Goal: Task Accomplishment & Management: Manage account settings

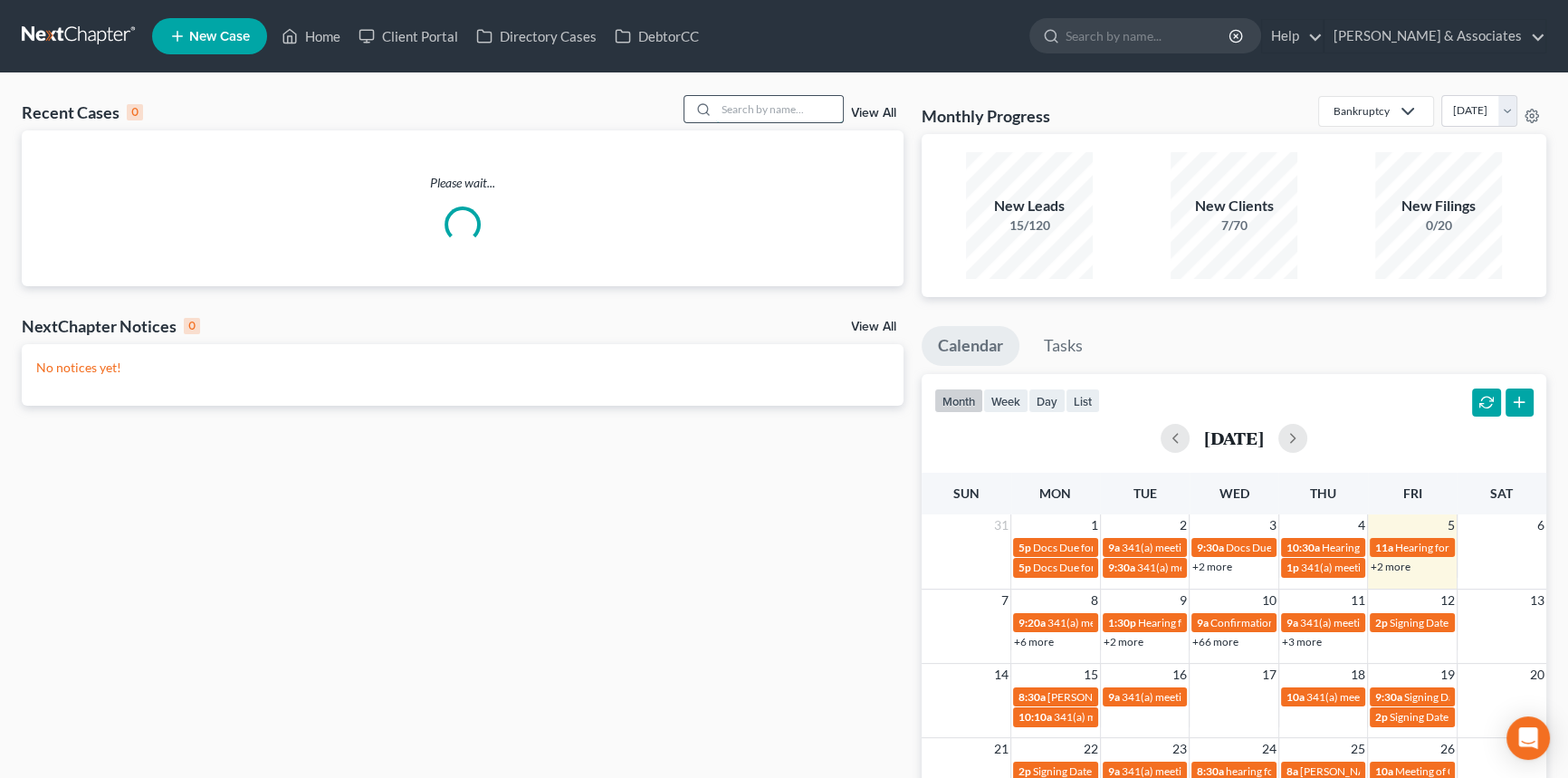
click at [774, 108] on input "search" at bounding box center [780, 109] width 127 height 26
type input "[PERSON_NAME]"
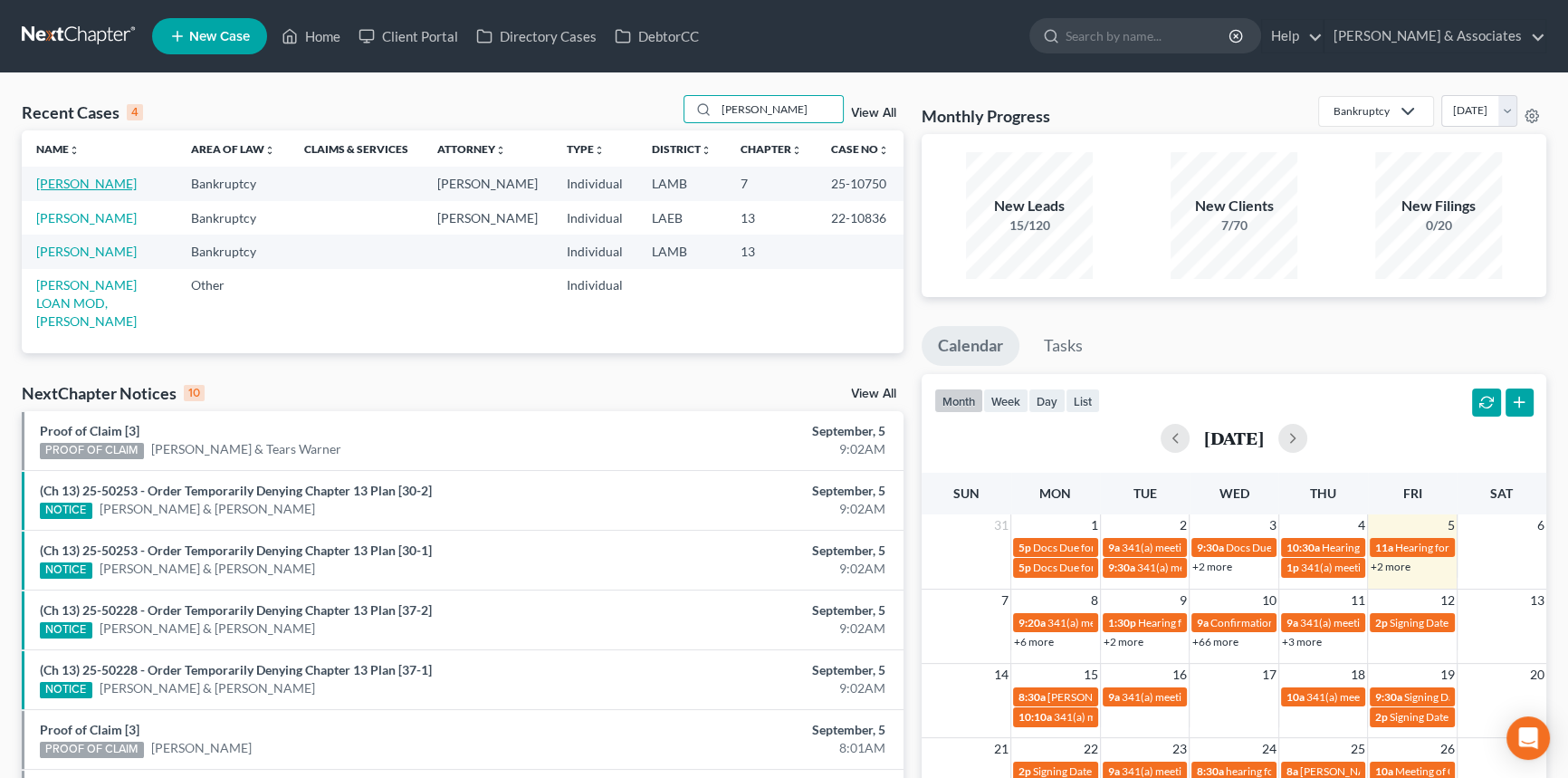
click at [87, 191] on link "[PERSON_NAME]" at bounding box center [85, 184] width 100 height 16
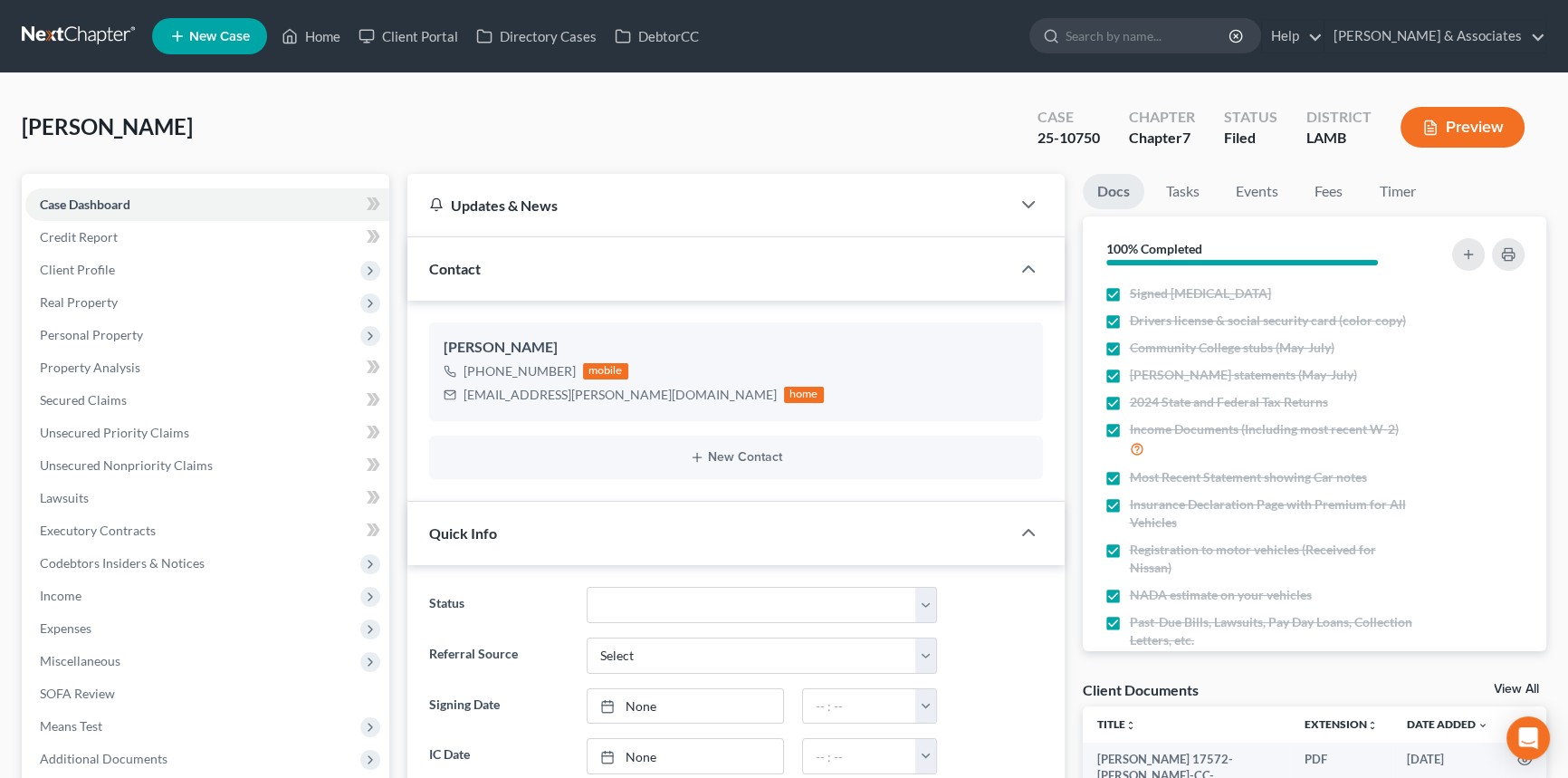
click at [77, 46] on link at bounding box center [79, 36] width 116 height 33
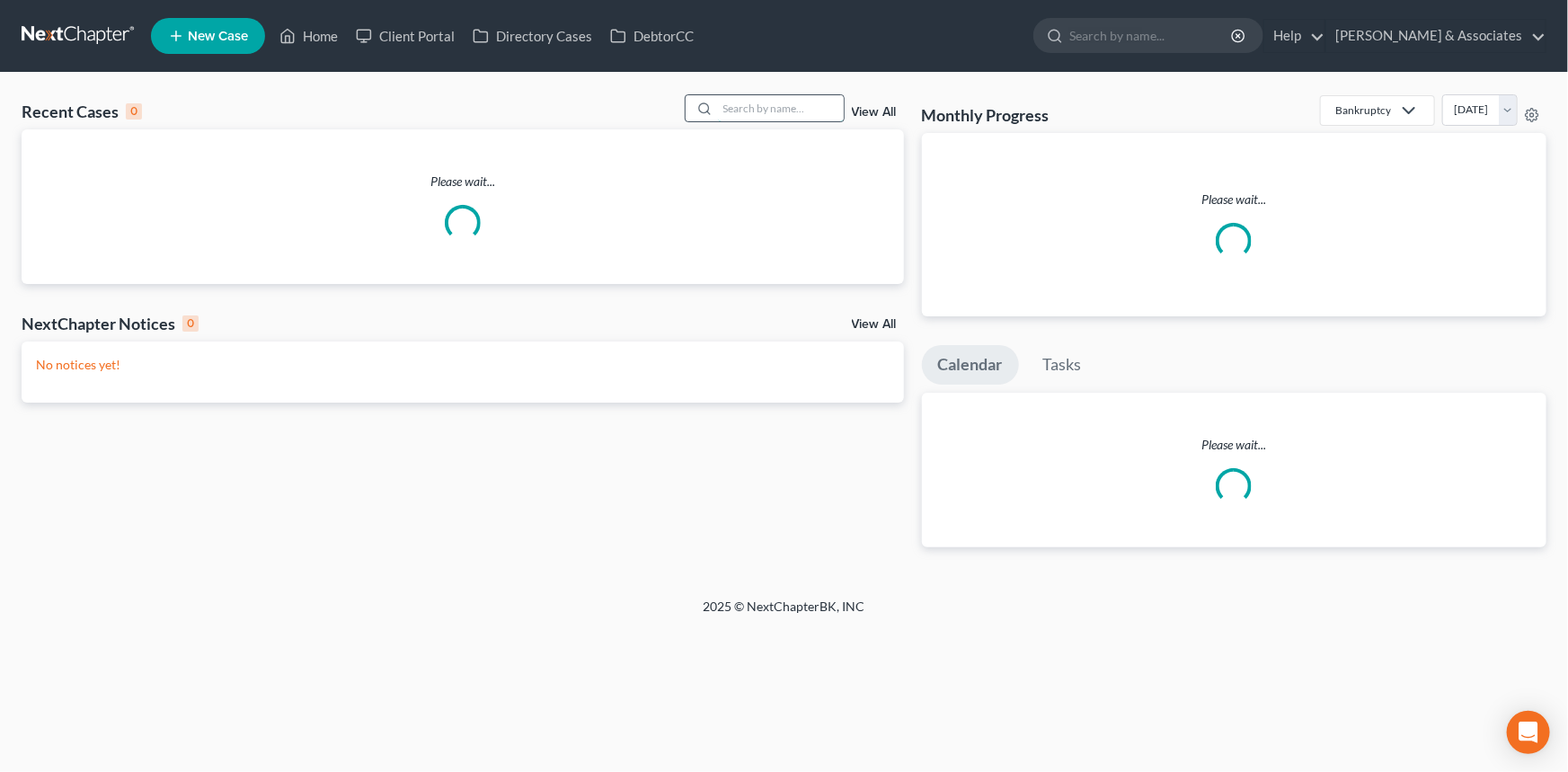
click at [756, 108] on input "search" at bounding box center [781, 108] width 126 height 26
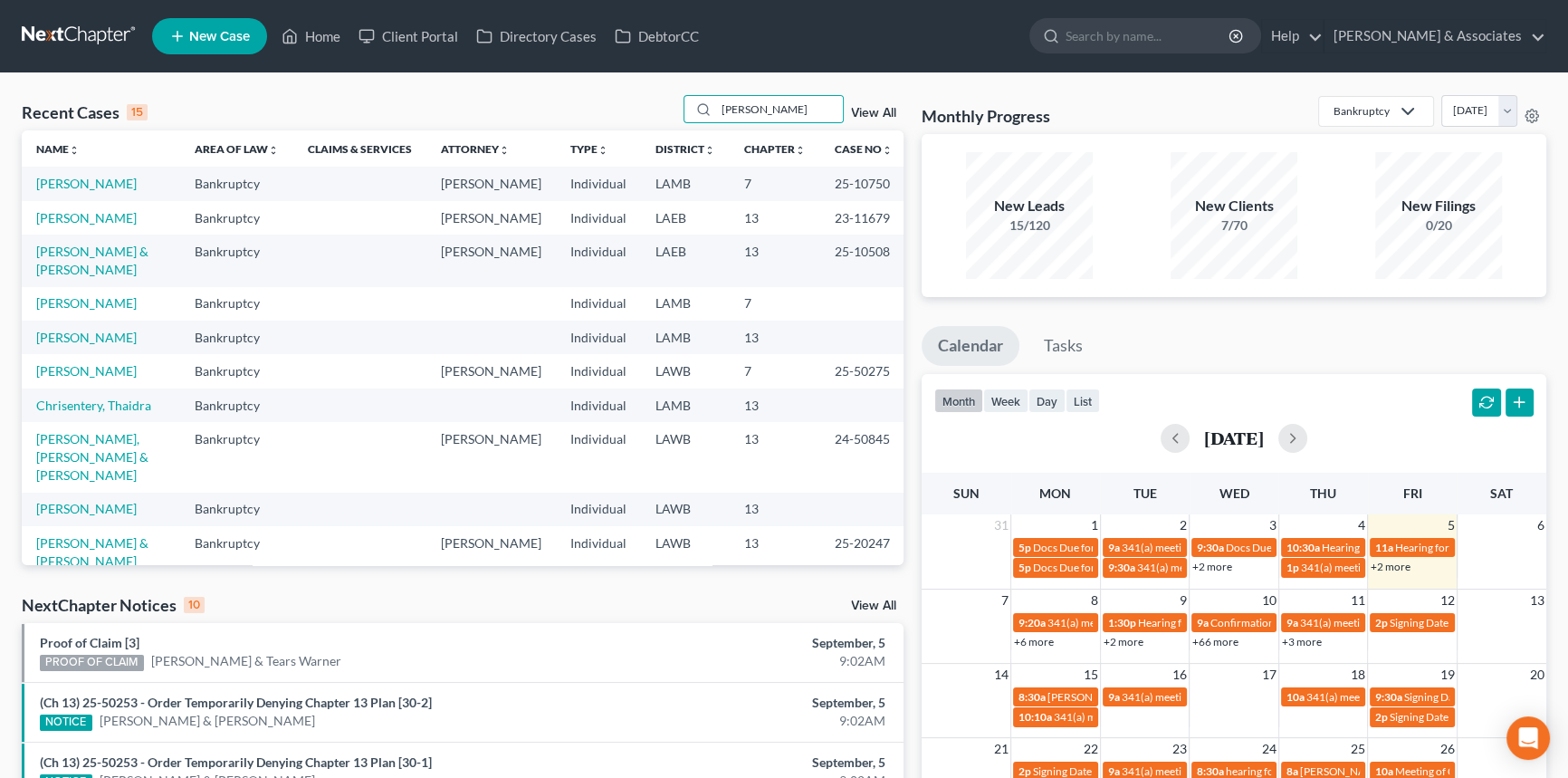
click at [810, 69] on nav "Home New Case Client Portal Directory Cases DebtorCC Diment & Associates postp@…" at bounding box center [784, 36] width 1568 height 72
click at [790, 103] on input "lydia" at bounding box center [780, 109] width 127 height 26
type input "lydi"
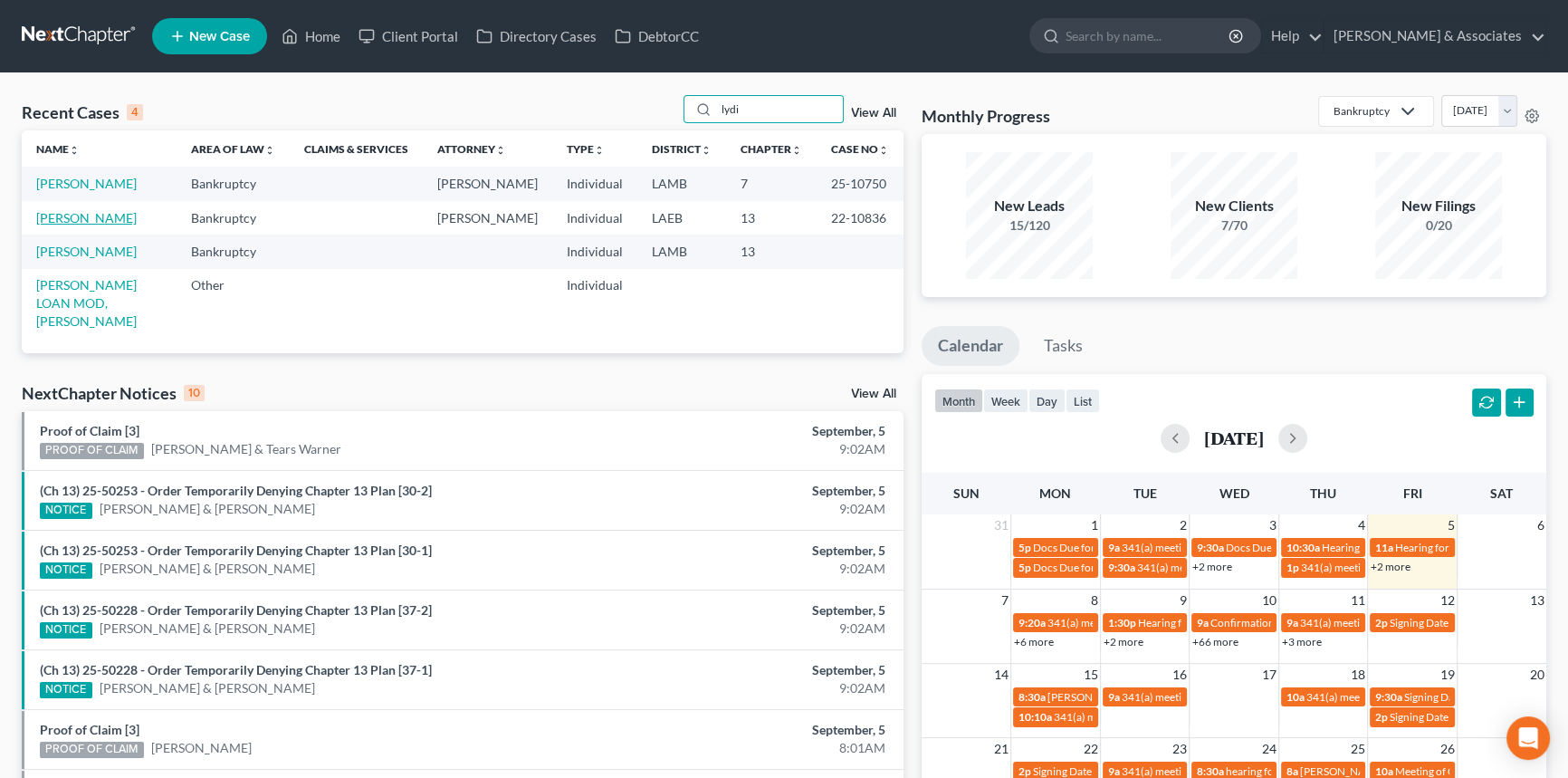
click at [94, 219] on link "Jackson, Lydia" at bounding box center [85, 218] width 100 height 16
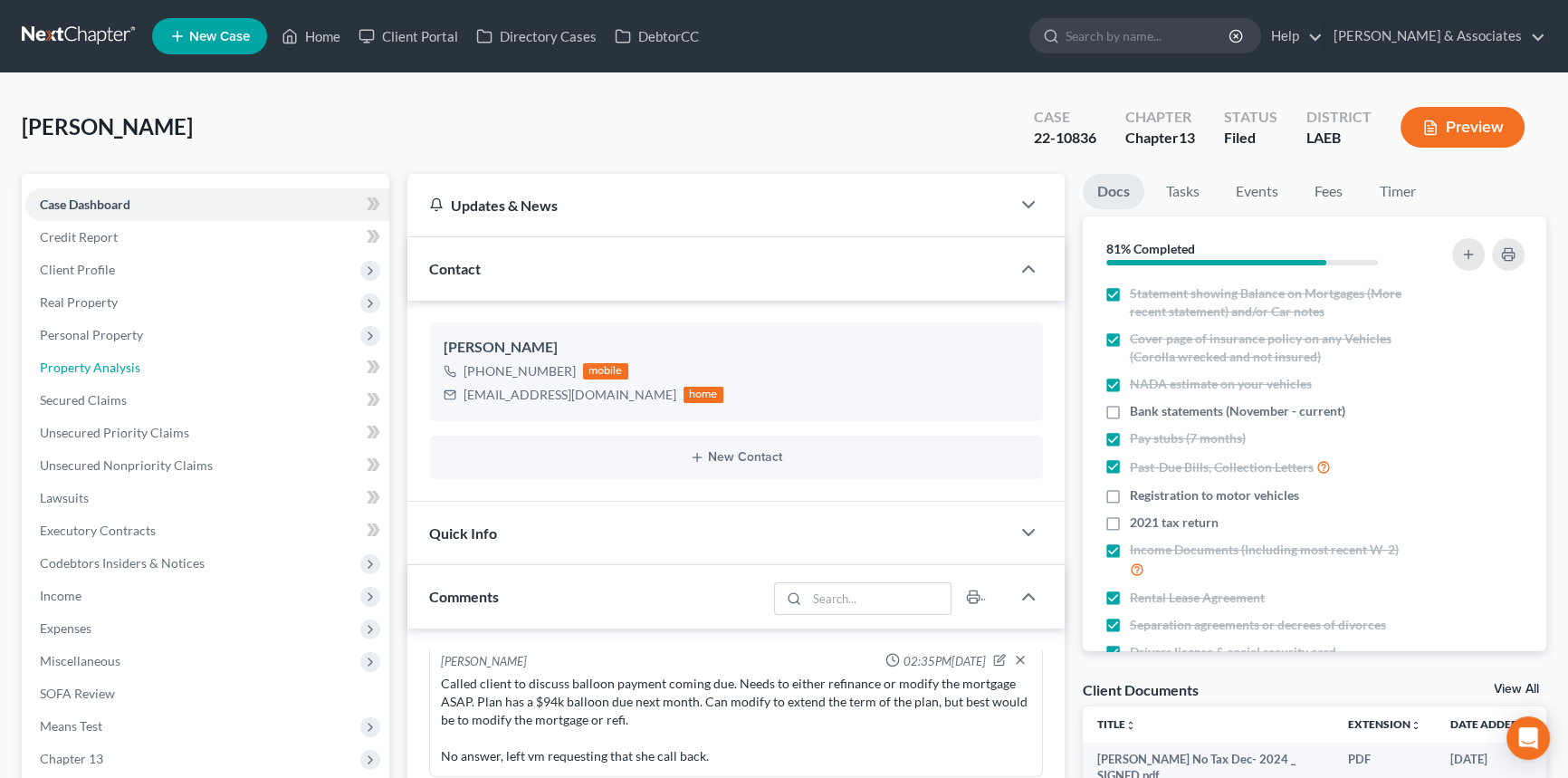
drag, startPoint x: 167, startPoint y: 380, endPoint x: 686, endPoint y: 637, distance: 579.1
click at [167, 380] on link "Property Analysis" at bounding box center [207, 367] width 364 height 33
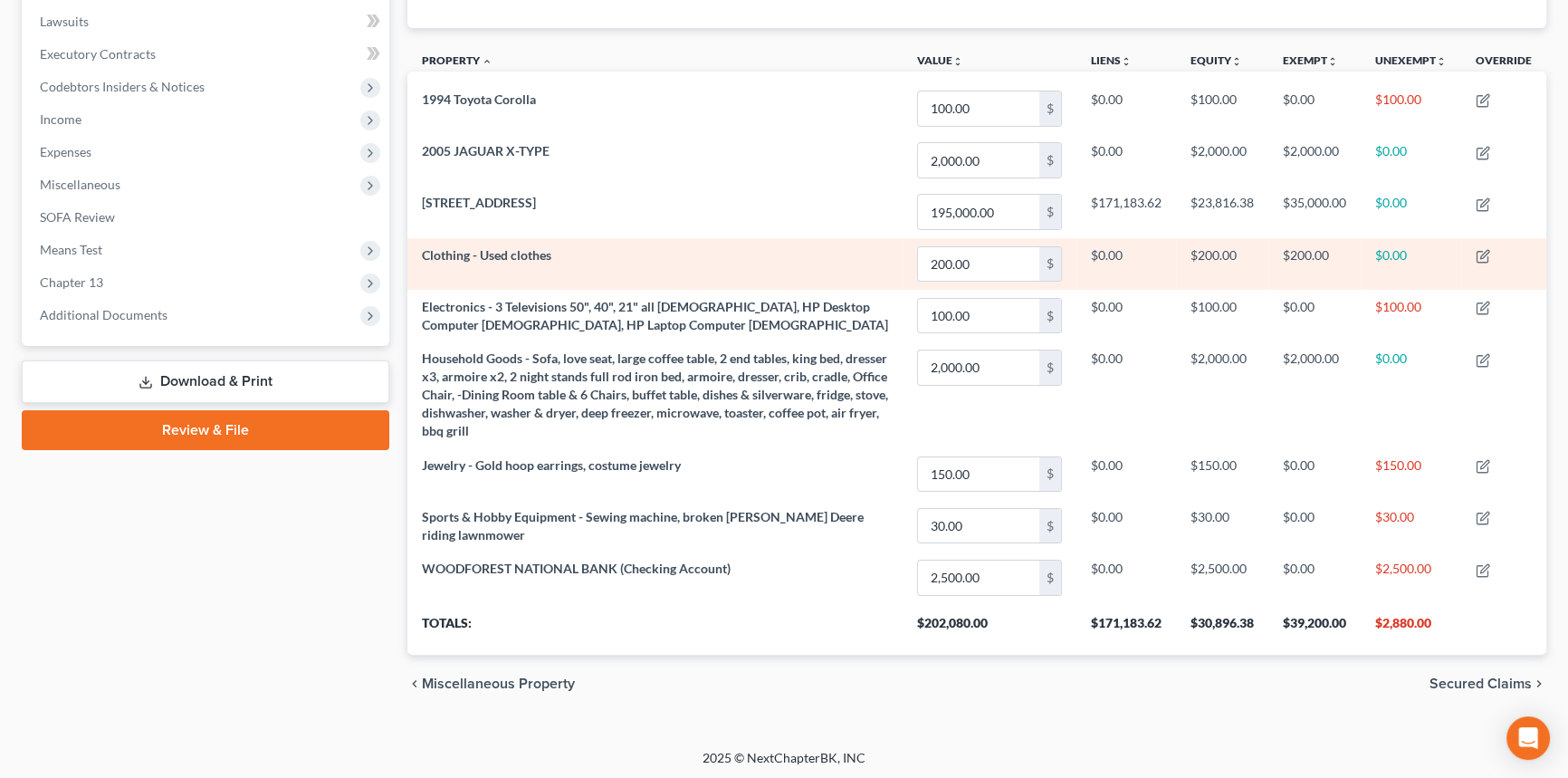
scroll to position [477, 0]
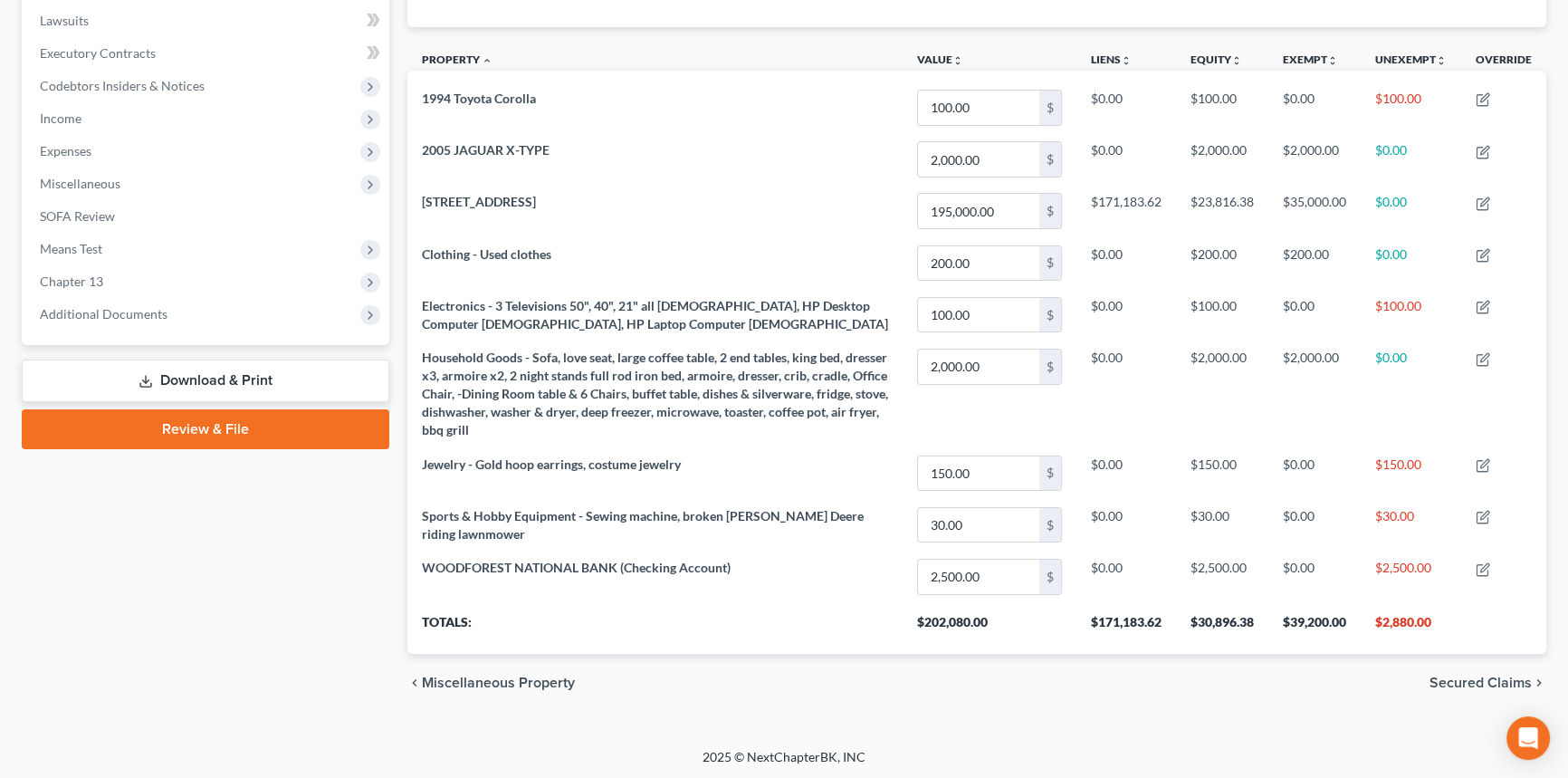
click at [335, 589] on div "Case Dashboard Payments Invoices Payments Payments Credit Report Client Profile" at bounding box center [205, 203] width 386 height 1015
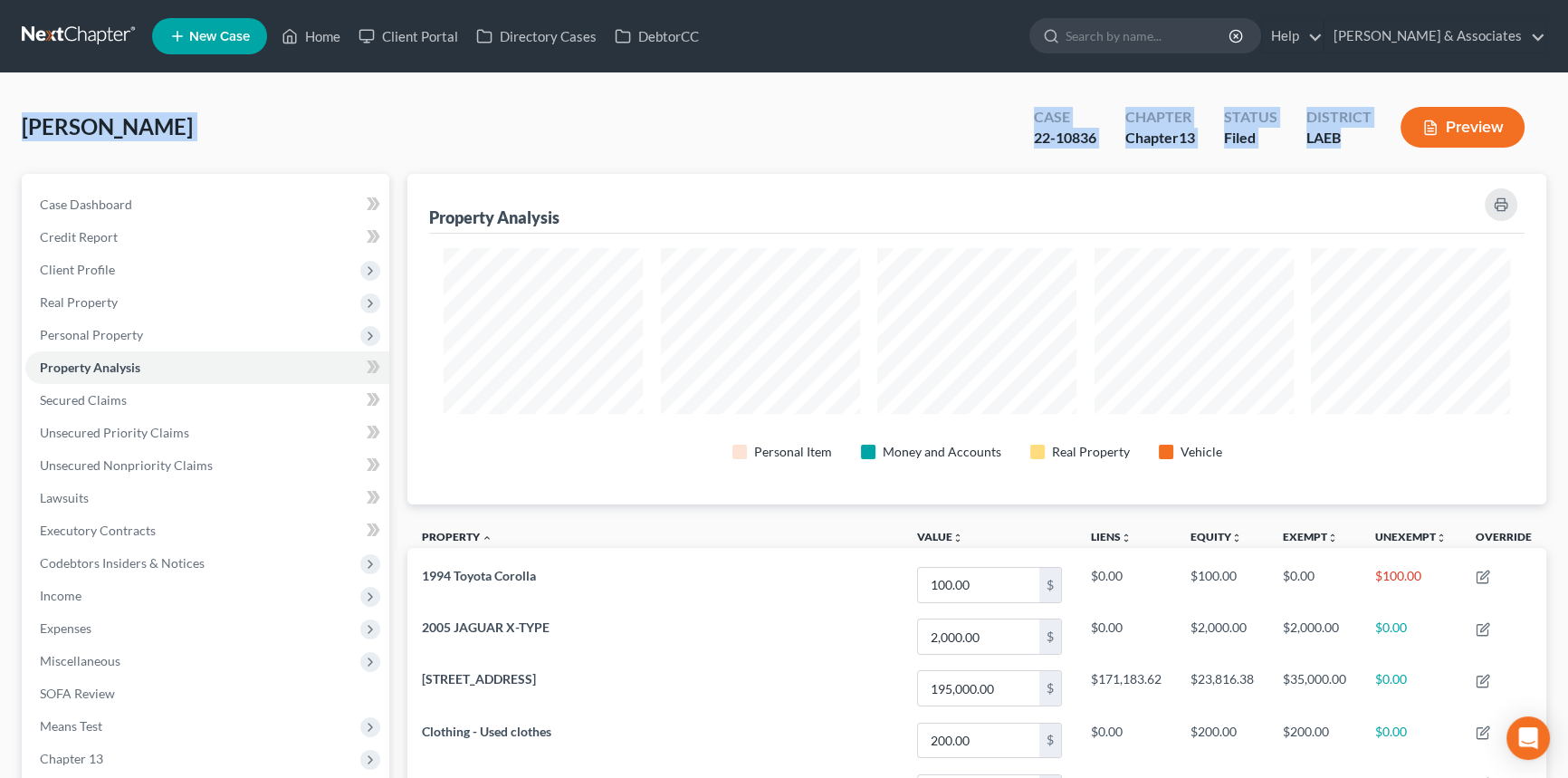
drag, startPoint x: 21, startPoint y: 127, endPoint x: 1363, endPoint y: 151, distance: 1342.2
click at [1363, 151] on div "Jackson, Lydia Upgraded Case 22-10836 Chapter Chapter 13 Status Filed District …" at bounding box center [784, 134] width 1524 height 78
click at [1363, 152] on div "District LAEB" at bounding box center [1339, 129] width 94 height 54
drag, startPoint x: 1390, startPoint y: 159, endPoint x: 0, endPoint y: 152, distance: 1390.0
click at [0, 152] on div "Jackson, Lydia Upgraded Case 22-10836 Chapter Chapter 13 Status Filed District …" at bounding box center [784, 649] width 1568 height 1151
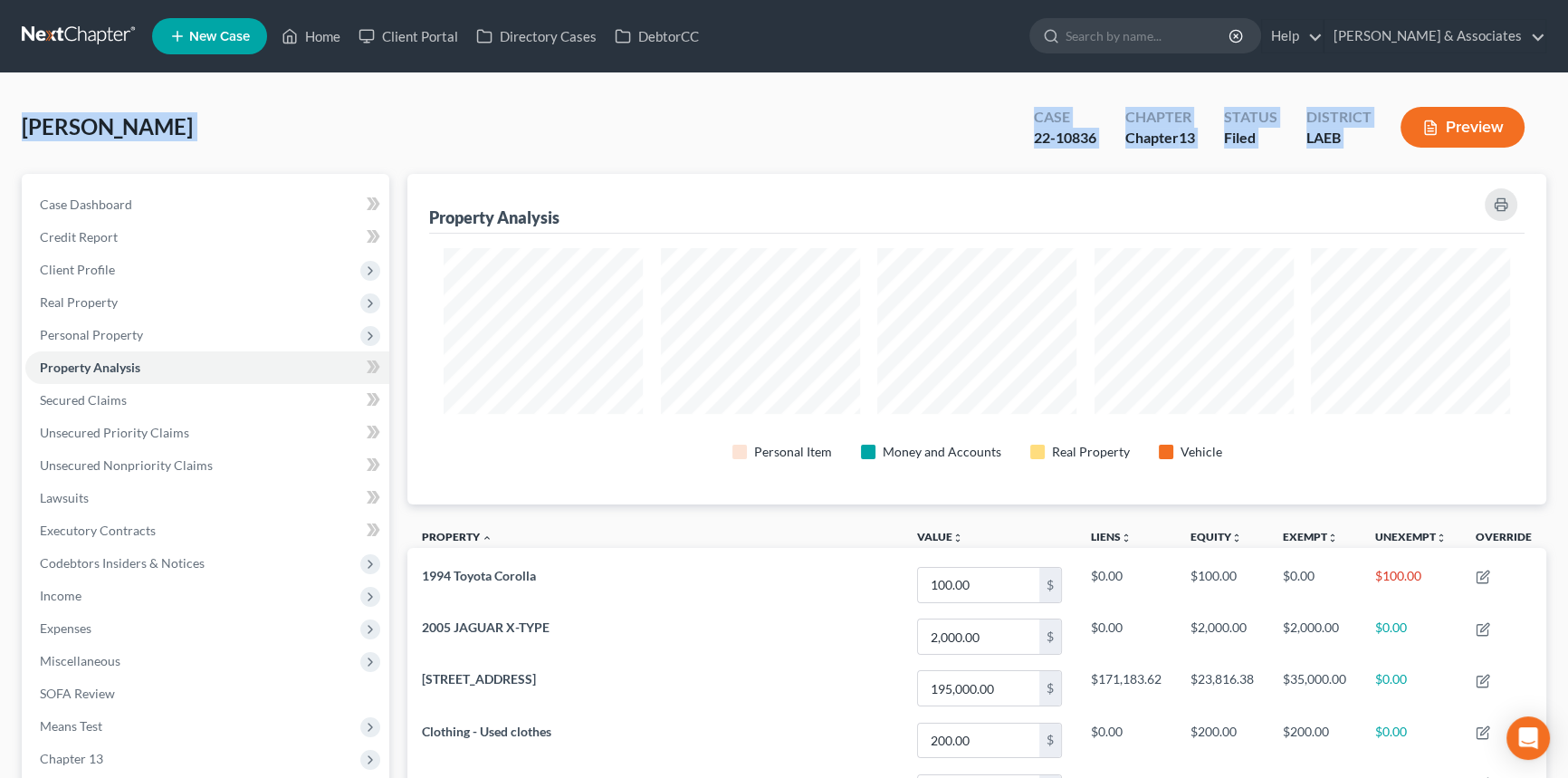
click at [49, 130] on span "Jackson, Lydia" at bounding box center [107, 126] width 171 height 26
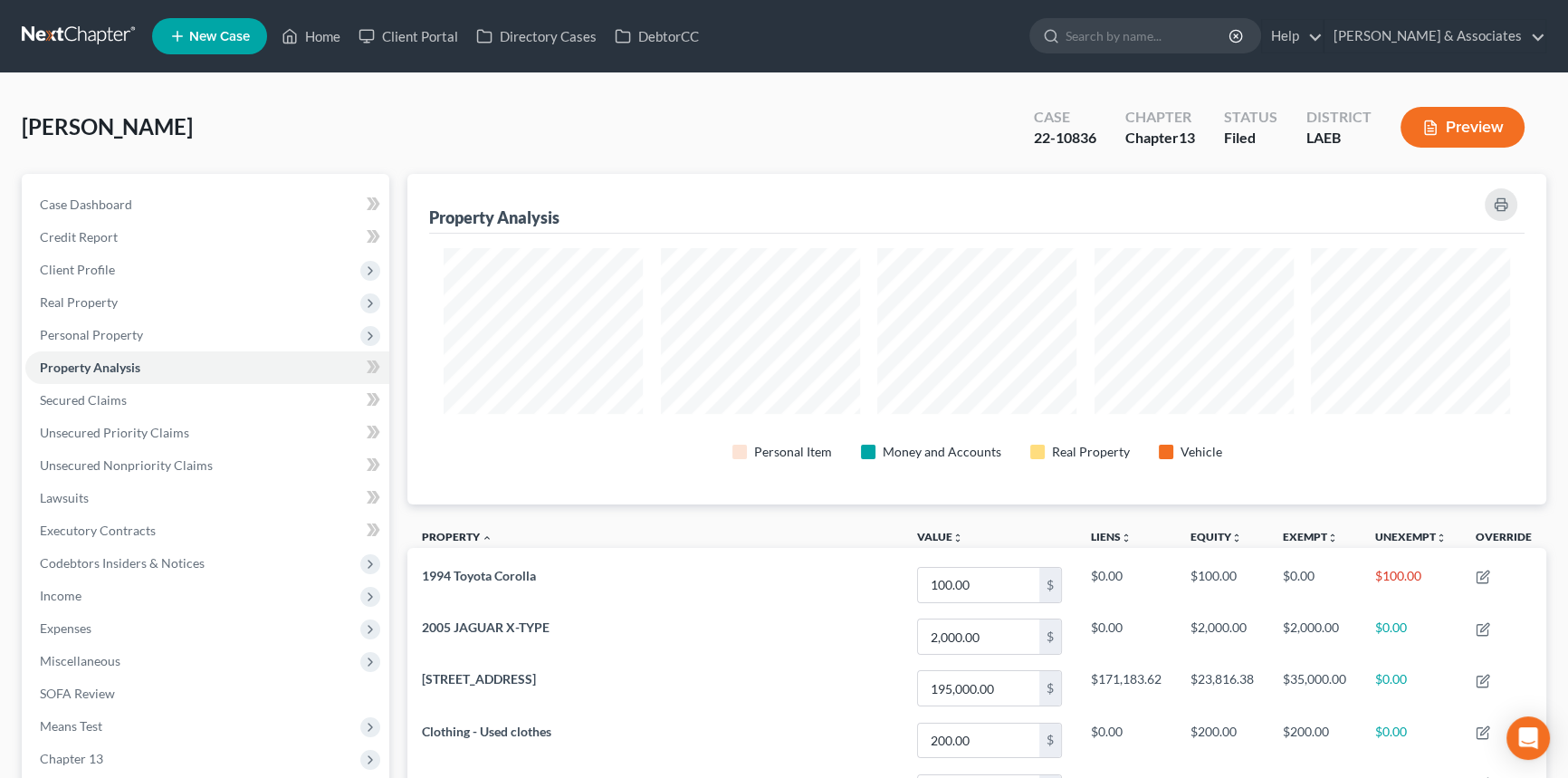
click at [32, 143] on div "Jackson, Lydia Upgraded Case 22-10836 Chapter Chapter 13 Status Filed District …" at bounding box center [784, 134] width 1524 height 78
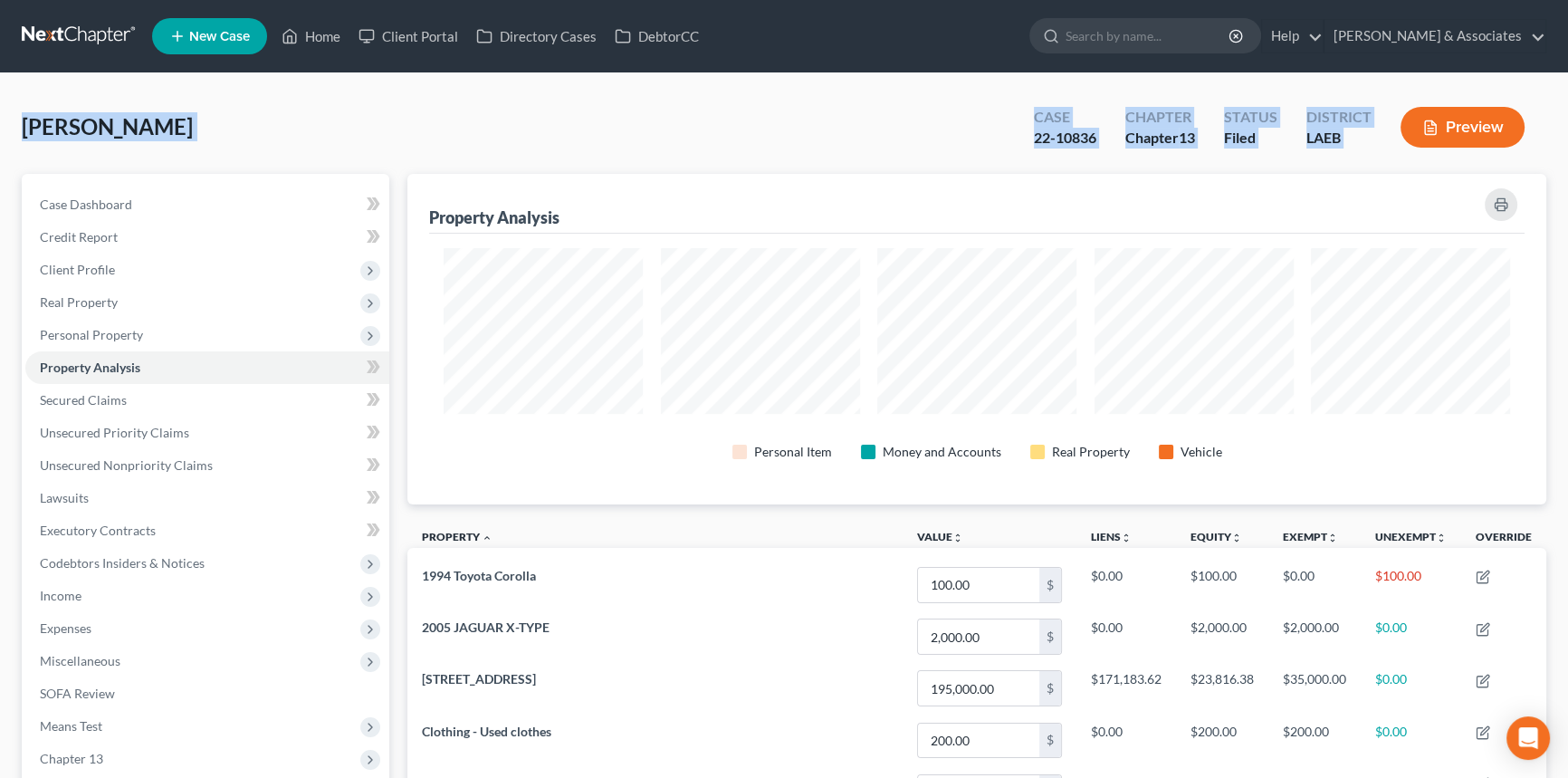
drag, startPoint x: 57, startPoint y: 138, endPoint x: 1388, endPoint y: 149, distance: 1331.0
click at [1388, 149] on div "Jackson, Lydia Upgraded Case 22-10836 Chapter Chapter 13 Status Filed District …" at bounding box center [784, 649] width 1568 height 1151
click at [1369, 147] on div "LAEB" at bounding box center [1339, 138] width 65 height 21
drag, startPoint x: 1370, startPoint y: 143, endPoint x: 21, endPoint y: 131, distance: 1349.1
click at [22, 131] on div "Jackson, Lydia Upgraded Case 22-10836 Chapter Chapter 13 Status Filed District …" at bounding box center [784, 134] width 1524 height 78
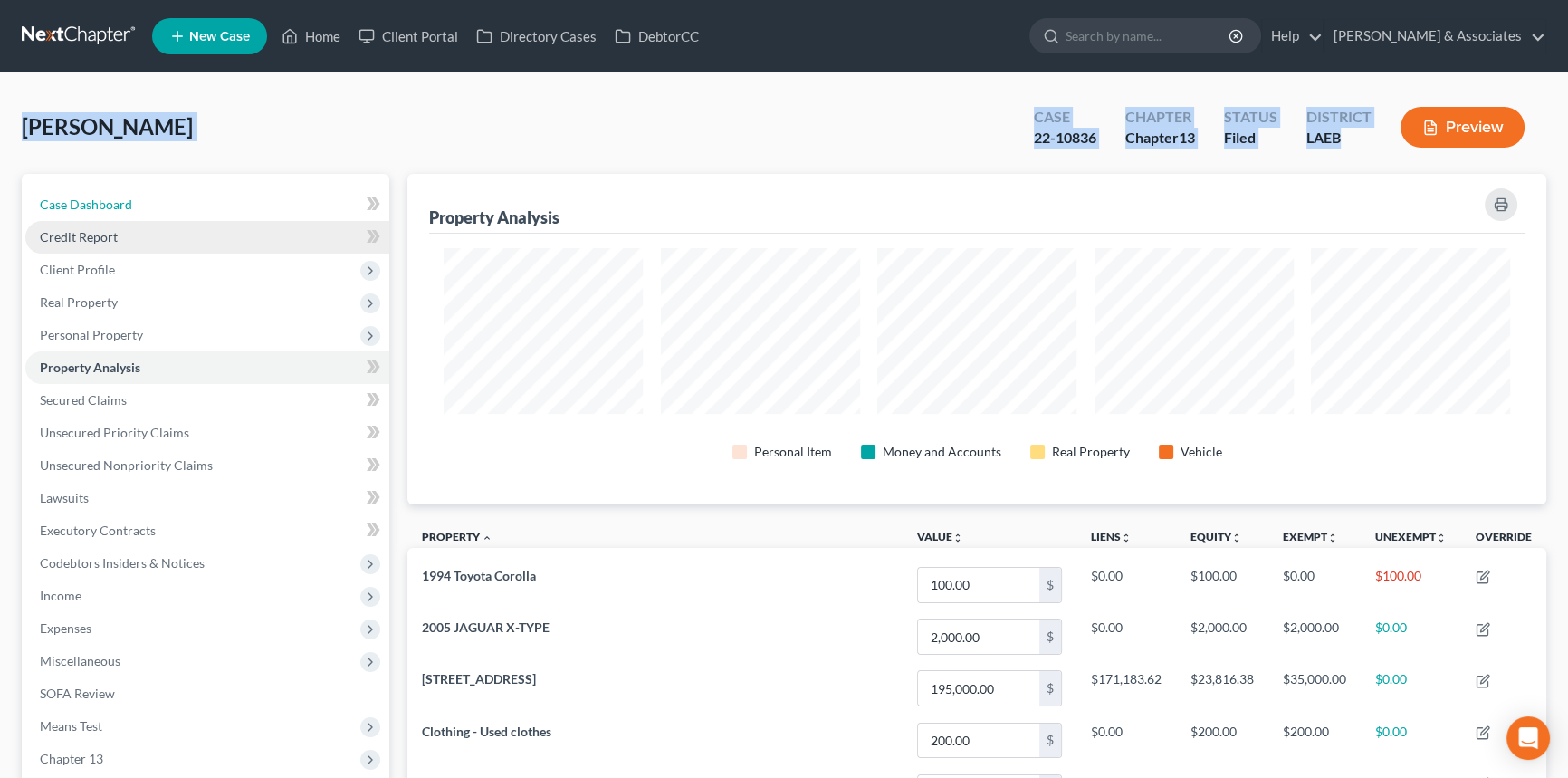
drag, startPoint x: 47, startPoint y: 198, endPoint x: 162, endPoint y: 244, distance: 123.9
click at [47, 198] on span "Case Dashboard" at bounding box center [85, 204] width 92 height 16
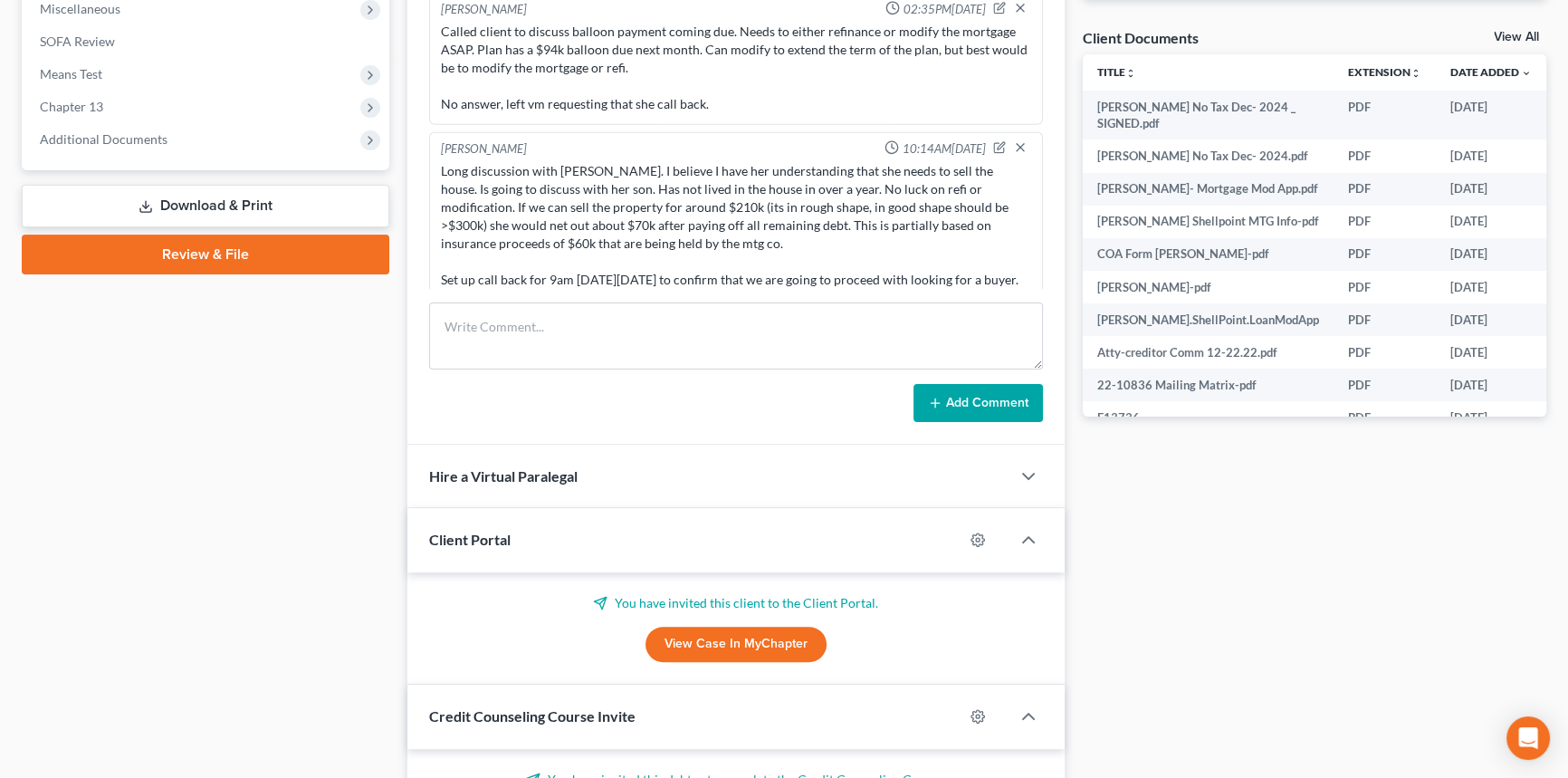
scroll to position [576, 0]
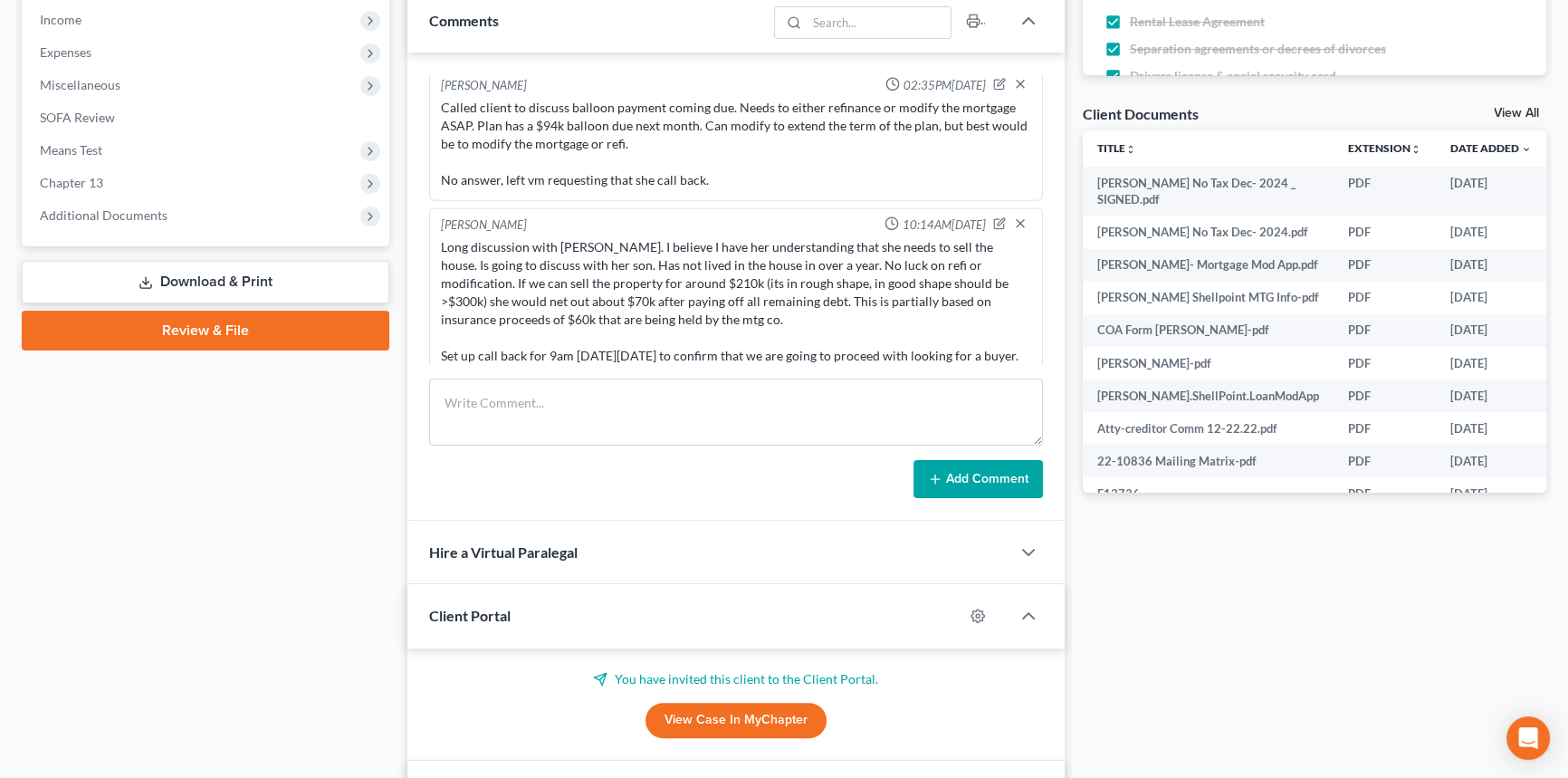
drag, startPoint x: 1185, startPoint y: 668, endPoint x: 869, endPoint y: 657, distance: 316.2
click at [1182, 670] on div "Docs Tasks Events Fees Timer 81% Completed Nothing here yet! Statement showing …" at bounding box center [1315, 502] width 482 height 1809
drag, startPoint x: 337, startPoint y: 622, endPoint x: 351, endPoint y: 606, distance: 21.3
click at [337, 621] on div "Case Dashboard Payments Invoices Payments Payments Credit Report Client Profile" at bounding box center [205, 502] width 386 height 1809
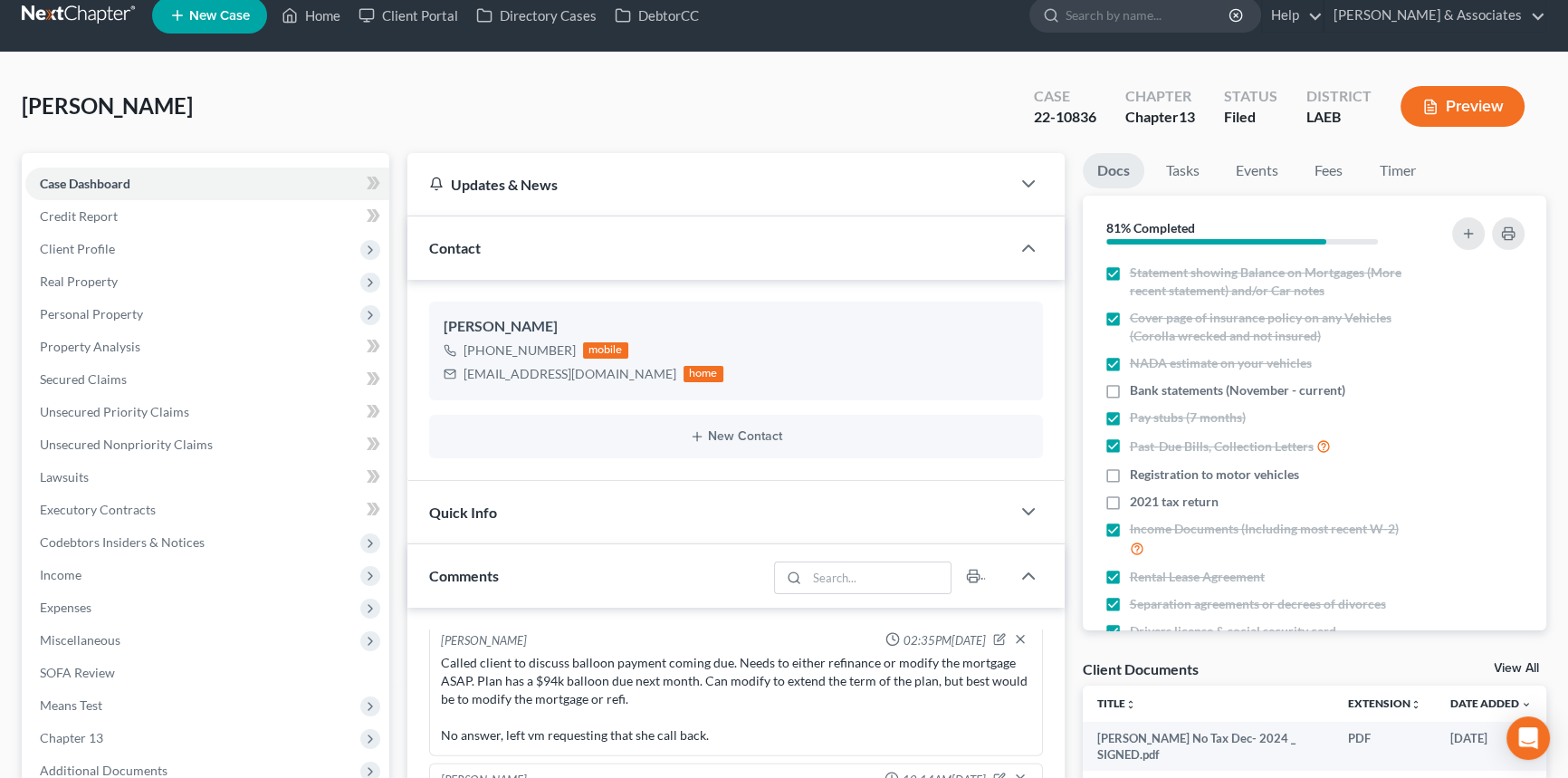
scroll to position [0, 0]
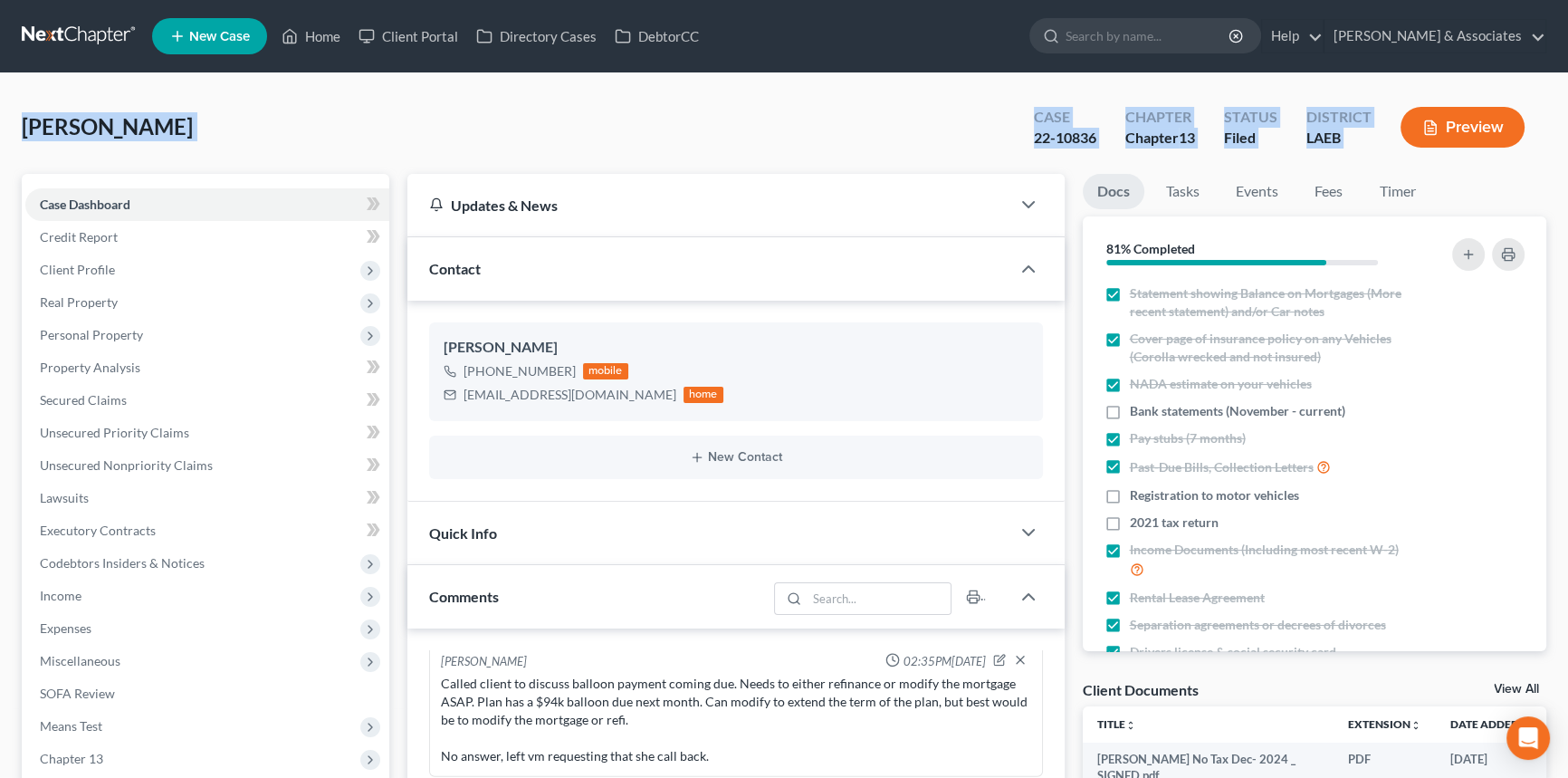
drag, startPoint x: 15, startPoint y: 131, endPoint x: 1458, endPoint y: 124, distance: 1443.0
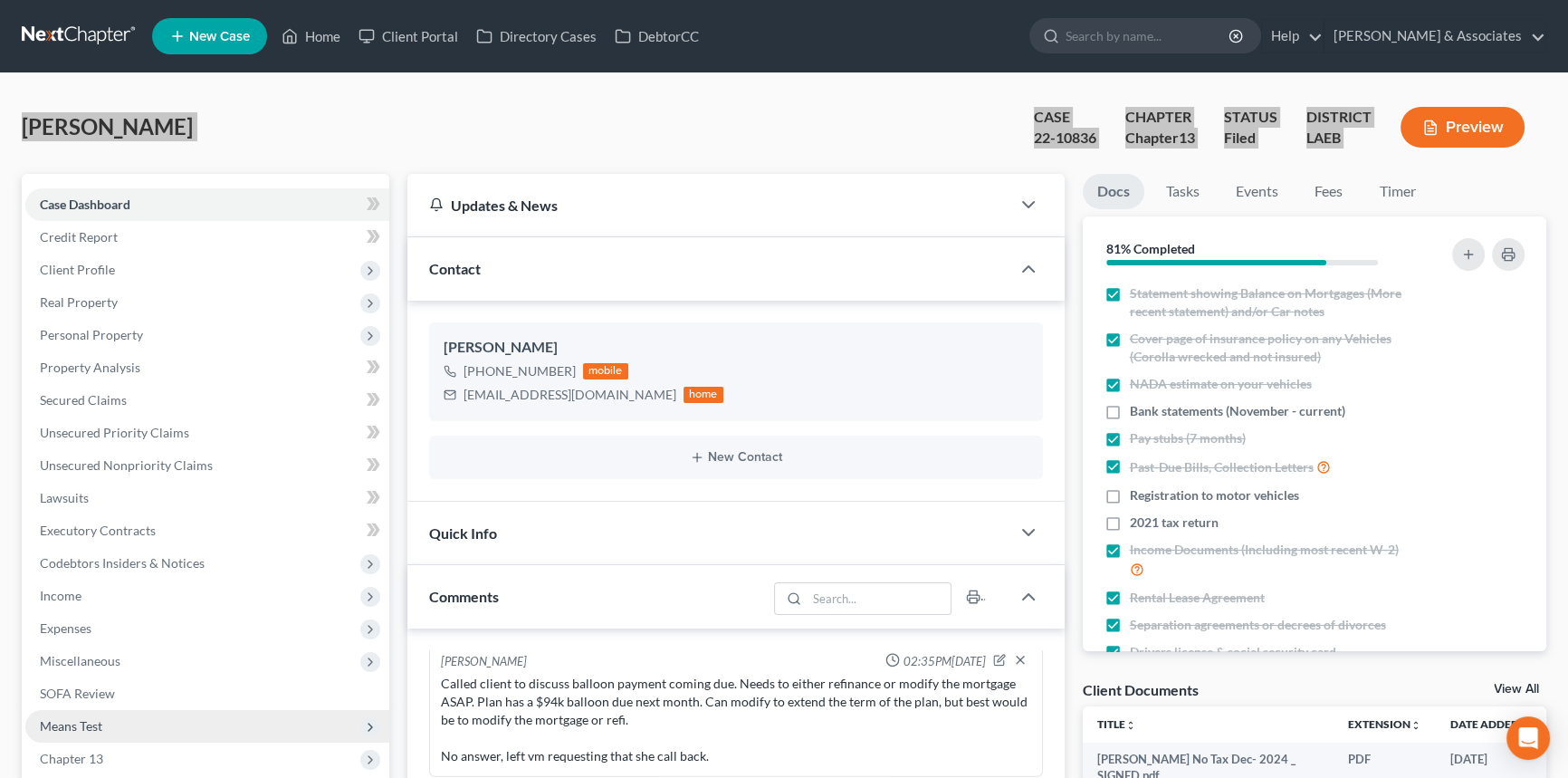
scroll to position [493, 0]
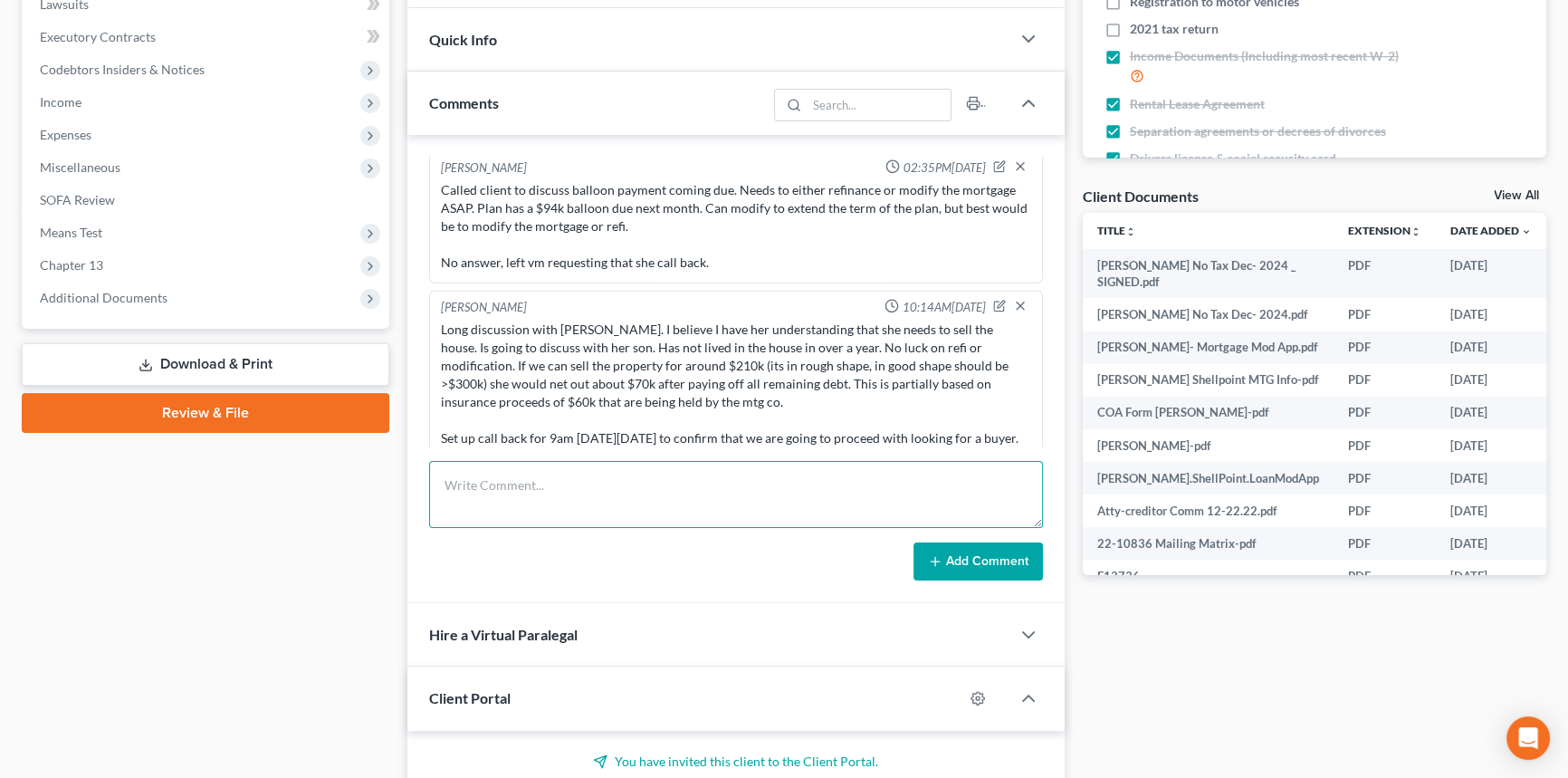
click at [630, 518] on textarea at bounding box center [735, 494] width 614 height 67
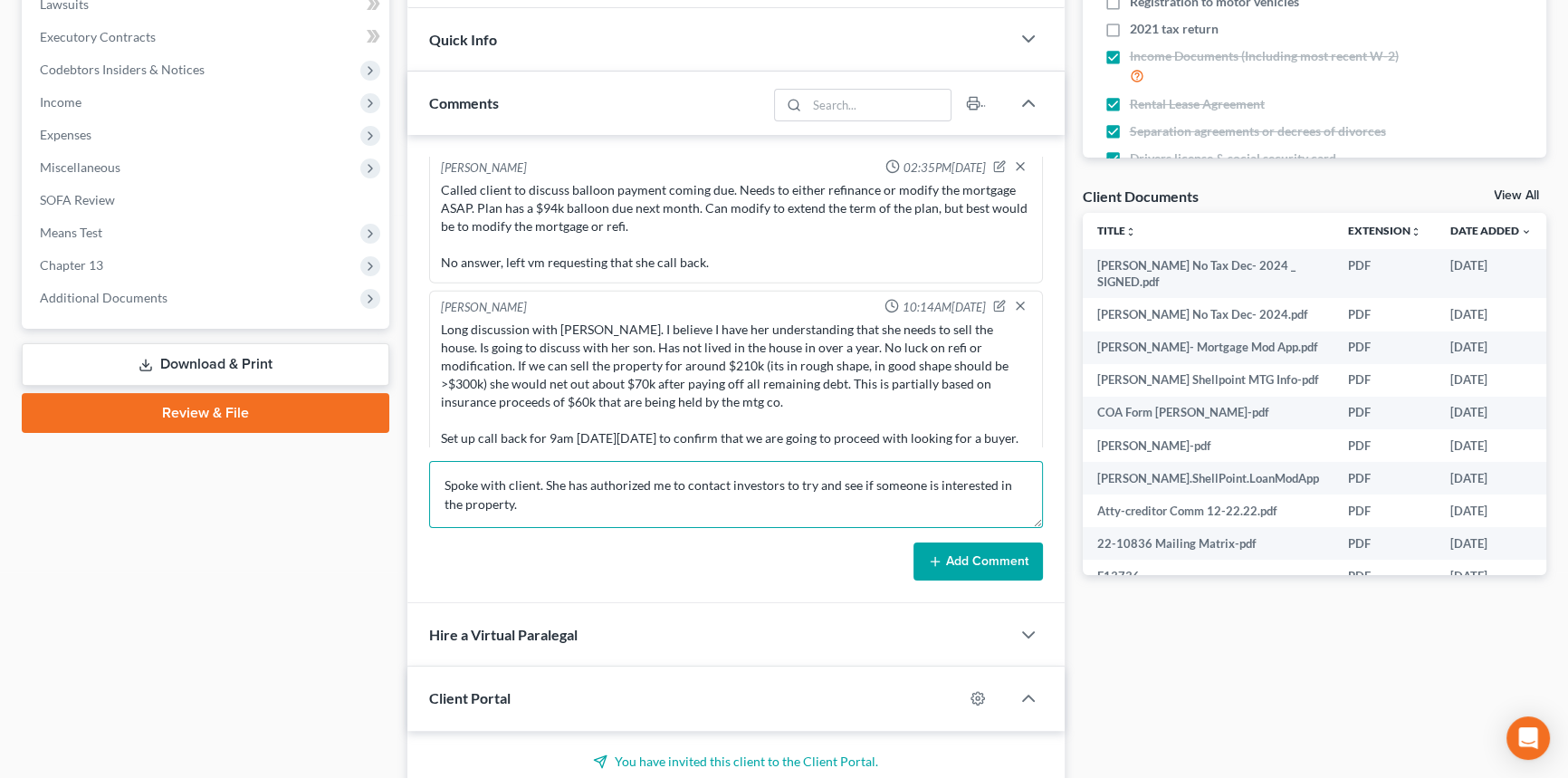
type textarea "Spoke with client. She has authorized me to contact investors to try and see if…"
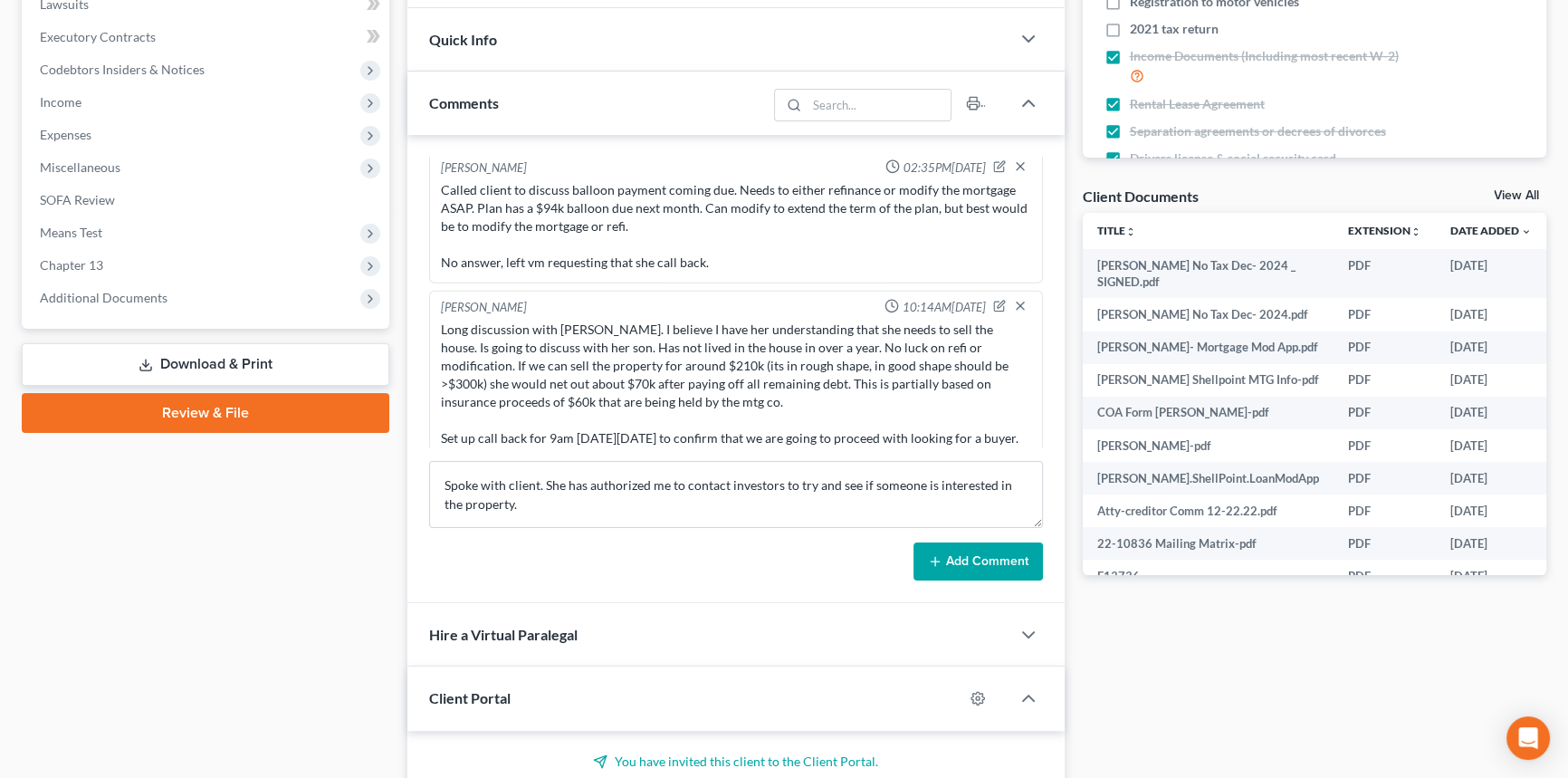
click at [969, 569] on button "Add Comment" at bounding box center [978, 561] width 129 height 38
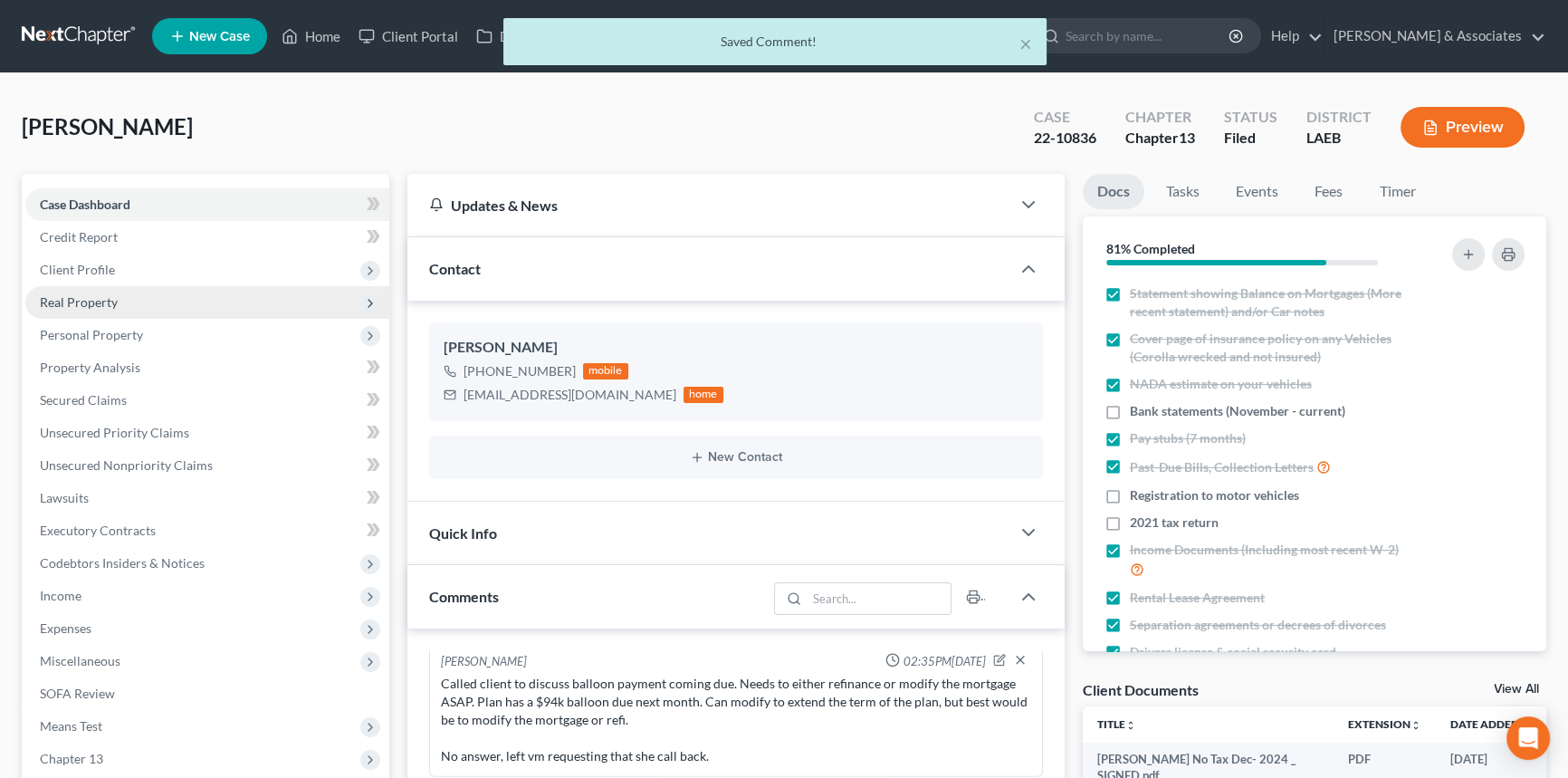
scroll to position [6991, 0]
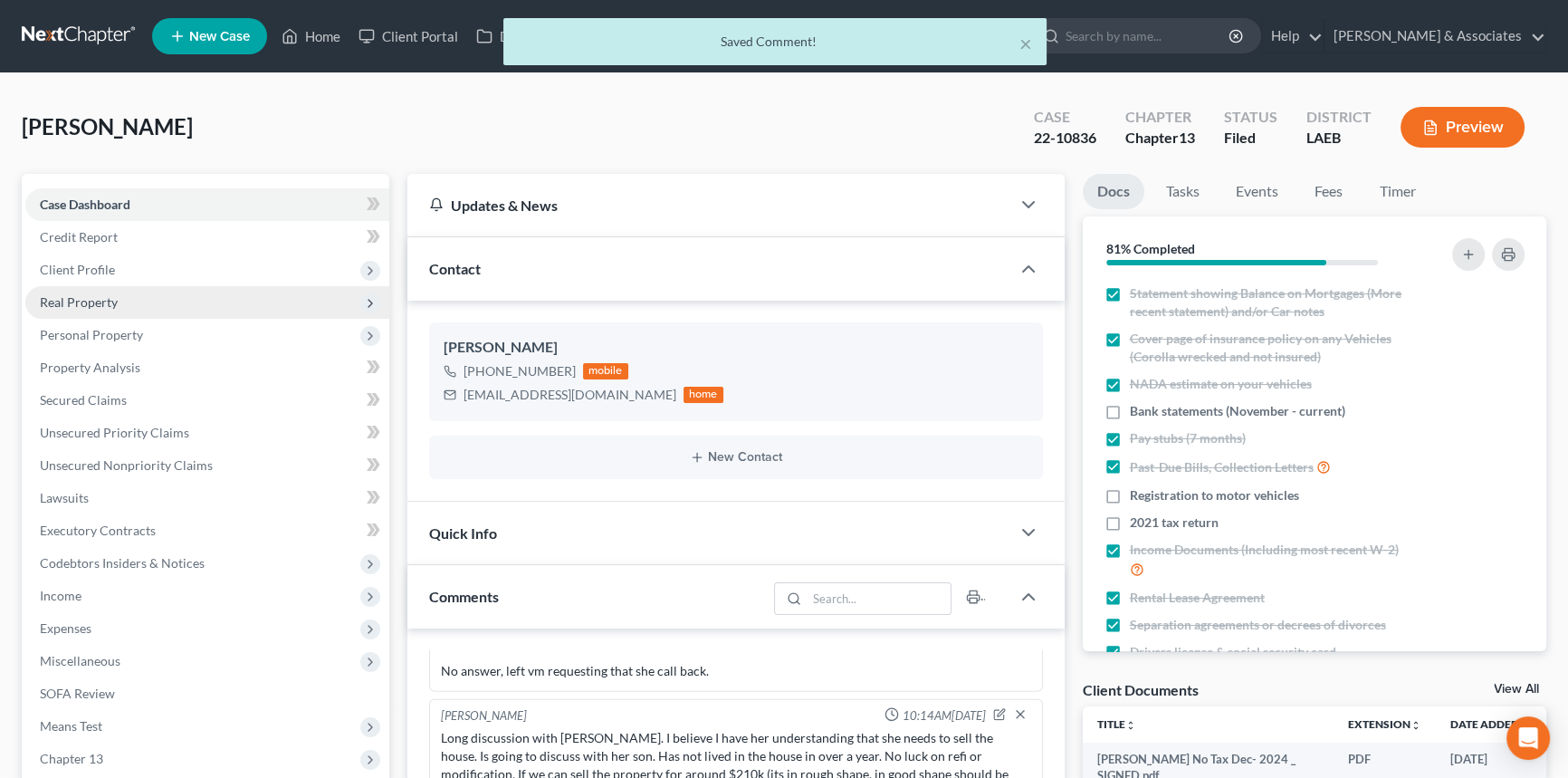
click at [127, 295] on span "Real Property" at bounding box center [207, 302] width 364 height 33
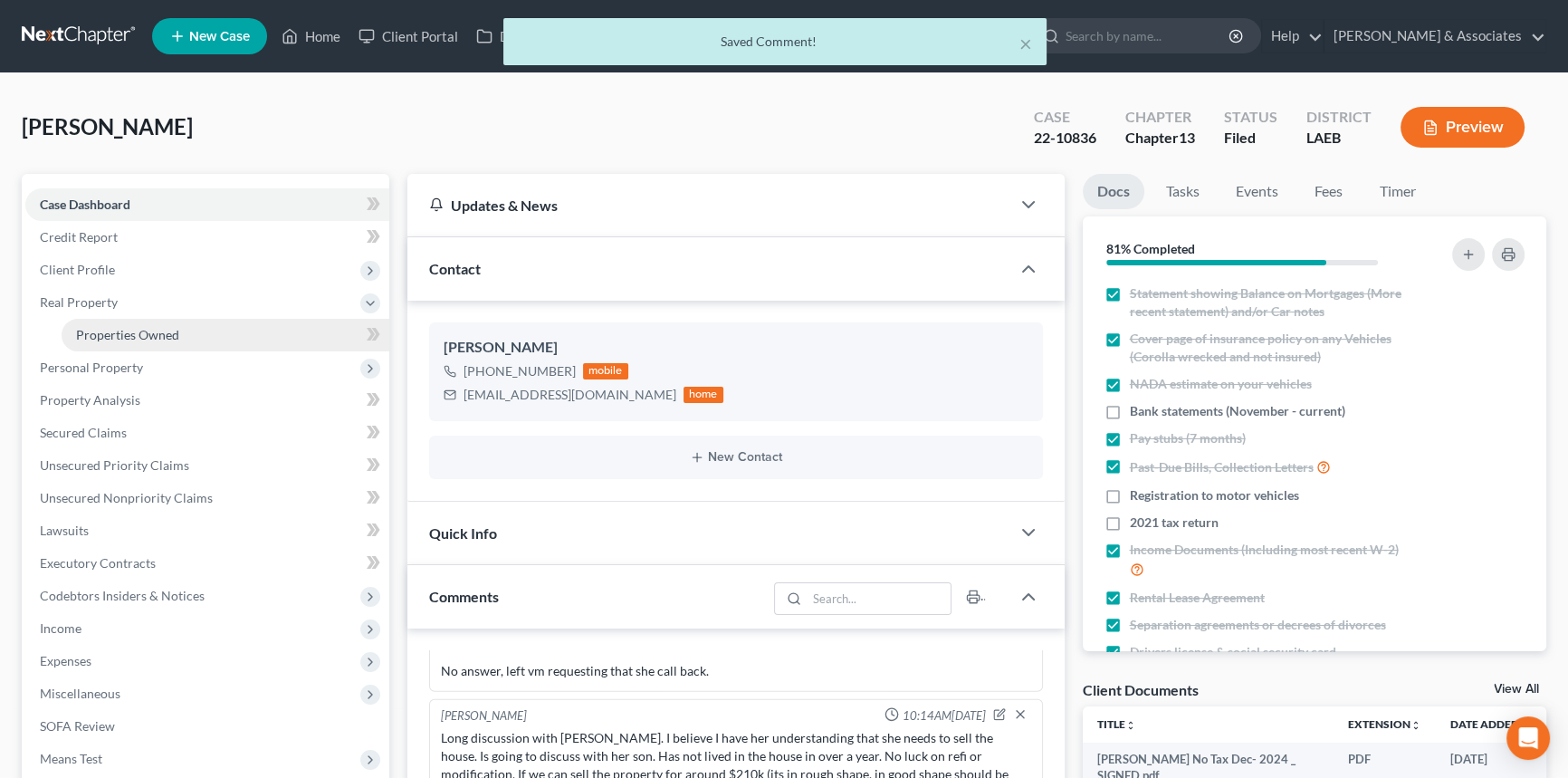
click at [233, 336] on link "Properties Owned" at bounding box center [225, 334] width 327 height 33
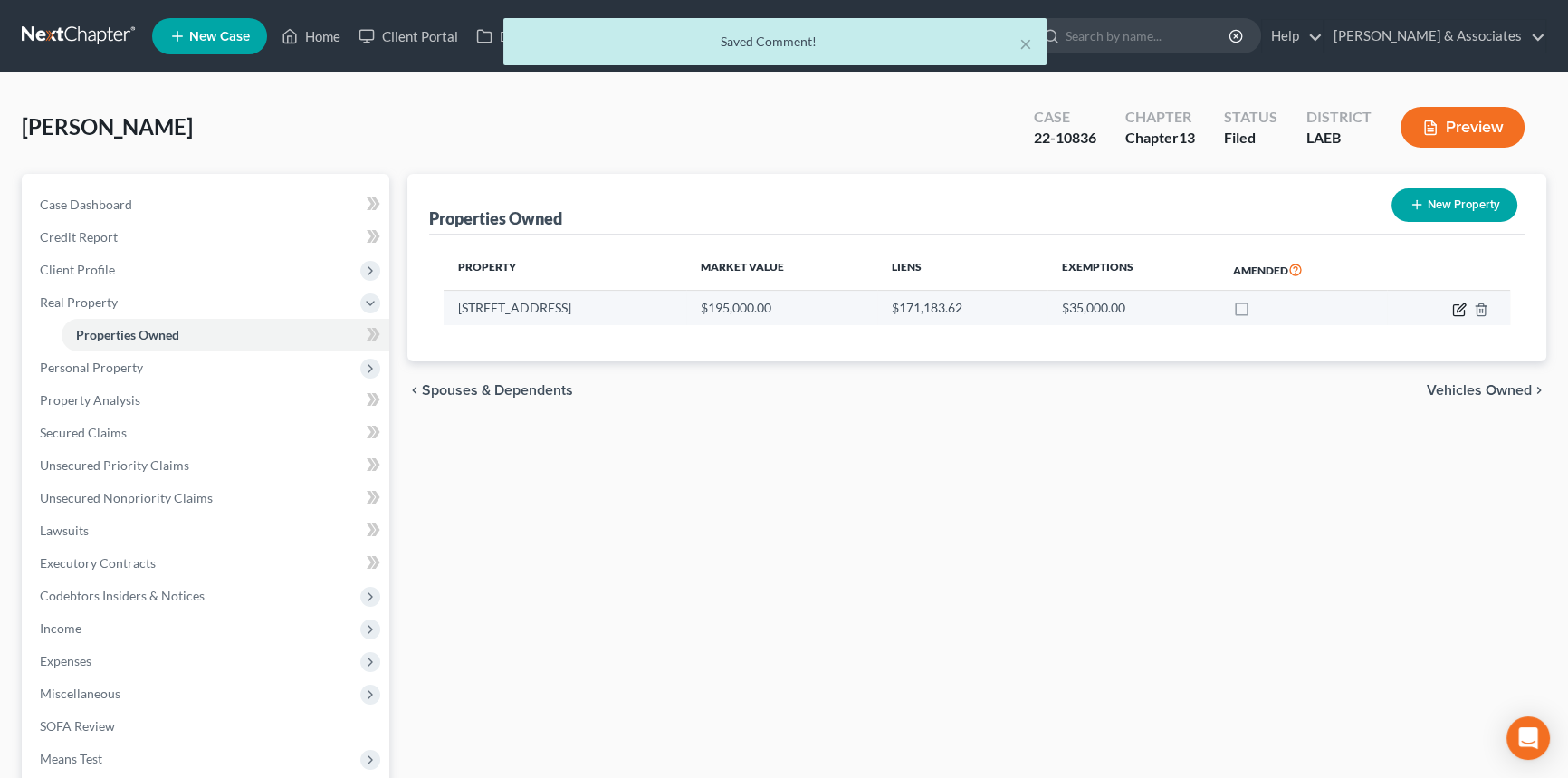
click at [1455, 311] on icon "button" at bounding box center [1459, 310] width 15 height 15
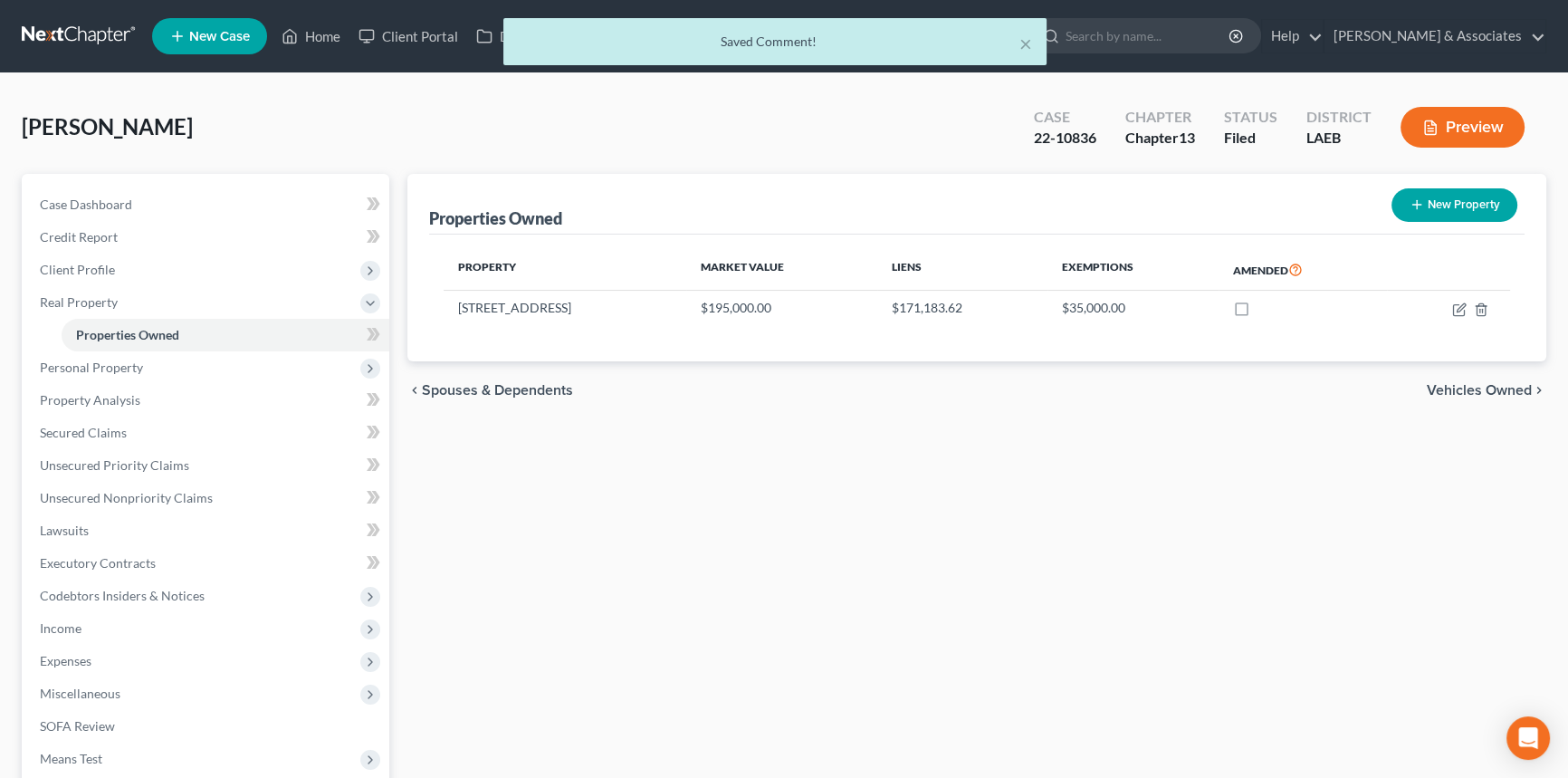
select select "19"
select select "0"
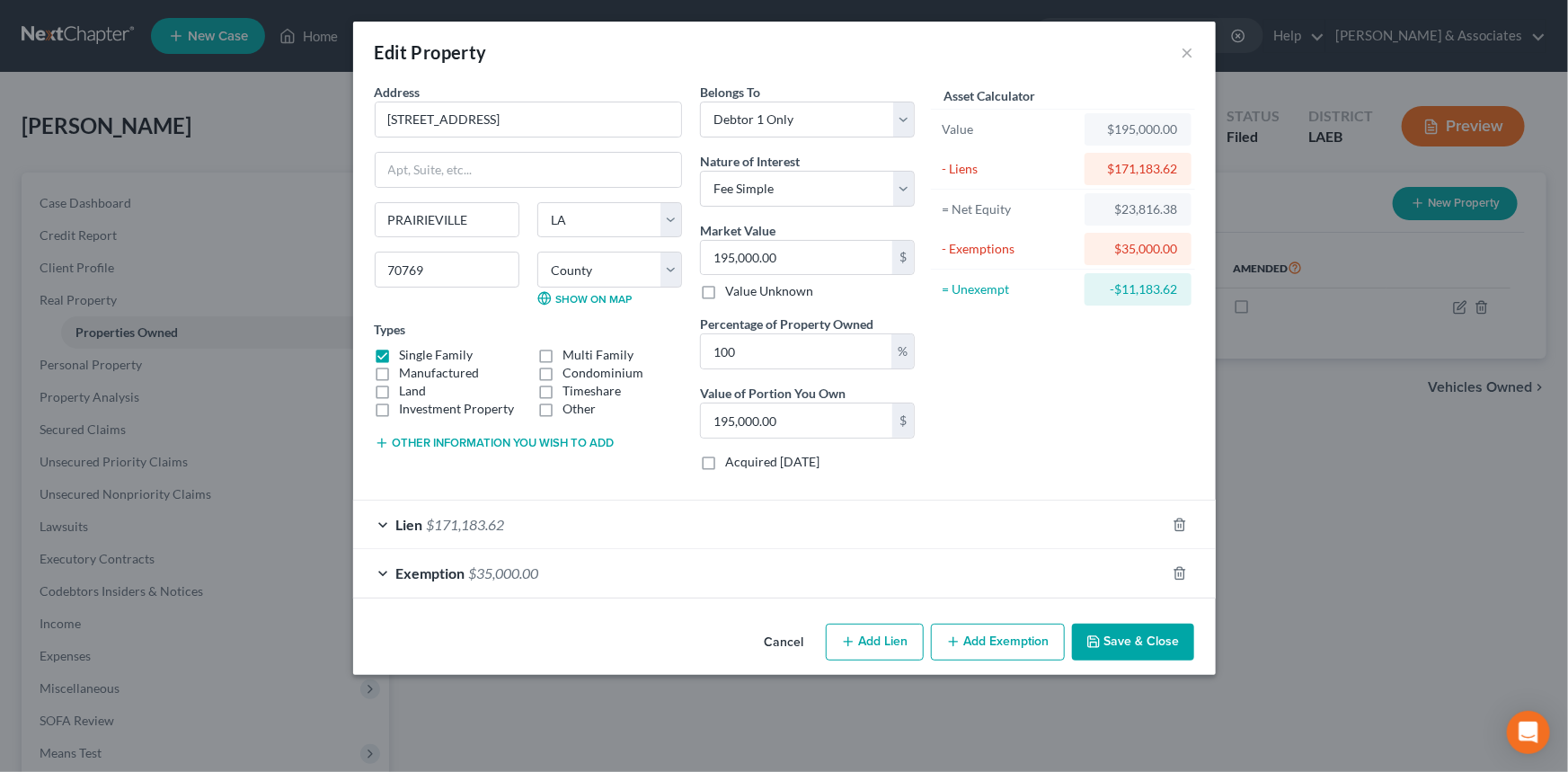
click at [755, 646] on button "Cancel" at bounding box center [784, 643] width 68 height 35
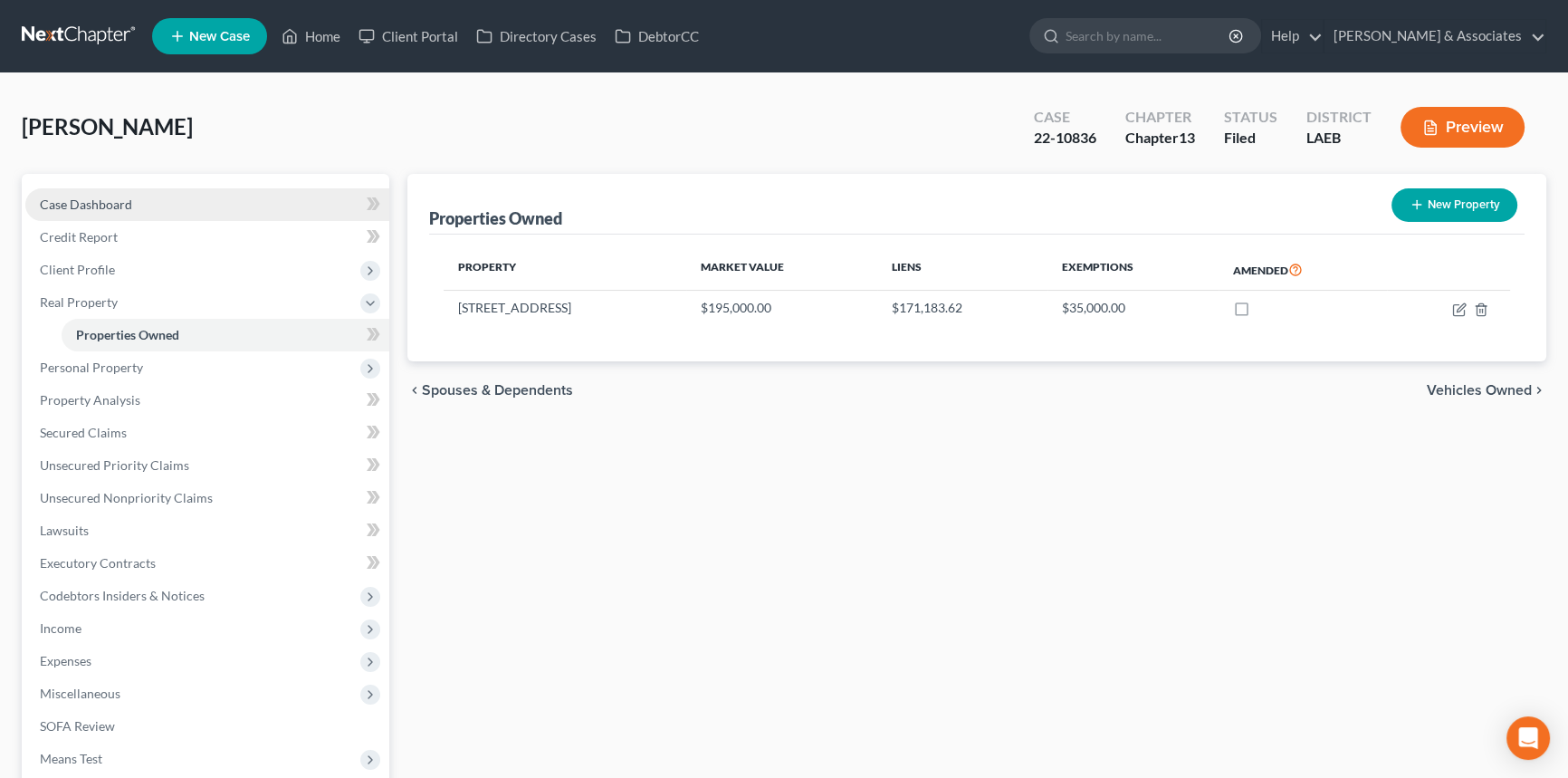
click at [99, 200] on span "Case Dashboard" at bounding box center [85, 204] width 92 height 16
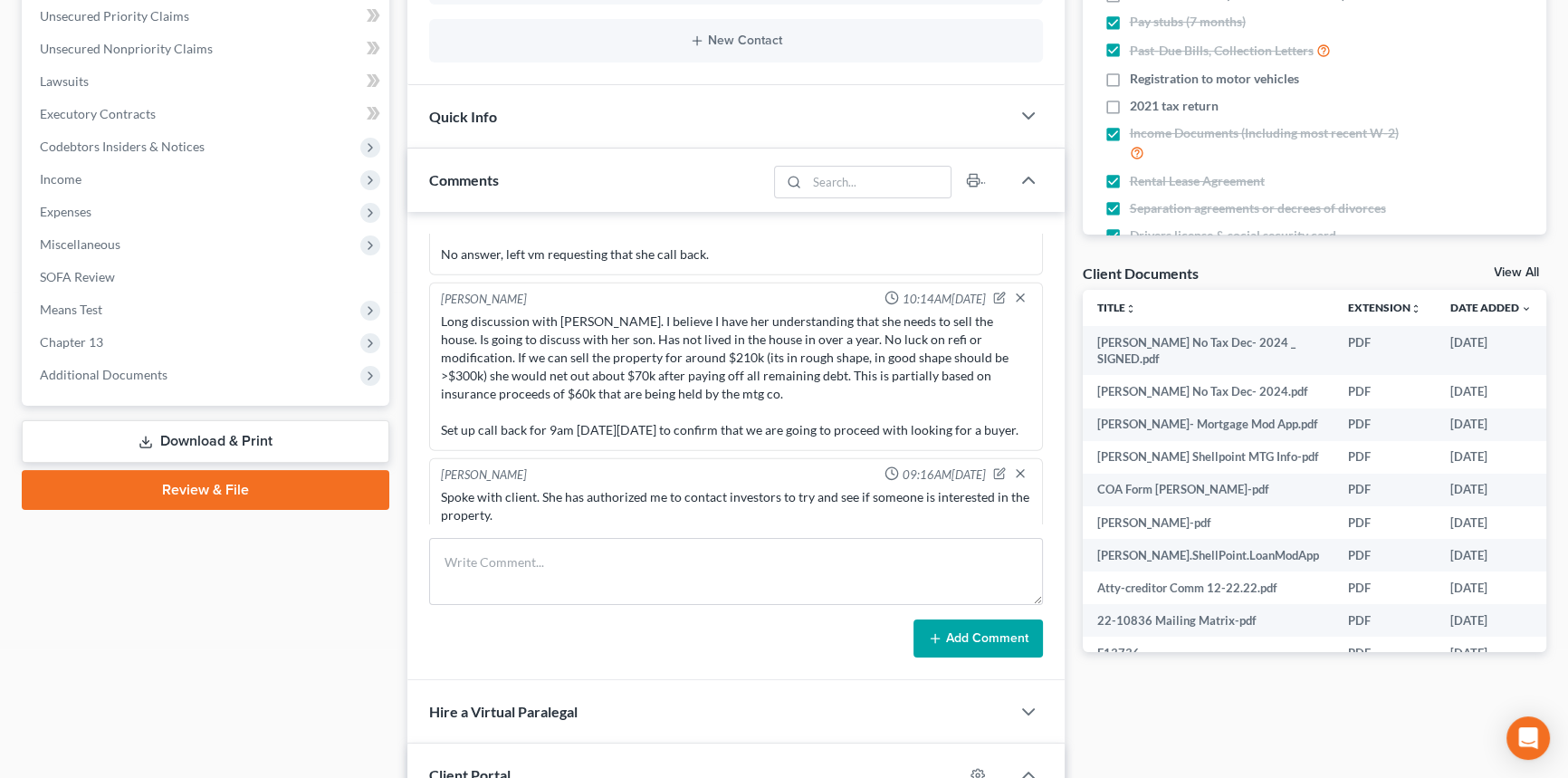
scroll to position [740, 0]
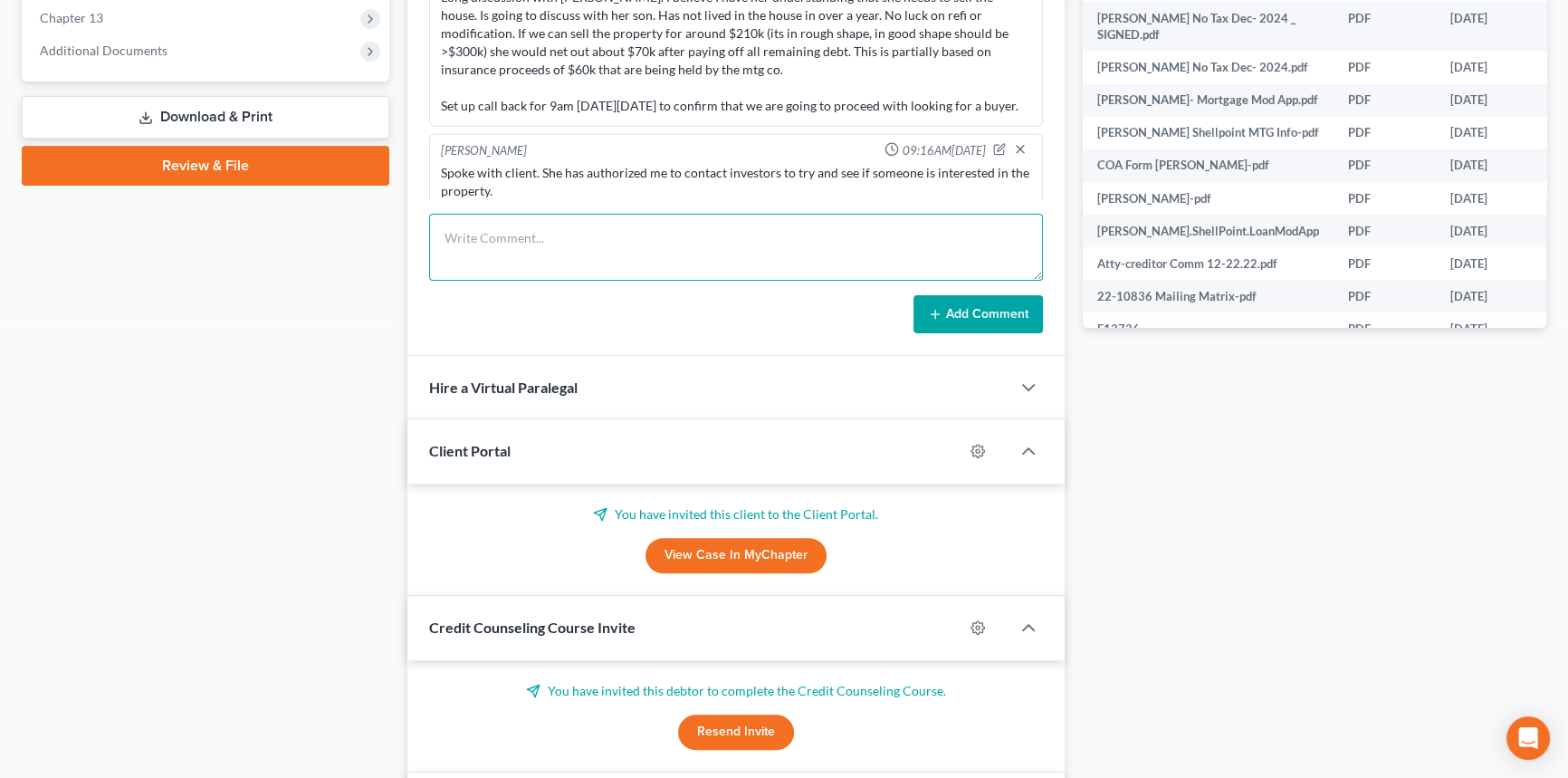
click at [600, 245] on textarea at bounding box center [735, 247] width 614 height 67
click at [901, 225] on textarea at bounding box center [735, 247] width 614 height 67
type textarea "Immediately called back and asked that no action be taken until Monday..."
click at [951, 308] on button "Add Comment" at bounding box center [978, 314] width 129 height 38
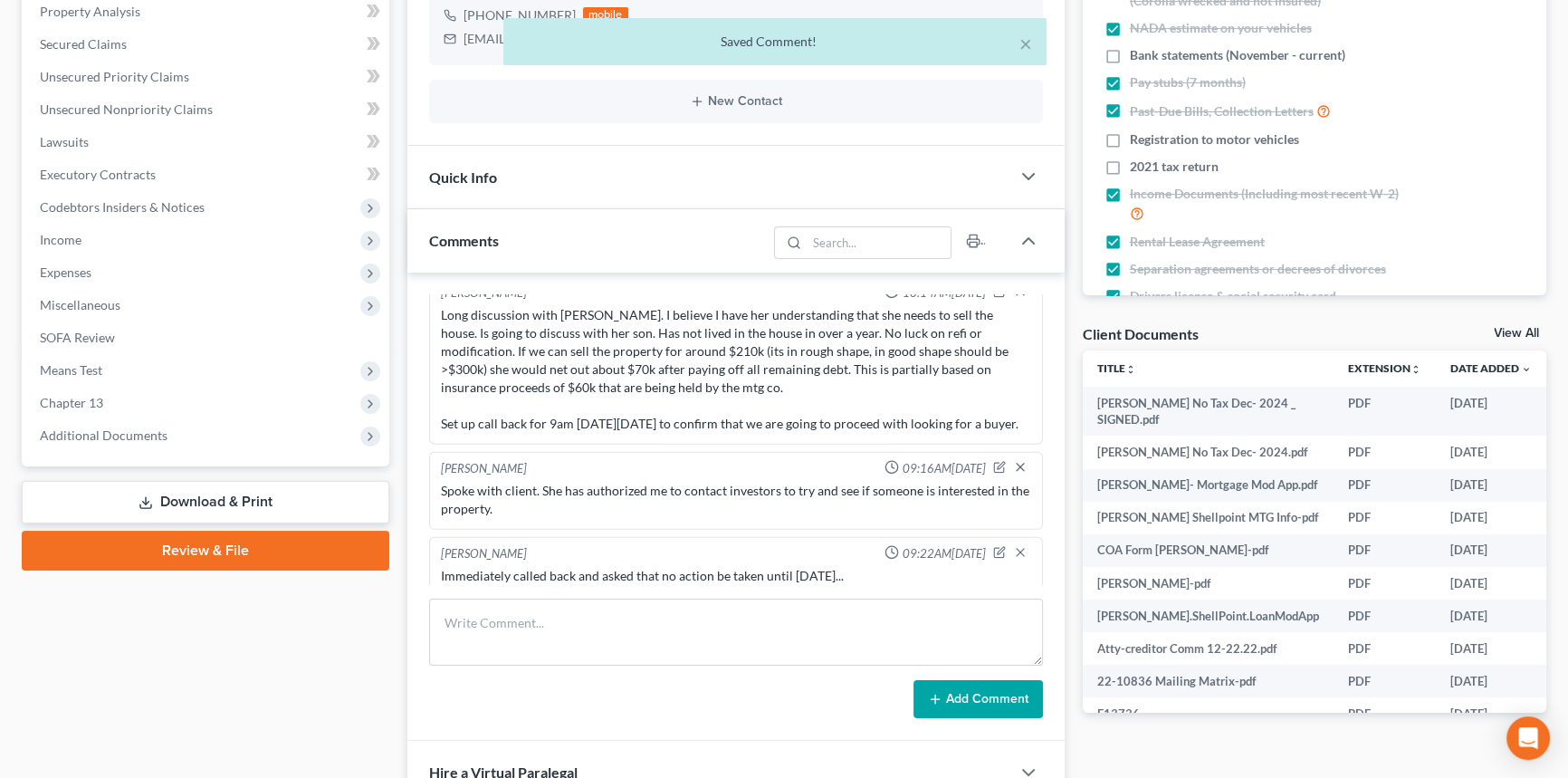
scroll to position [81, 0]
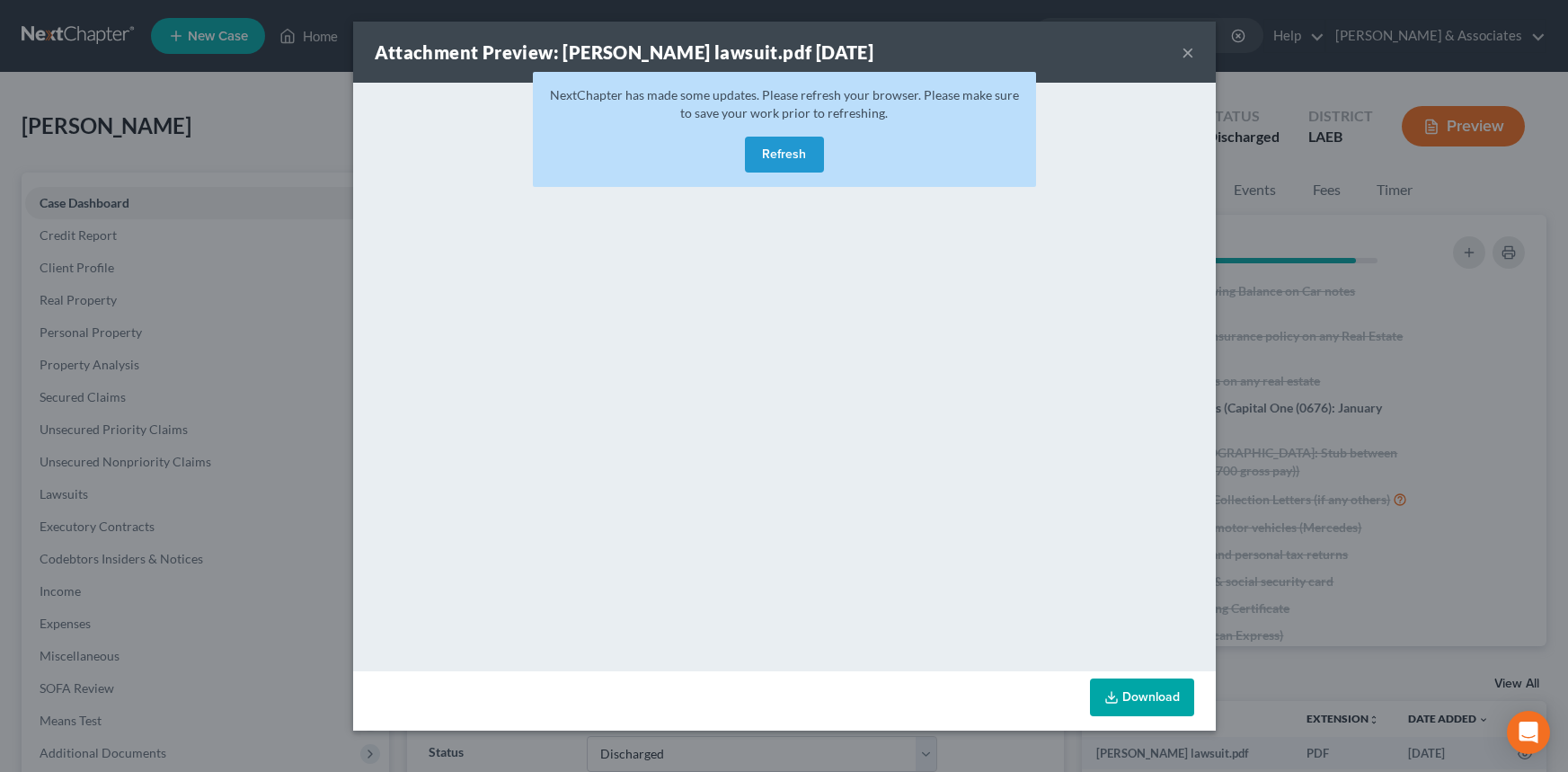
select select "4"
select select "0"
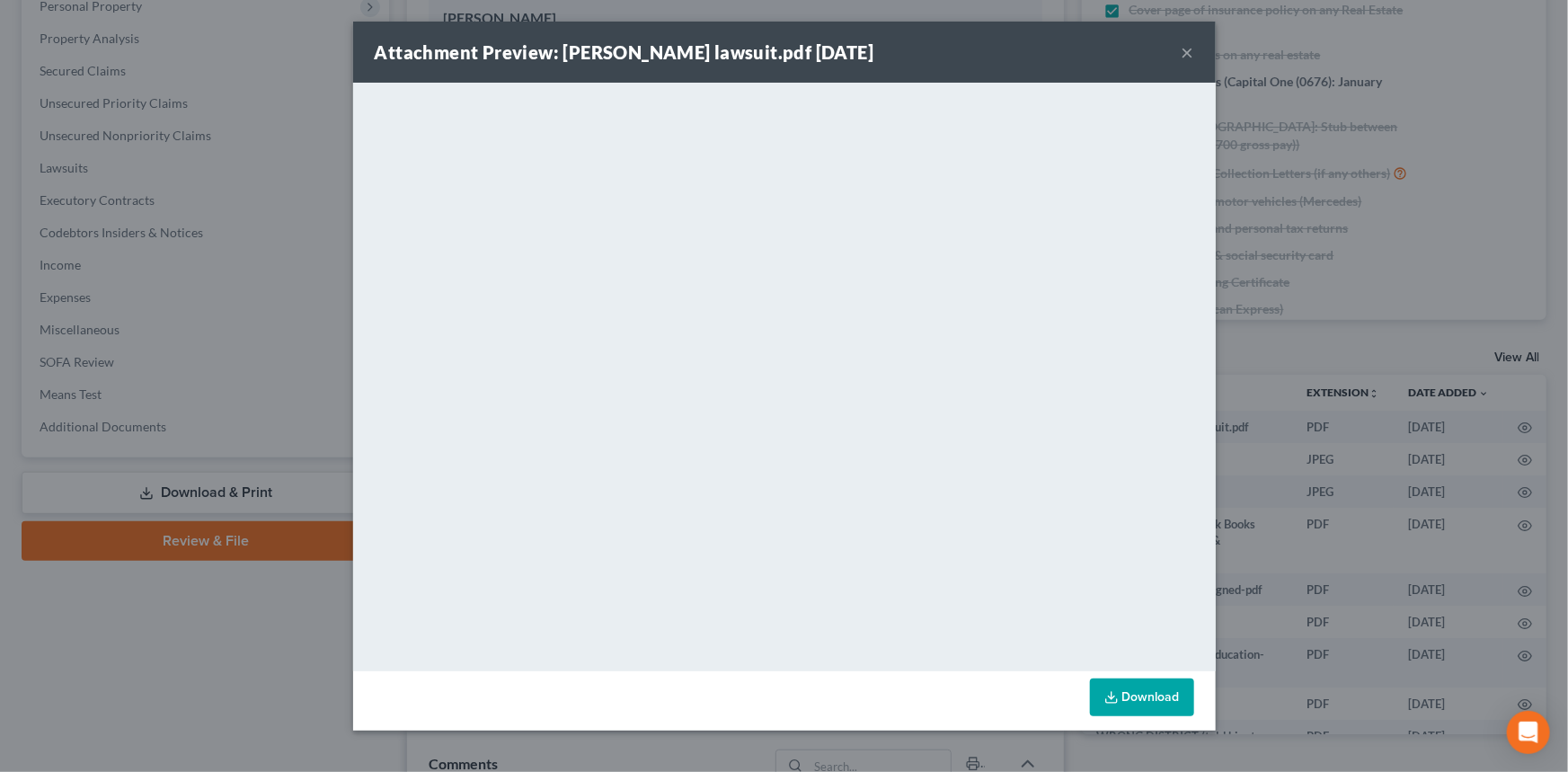
scroll to position [6261, 0]
click at [1186, 46] on button "×" at bounding box center [1188, 52] width 13 height 22
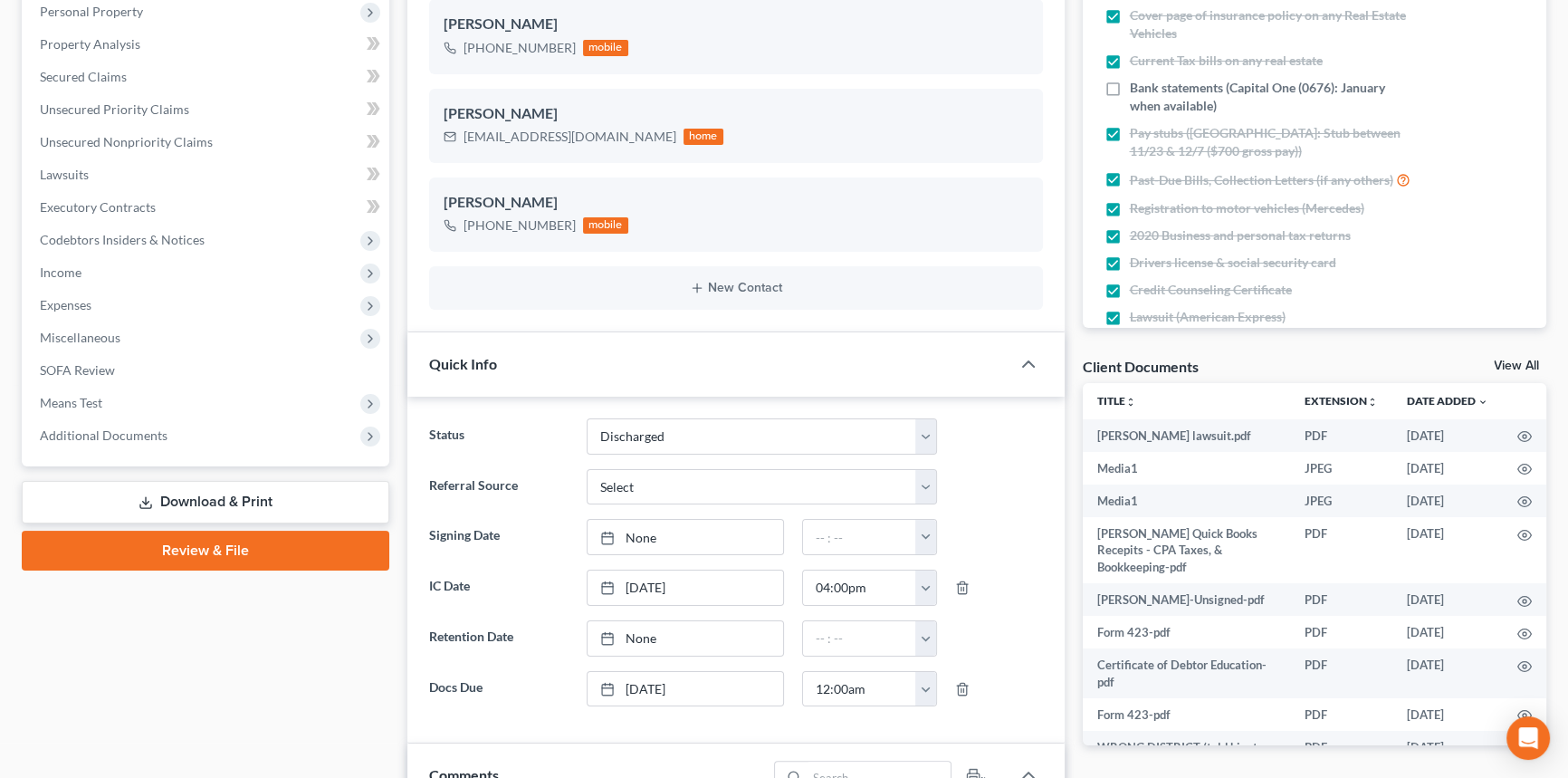
scroll to position [0, 0]
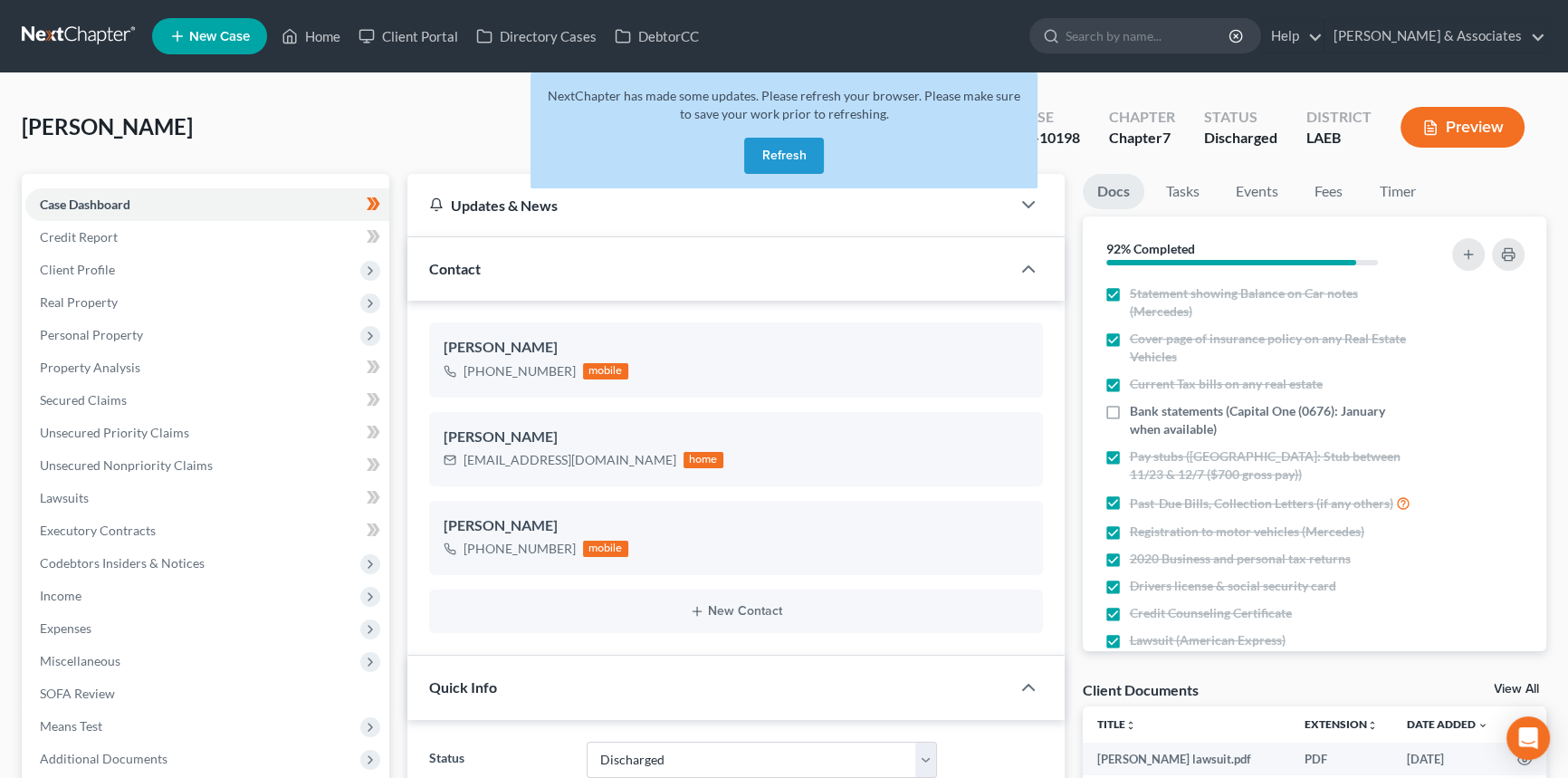
click at [89, 39] on link at bounding box center [79, 36] width 116 height 33
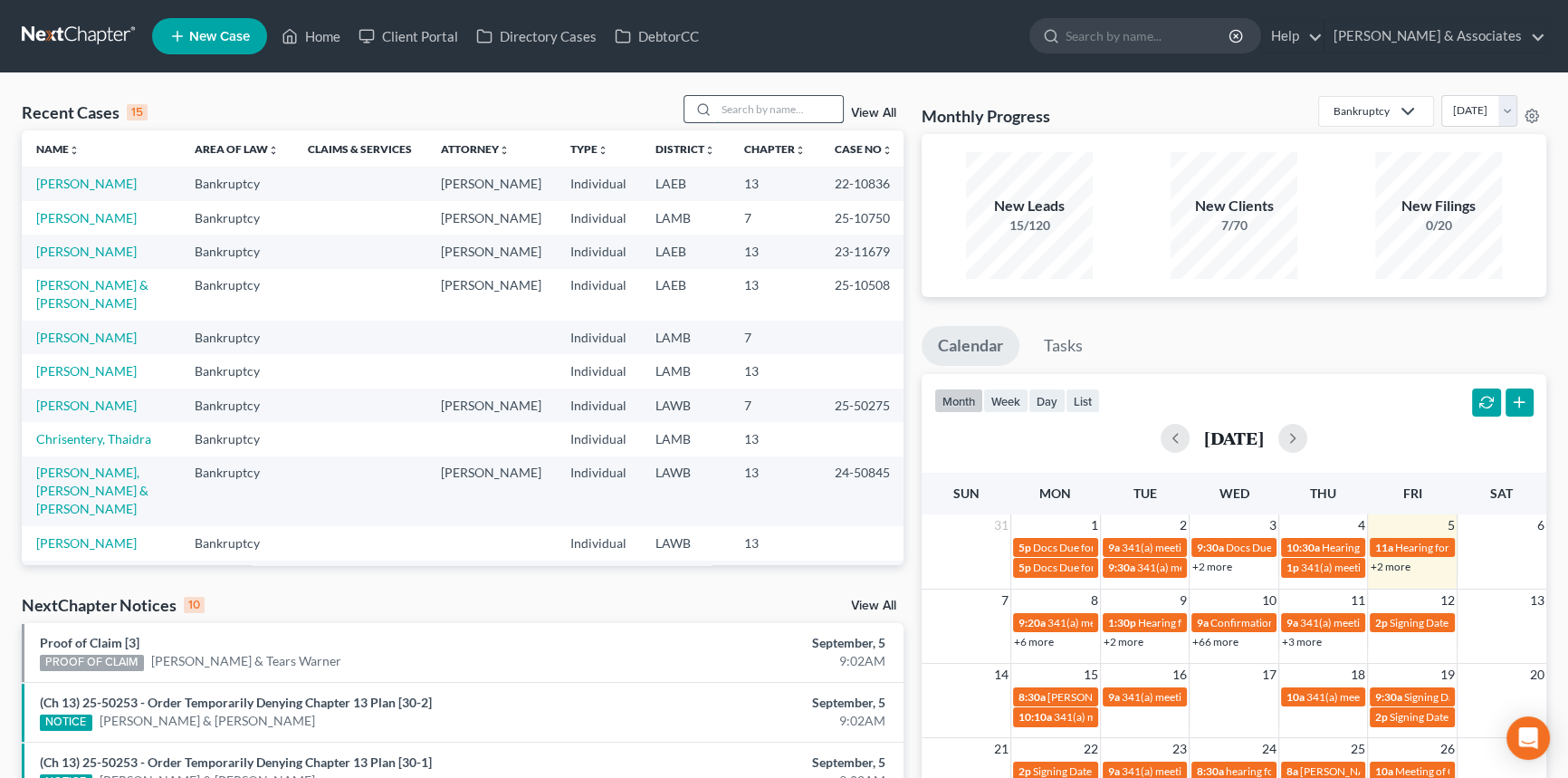
click at [782, 114] on input "search" at bounding box center [780, 109] width 127 height 26
type input "thomas"
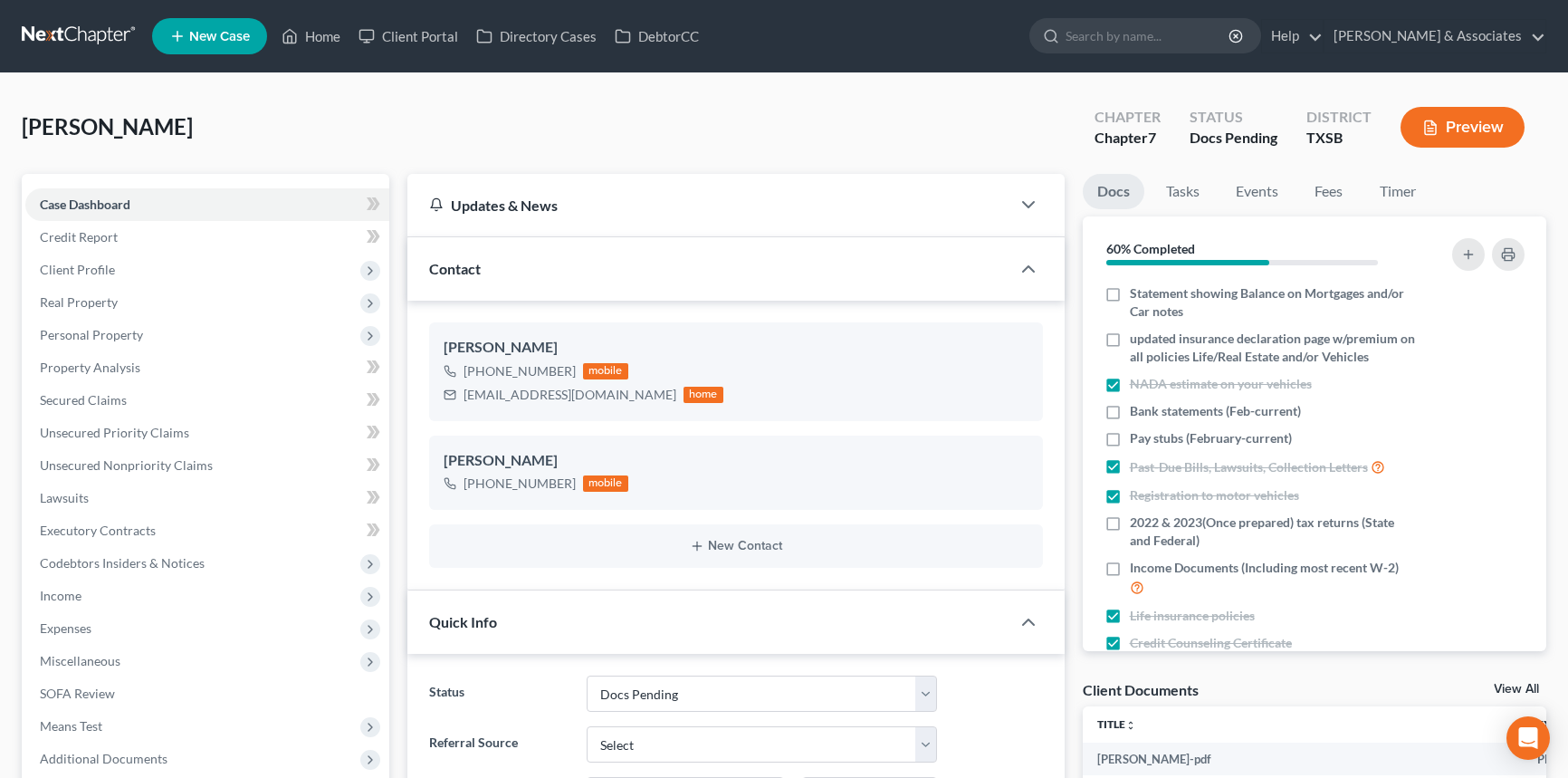
select select "6"
select select "0"
click at [147, 333] on span "Personal Property" at bounding box center [207, 334] width 364 height 33
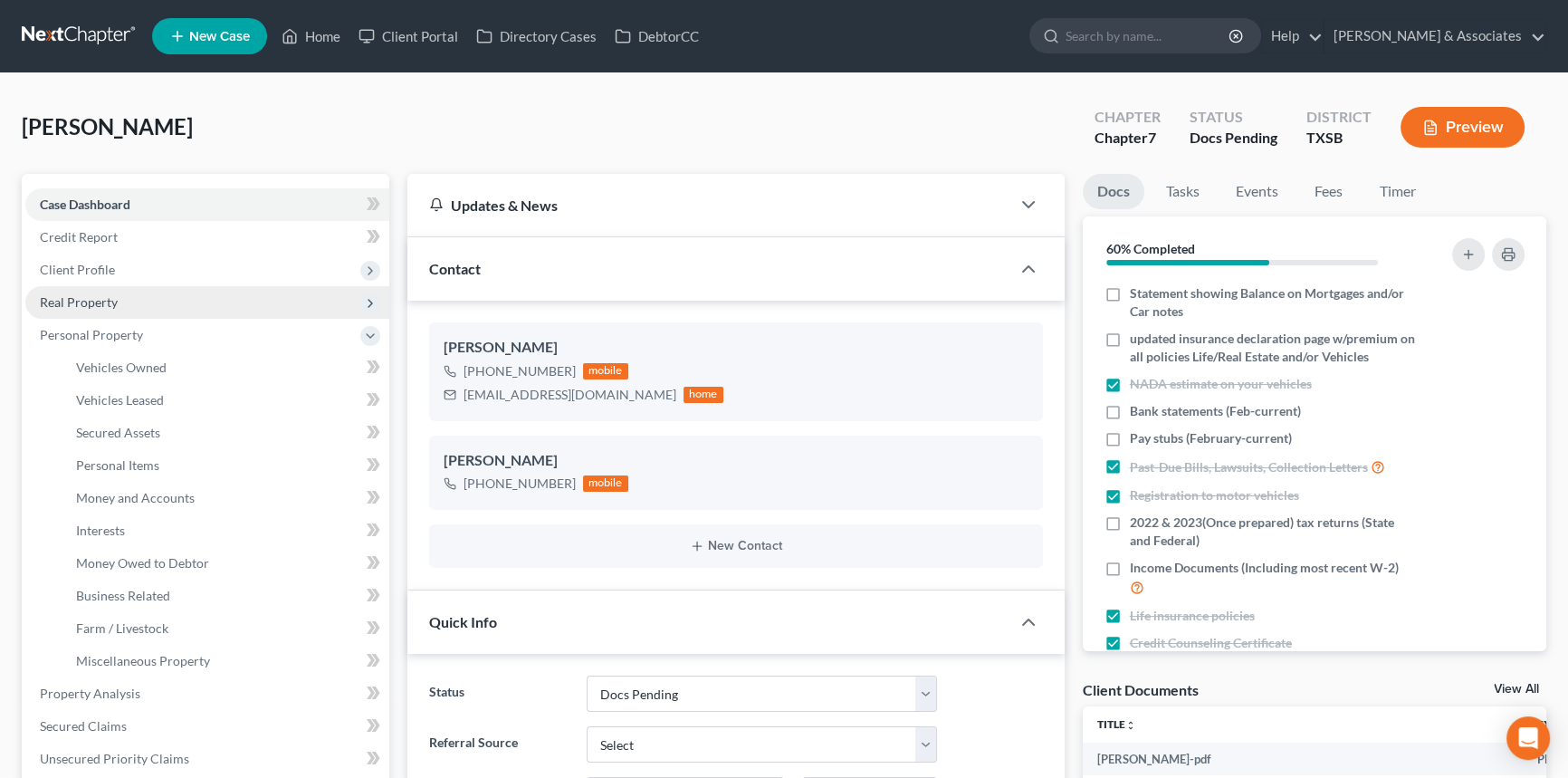
click at [143, 308] on span "Real Property" at bounding box center [207, 302] width 364 height 33
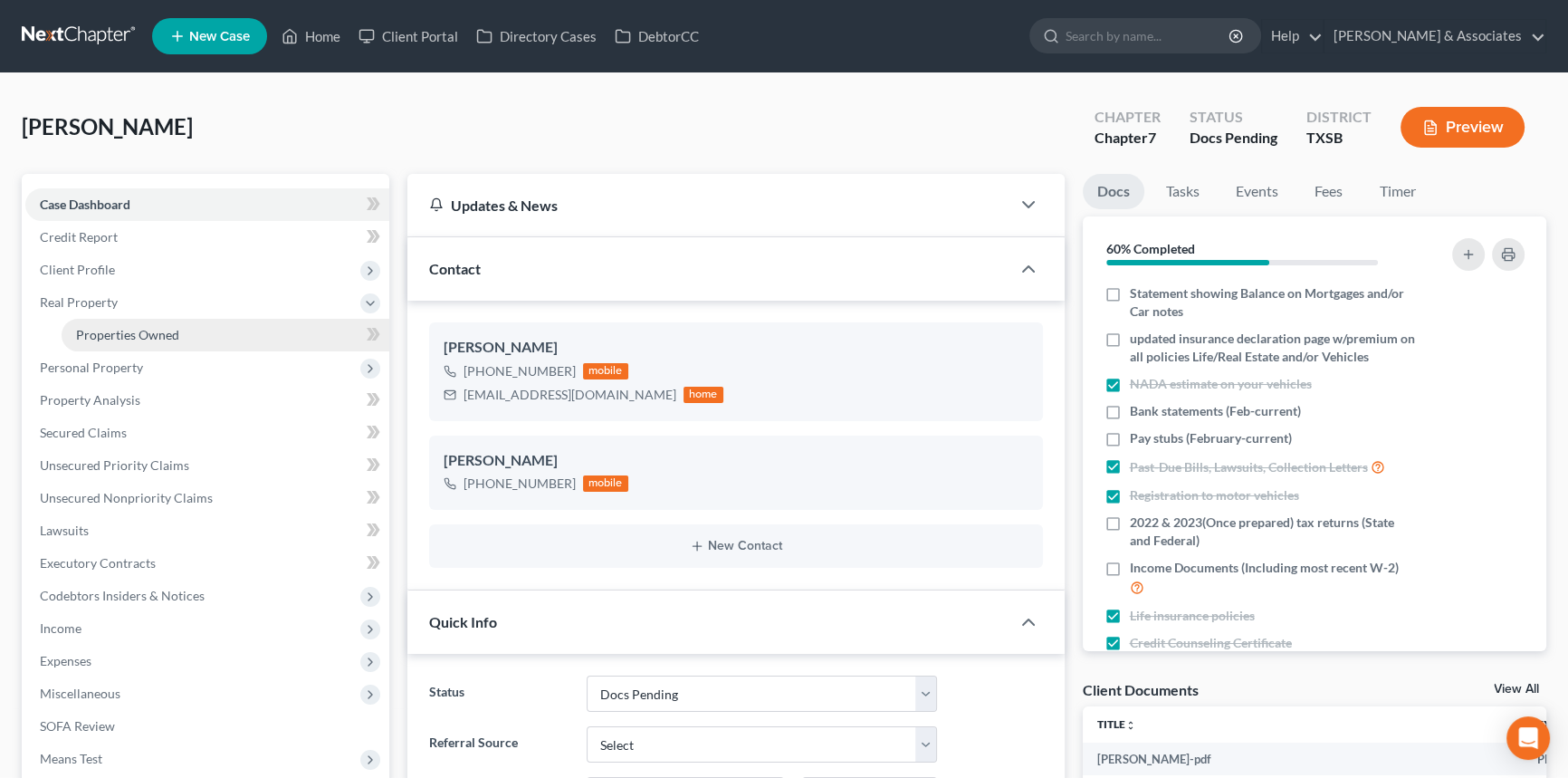
click at [136, 334] on span "Properties Owned" at bounding box center [128, 334] width 103 height 16
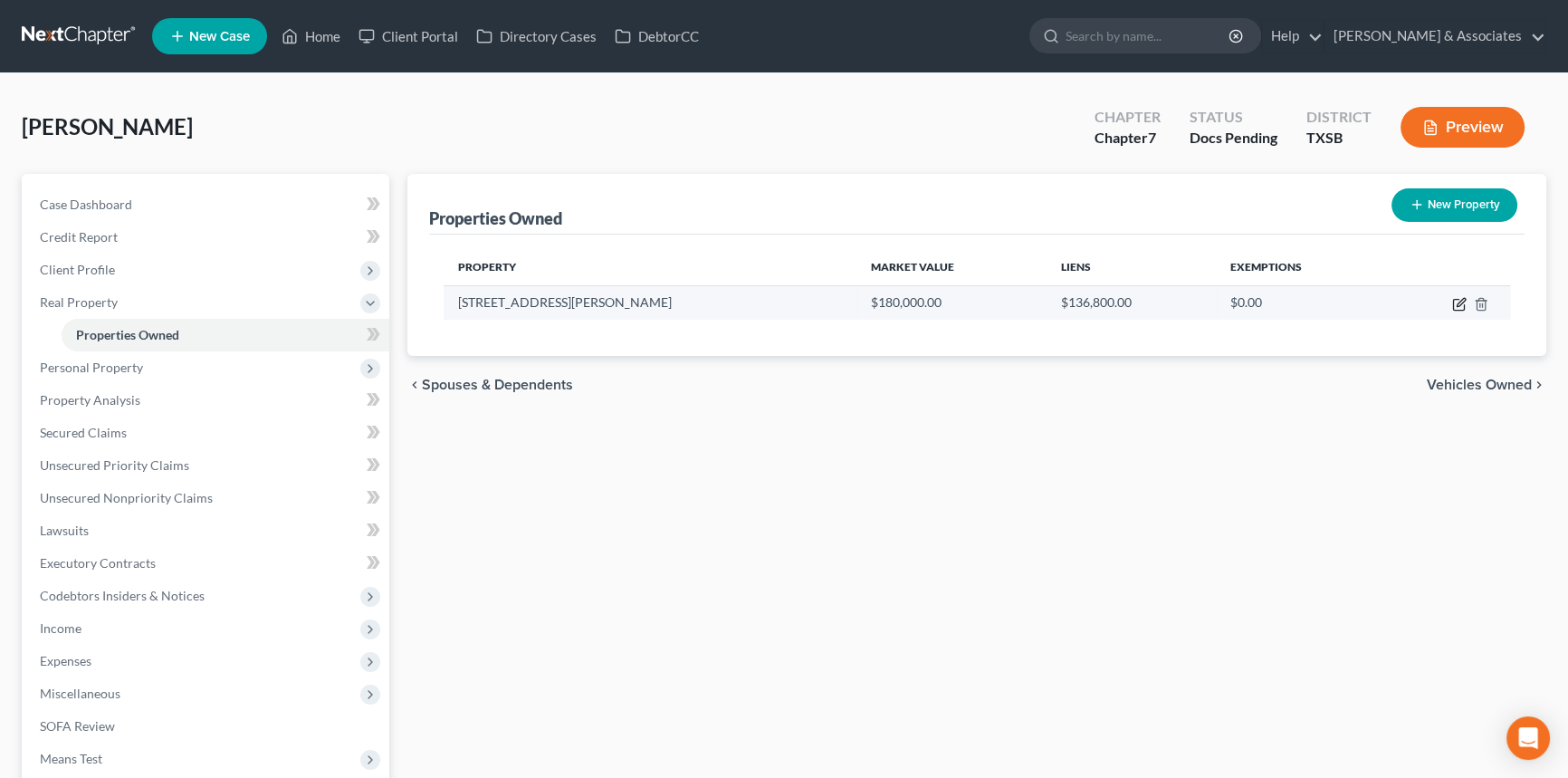
click at [1461, 303] on icon "button" at bounding box center [1461, 302] width 8 height 8
select select "19"
select select "4"
select select "0"
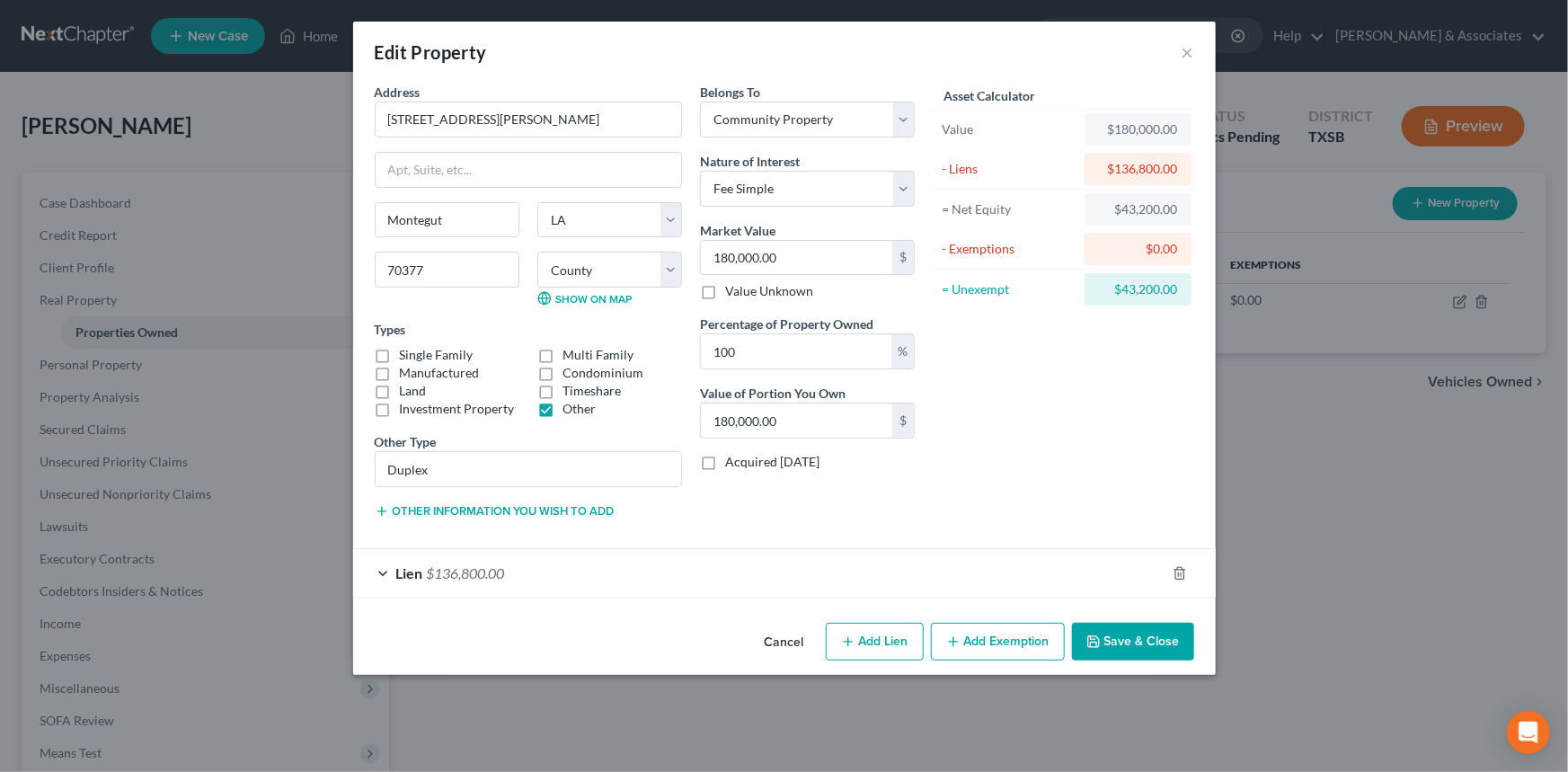
click at [769, 650] on button "Cancel" at bounding box center [784, 642] width 68 height 35
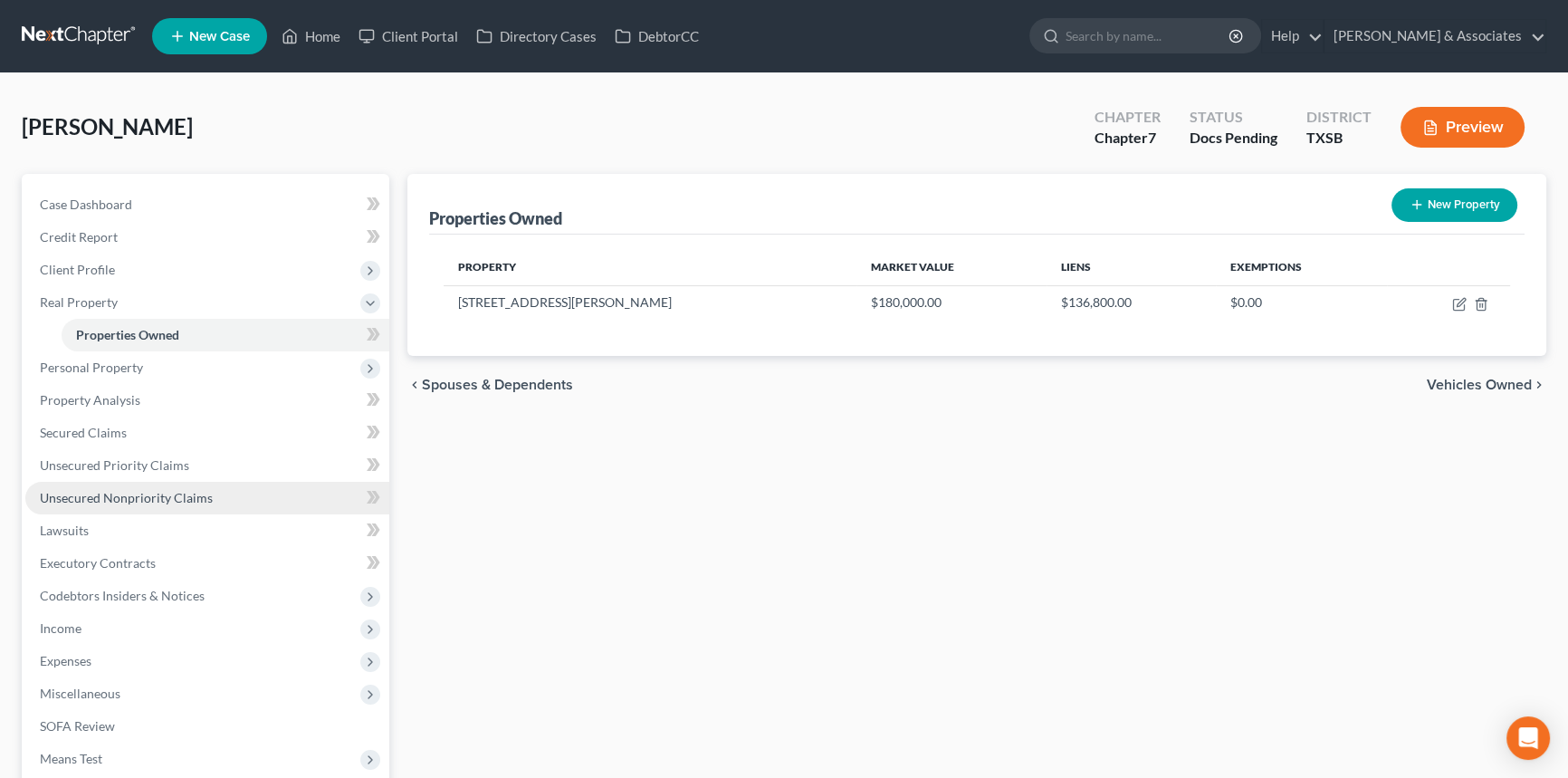
click at [128, 503] on span "Unsecured Nonpriority Claims" at bounding box center [126, 498] width 173 height 16
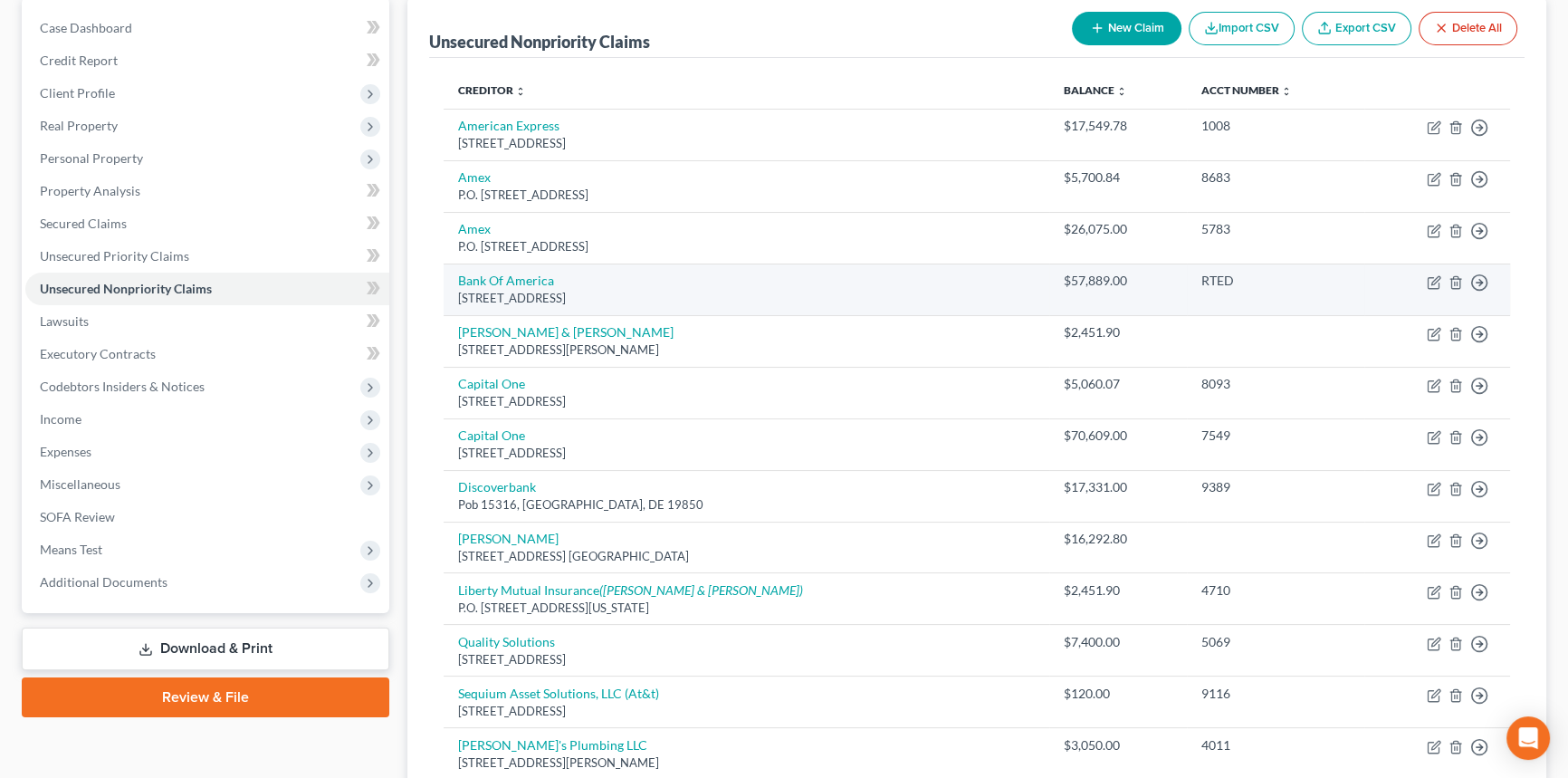
scroll to position [176, 0]
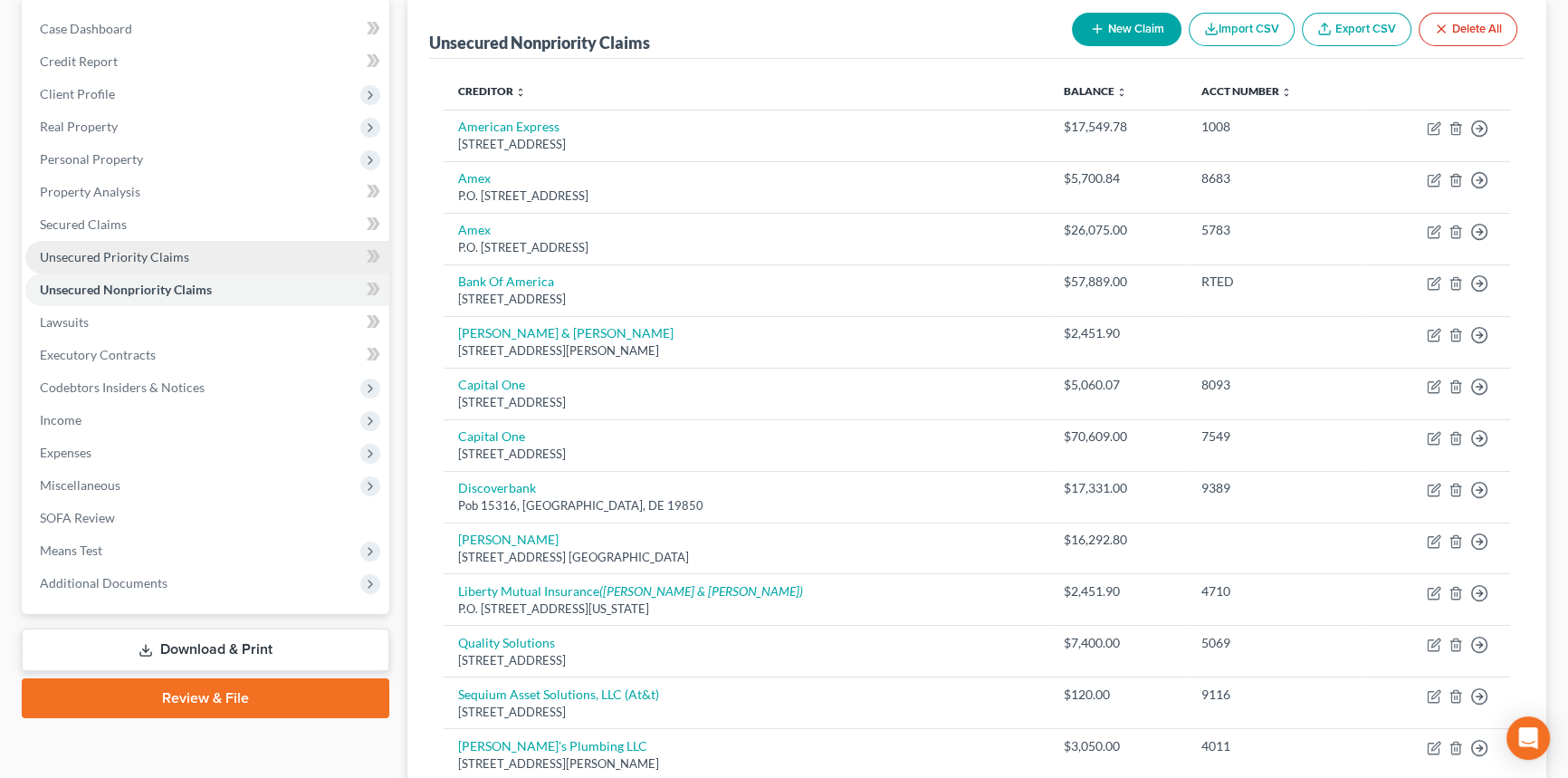
click at [193, 255] on link "Unsecured Priority Claims" at bounding box center [207, 257] width 364 height 33
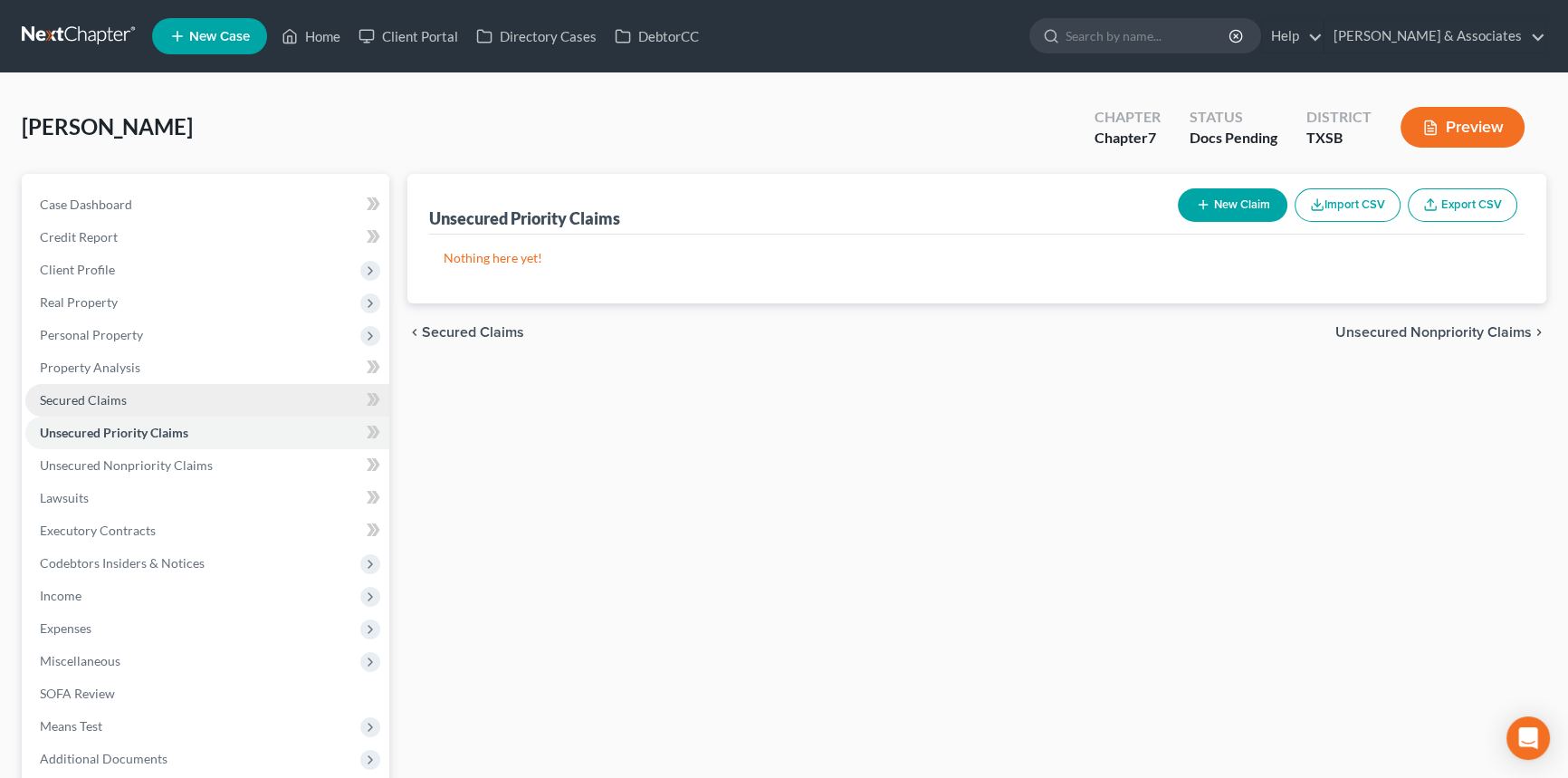
click at [179, 400] on link "Secured Claims" at bounding box center [207, 400] width 364 height 33
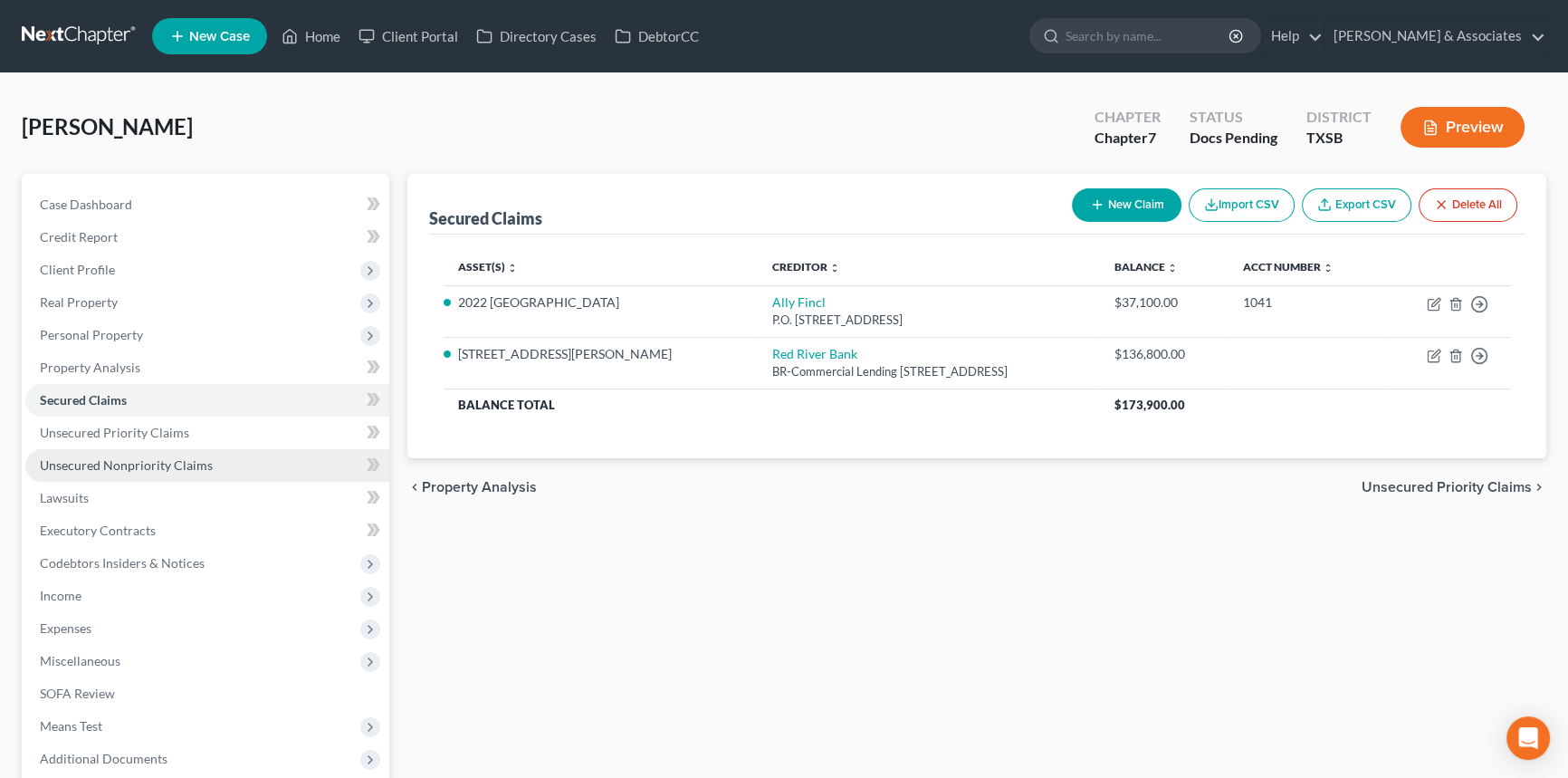
click at [191, 474] on link "Unsecured Nonpriority Claims" at bounding box center [207, 464] width 364 height 33
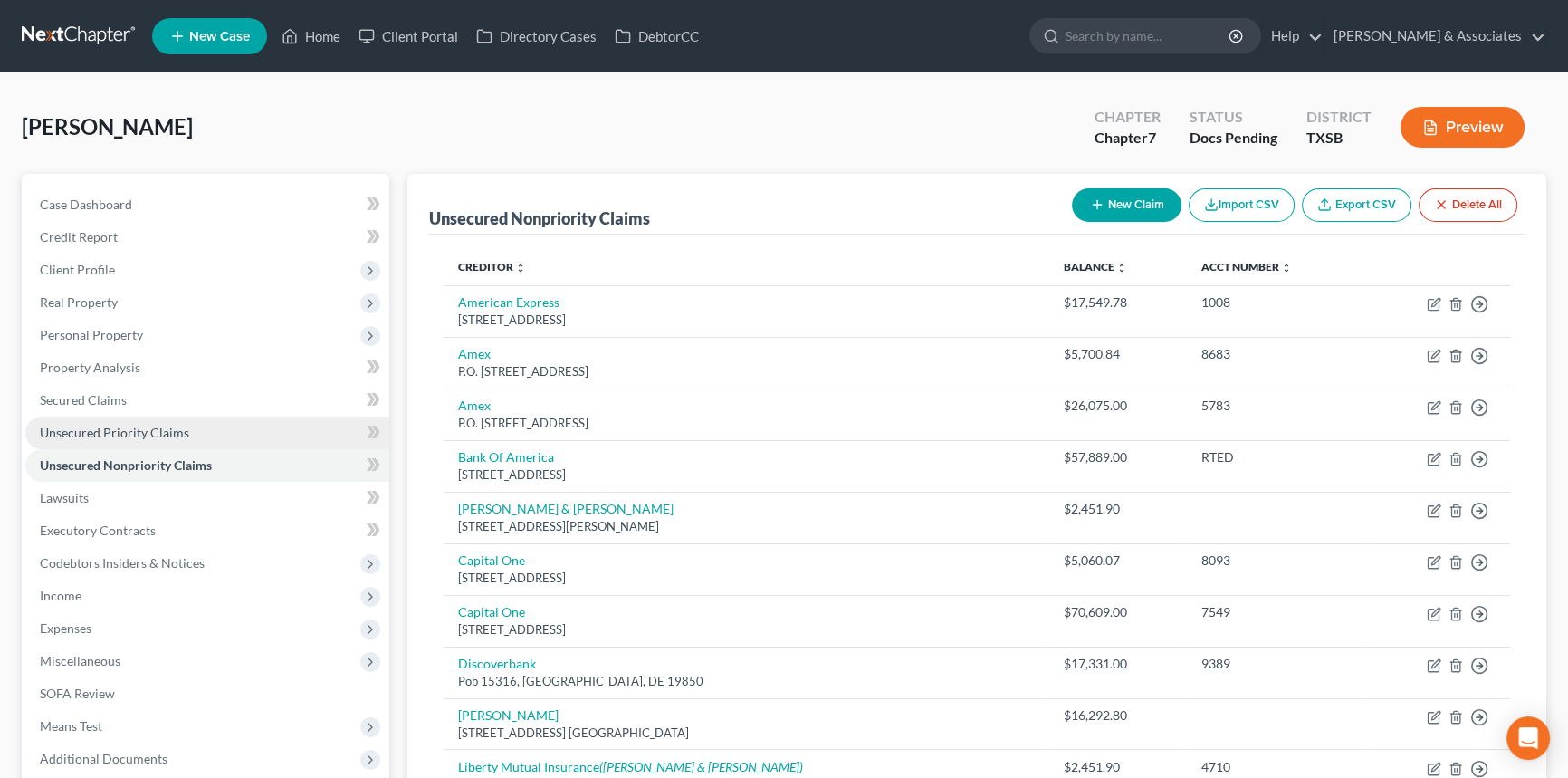
click at [163, 418] on link "Unsecured Priority Claims" at bounding box center [207, 433] width 364 height 33
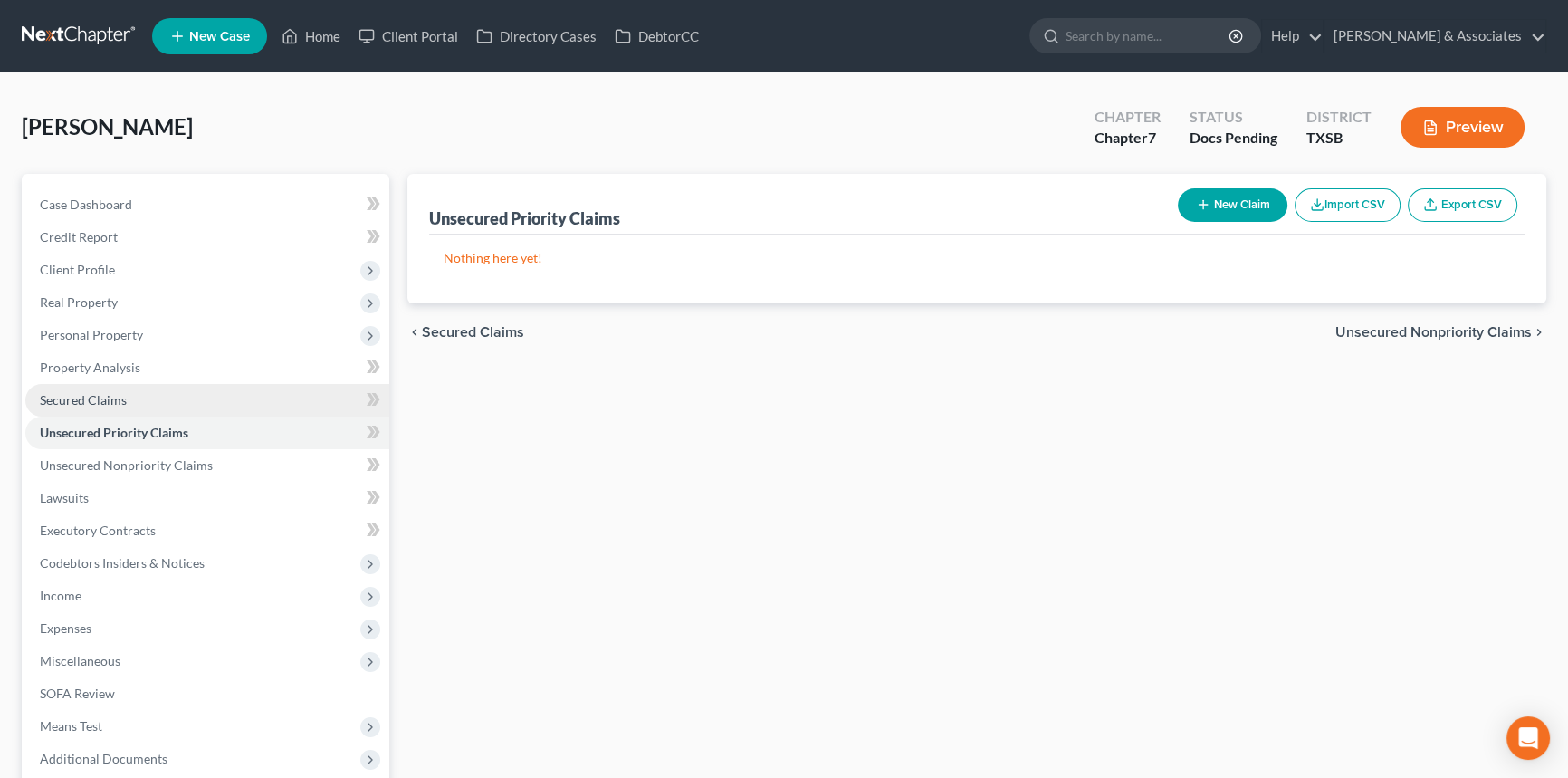
click at [170, 405] on link "Secured Claims" at bounding box center [207, 400] width 364 height 33
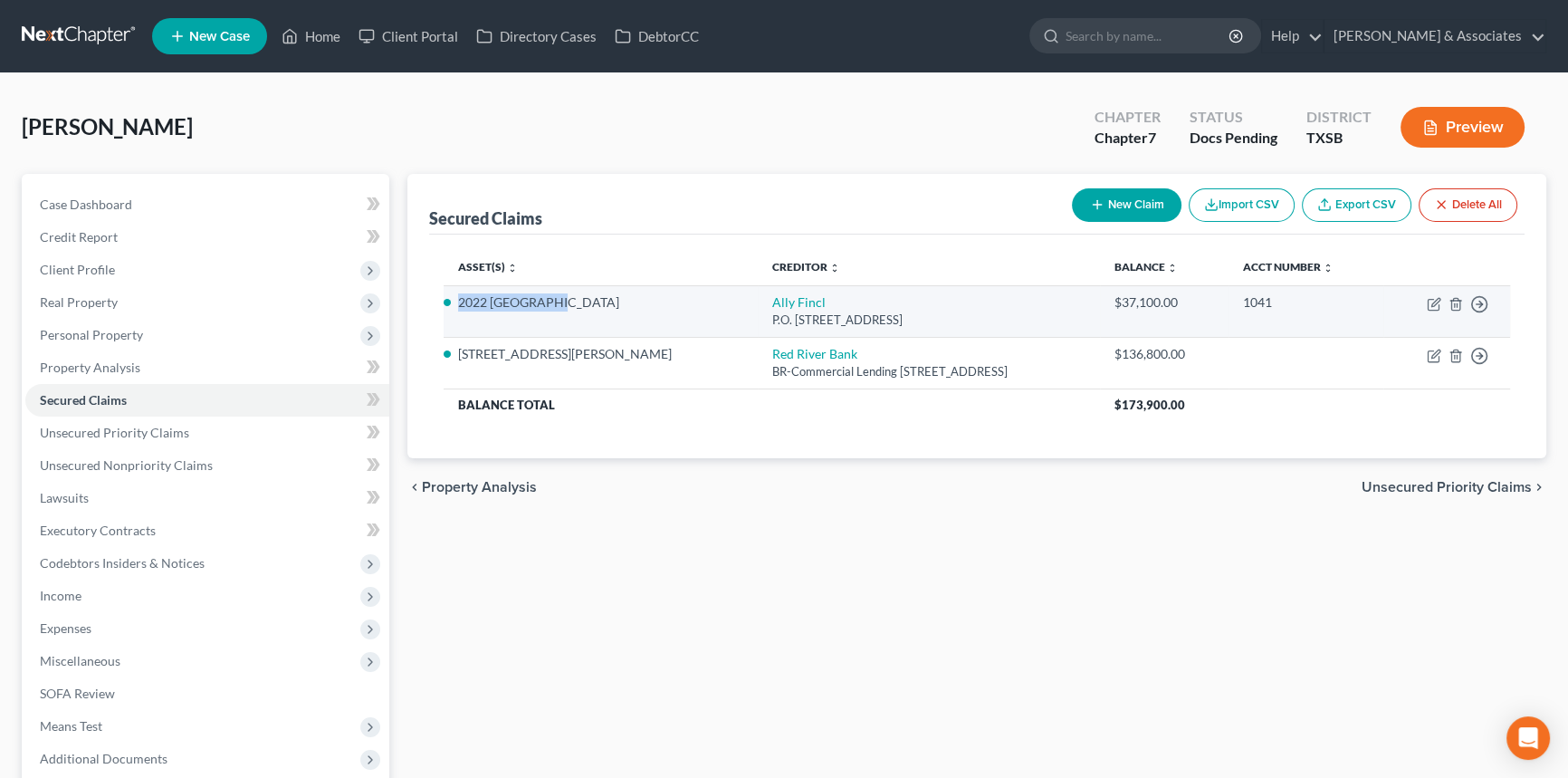
drag, startPoint x: 457, startPoint y: 302, endPoint x: 579, endPoint y: 313, distance: 122.5
click at [579, 313] on td "2022 GMC Canyon" at bounding box center [600, 311] width 315 height 52
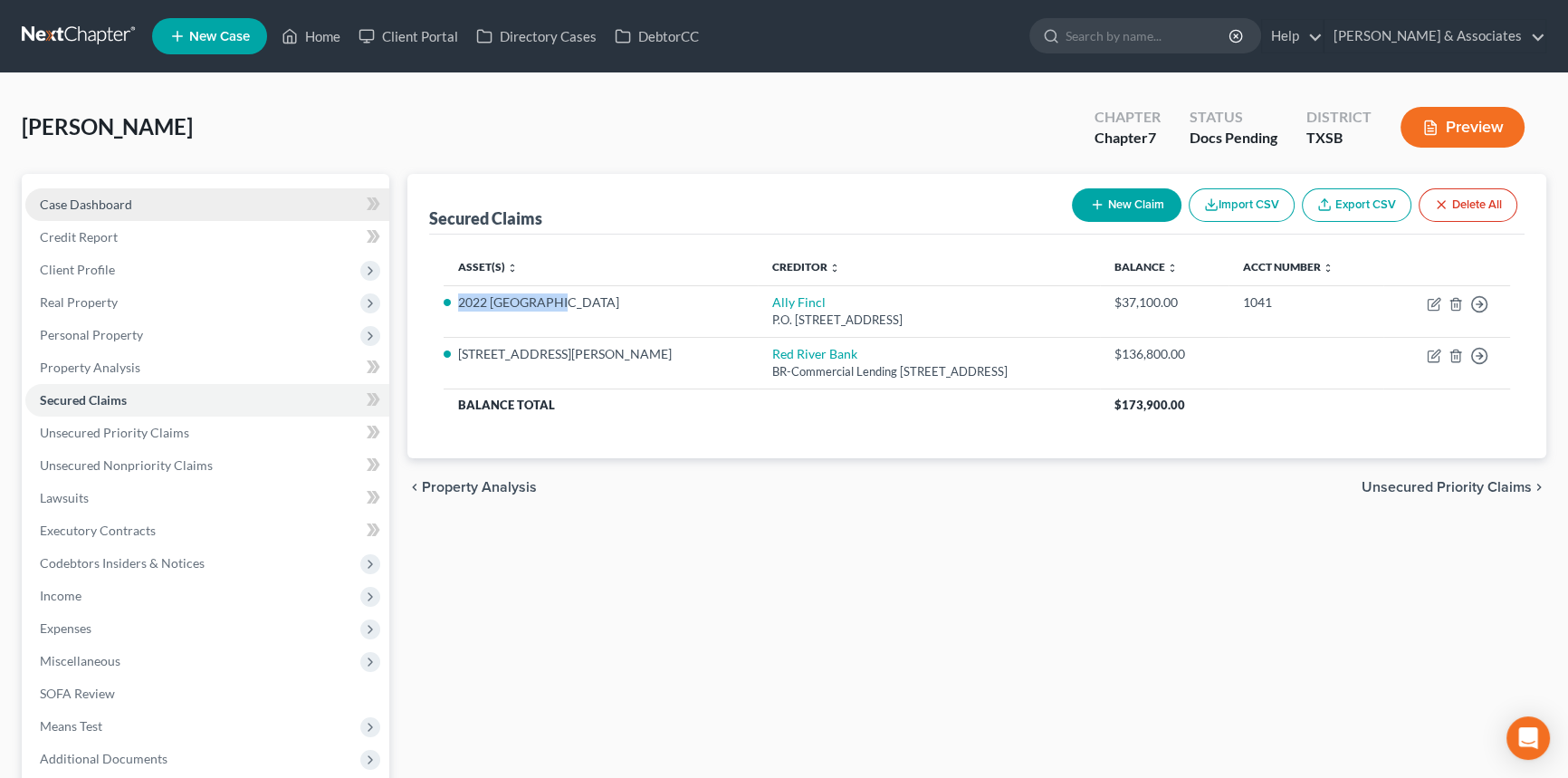
click at [236, 195] on link "Case Dashboard" at bounding box center [207, 204] width 364 height 33
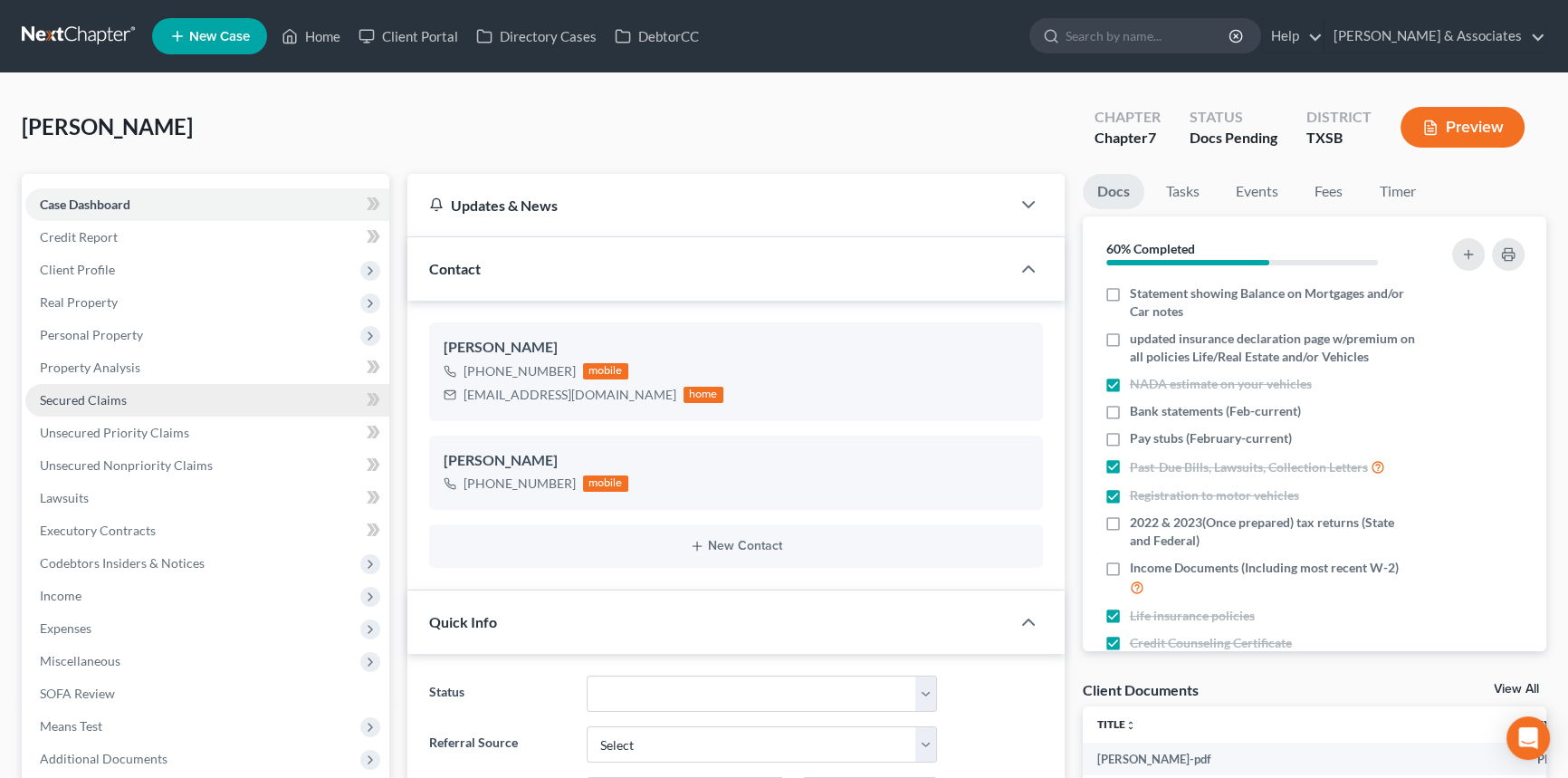
scroll to position [435, 0]
click at [210, 391] on link "Secured Claims" at bounding box center [207, 400] width 364 height 33
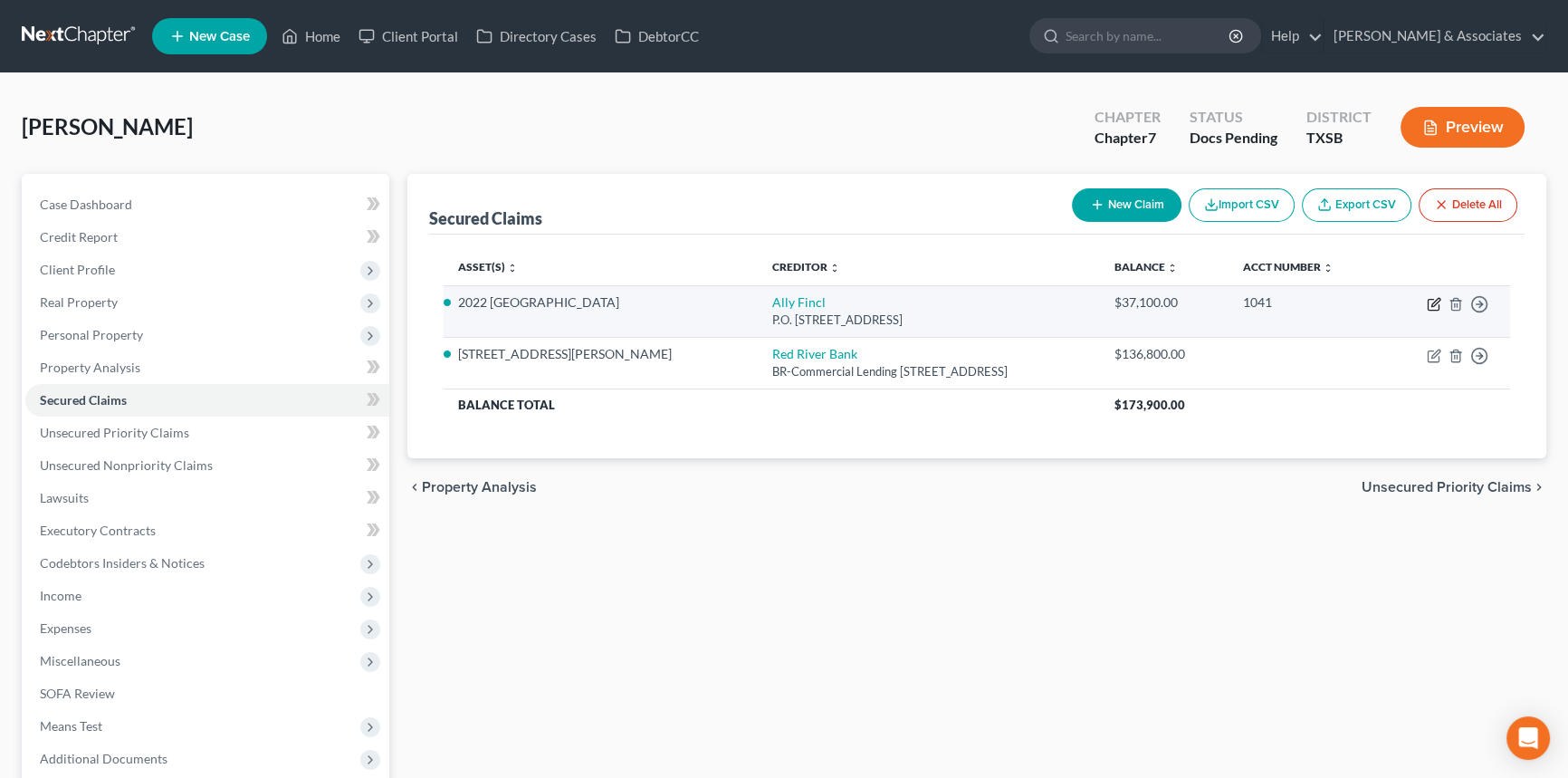
click at [1431, 300] on icon "button" at bounding box center [1433, 305] width 11 height 11
select select "24"
select select "2"
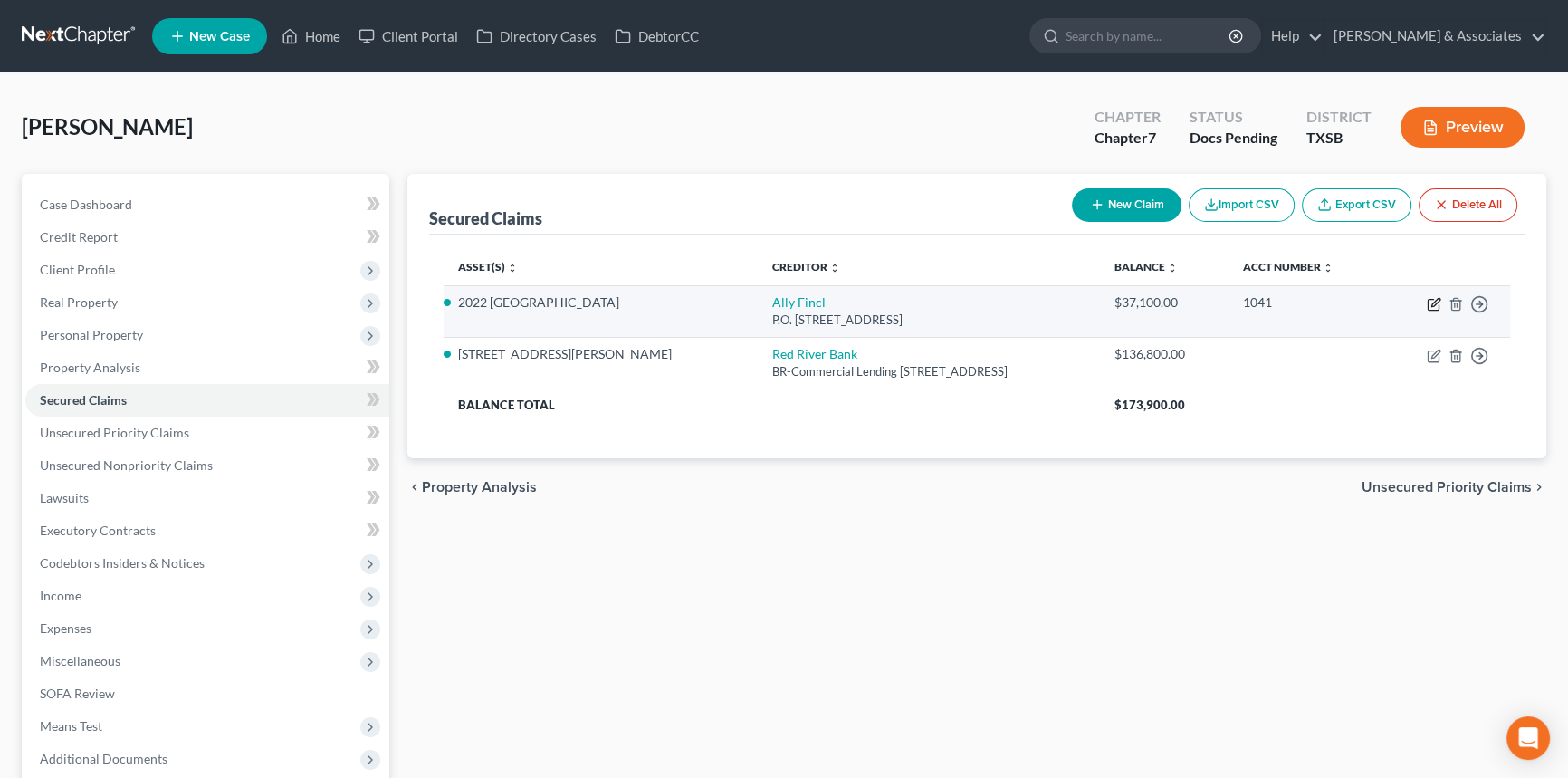
select select "0"
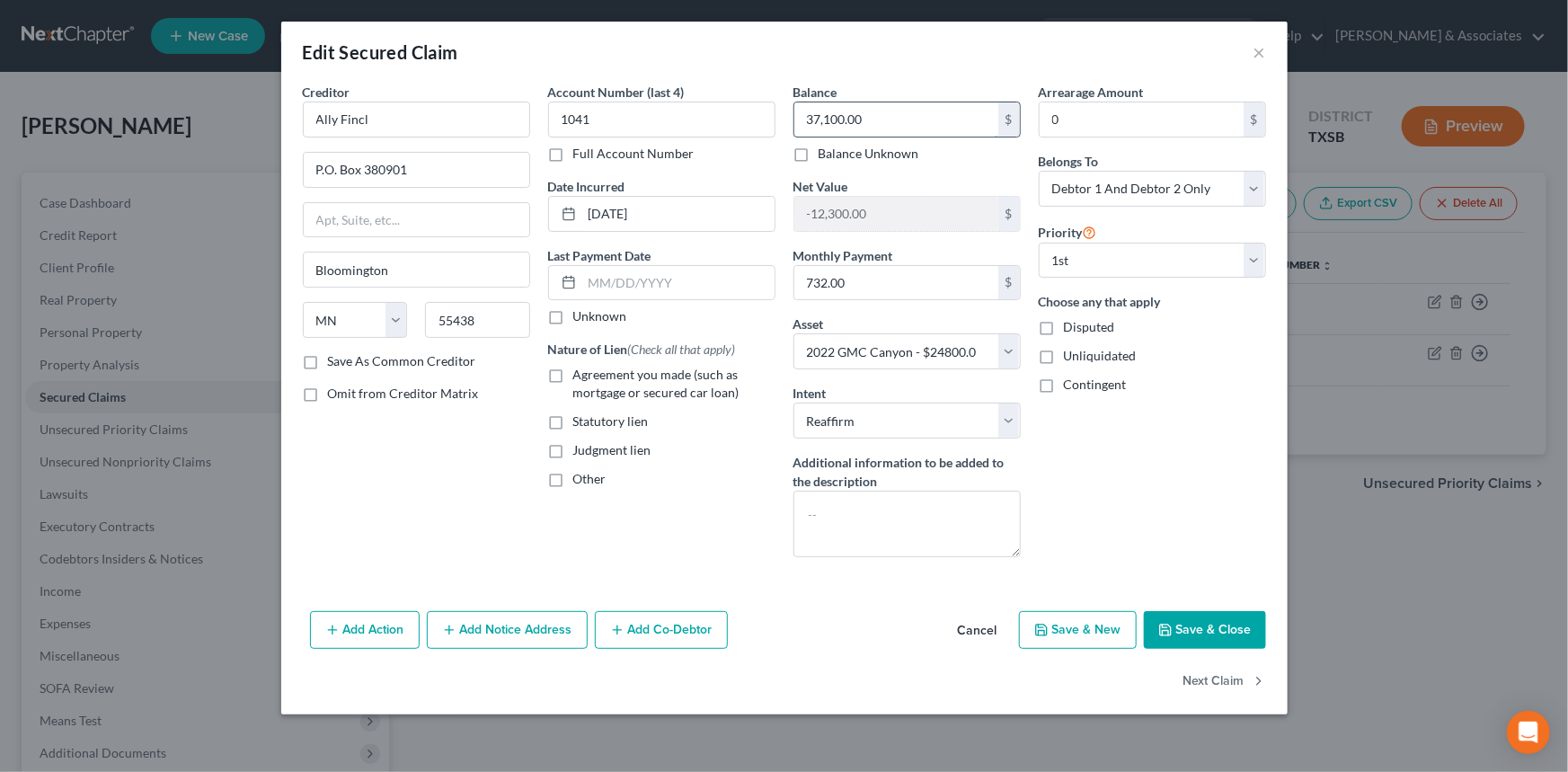
click at [906, 124] on input "37,100.00" at bounding box center [895, 119] width 204 height 34
drag, startPoint x: 995, startPoint y: 629, endPoint x: 984, endPoint y: 362, distance: 267.2
click at [1045, 528] on div "Edit Secured Claim × Creditor * Ally Fincl P.O. Box 380901 Bloomington State AL…" at bounding box center [785, 367] width 1007 height 692
click at [891, 137] on div "37,100.00 $ Balance Unknown" at bounding box center [907, 132] width 228 height 61
click at [896, 118] on input "37,100.00" at bounding box center [895, 119] width 204 height 34
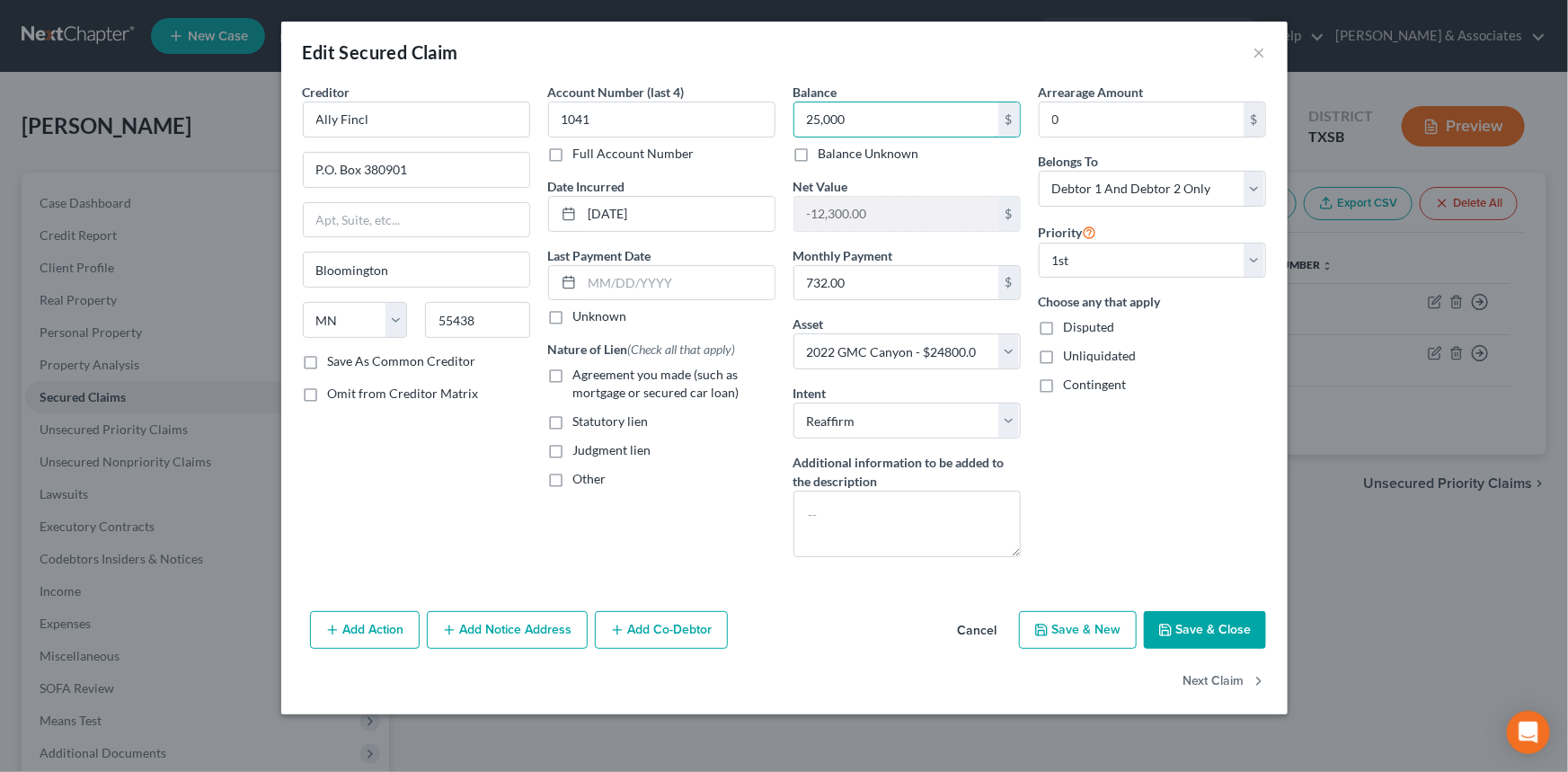
type input "25,000"
click at [1249, 627] on button "Save & Close" at bounding box center [1205, 629] width 122 height 37
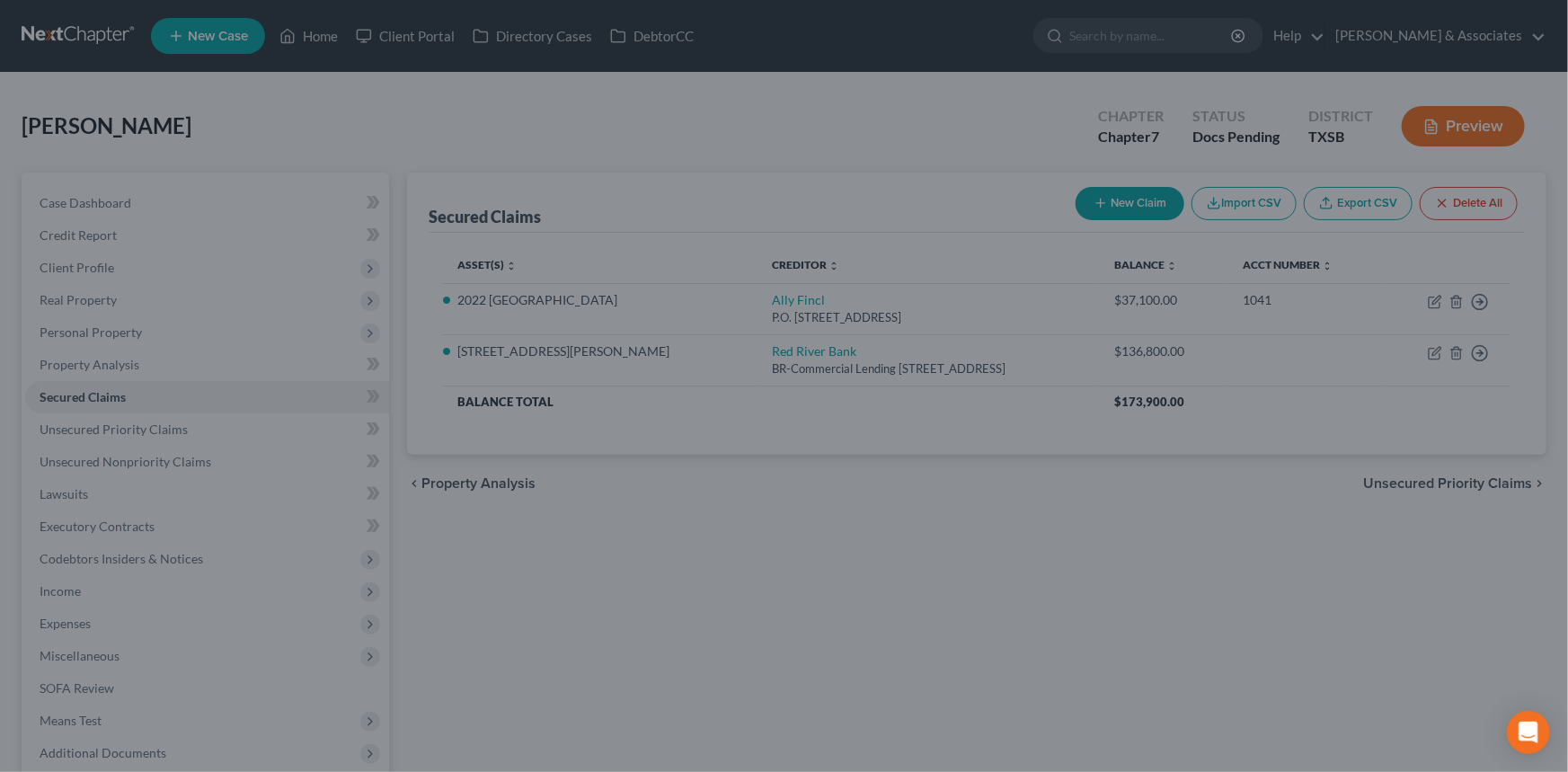
select select
type input "25,000.00"
type input "-200.00"
select select "2"
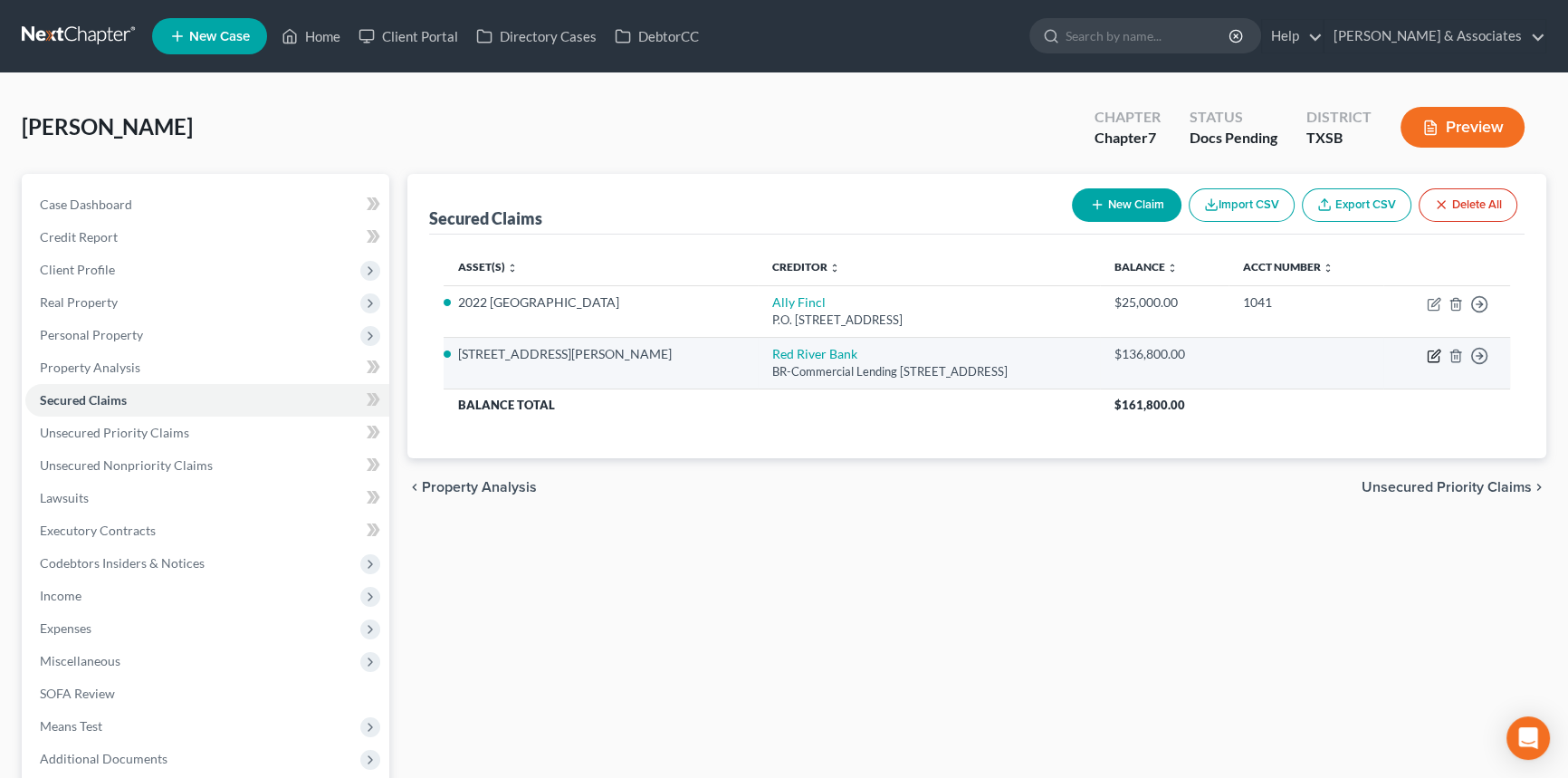
click at [1430, 357] on icon "button" at bounding box center [1434, 355] width 15 height 15
select select "19"
select select "0"
select select "4"
select select "0"
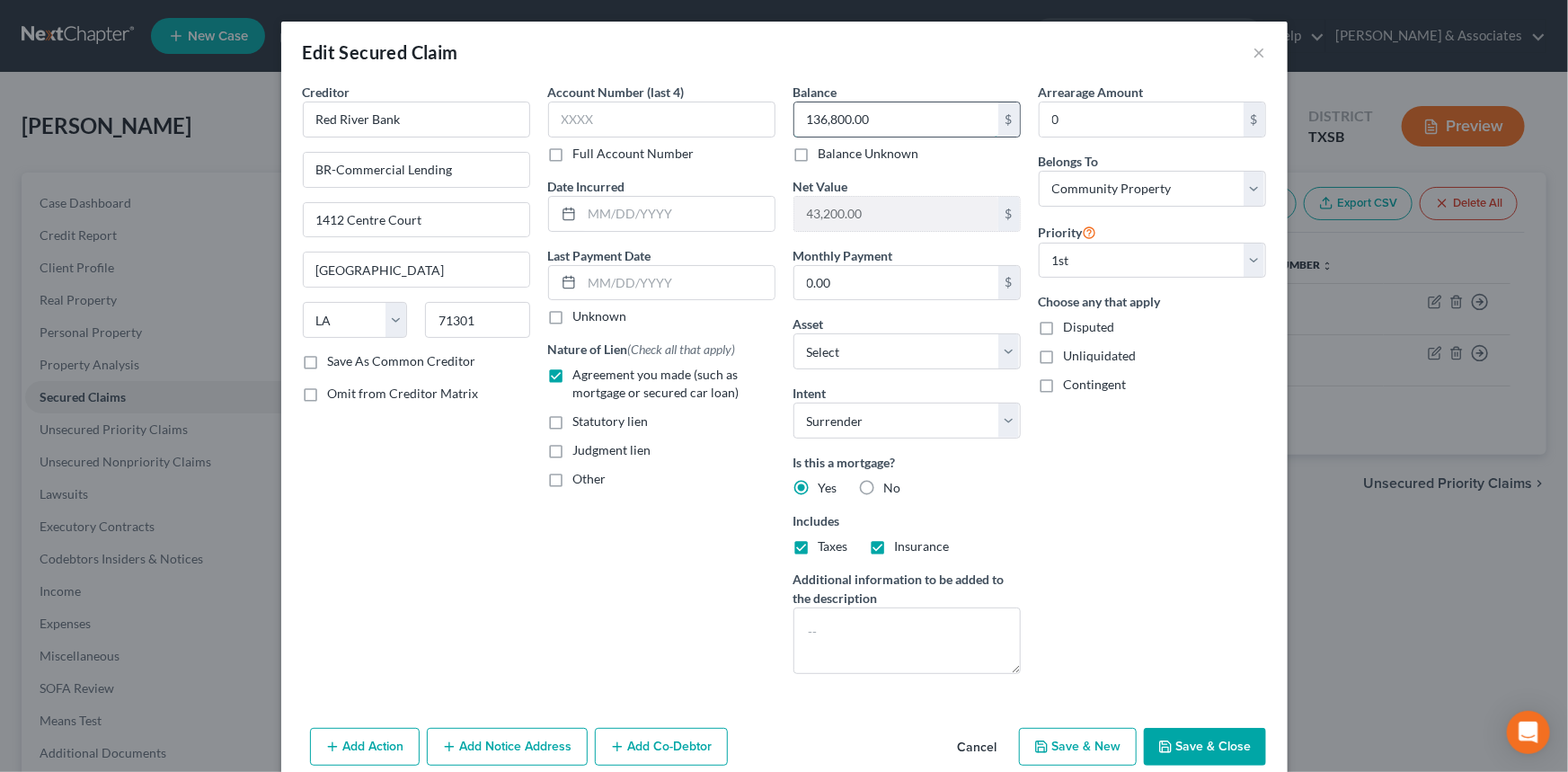
click at [900, 121] on input "136,800.00" at bounding box center [895, 119] width 204 height 34
type input "59,403"
click at [1178, 579] on div "Arrearage Amount 0 $ Belongs To * Select Debtor 1 Only Debtor 2 Only Debtor 1 A…" at bounding box center [1151, 385] width 245 height 606
click at [1214, 733] on button "Save & Close" at bounding box center [1205, 746] width 122 height 37
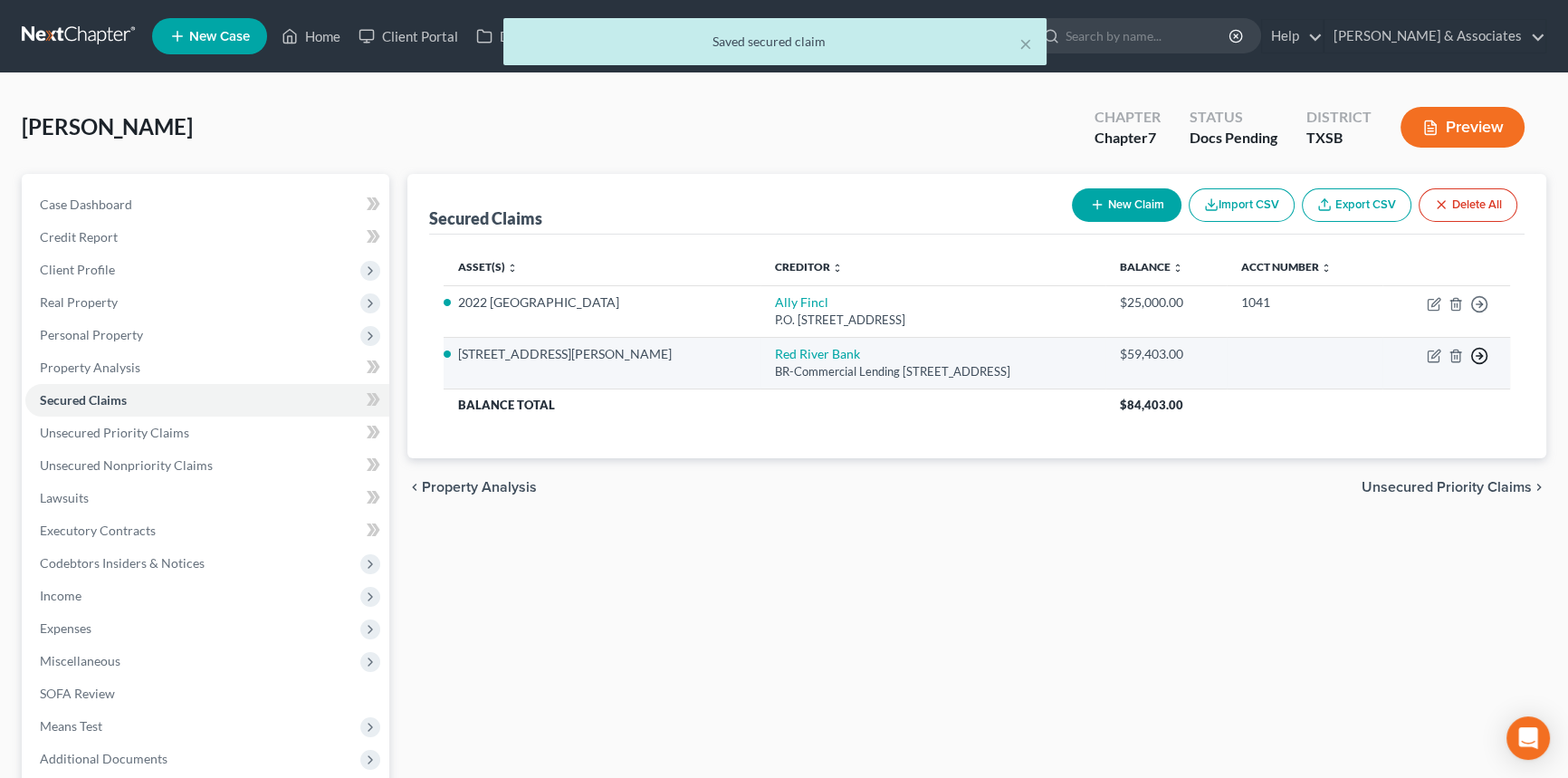
click at [1479, 356] on icon "button" at bounding box center [1480, 355] width 18 height 18
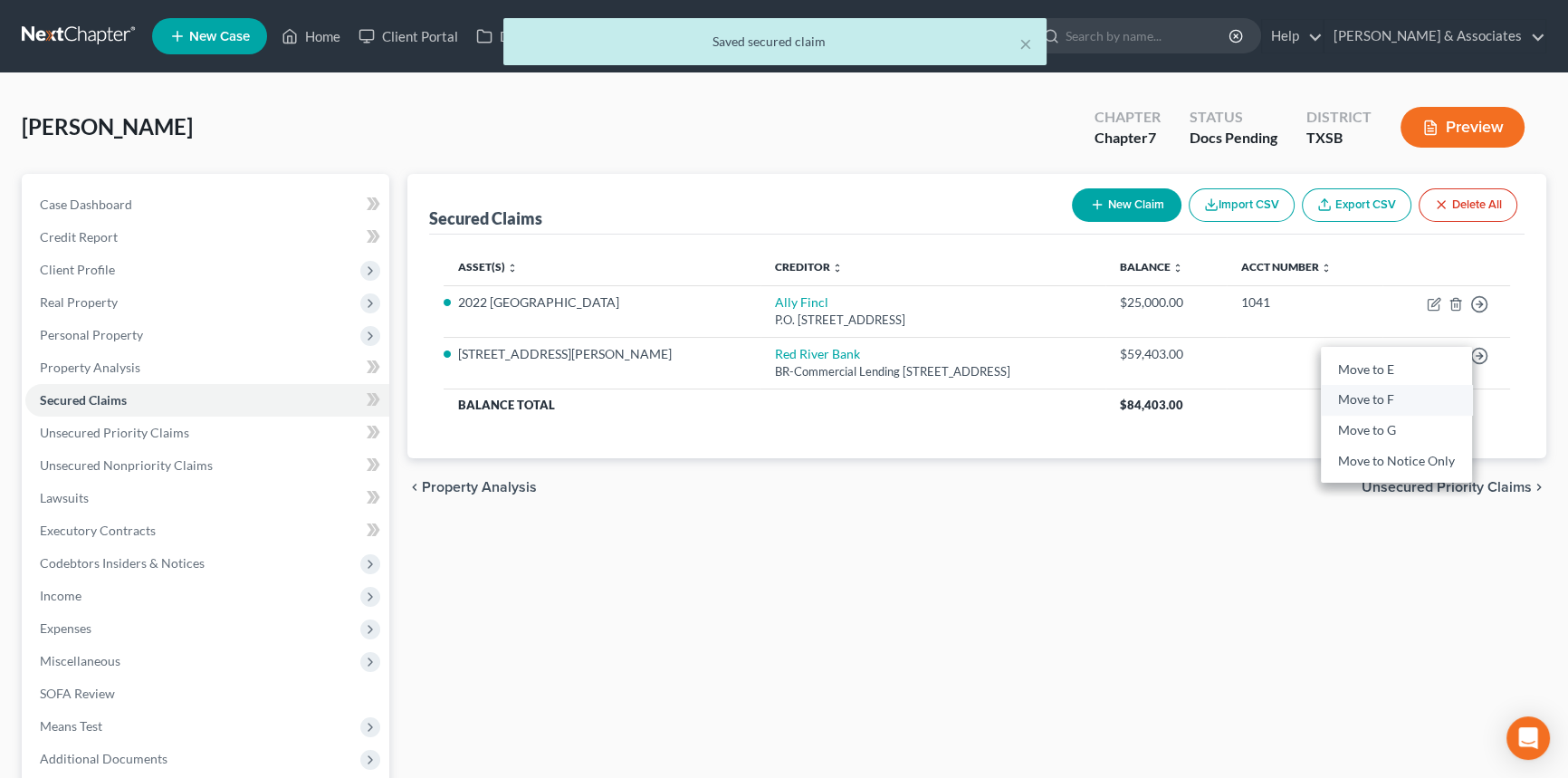
drag, startPoint x: 1374, startPoint y: 397, endPoint x: 1150, endPoint y: 480, distance: 238.9
click at [1372, 397] on link "Move to F" at bounding box center [1396, 400] width 151 height 31
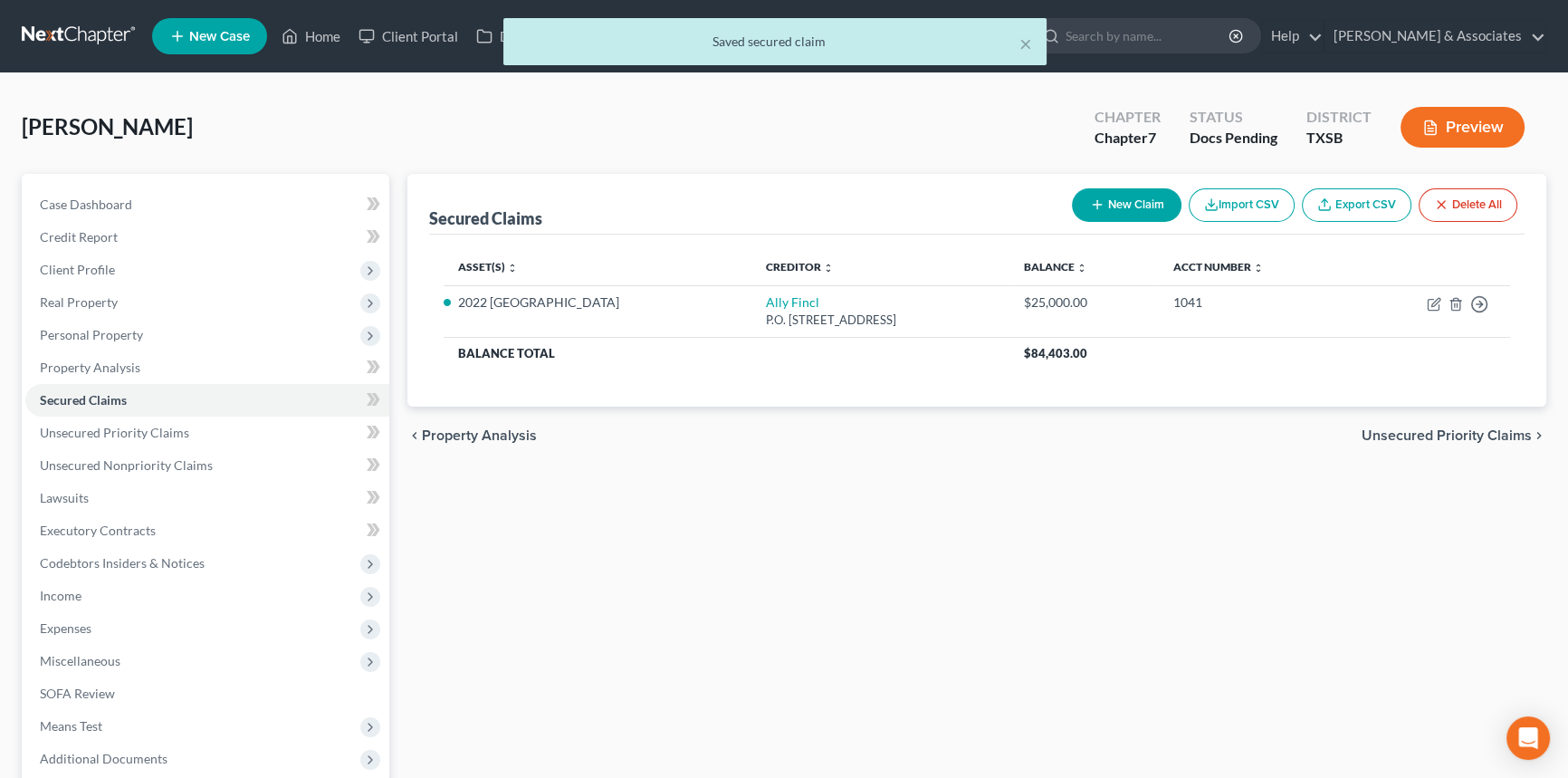
click at [1097, 519] on div "Secured Claims New Claim Import CSV Export CSV Delete All Asset(s) expand_more …" at bounding box center [977, 533] width 1157 height 719
click at [178, 439] on link "Unsecured Priority Claims" at bounding box center [207, 433] width 364 height 33
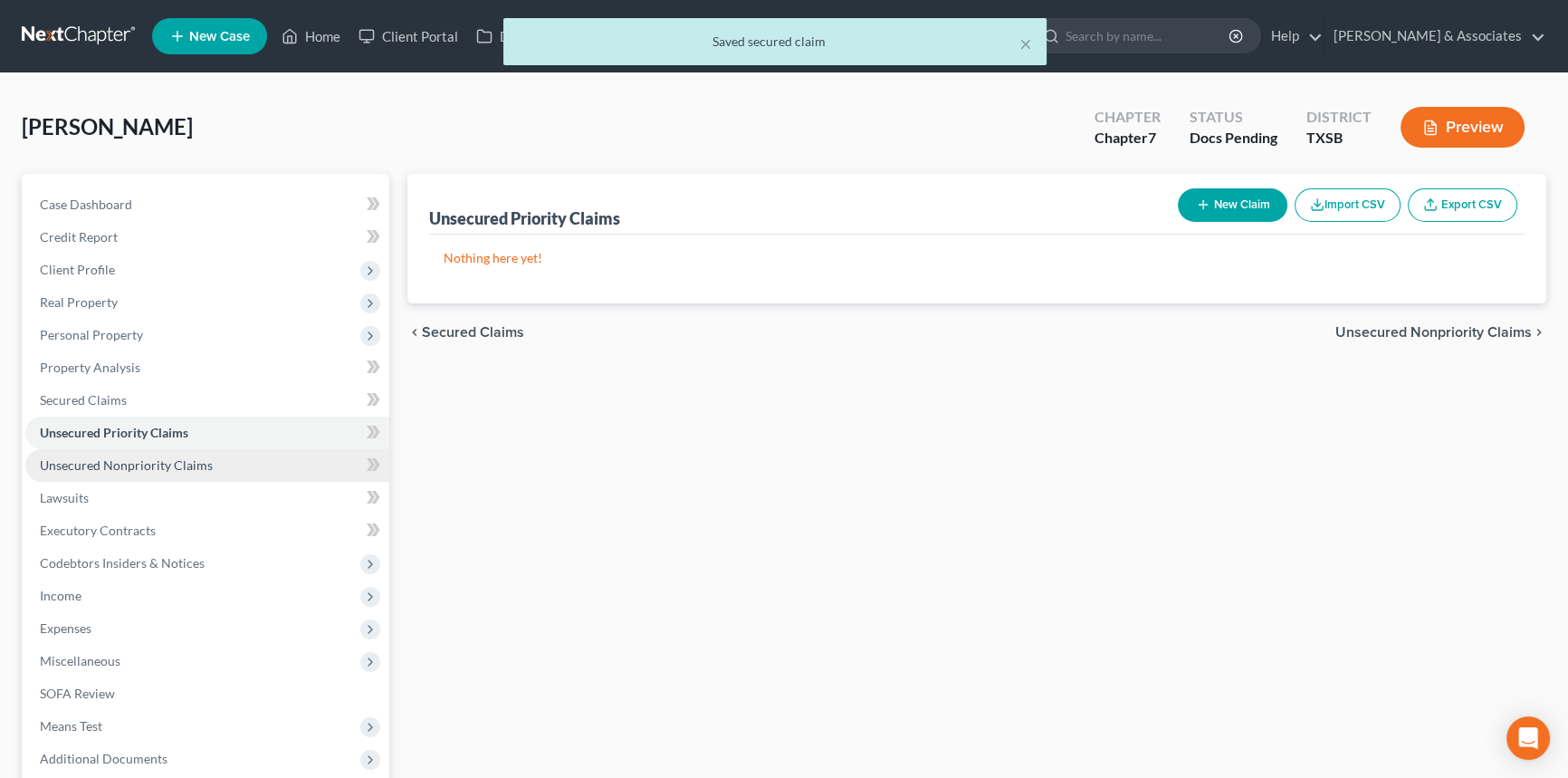
click at [157, 464] on span "Unsecured Nonpriority Claims" at bounding box center [126, 465] width 173 height 16
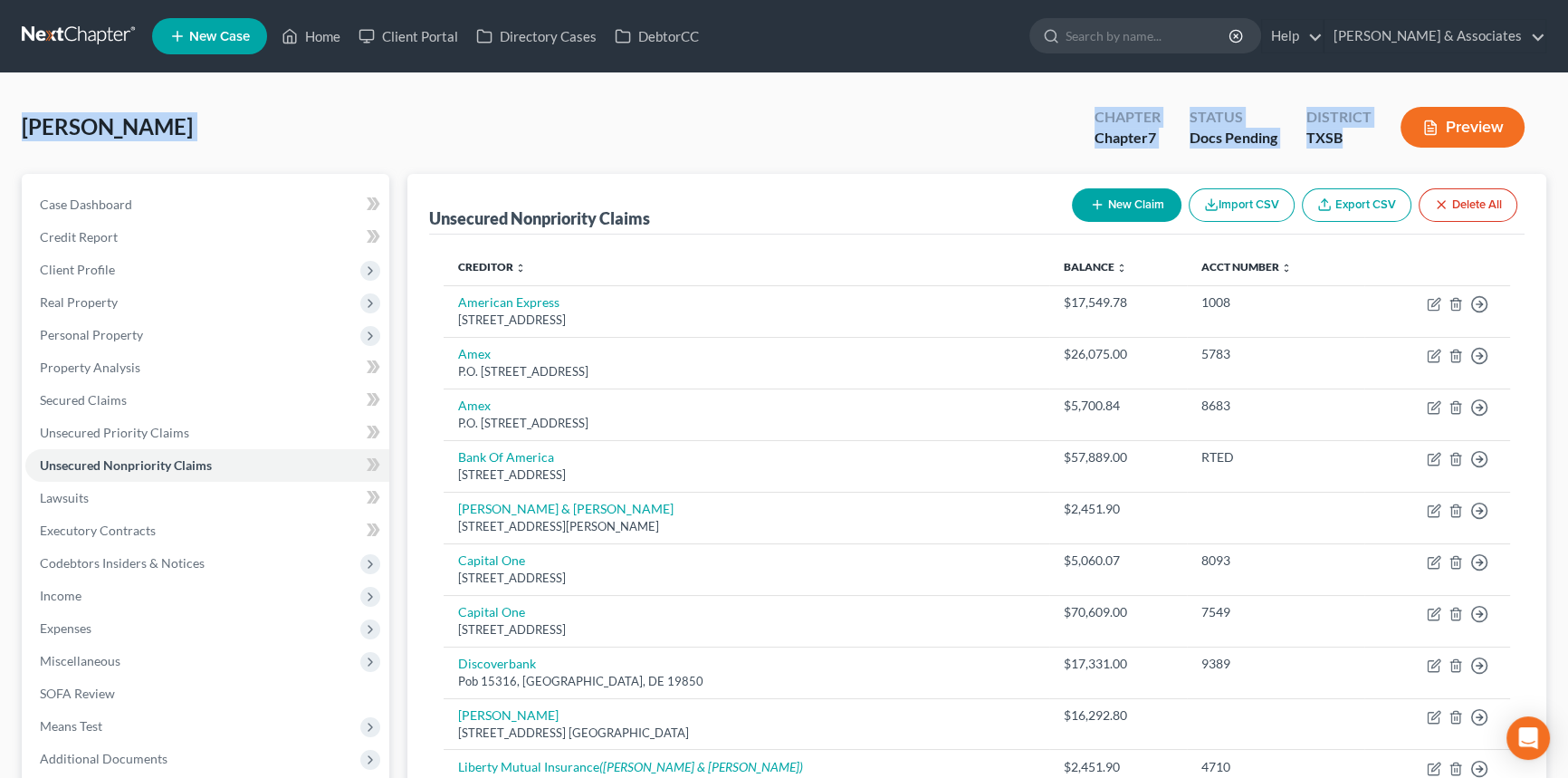
drag, startPoint x: 121, startPoint y: 110, endPoint x: 1381, endPoint y: 142, distance: 1260.4
click at [1381, 142] on div "Thomas, Jonathan Upgraded Chapter Chapter 7 Status Docs Pending District TXSB P…" at bounding box center [784, 648] width 1568 height 1149
click at [1368, 152] on div "District TXSB" at bounding box center [1339, 129] width 94 height 54
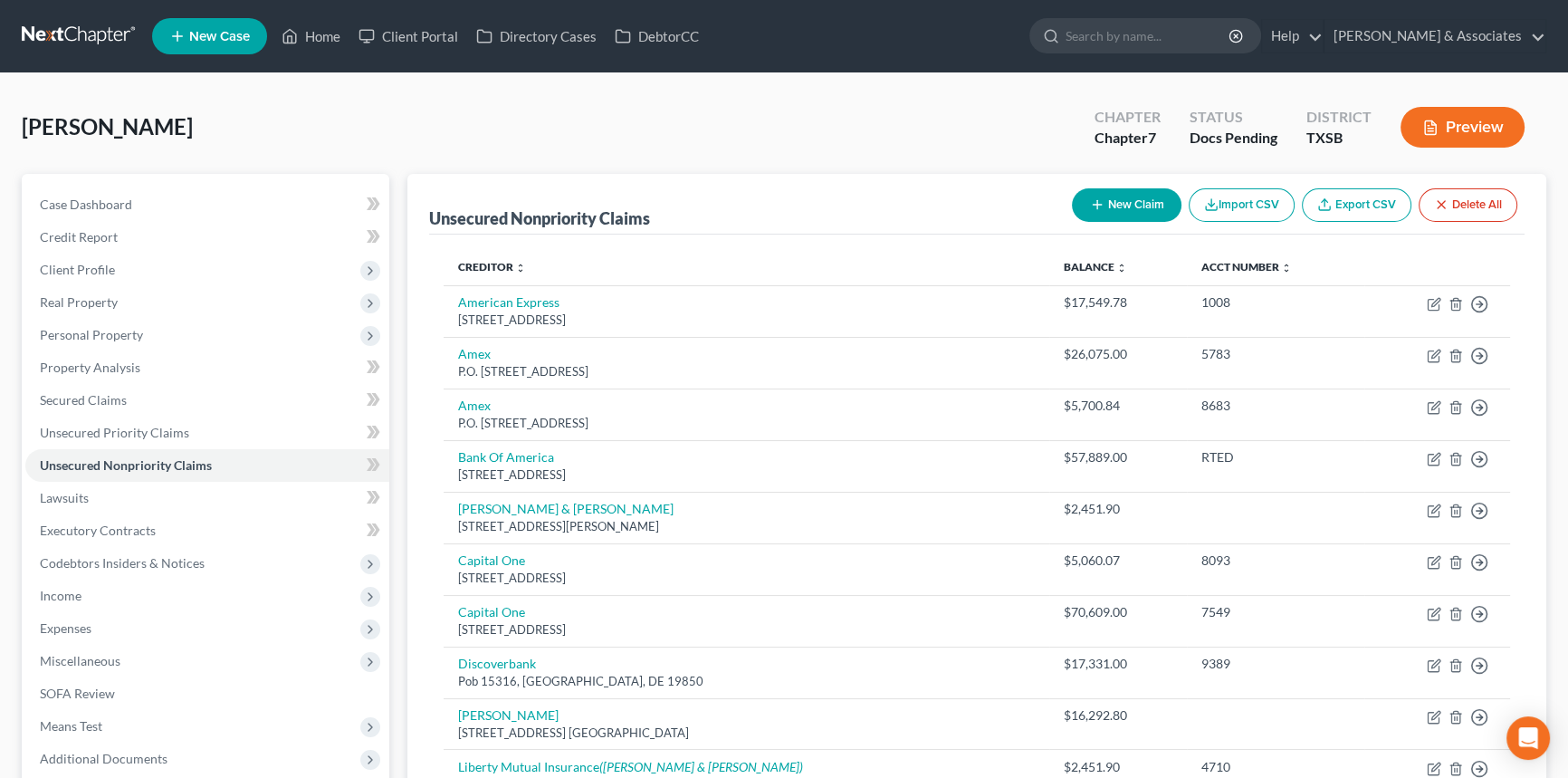
drag, startPoint x: 244, startPoint y: 113, endPoint x: 224, endPoint y: 140, distance: 33.6
click at [244, 123] on div "Thomas, Jonathan Upgraded Chapter Chapter 7 Status Docs Pending District TXSB P…" at bounding box center [784, 134] width 1524 height 78
click at [80, 150] on div "Thomas, Jonathan Upgraded Chapter Chapter 7 Status Docs Pending District TXSB P…" at bounding box center [784, 134] width 1524 height 78
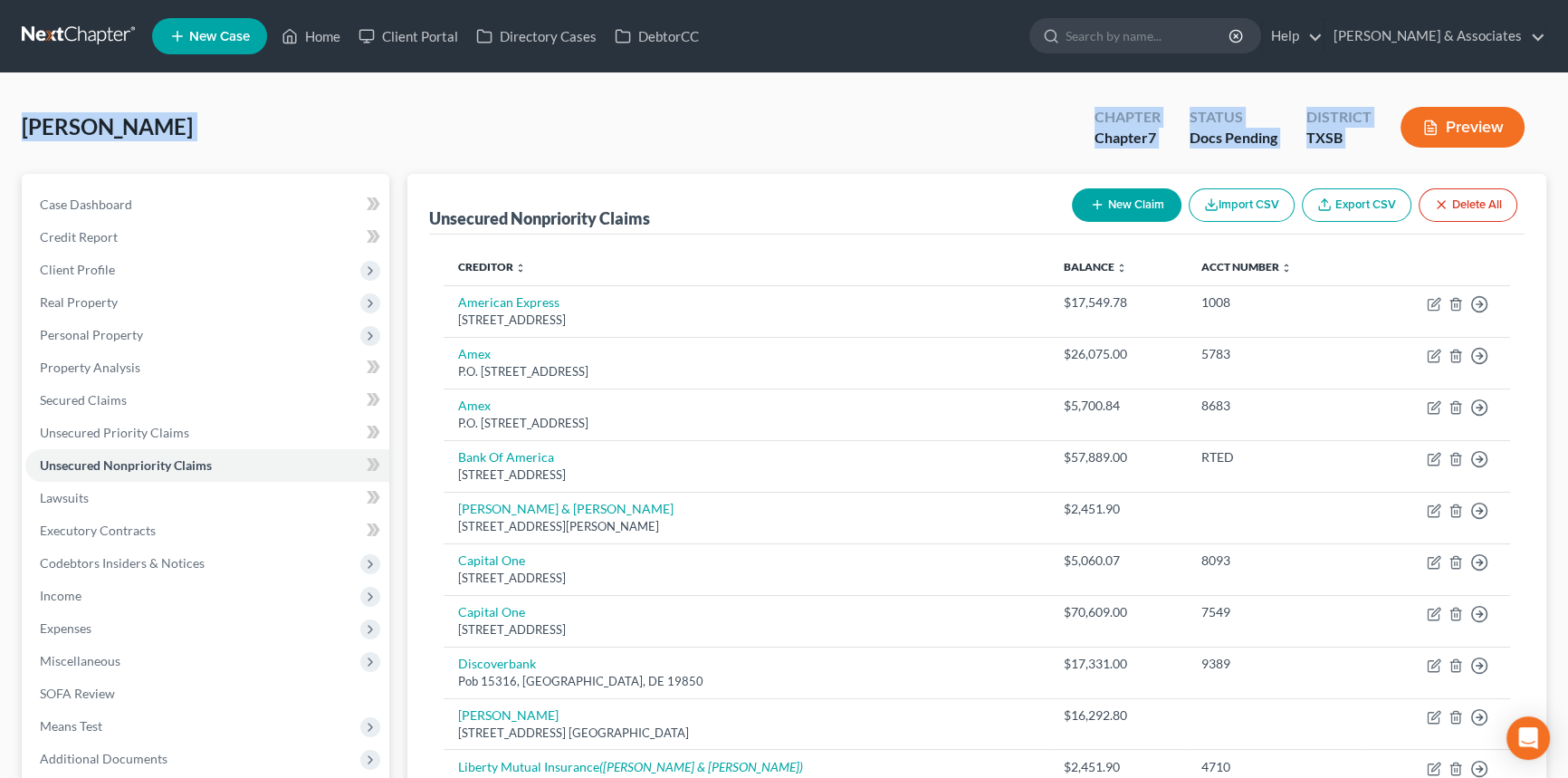
drag, startPoint x: 26, startPoint y: 122, endPoint x: 1401, endPoint y: 159, distance: 1375.5
click at [1401, 159] on div "Thomas, Jonathan Upgraded Chapter Chapter 7 Status Docs Pending District TXSB P…" at bounding box center [784, 134] width 1524 height 78
drag, startPoint x: 1401, startPoint y: 159, endPoint x: 36, endPoint y: 136, distance: 1365.2
click at [36, 136] on div "Thomas, Jonathan Upgraded Chapter Chapter 7 Status Docs Pending District TXSB P…" at bounding box center [784, 134] width 1524 height 78
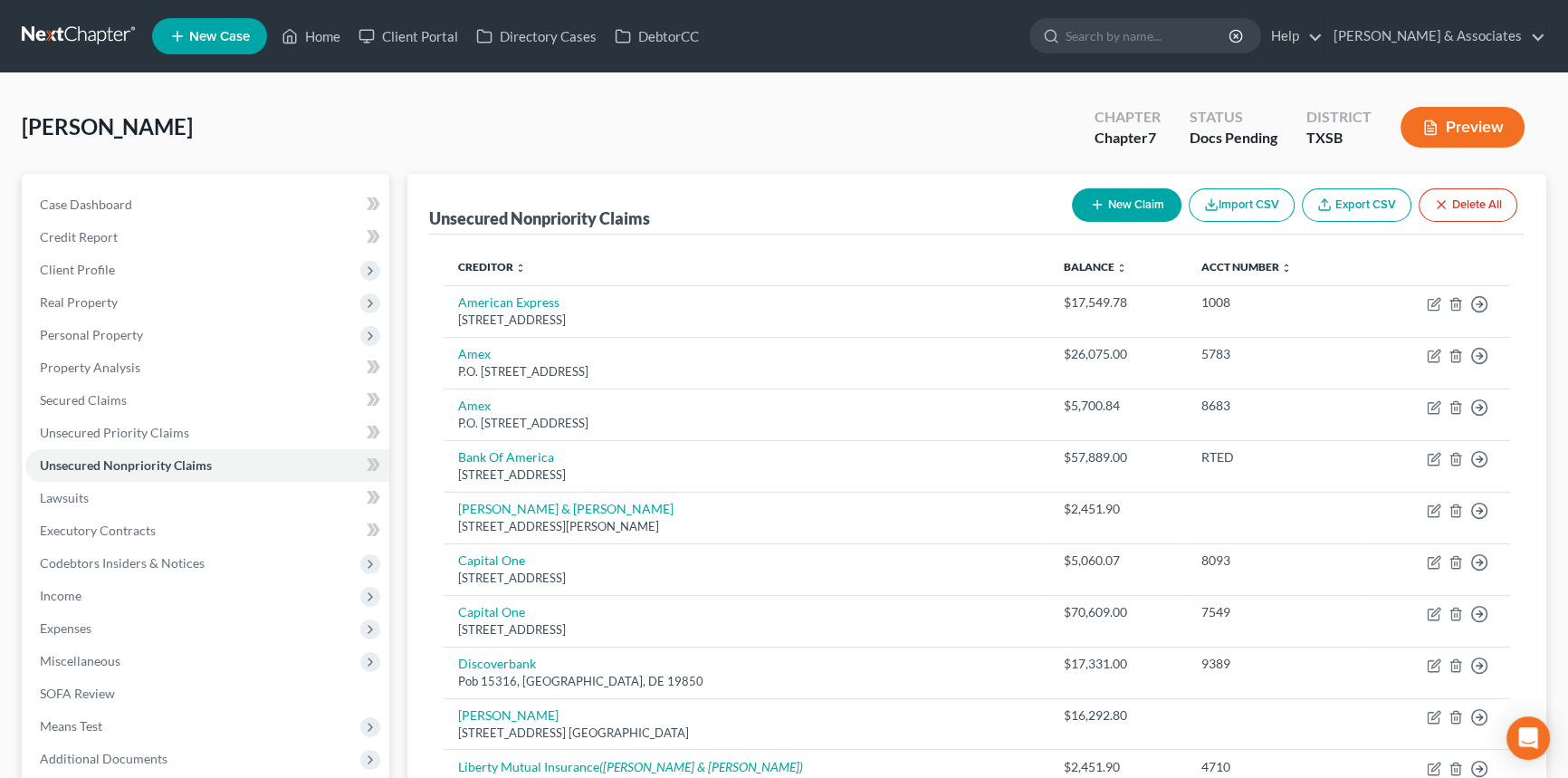
click at [8, 137] on div "Thomas, Jonathan Upgraded Chapter Chapter 7 Status Docs Pending District TXSB P…" at bounding box center [784, 648] width 1568 height 1149
drag, startPoint x: 260, startPoint y: 129, endPoint x: 986, endPoint y: 123, distance: 726.0
click at [986, 123] on div "Thomas, Jonathan Upgraded Chapter Chapter 7 Status Docs Pending District TXSB P…" at bounding box center [784, 648] width 1568 height 1149
click at [878, 105] on div "Thomas, Jonathan Upgraded Chapter Chapter 7 Status Docs Pending District TXSB P…" at bounding box center [784, 134] width 1524 height 78
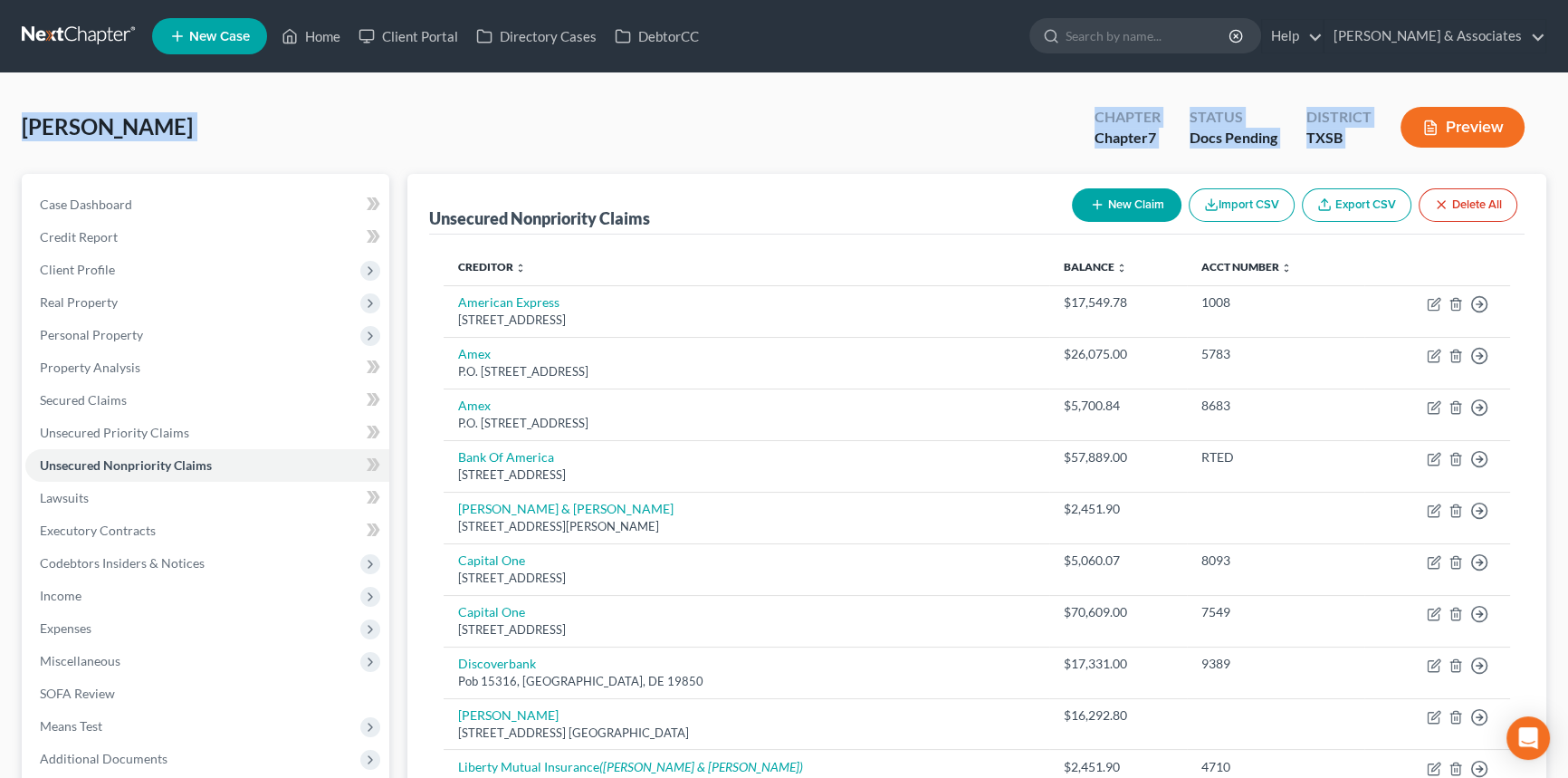
drag, startPoint x: 21, startPoint y: 122, endPoint x: 1405, endPoint y: 156, distance: 1384.4
click at [1405, 156] on div "Thomas, Jonathan Upgraded Chapter Chapter 7 Status Docs Pending District TXSB P…" at bounding box center [784, 134] width 1524 height 78
click at [1405, 156] on div "Chapter Chapter 7 Status Docs Pending District TXSB Preview" at bounding box center [1309, 127] width 473 height 65
drag, startPoint x: 1406, startPoint y: 153, endPoint x: 0, endPoint y: 126, distance: 1406.3
click at [0, 126] on div "Thomas, Jonathan Upgraded Chapter Chapter 7 Status Docs Pending District TXSB P…" at bounding box center [784, 648] width 1568 height 1149
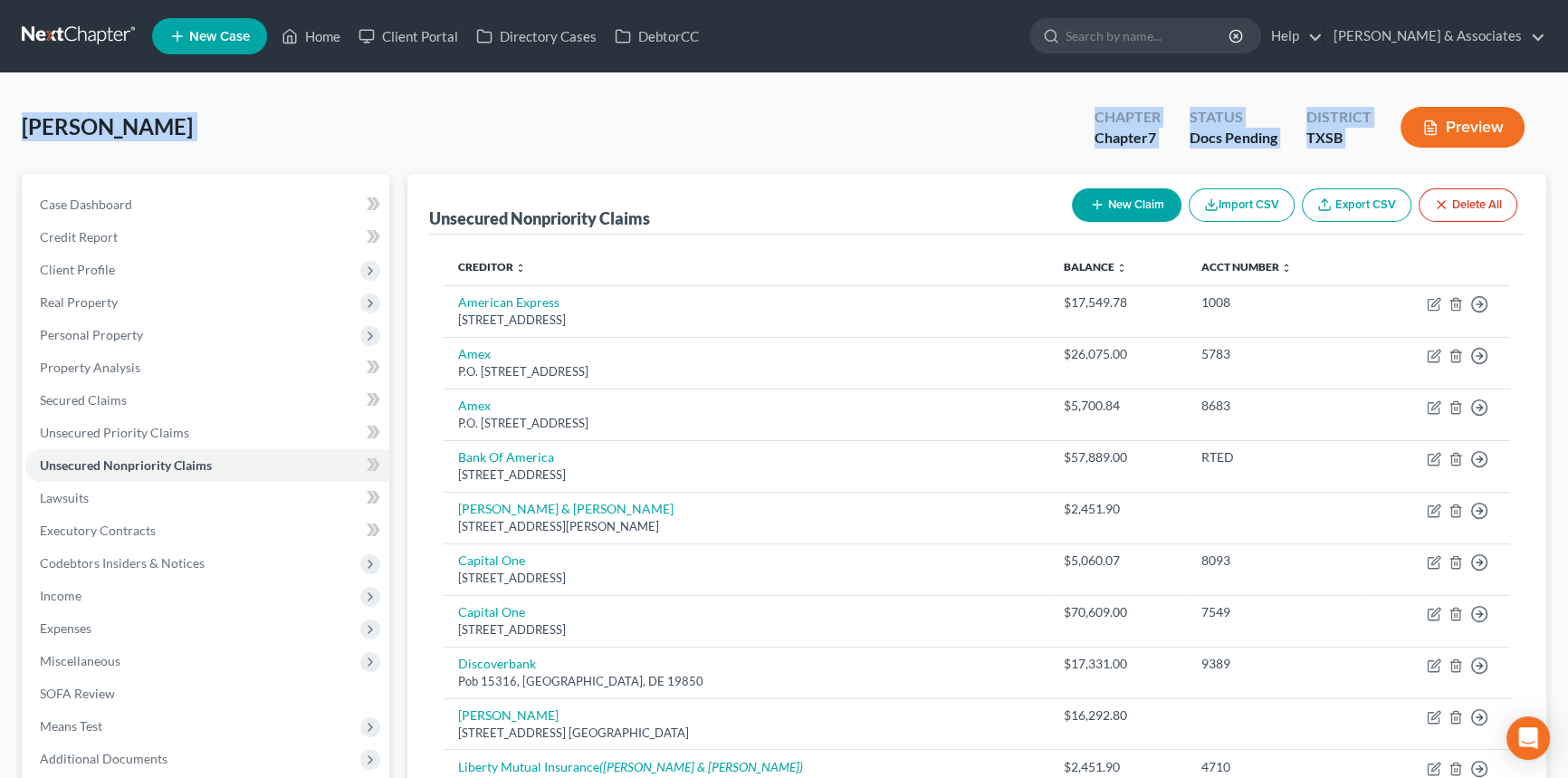
click at [0, 126] on div "Thomas, Jonathan Upgraded Chapter Chapter 7 Status Docs Pending District TXSB P…" at bounding box center [784, 648] width 1568 height 1149
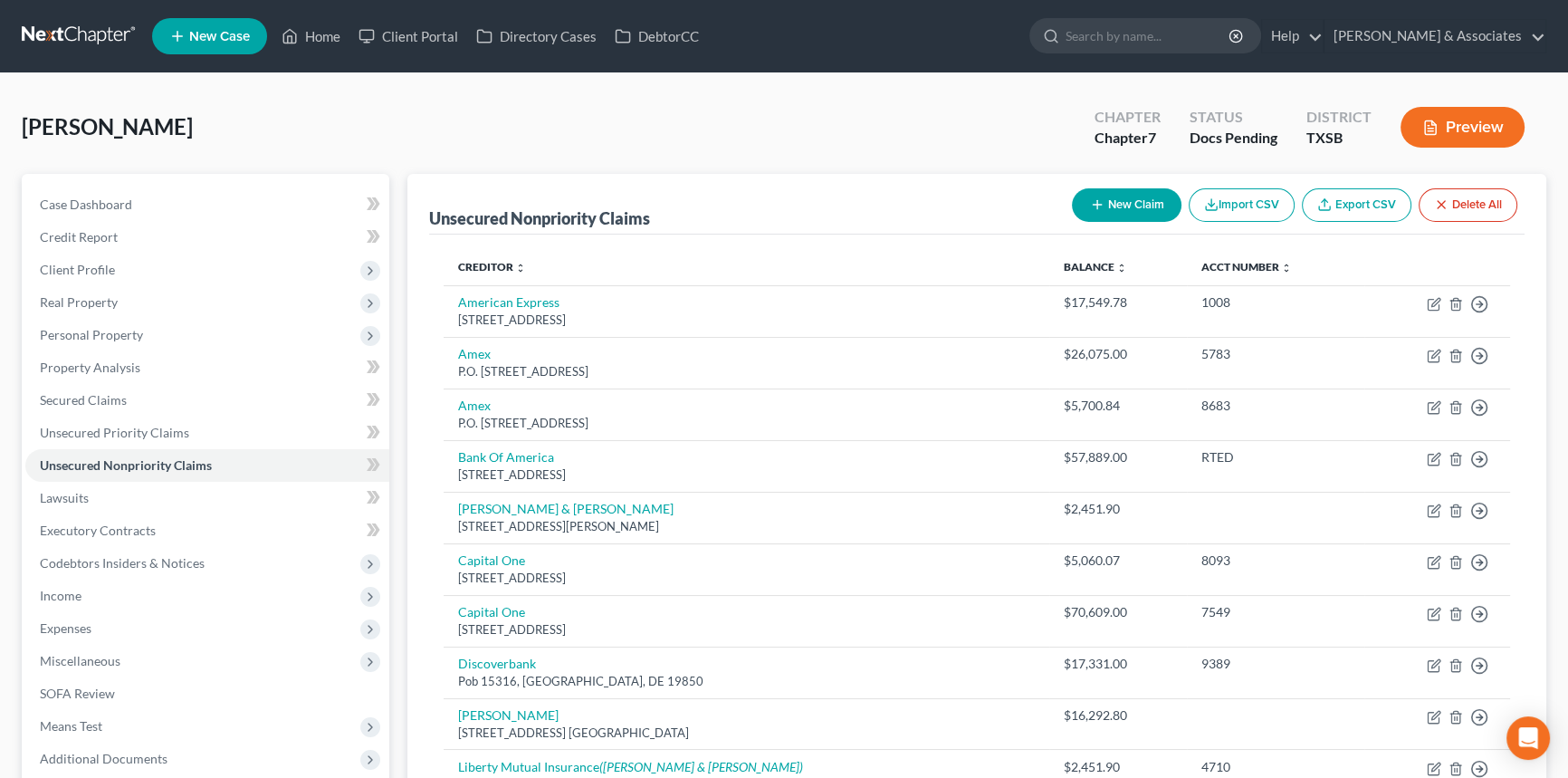
click at [768, 108] on div "Thomas, Jonathan Upgraded Chapter Chapter 7 Status Docs Pending District TXSB P…" at bounding box center [784, 134] width 1524 height 78
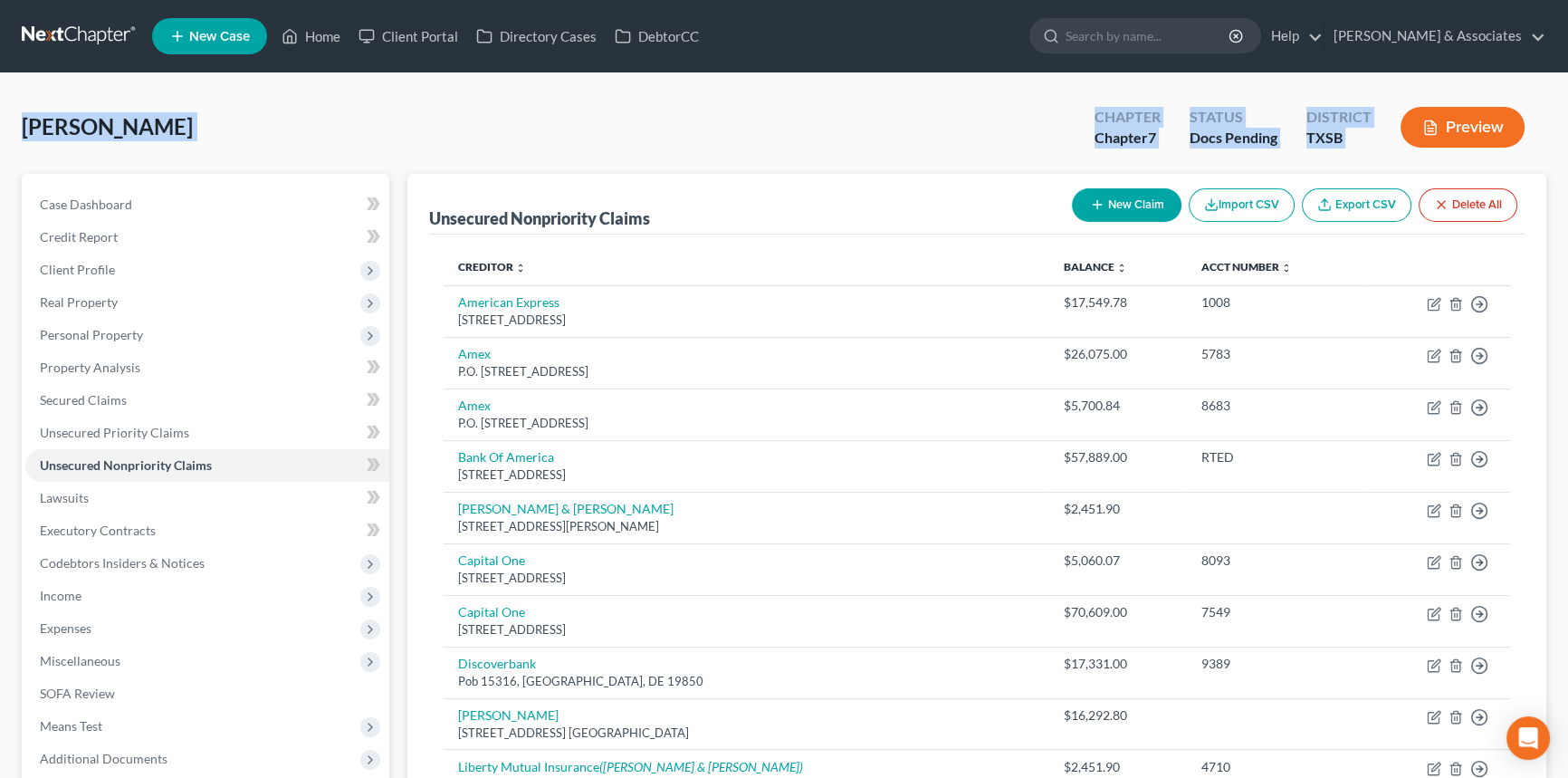
drag, startPoint x: 211, startPoint y: 129, endPoint x: 1425, endPoint y: 137, distance: 1214.0
click at [1425, 137] on div "Thomas, Jonathan Upgraded Chapter Chapter 7 Status Docs Pending District TXSB P…" at bounding box center [784, 648] width 1568 height 1149
click at [126, 144] on div "Thomas, Jonathan Upgraded Chapter Chapter 7 Status Docs Pending District TXSB P…" at bounding box center [784, 134] width 1524 height 78
drag, startPoint x: 25, startPoint y: 126, endPoint x: 1422, endPoint y: 139, distance: 1397.1
click at [1422, 139] on div "Thomas, Jonathan Upgraded Chapter Chapter 7 Status Docs Pending District TXSB P…" at bounding box center [784, 134] width 1524 height 78
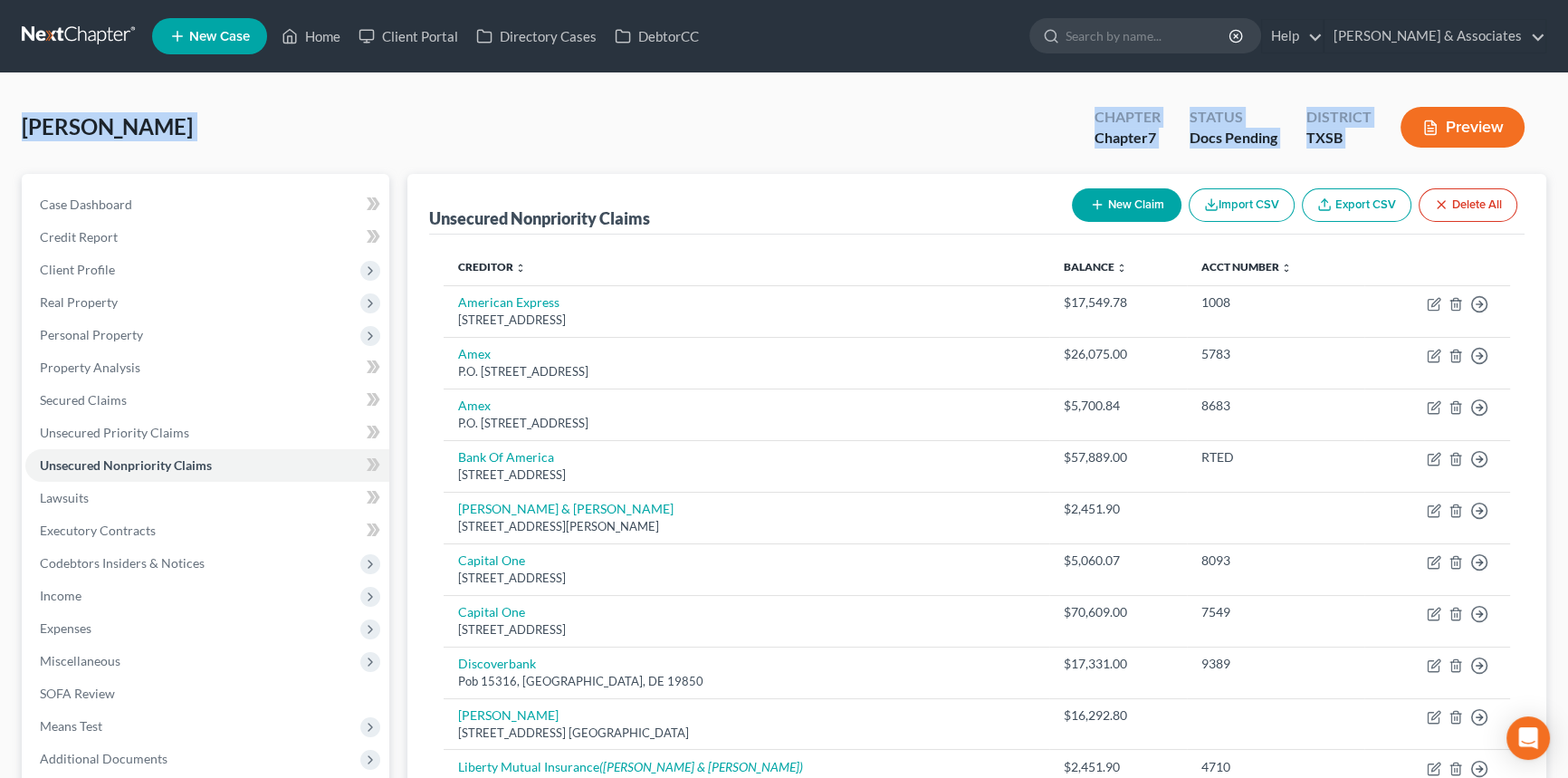
click at [1374, 155] on div "Chapter Chapter 7 Status Docs Pending District TXSB Preview" at bounding box center [1309, 127] width 473 height 65
drag, startPoint x: 1360, startPoint y: 154, endPoint x: 0, endPoint y: 132, distance: 1360.2
click at [0, 132] on div "Thomas, Jonathan Upgraded Chapter Chapter 7 Status Docs Pending District TXSB P…" at bounding box center [784, 648] width 1568 height 1149
click at [1, 129] on div "Thomas, Jonathan Upgraded Chapter Chapter 7 Status Docs Pending District TXSB P…" at bounding box center [784, 648] width 1568 height 1149
drag, startPoint x: 69, startPoint y: 128, endPoint x: 1502, endPoint y: 156, distance: 1433.3
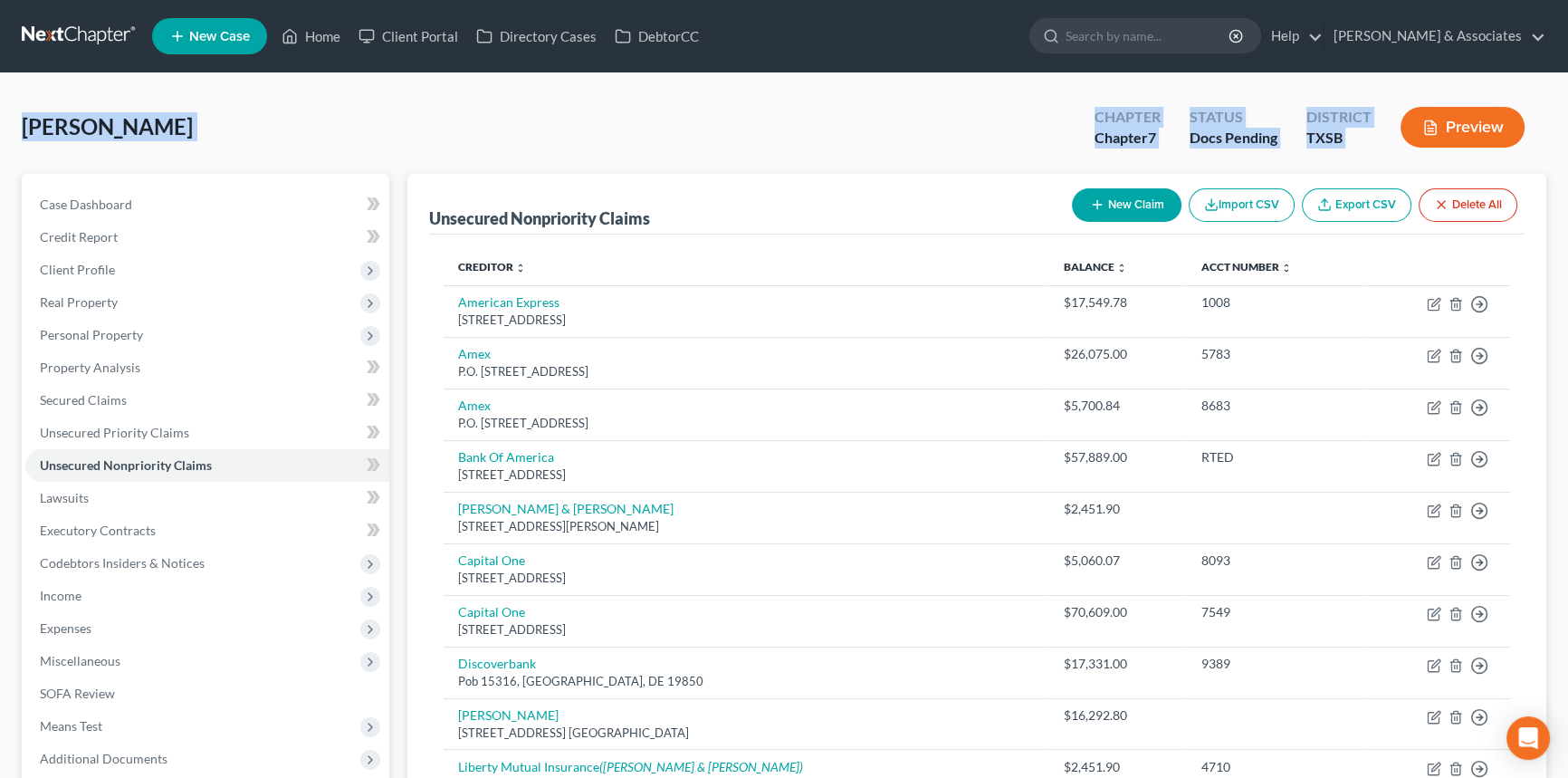
click at [1502, 156] on div "Thomas, Jonathan Upgraded Chapter Chapter 7 Status Docs Pending District TXSB P…" at bounding box center [784, 648] width 1568 height 1149
click at [1386, 154] on div "Preview" at bounding box center [1466, 129] width 160 height 54
drag, startPoint x: 1393, startPoint y: 150, endPoint x: 0, endPoint y: 129, distance: 1393.2
click at [0, 129] on div "Thomas, Jonathan Upgraded Chapter Chapter 7 Status Docs Pending District TXSB P…" at bounding box center [784, 648] width 1568 height 1149
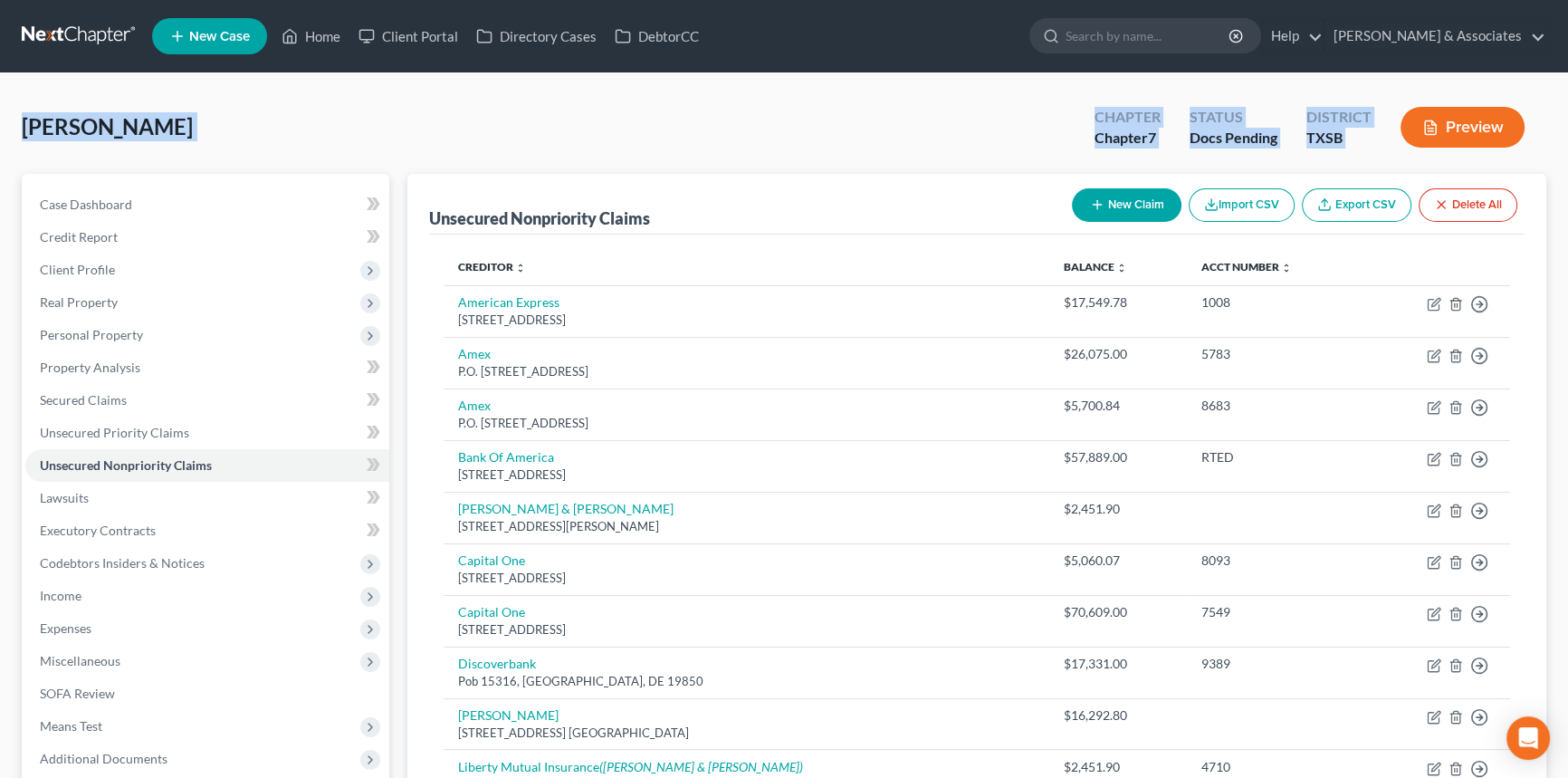
drag, startPoint x: 0, startPoint y: 129, endPoint x: 1391, endPoint y: 154, distance: 1391.2
click at [1391, 154] on div "Thomas, Jonathan Upgraded Chapter Chapter 7 Status Docs Pending District TXSB P…" at bounding box center [784, 648] width 1568 height 1149
click at [1386, 155] on div "Chapter Chapter 7 Status Docs Pending District TXSB Preview" at bounding box center [1309, 127] width 473 height 65
drag, startPoint x: 1403, startPoint y: 158, endPoint x: 18, endPoint y: 129, distance: 1385.3
click at [18, 129] on div "Thomas, Jonathan Upgraded Chapter Chapter 7 Status Docs Pending District TXSB P…" at bounding box center [784, 648] width 1568 height 1149
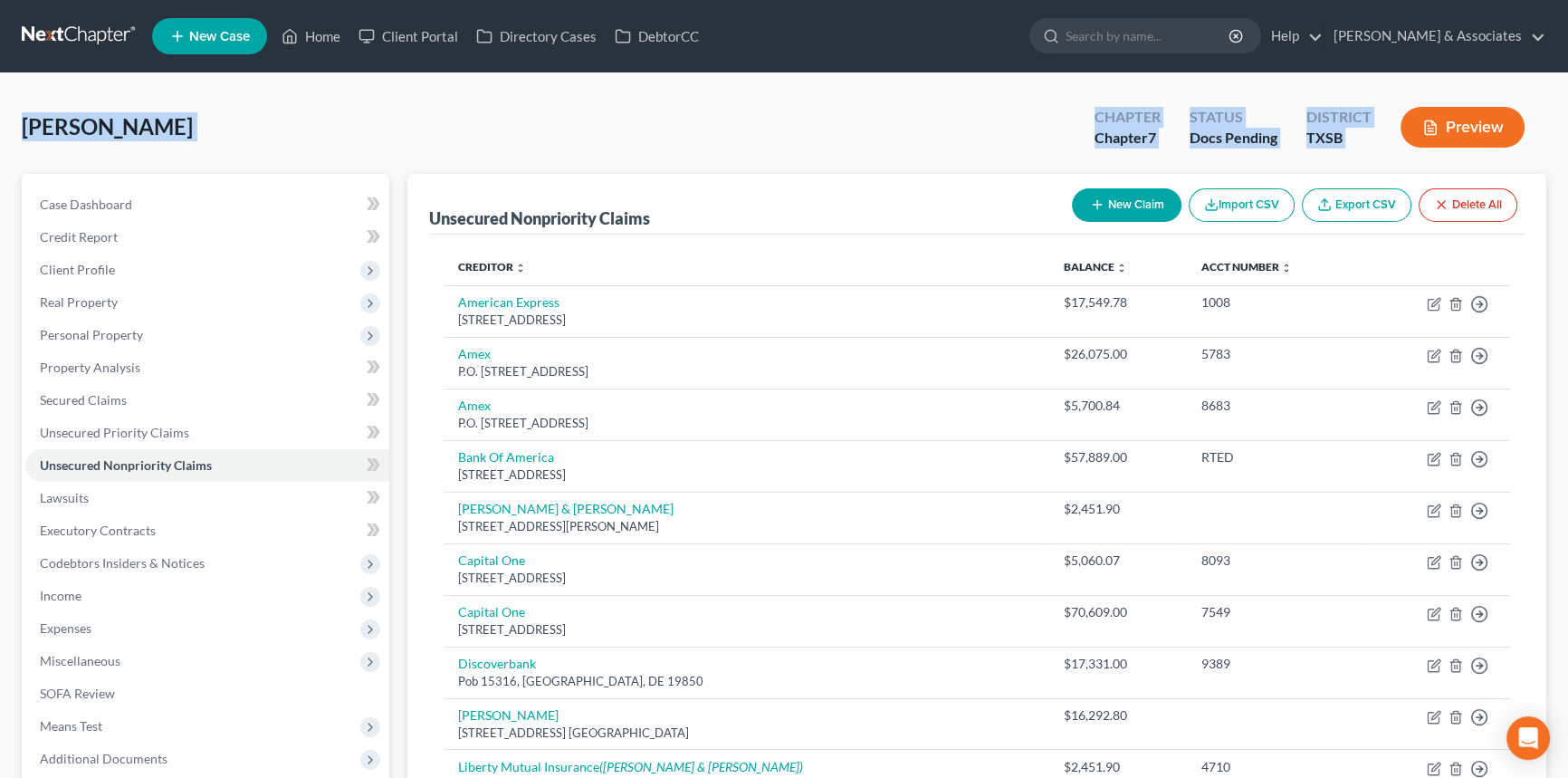
click at [14, 112] on div "Thomas, Jonathan Upgraded Chapter Chapter 7 Status Docs Pending District TXSB P…" at bounding box center [784, 648] width 1568 height 1149
drag, startPoint x: 26, startPoint y: 120, endPoint x: 1393, endPoint y: 145, distance: 1367.2
click at [1393, 145] on div "Thomas, Jonathan Upgraded Chapter Chapter 7 Status Docs Pending District TXSB P…" at bounding box center [784, 648] width 1568 height 1149
click at [1376, 142] on div "District TXSB" at bounding box center [1339, 129] width 94 height 54
drag, startPoint x: 1380, startPoint y: 139, endPoint x: 0, endPoint y: 136, distance: 1380.0
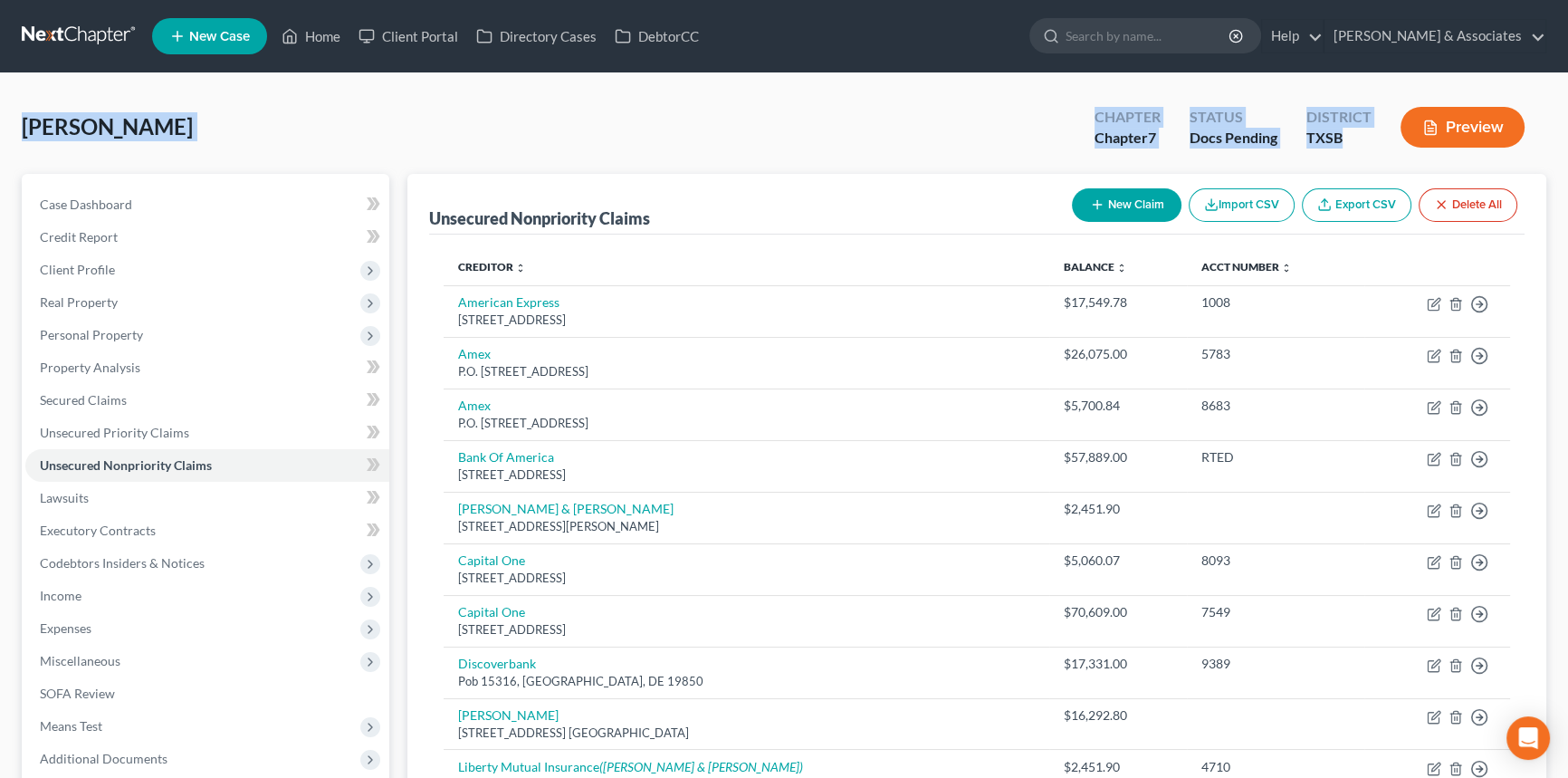
click at [0, 136] on div "Thomas, Jonathan Upgraded Chapter Chapter 7 Status Docs Pending District TXSB P…" at bounding box center [784, 648] width 1568 height 1149
drag, startPoint x: 25, startPoint y: 126, endPoint x: 1411, endPoint y: 168, distance: 1386.6
click at [1411, 168] on div "Thomas, Jonathan Upgraded Chapter Chapter 7 Status Docs Pending District TXSB P…" at bounding box center [784, 648] width 1568 height 1149
click at [243, 112] on div "Thomas, Jonathan Upgraded Chapter Chapter 7 Status Docs Pending District TXSB P…" at bounding box center [784, 134] width 1524 height 78
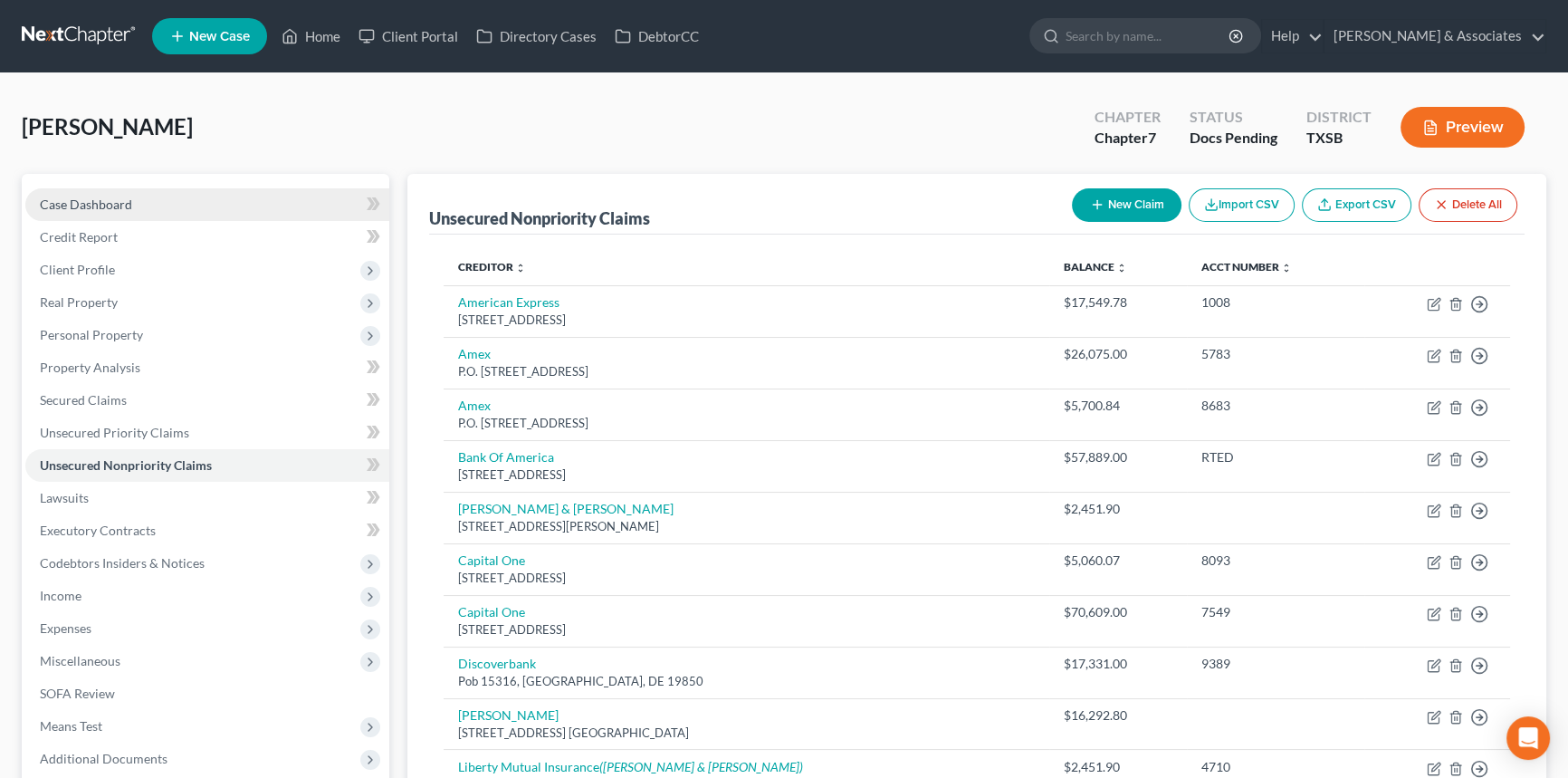
click at [179, 189] on link "Case Dashboard" at bounding box center [207, 204] width 364 height 33
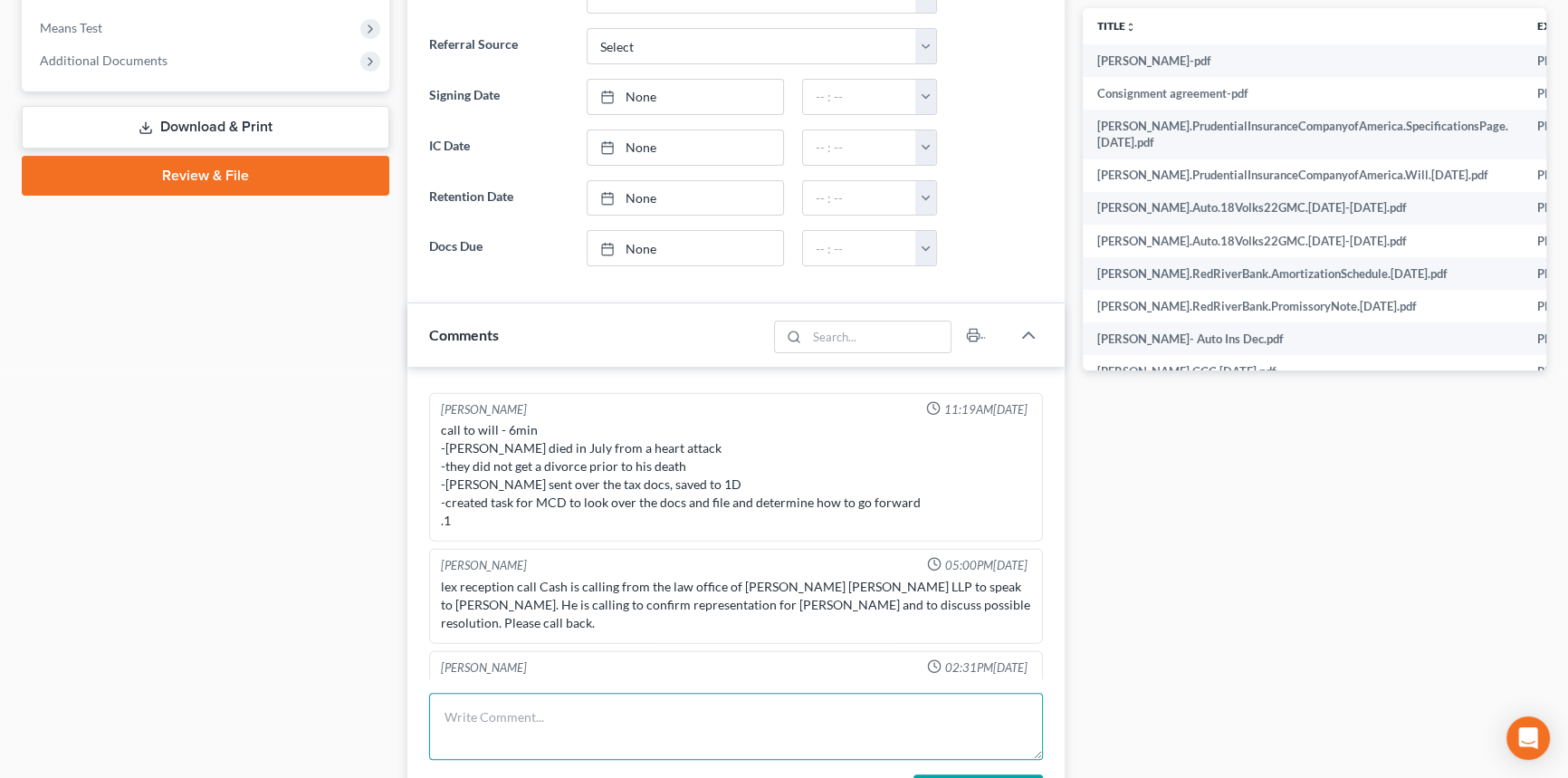
scroll to position [435, 0]
click at [553, 721] on textarea at bounding box center [735, 726] width 614 height 67
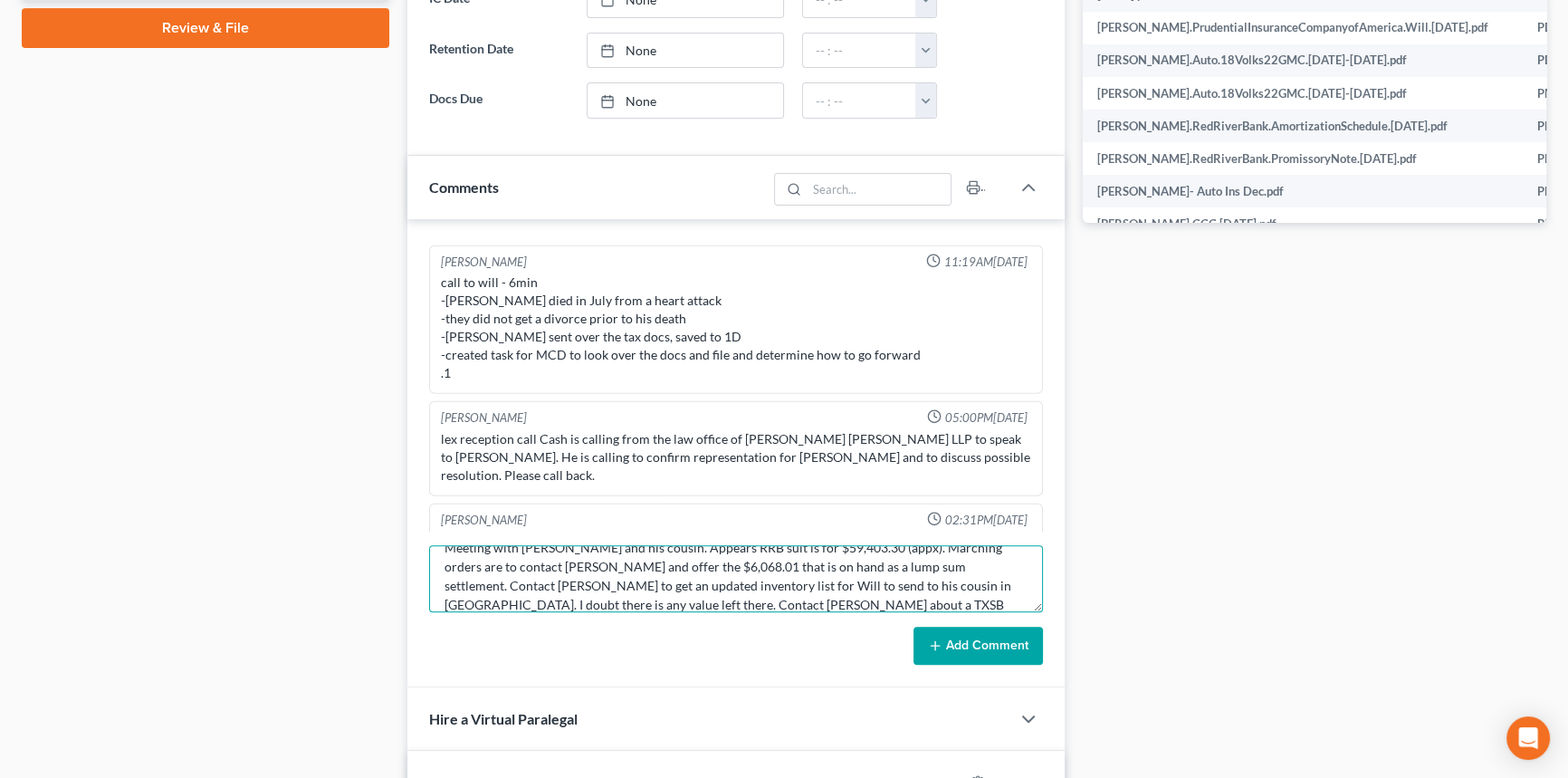
scroll to position [862, 0]
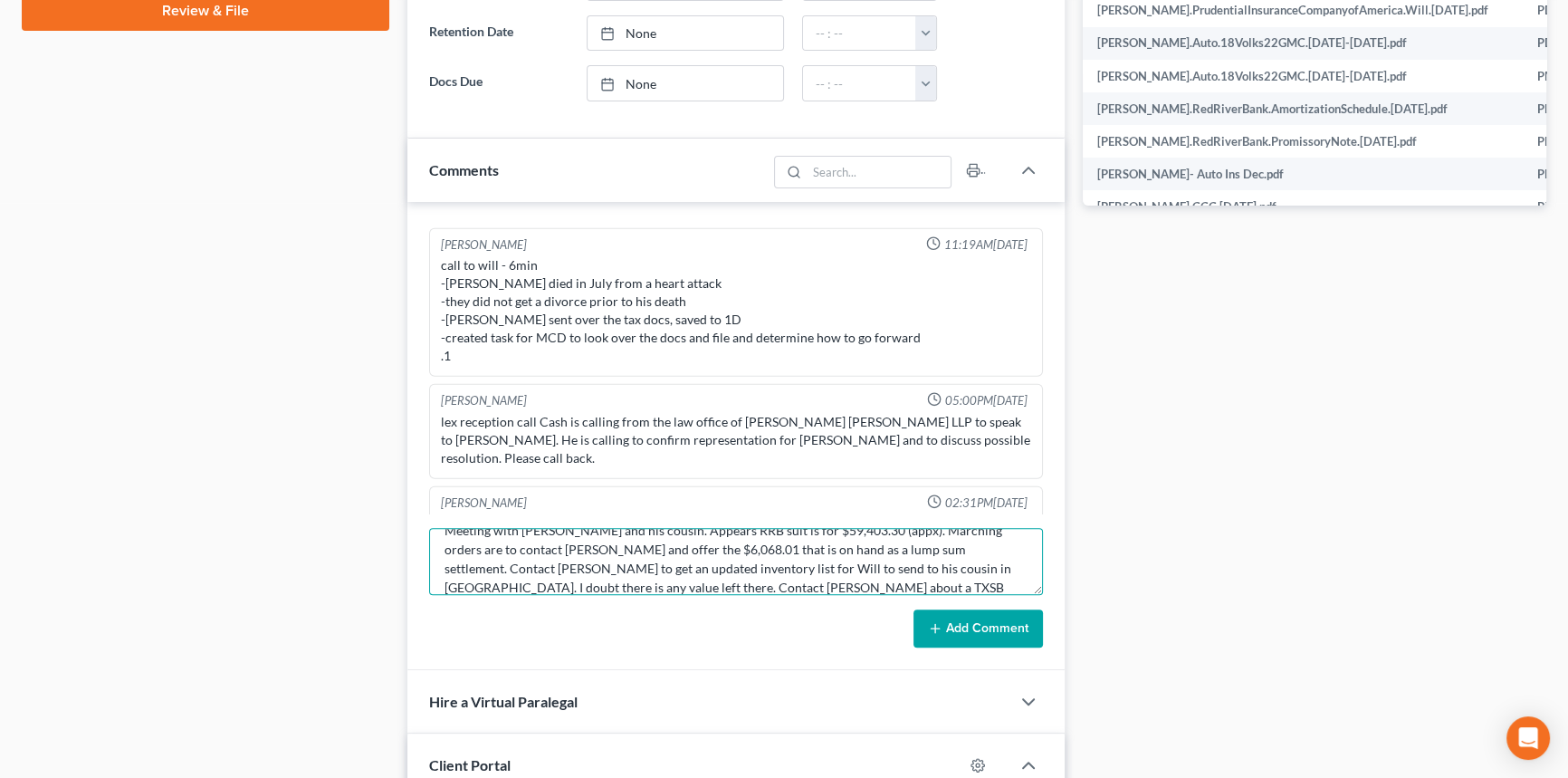
type textarea "Meeting with Will and his cousin. Appears RRB suit is for $59,403.30 (appx). Ma…"
click at [1011, 624] on button "Add Comment" at bounding box center [978, 628] width 129 height 38
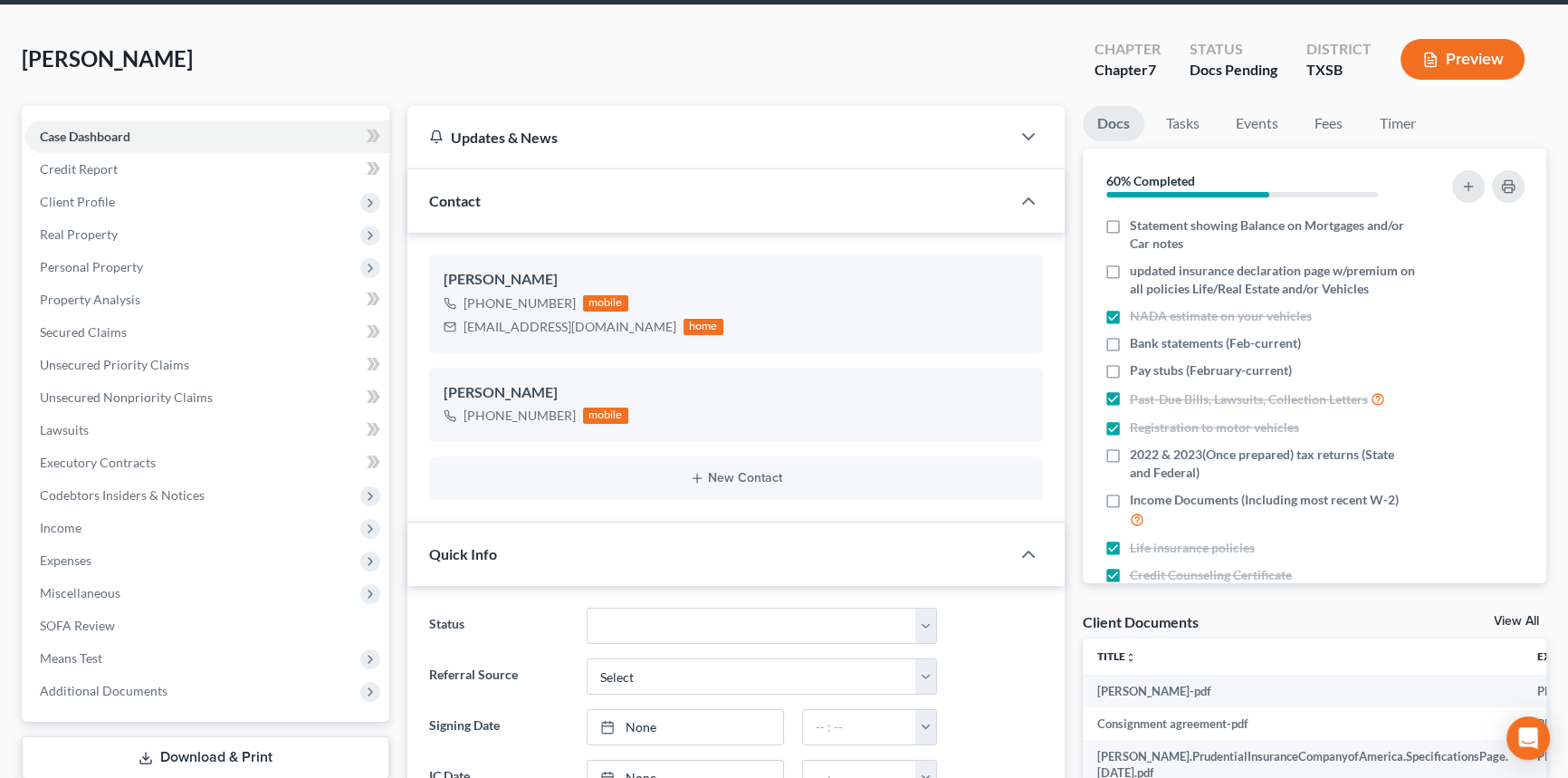
scroll to position [0, 0]
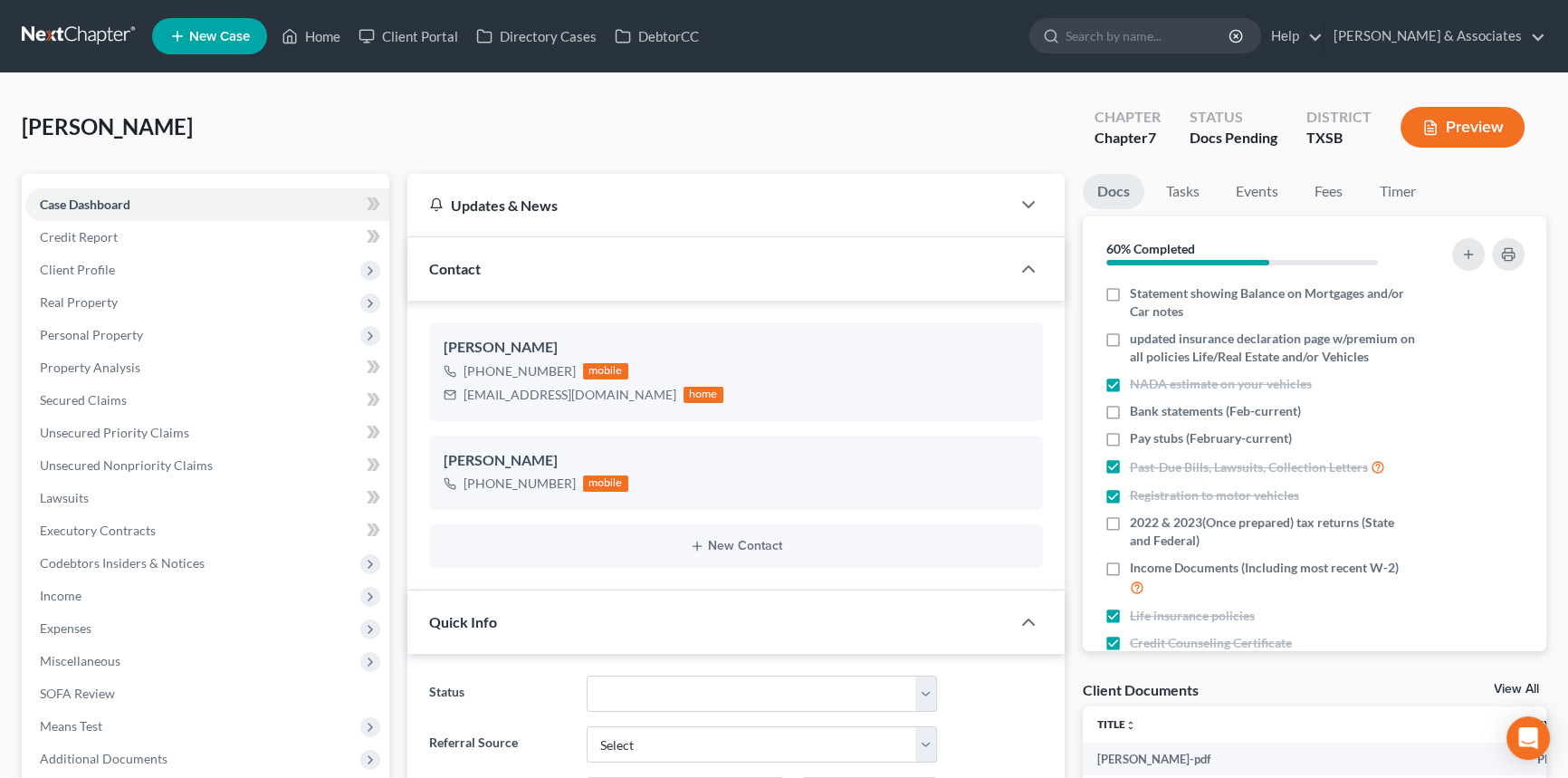
click at [83, 16] on nav "Home New Case Client Portal Directory Cases DebtorCC Diment & Associates postp@…" at bounding box center [784, 36] width 1568 height 72
click at [79, 35] on link at bounding box center [79, 36] width 116 height 33
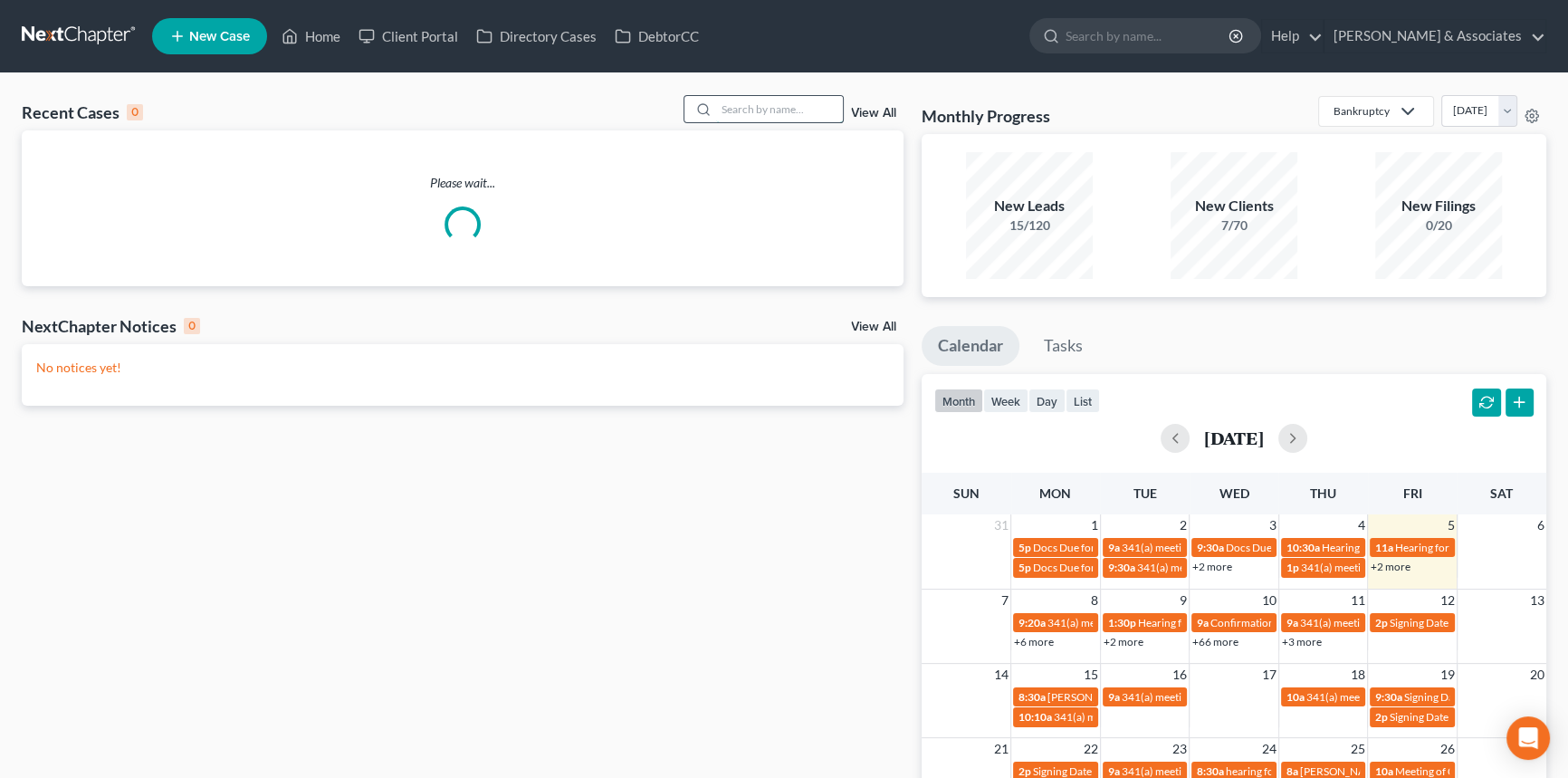
click at [800, 114] on input "search" at bounding box center [780, 109] width 127 height 26
type input "teren"
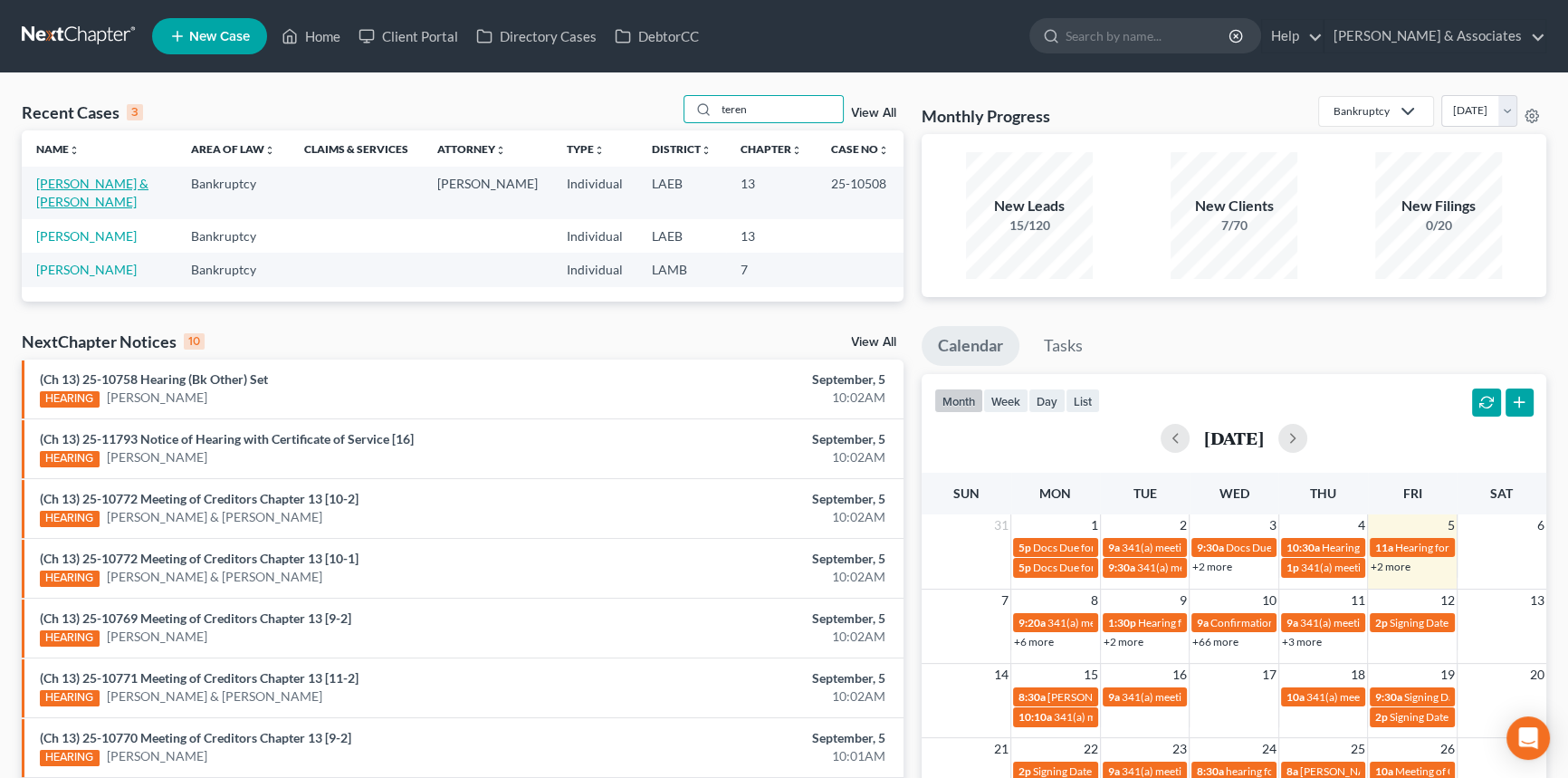
click at [130, 189] on link "[PERSON_NAME] & [PERSON_NAME]" at bounding box center [91, 193] width 112 height 34
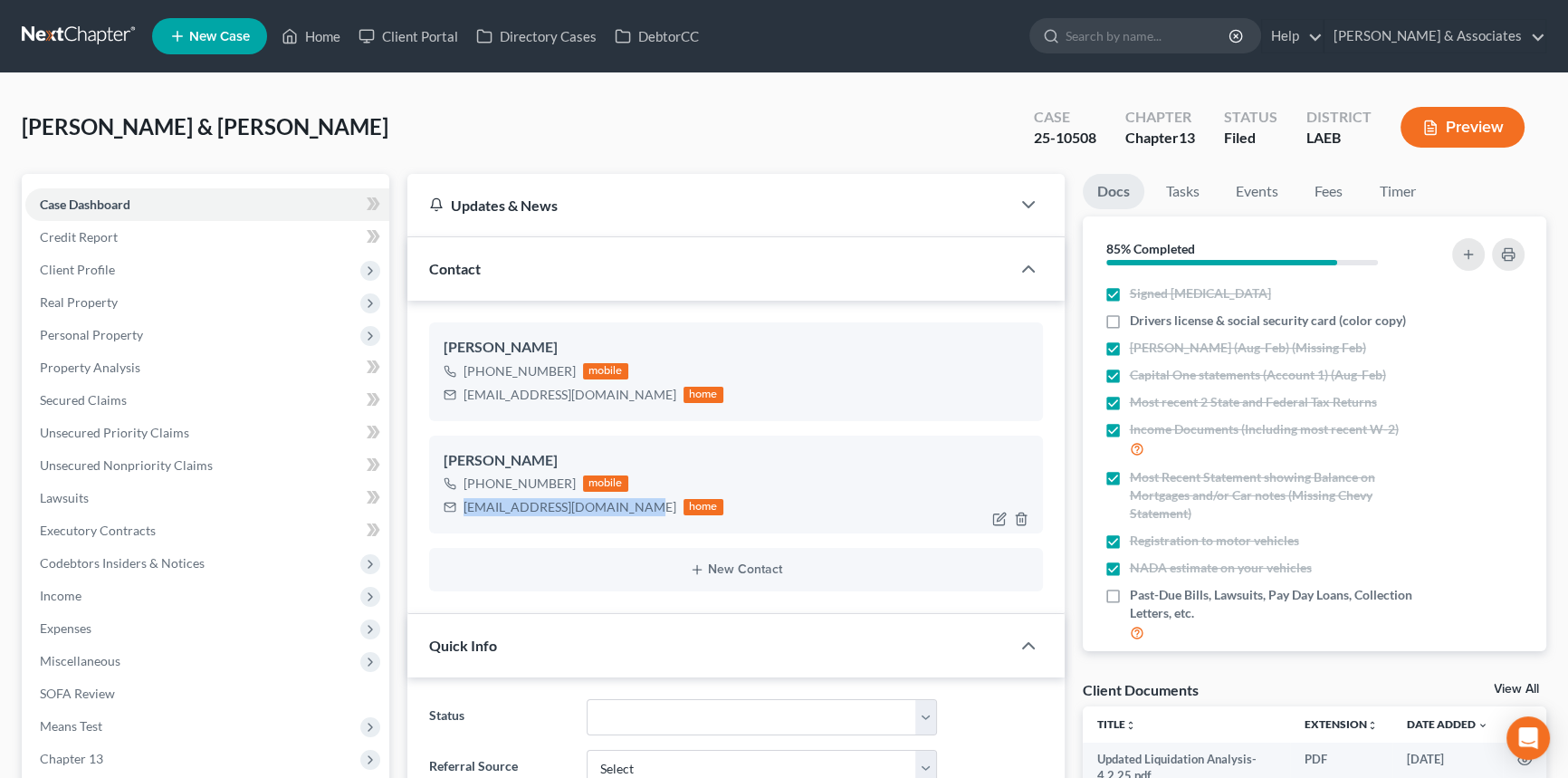
drag, startPoint x: 459, startPoint y: 509, endPoint x: 634, endPoint y: 522, distance: 175.5
click at [634, 522] on div "[PERSON_NAME] [PHONE_NUMBER] mobile [EMAIL_ADDRESS][DOMAIN_NAME] home" at bounding box center [735, 484] width 614 height 98
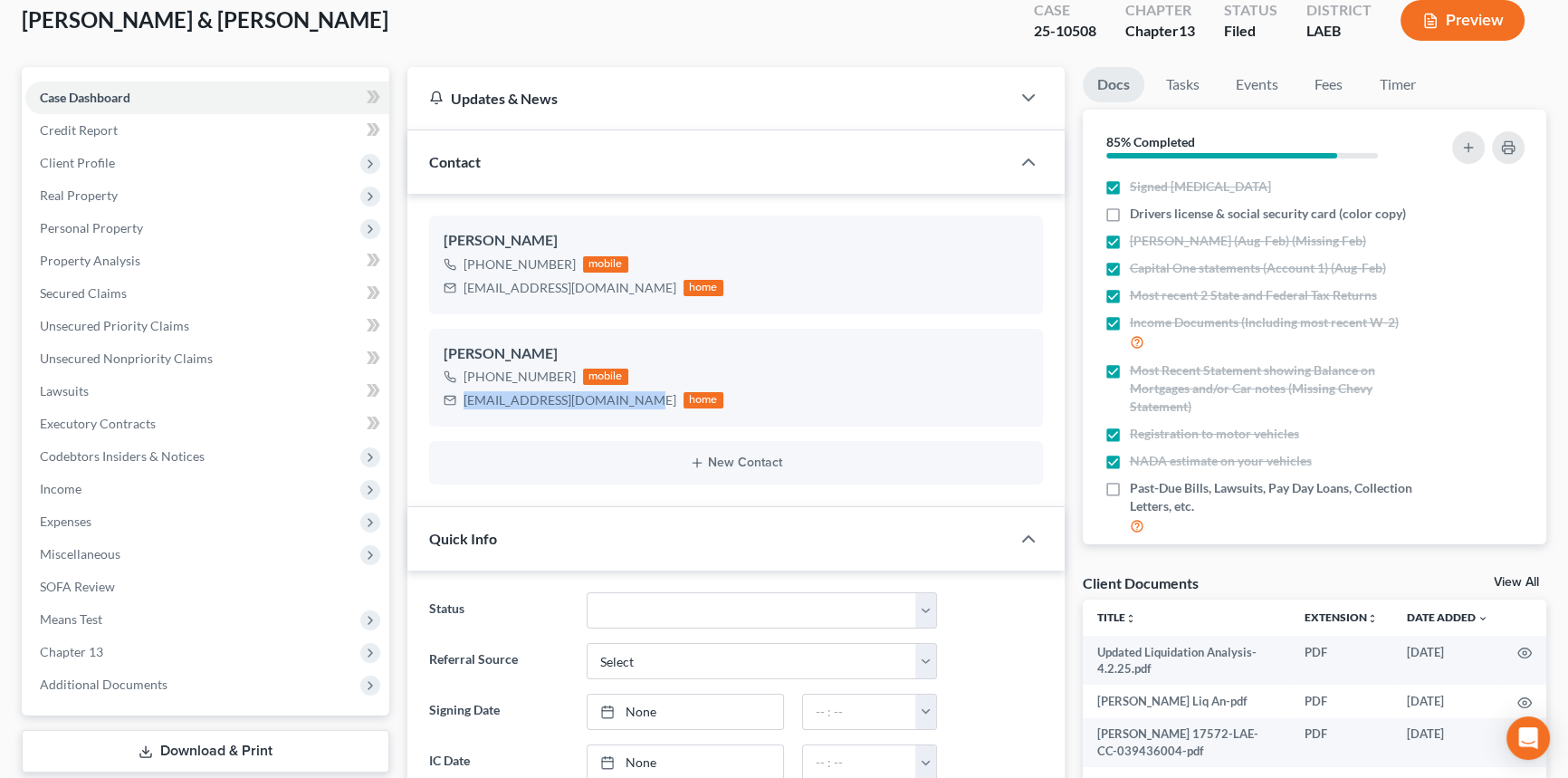
scroll to position [246, 0]
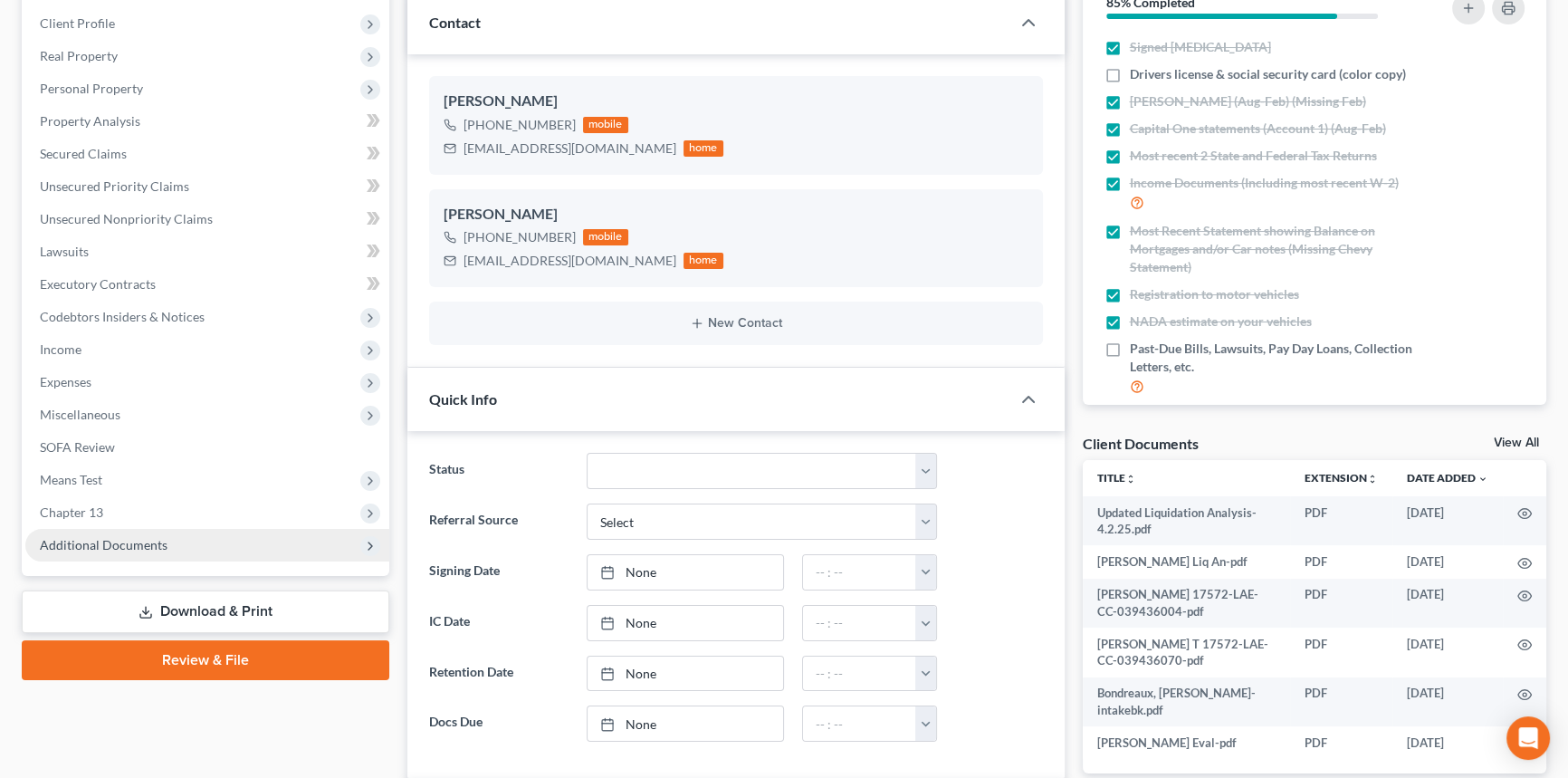
click at [140, 529] on span "Additional Documents" at bounding box center [207, 545] width 364 height 33
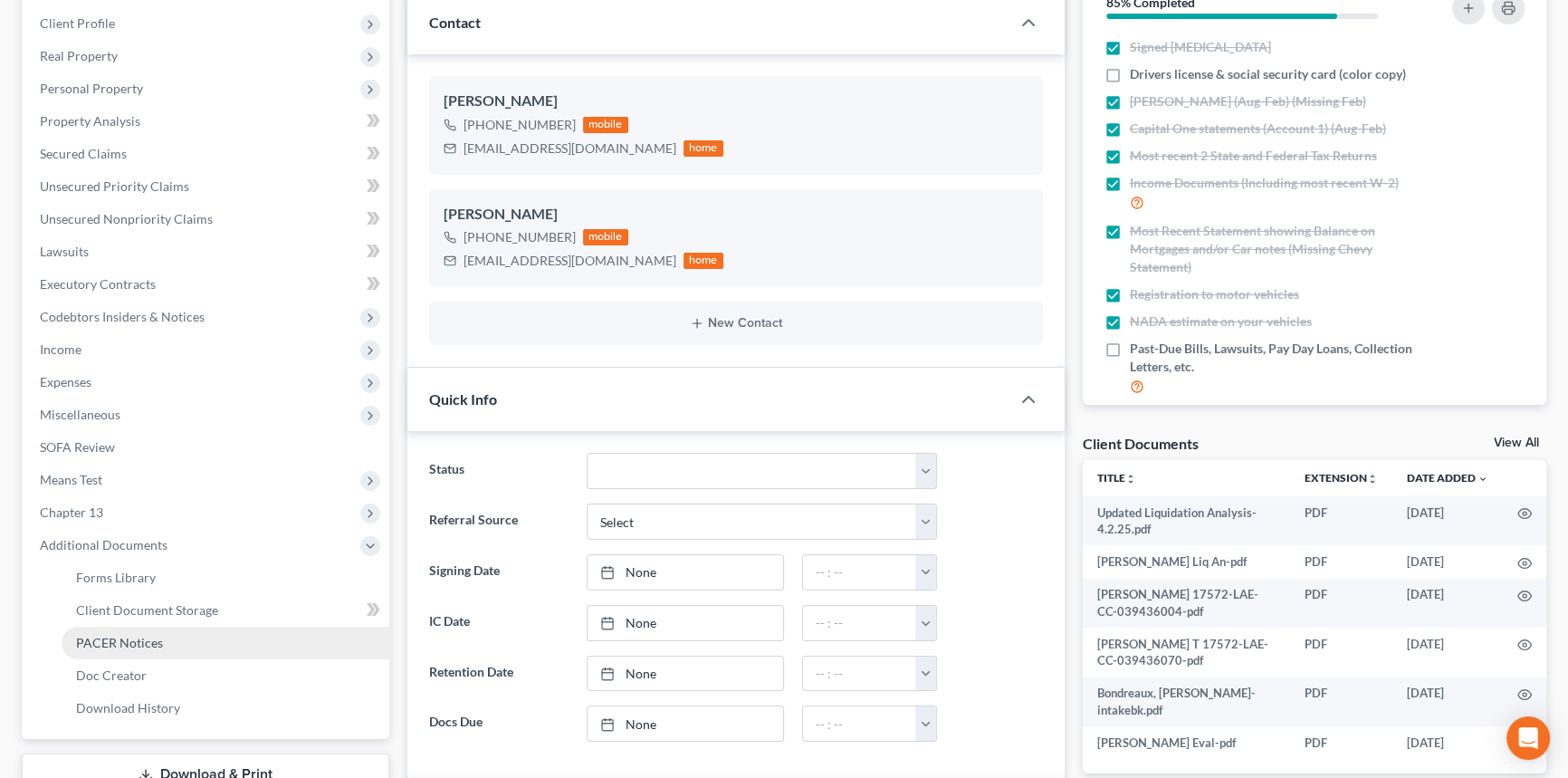
click at [138, 635] on span "PACER Notices" at bounding box center [120, 643] width 87 height 16
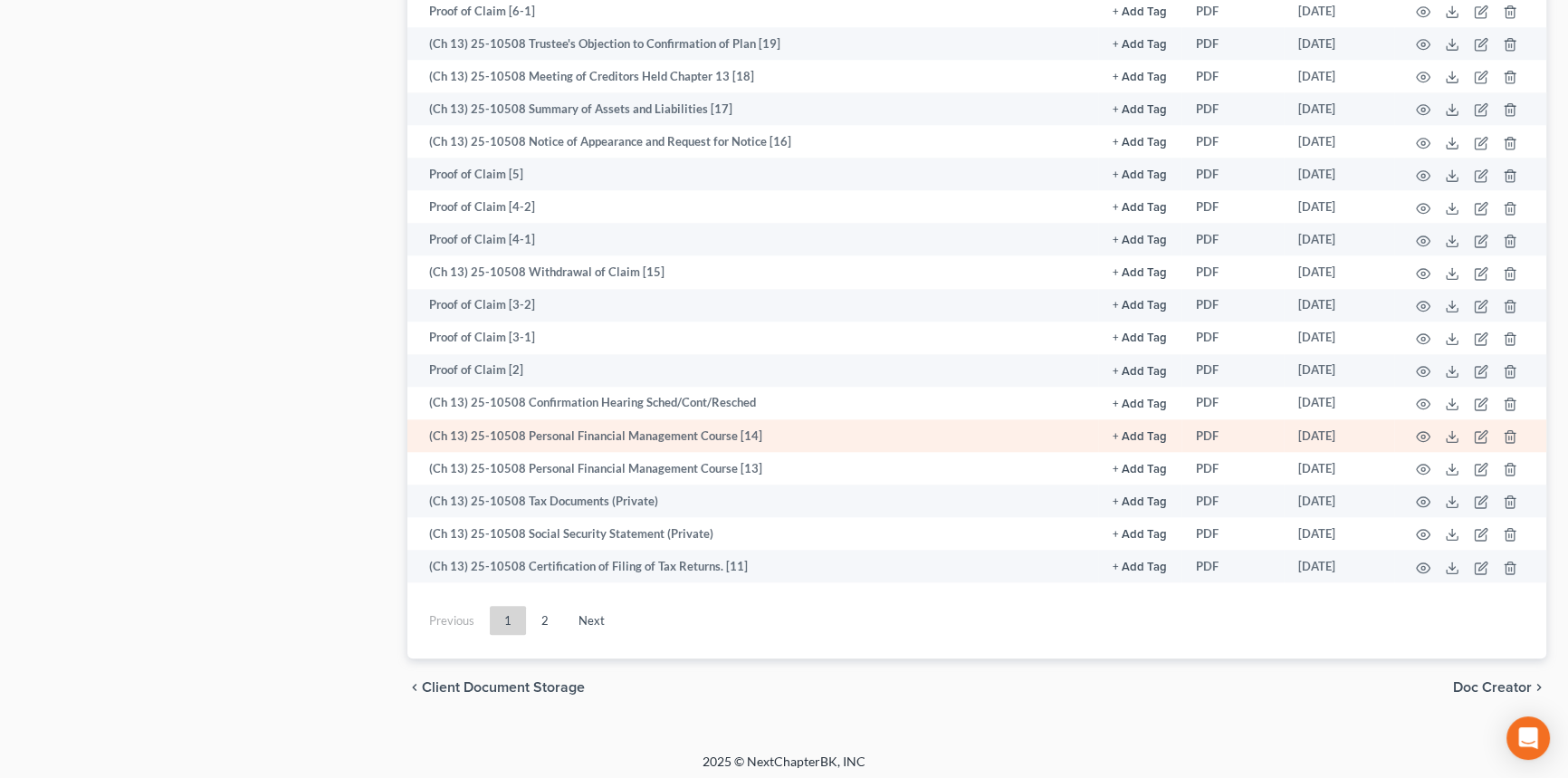
scroll to position [2162, 0]
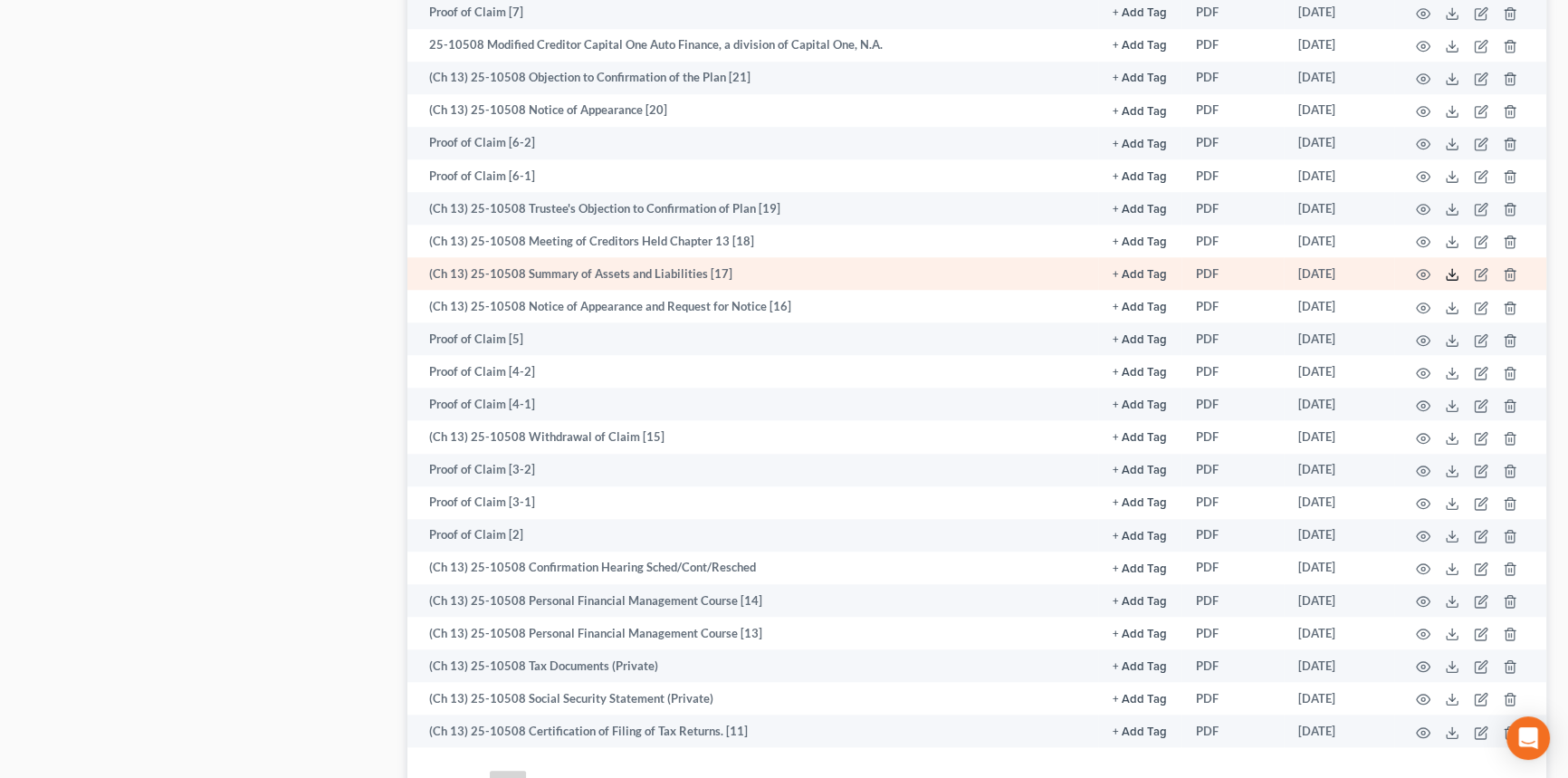
click at [1453, 271] on icon at bounding box center [1452, 274] width 15 height 15
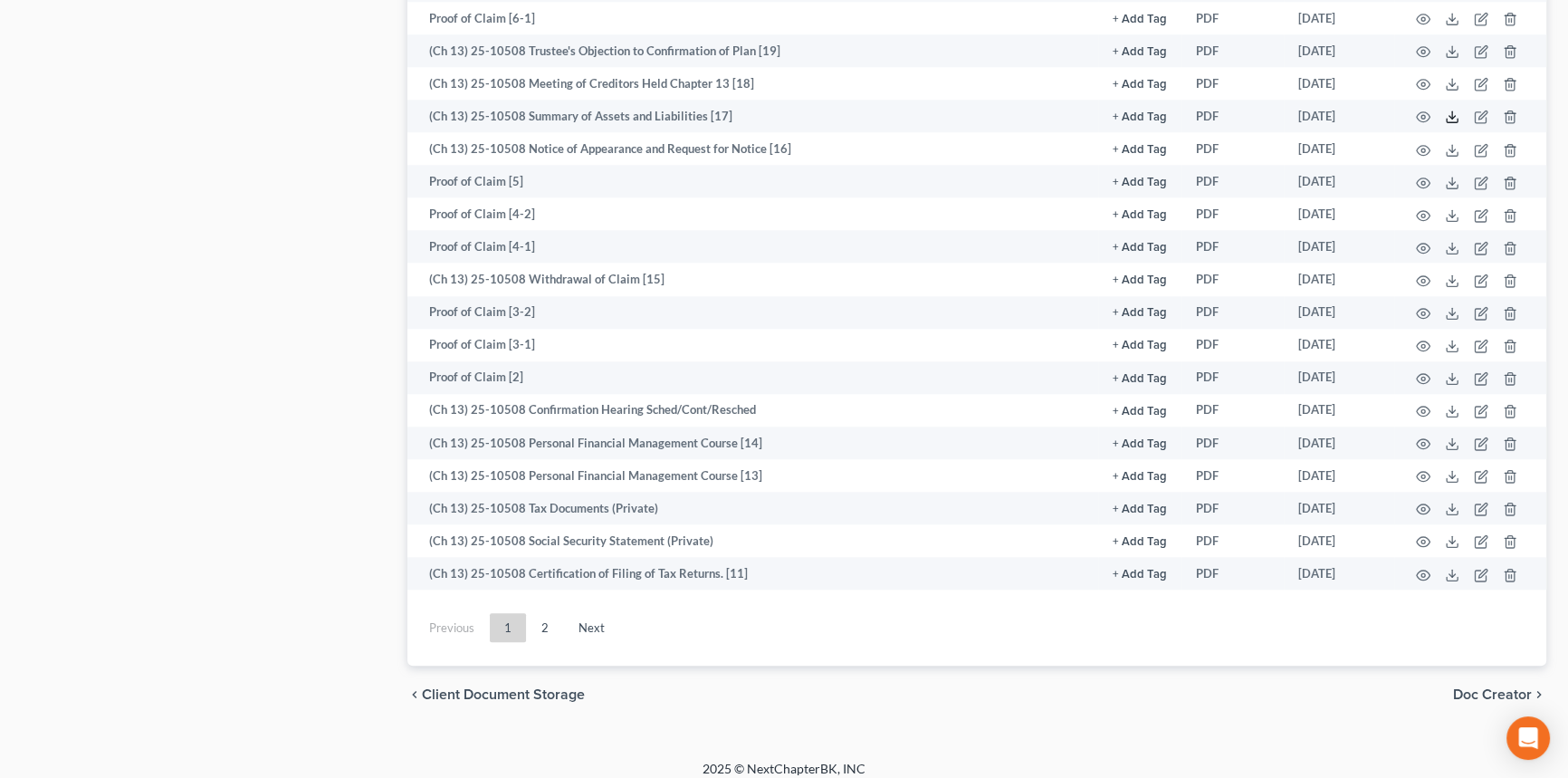
scroll to position [2327, 0]
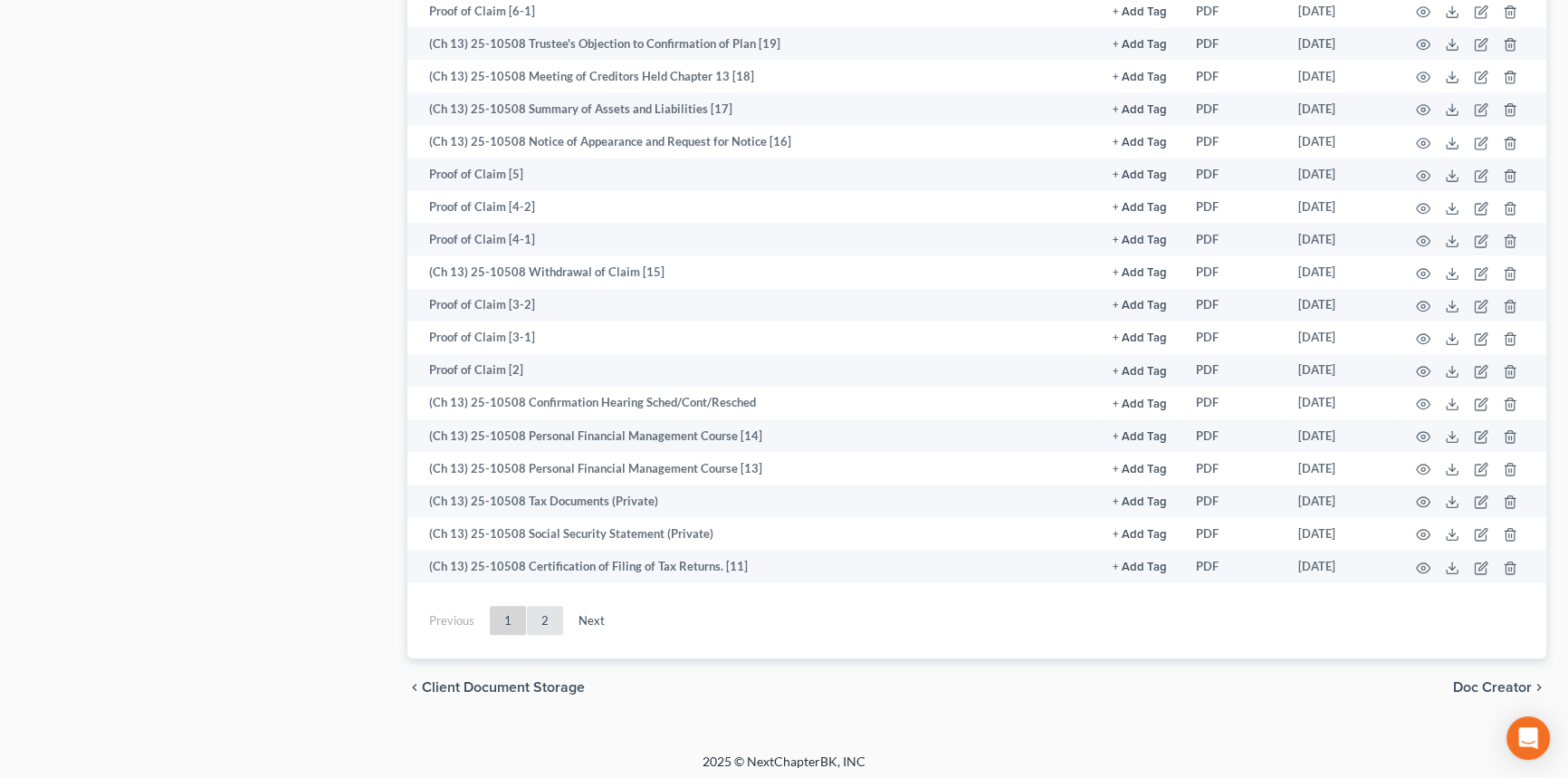
click at [542, 612] on link "2" at bounding box center [545, 619] width 36 height 29
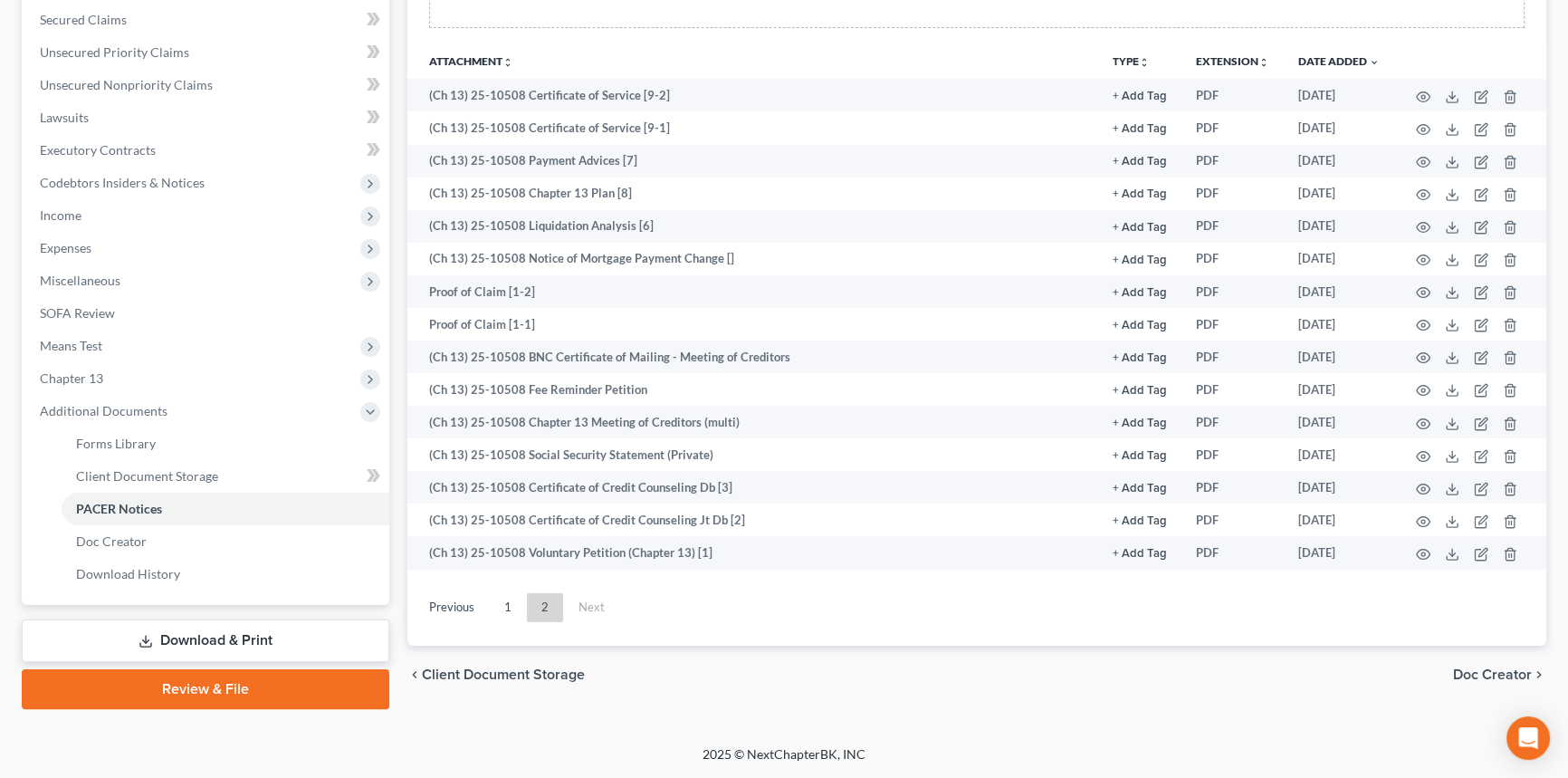
scroll to position [377, 0]
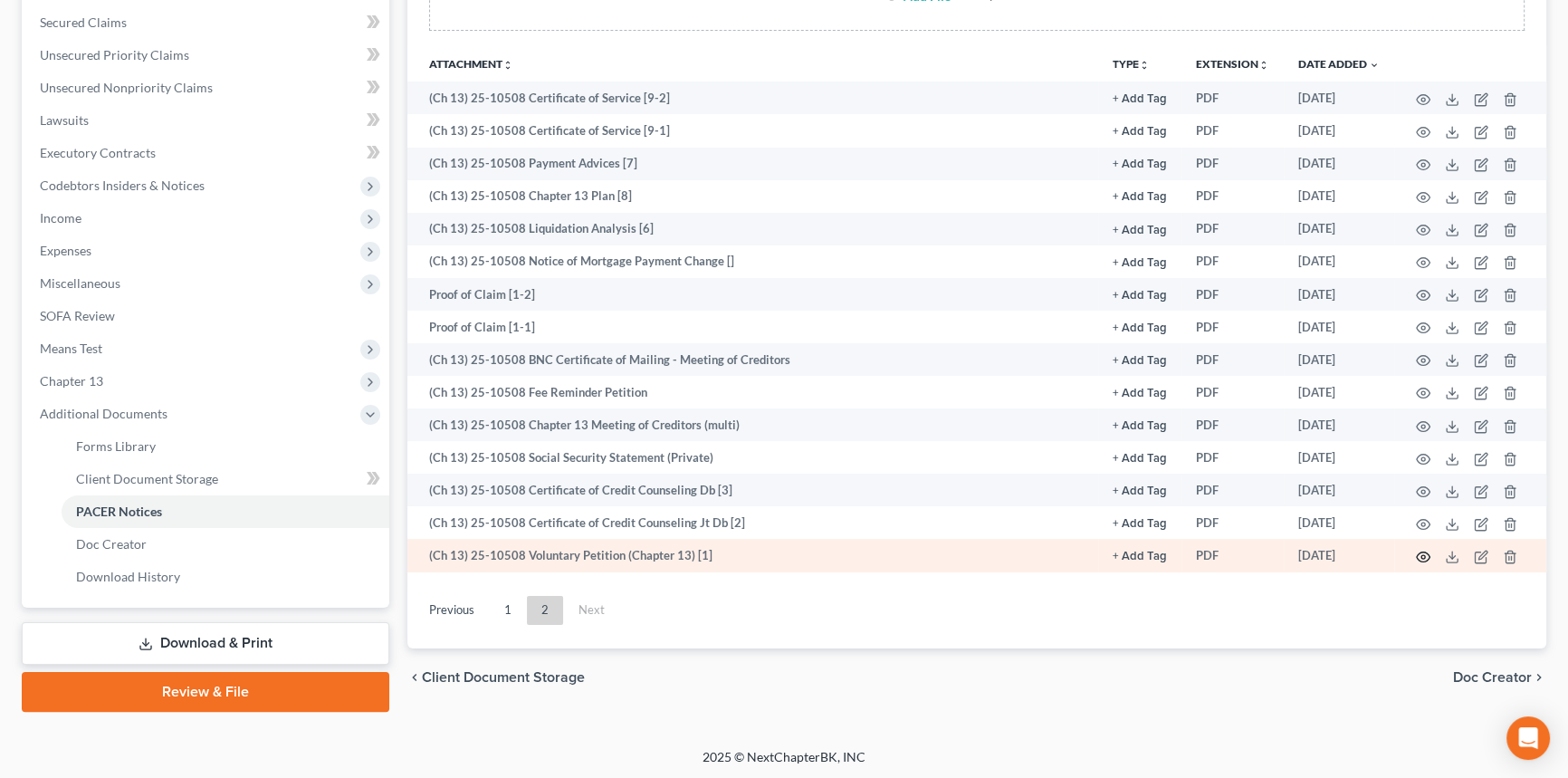
click at [1427, 557] on icon "button" at bounding box center [1424, 557] width 14 height 10
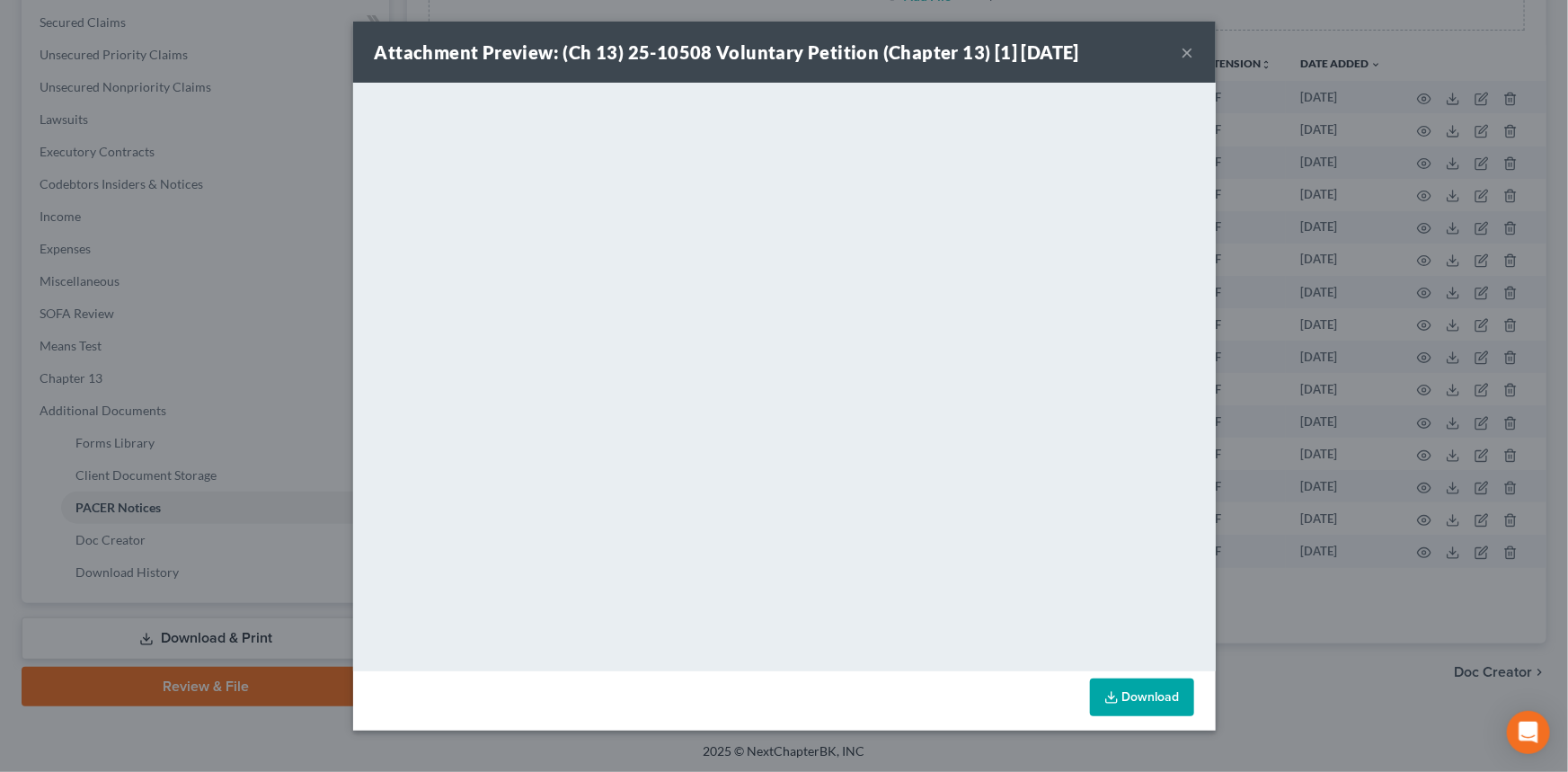
click at [1191, 56] on button "×" at bounding box center [1188, 52] width 13 height 22
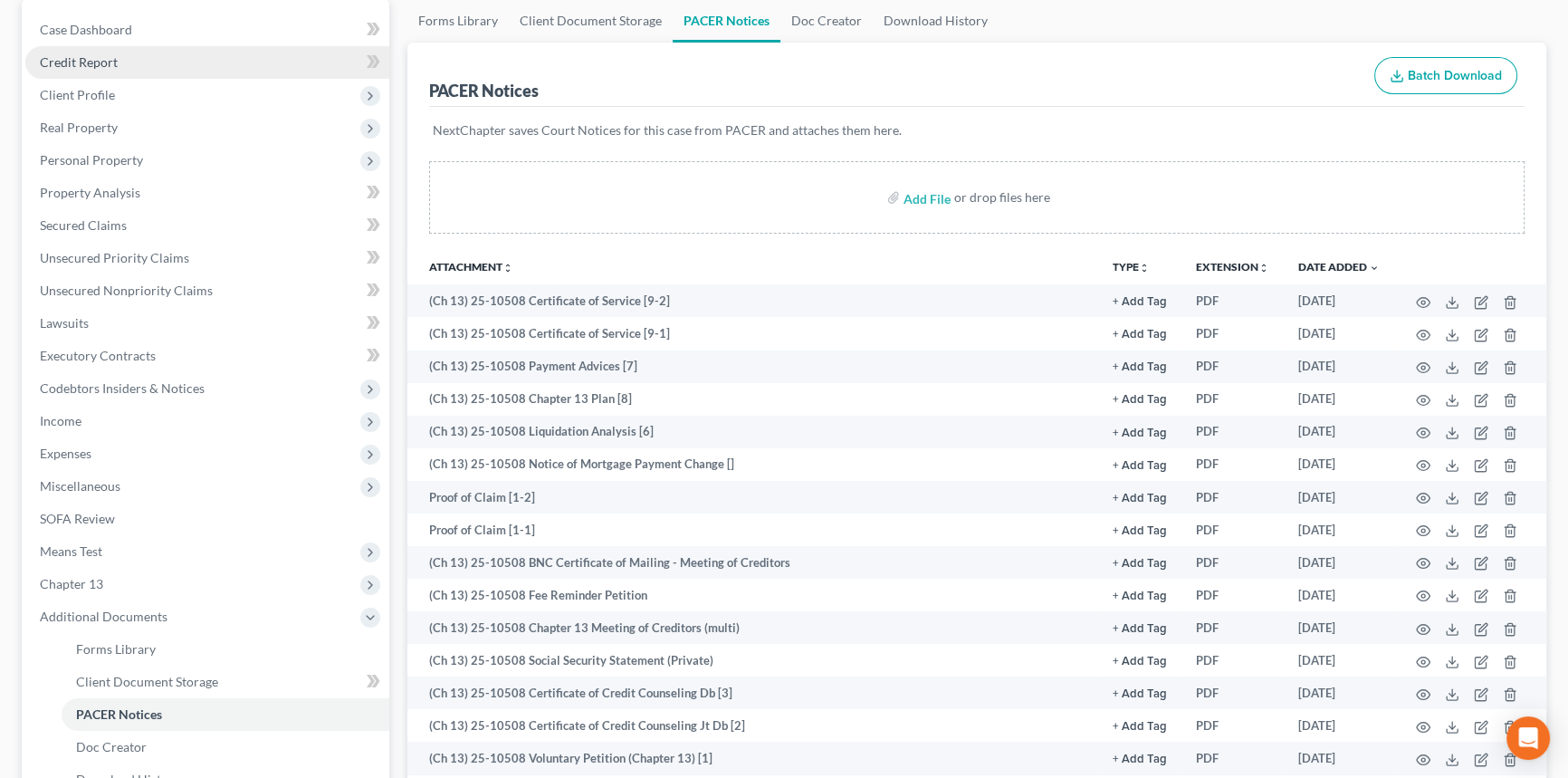
scroll to position [0, 0]
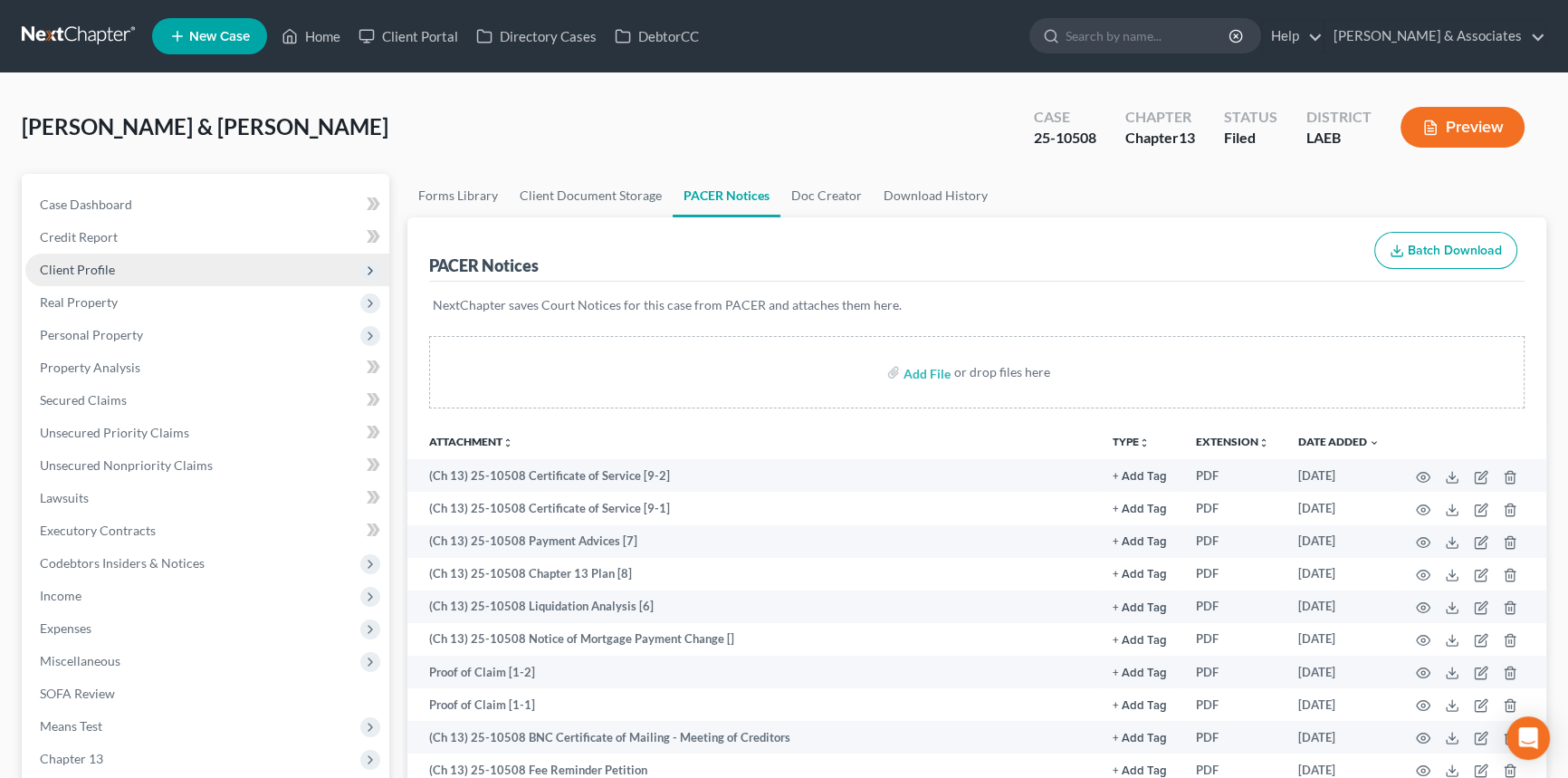
click at [185, 274] on span "Client Profile" at bounding box center [207, 269] width 364 height 33
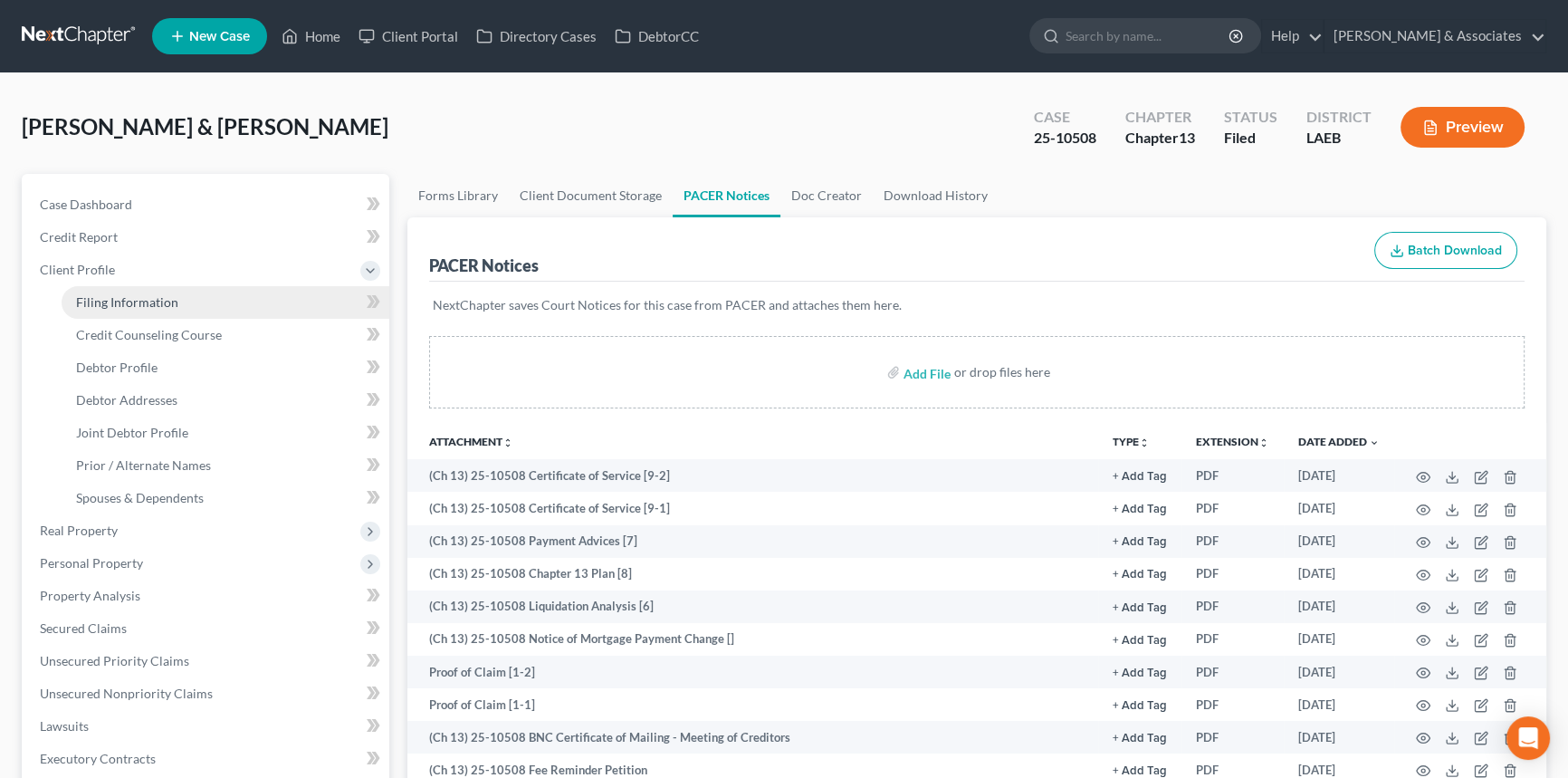
click at [176, 306] on link "Filing Information" at bounding box center [225, 302] width 327 height 33
select select "1"
select select "3"
select select "19"
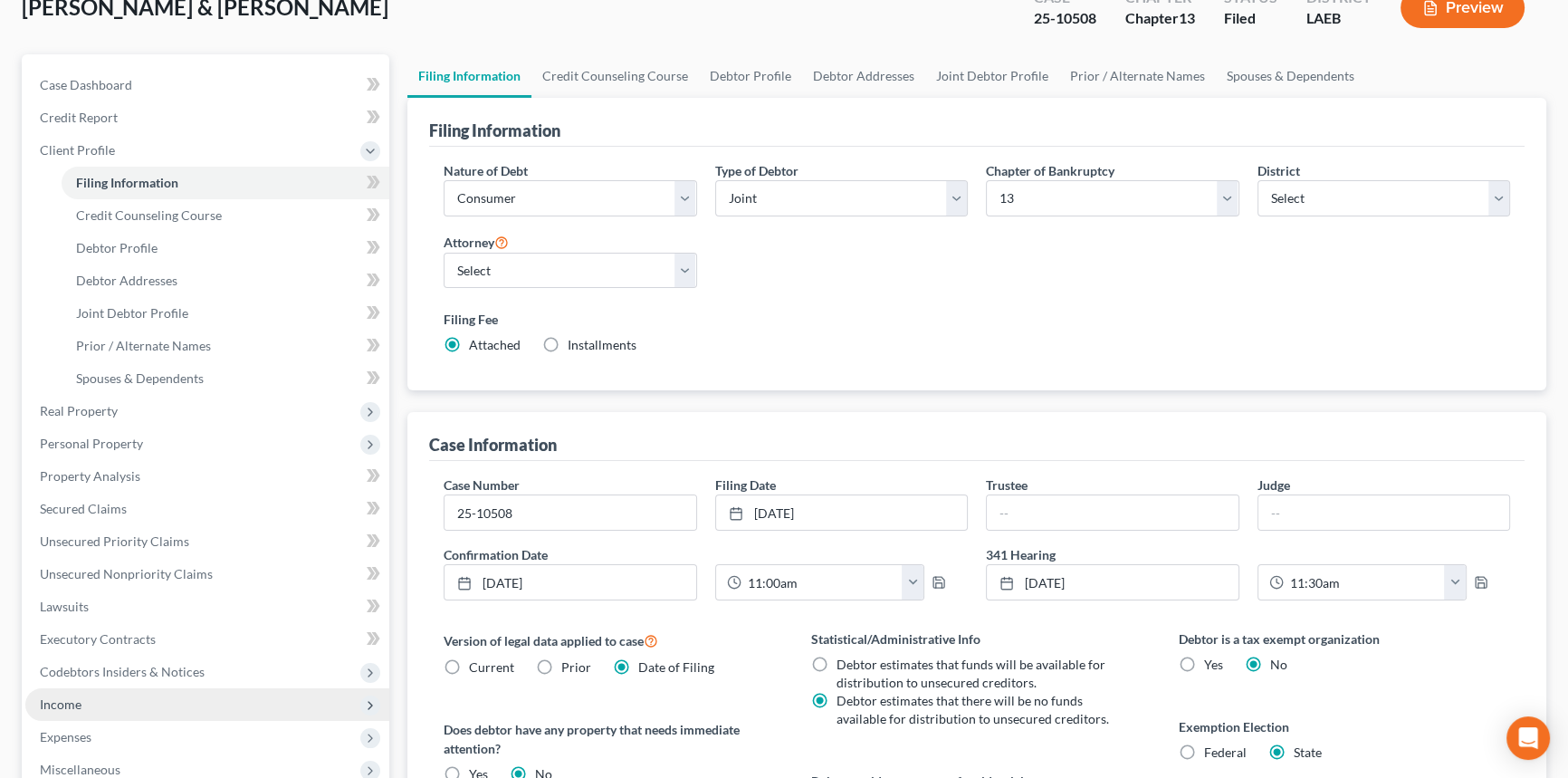
scroll to position [328, 0]
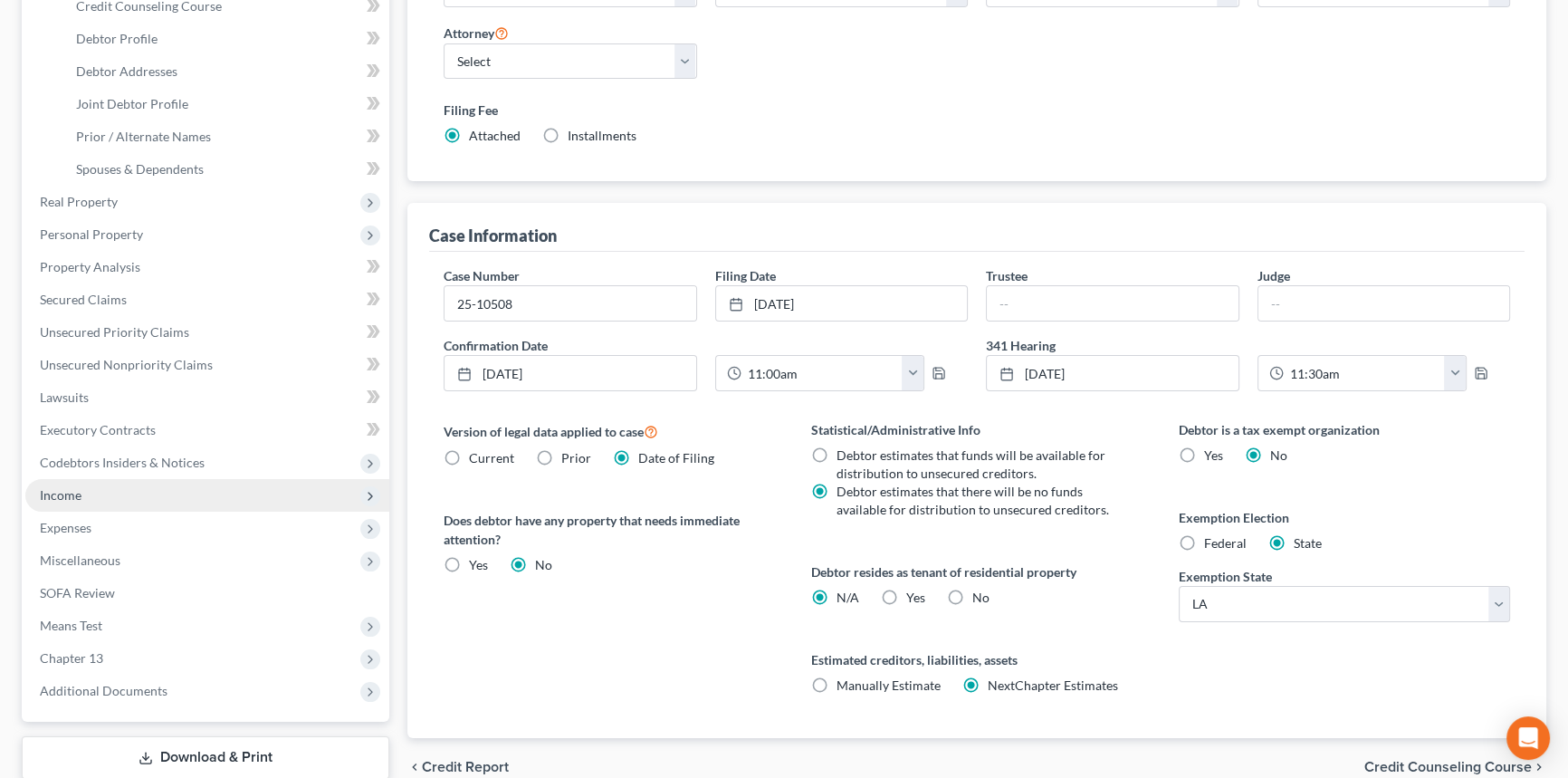
click at [133, 493] on span "Income" at bounding box center [207, 495] width 364 height 33
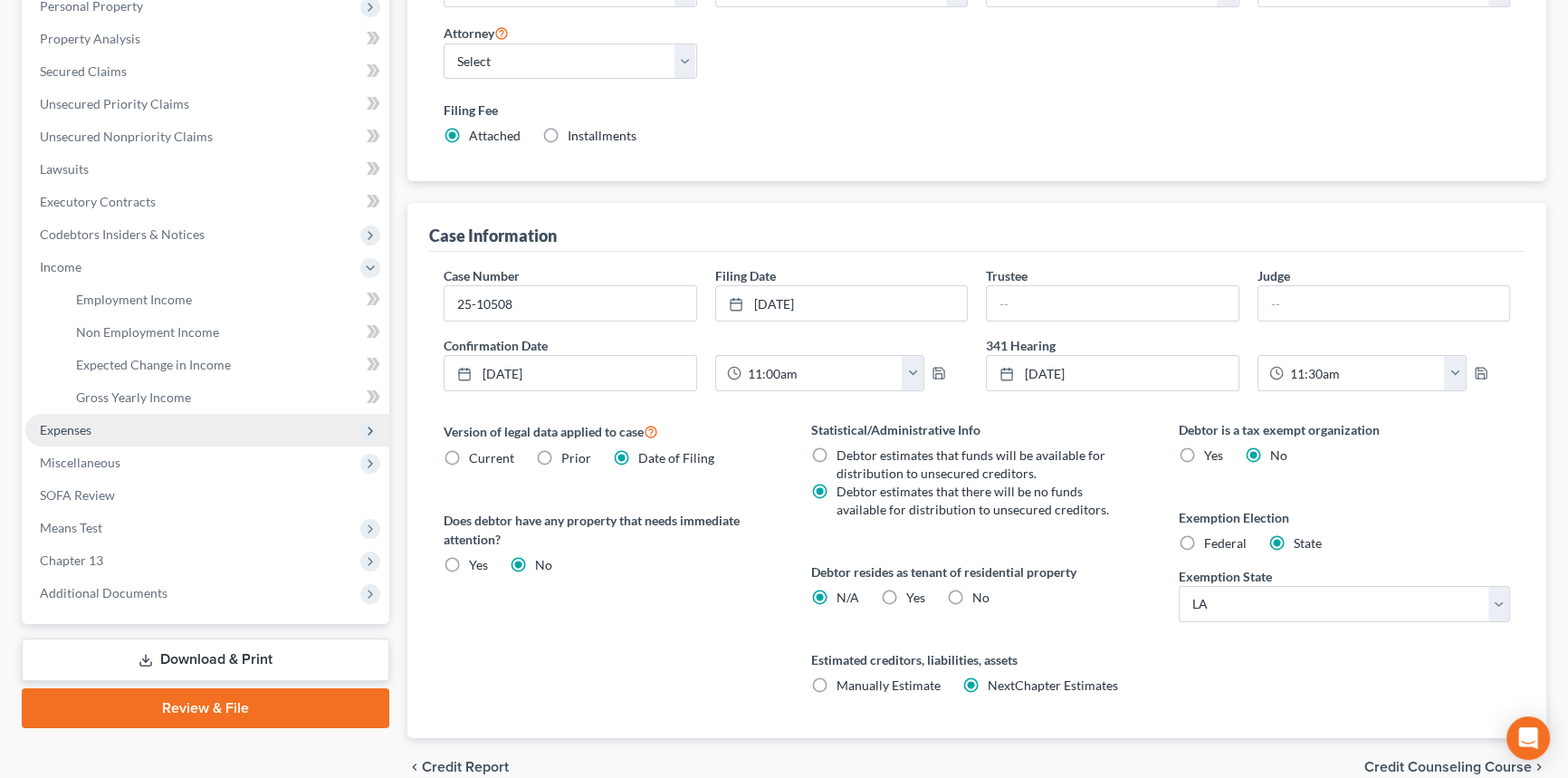
click at [132, 520] on span "Means Test" at bounding box center [207, 527] width 364 height 33
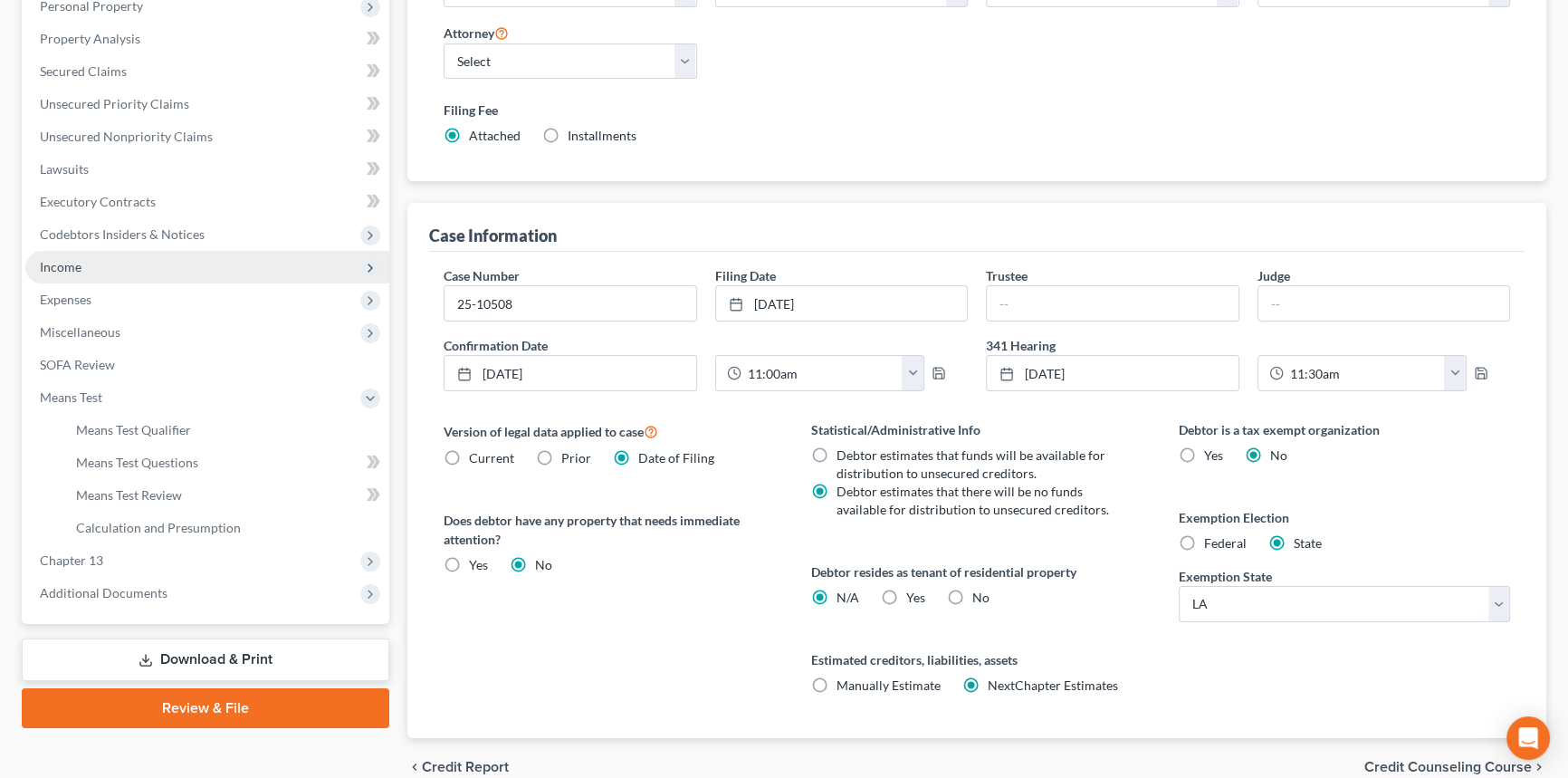
click at [108, 263] on span "Income" at bounding box center [207, 267] width 364 height 33
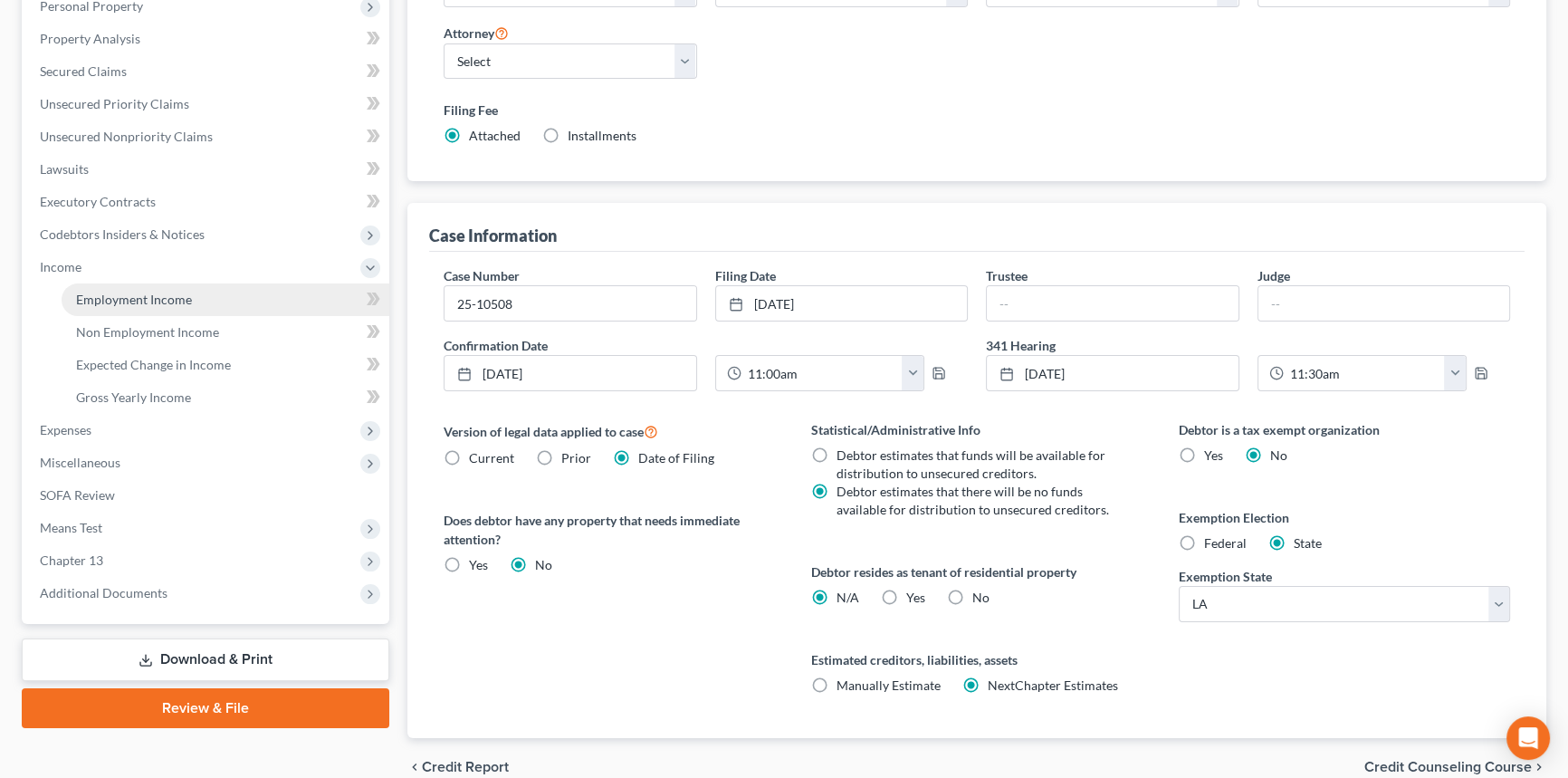
click at [125, 305] on span "Employment Income" at bounding box center [134, 300] width 116 height 16
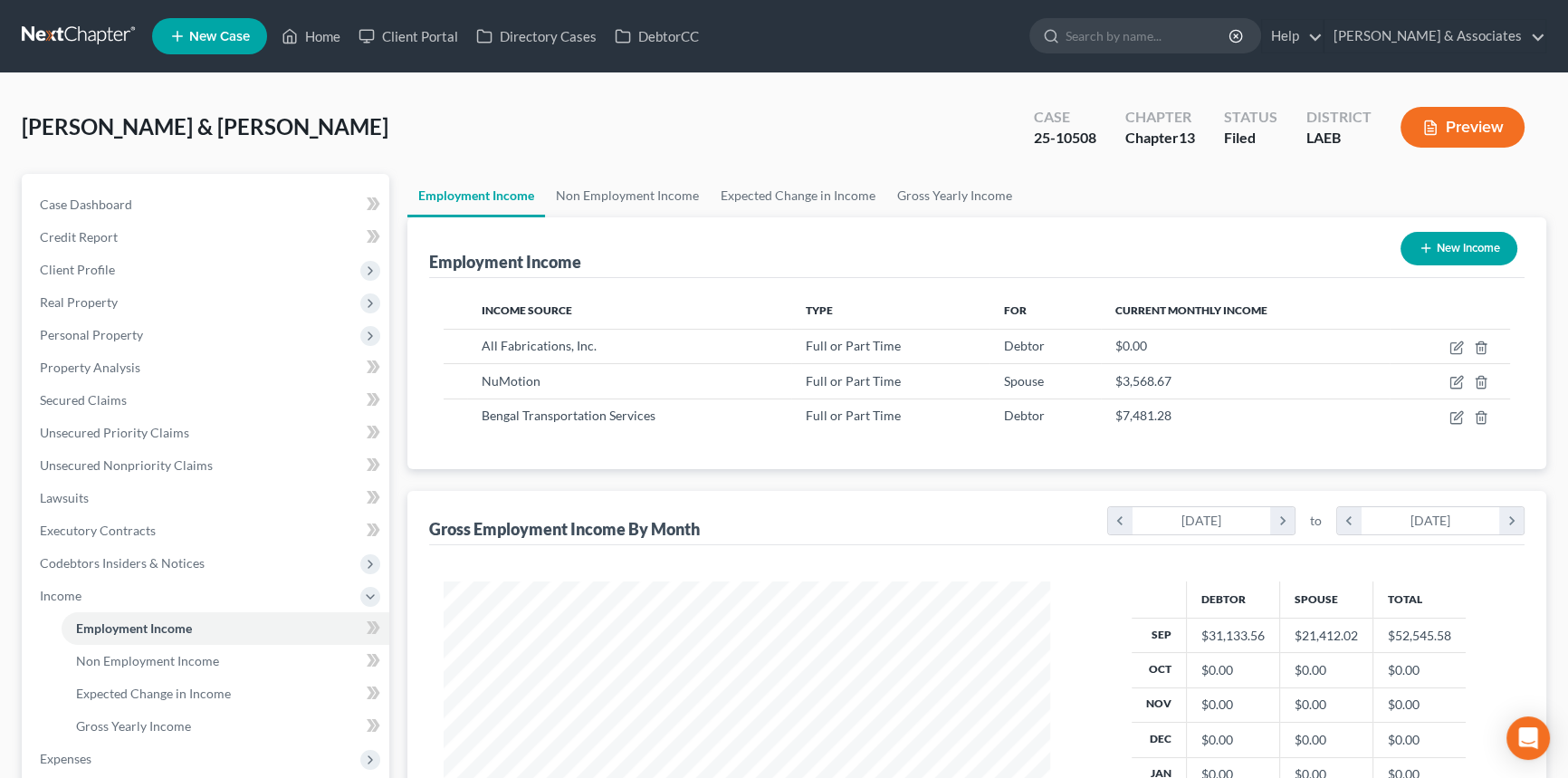
scroll to position [324, 643]
click at [158, 660] on span "Non Employment Income" at bounding box center [148, 661] width 143 height 16
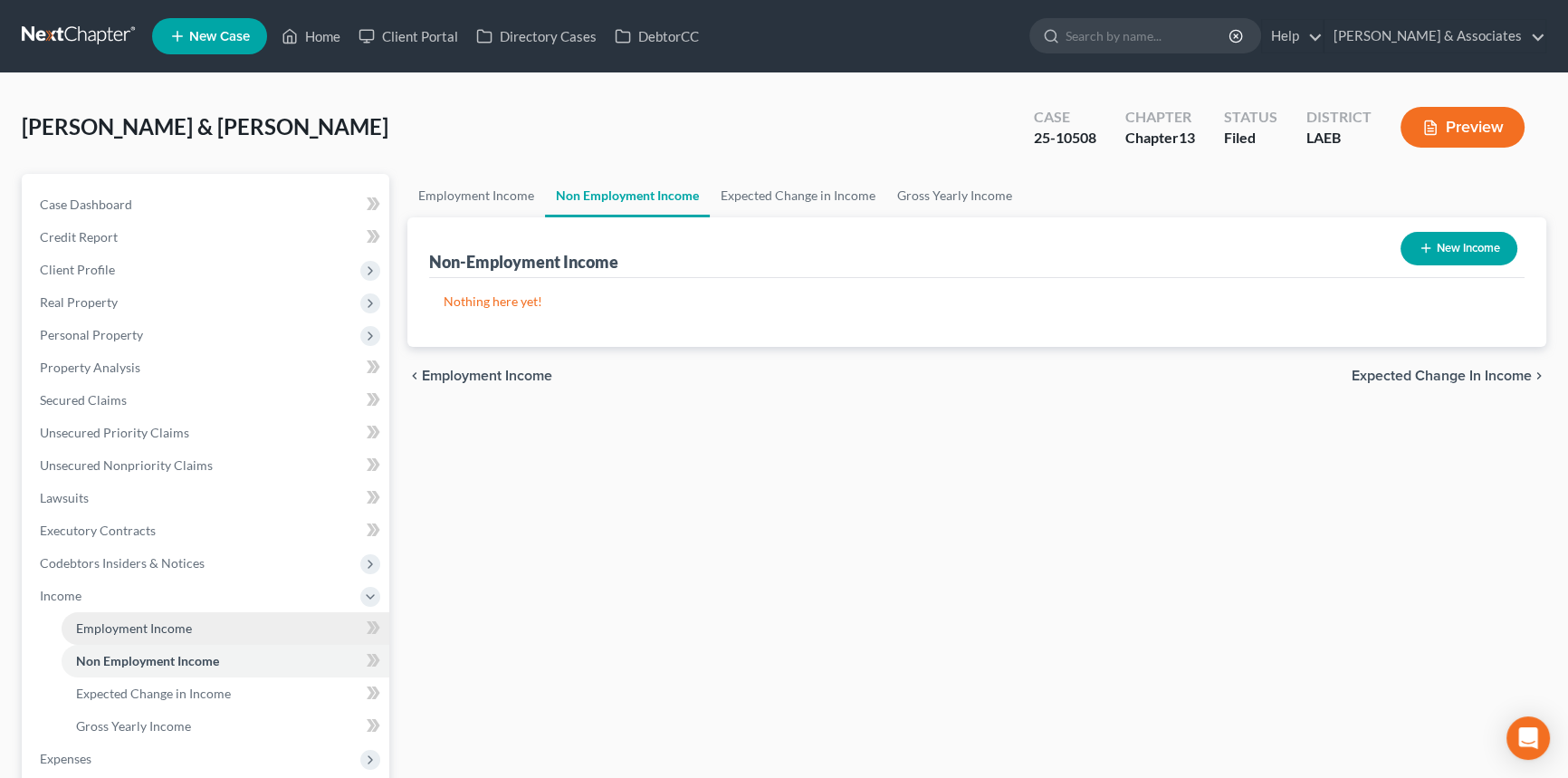
click at [166, 638] on link "Employment Income" at bounding box center [225, 628] width 327 height 33
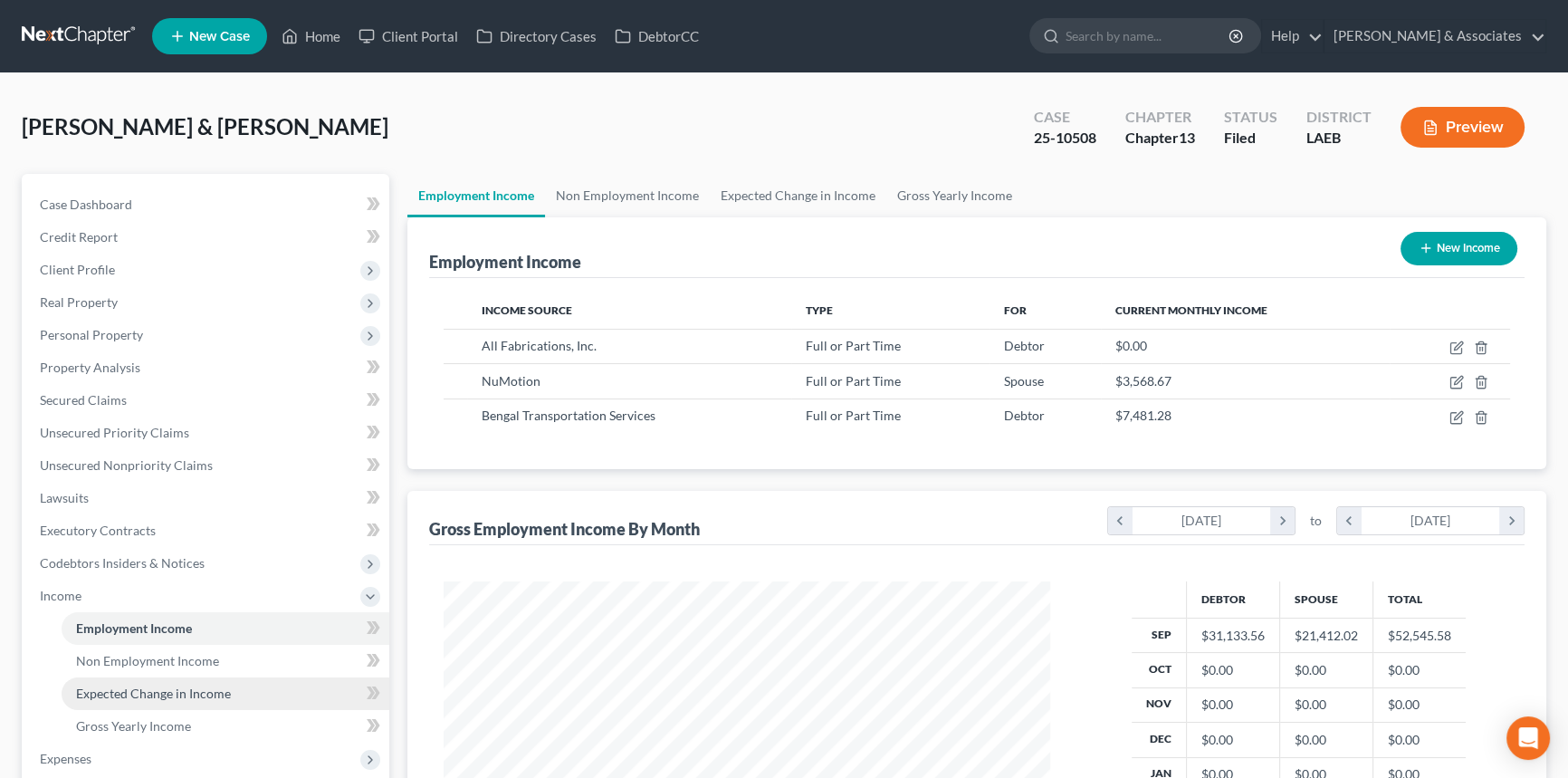
scroll to position [345, 0]
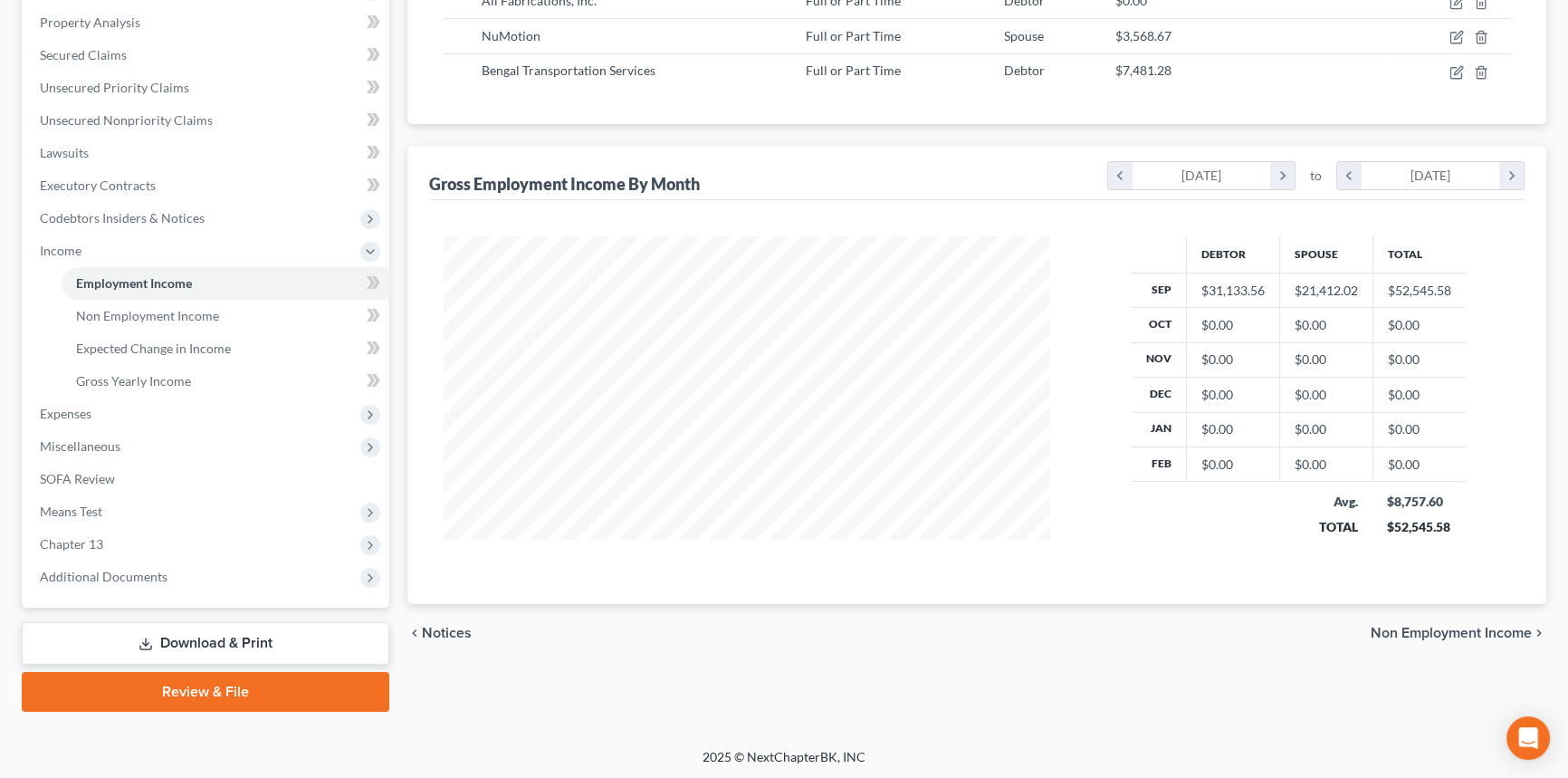
drag, startPoint x: 178, startPoint y: 578, endPoint x: 178, endPoint y: 594, distance: 16.0
click at [178, 578] on span "Additional Documents" at bounding box center [207, 577] width 364 height 33
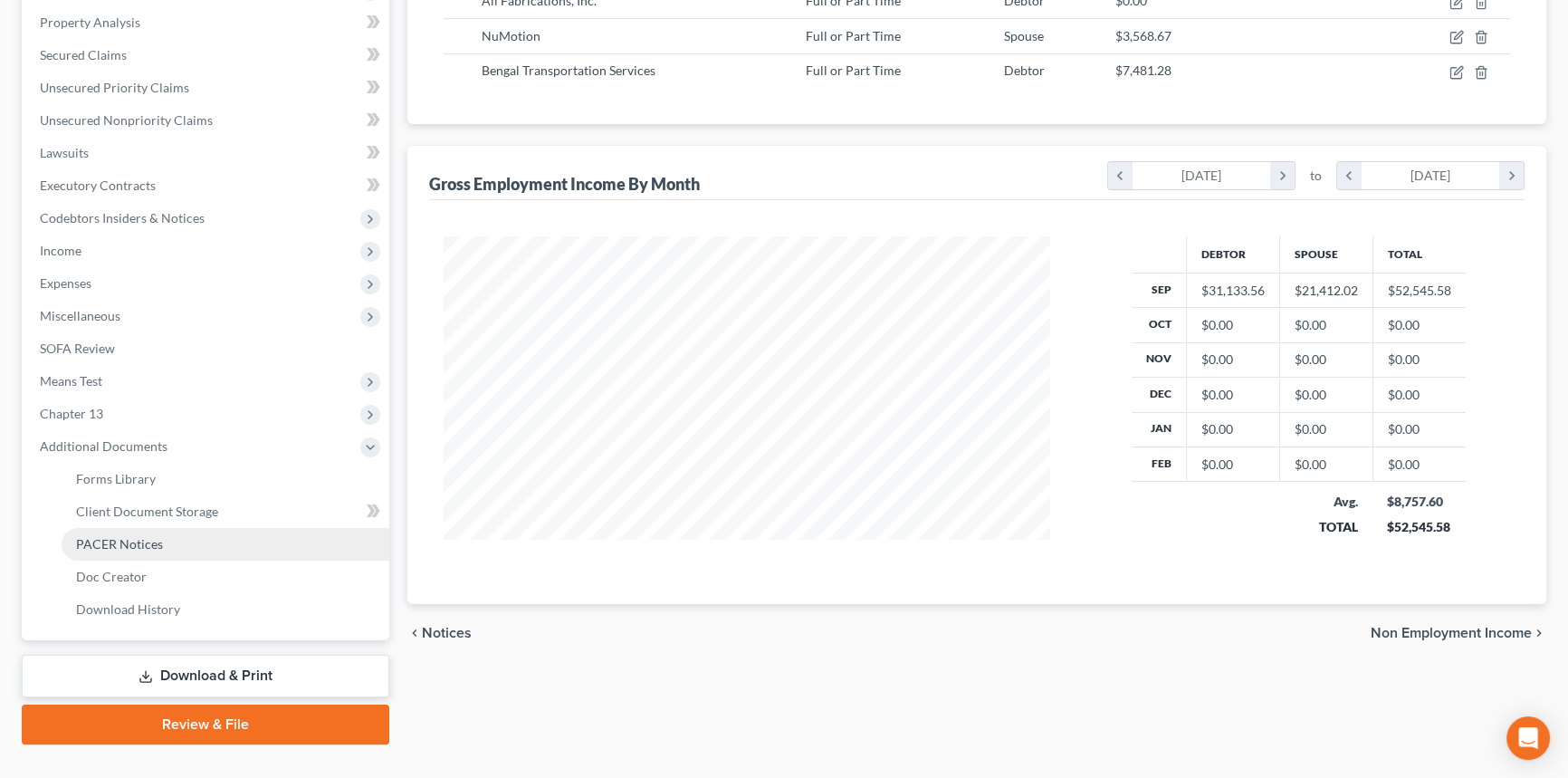
click at [209, 542] on link "PACER Notices" at bounding box center [225, 544] width 327 height 33
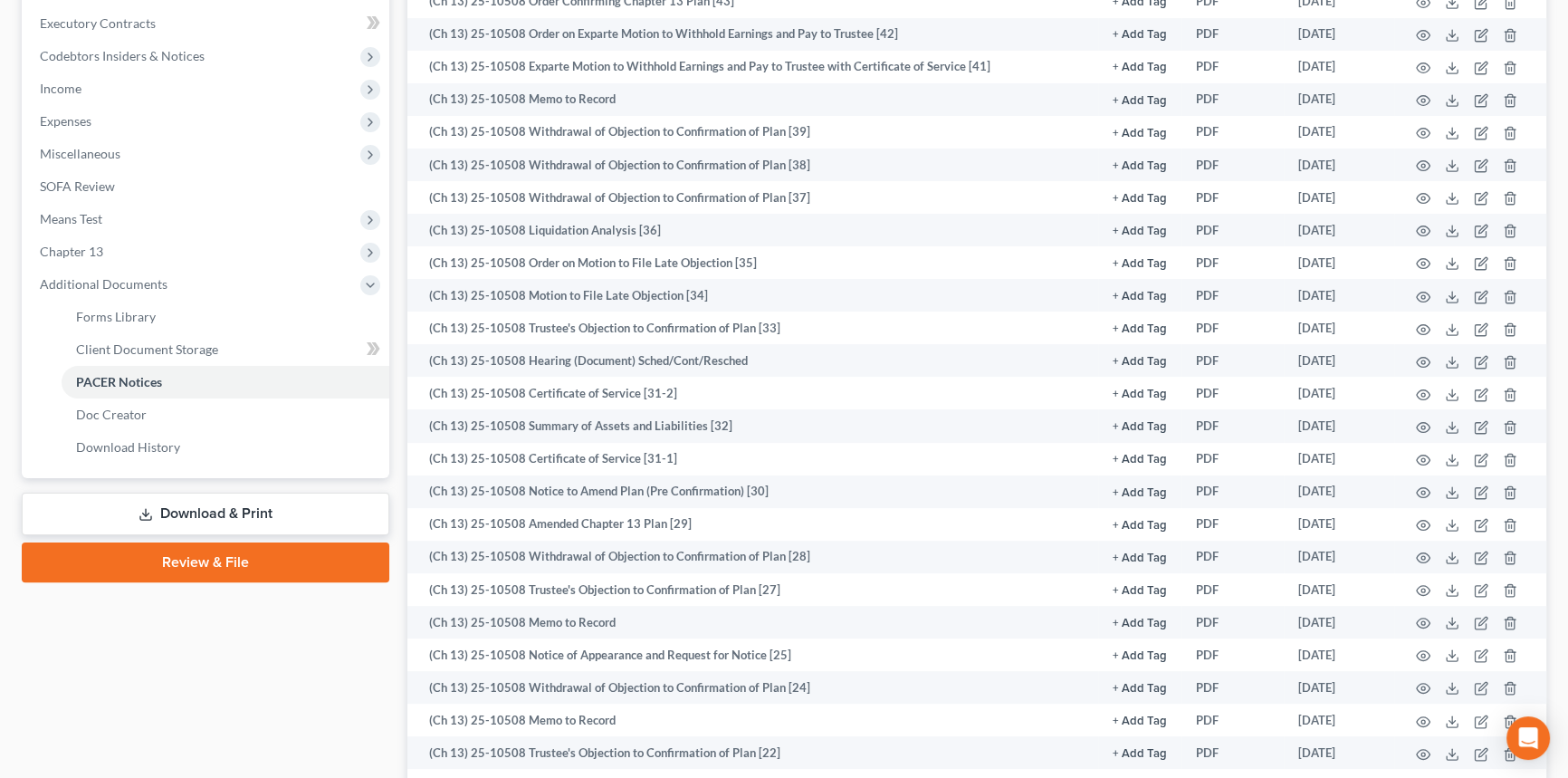
scroll to position [2327, 0]
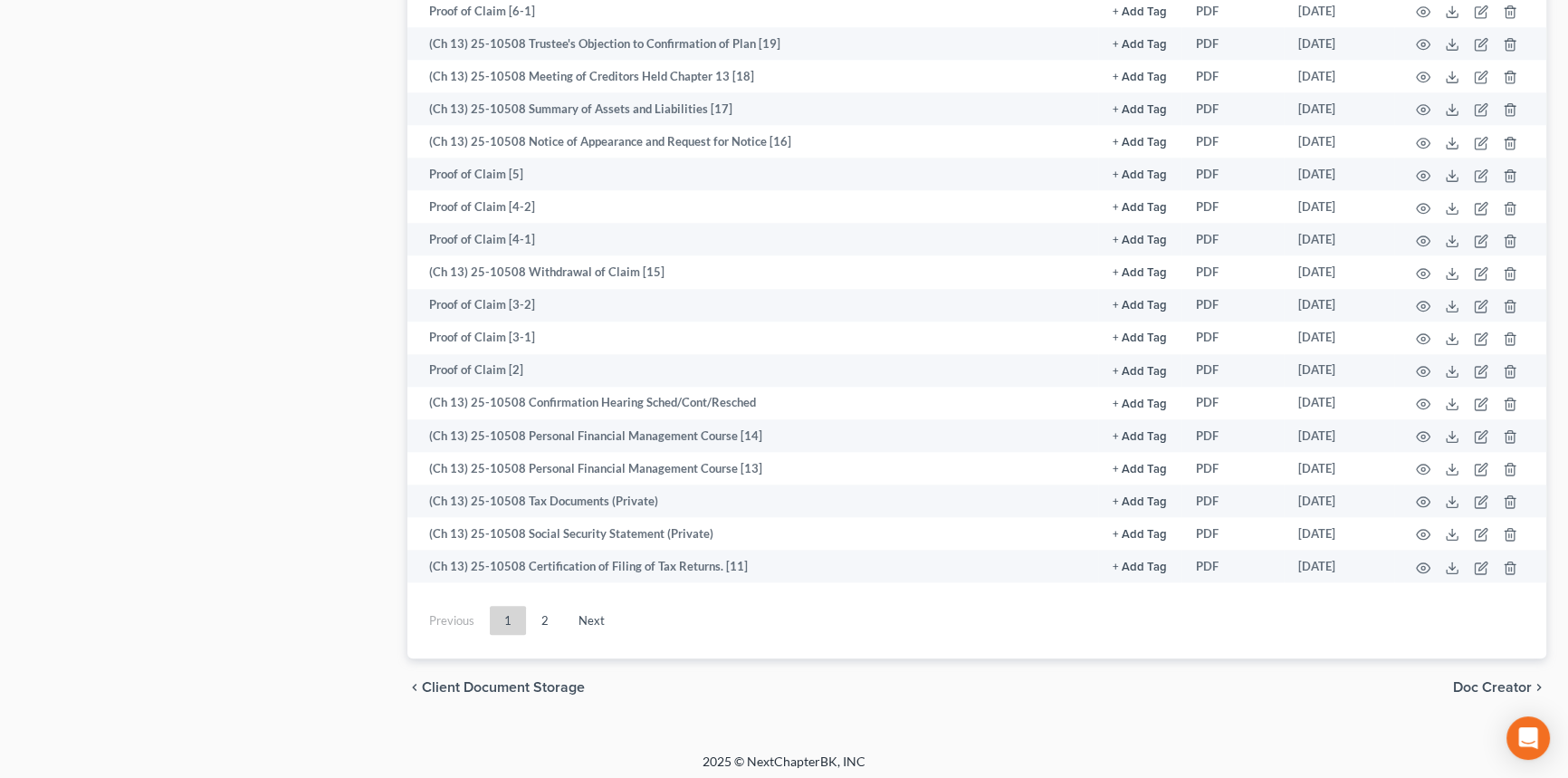
drag, startPoint x: 1073, startPoint y: 269, endPoint x: 1076, endPoint y: 816, distance: 547.0
click at [545, 615] on link "2" at bounding box center [545, 619] width 36 height 29
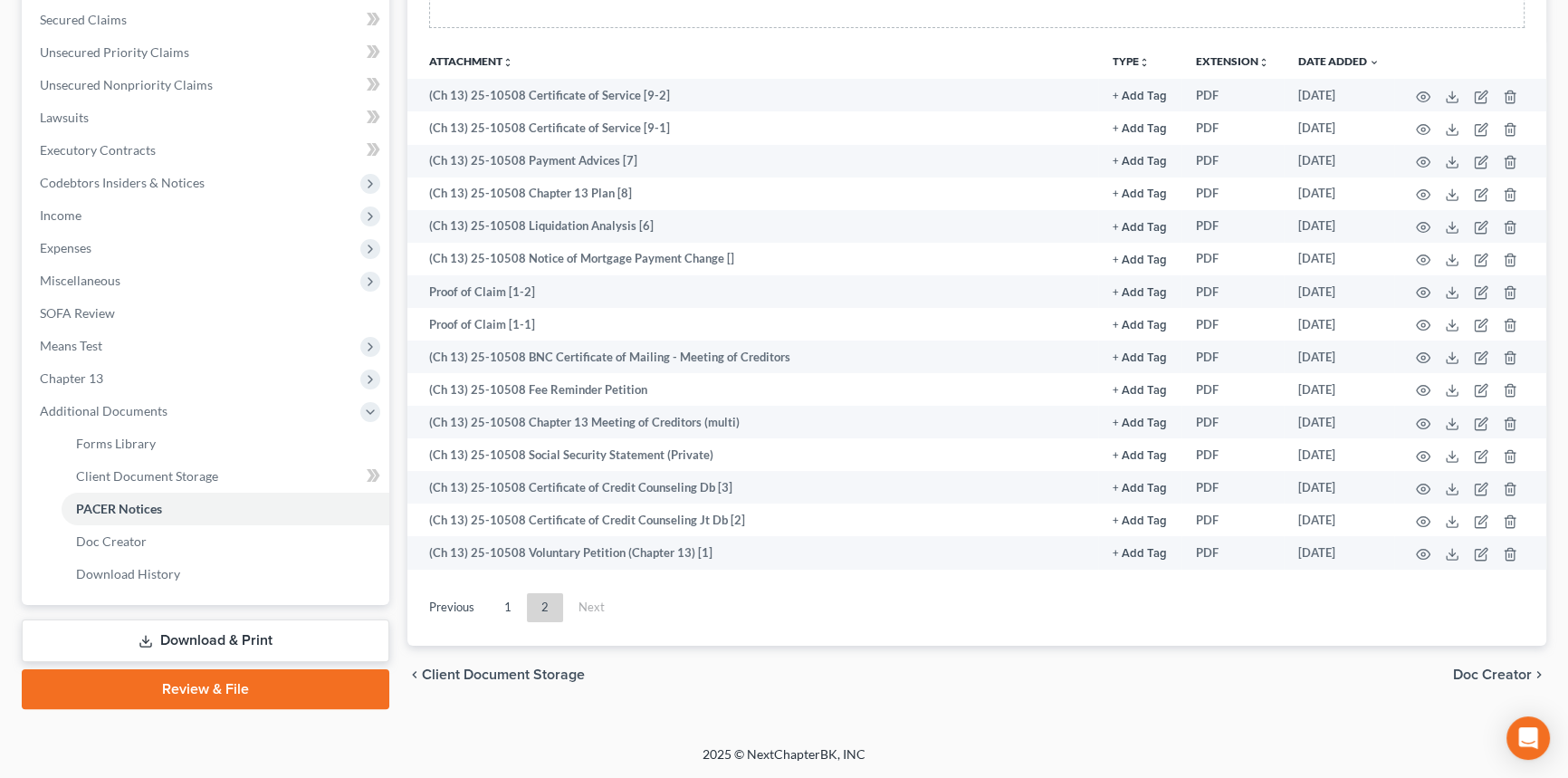
scroll to position [377, 0]
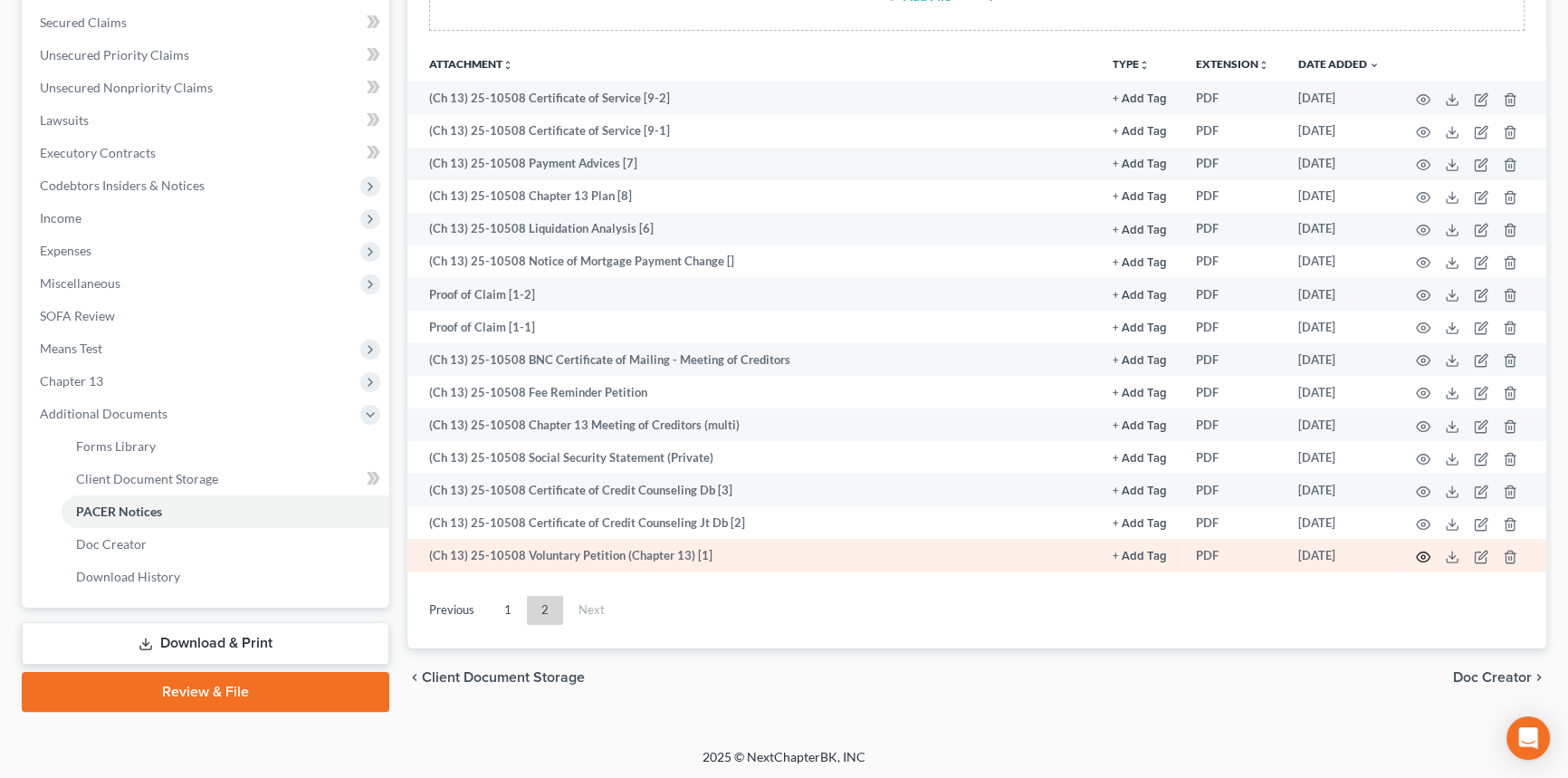
click at [1426, 554] on icon "button" at bounding box center [1423, 557] width 15 height 15
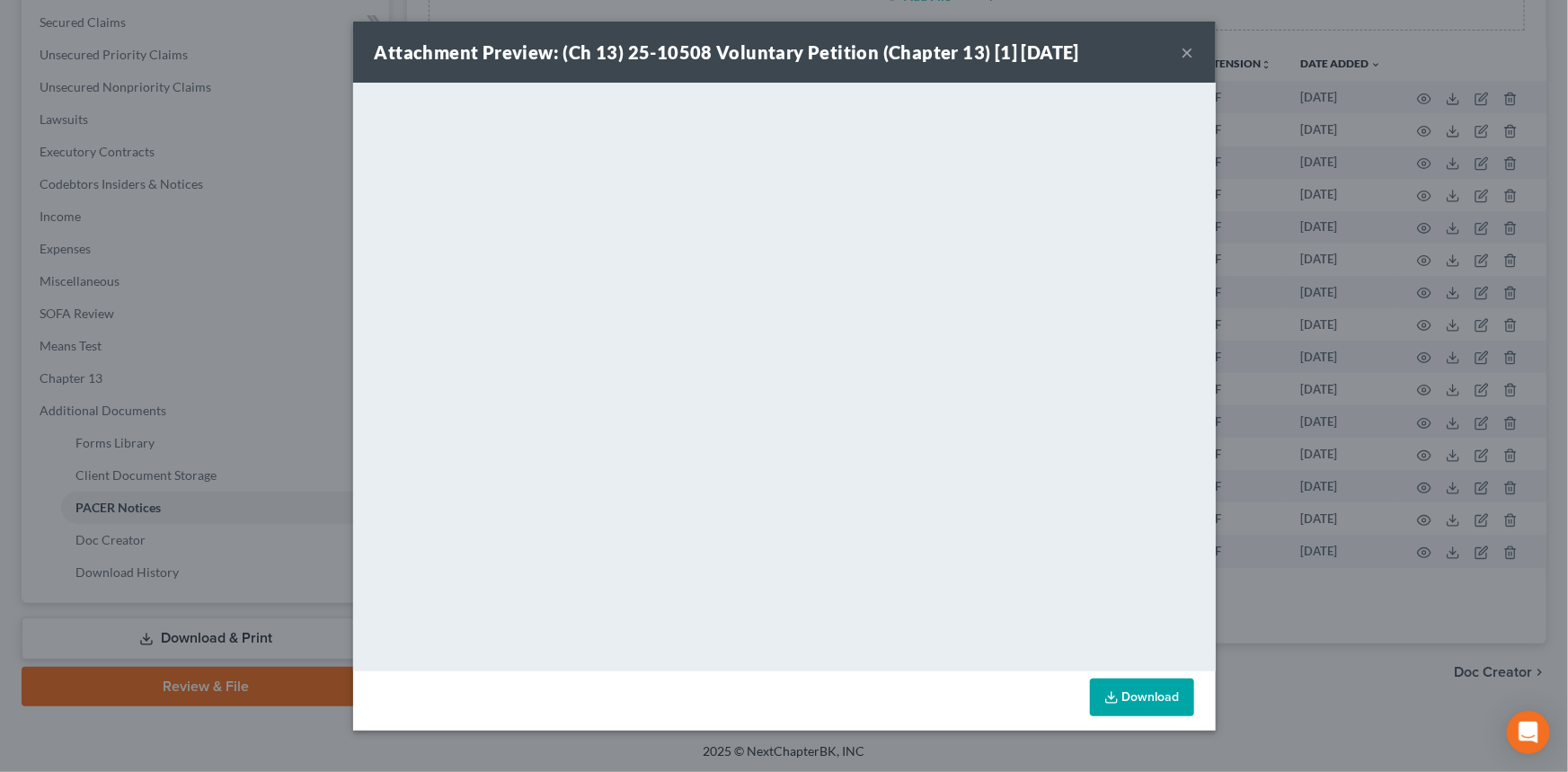
click at [1181, 51] on div "Attachment Preview: (Ch 13) 25-10508 Voluntary Petition (Chapter 13) [1] 03/20/…" at bounding box center [785, 52] width 863 height 61
click at [1186, 52] on button "×" at bounding box center [1188, 52] width 13 height 22
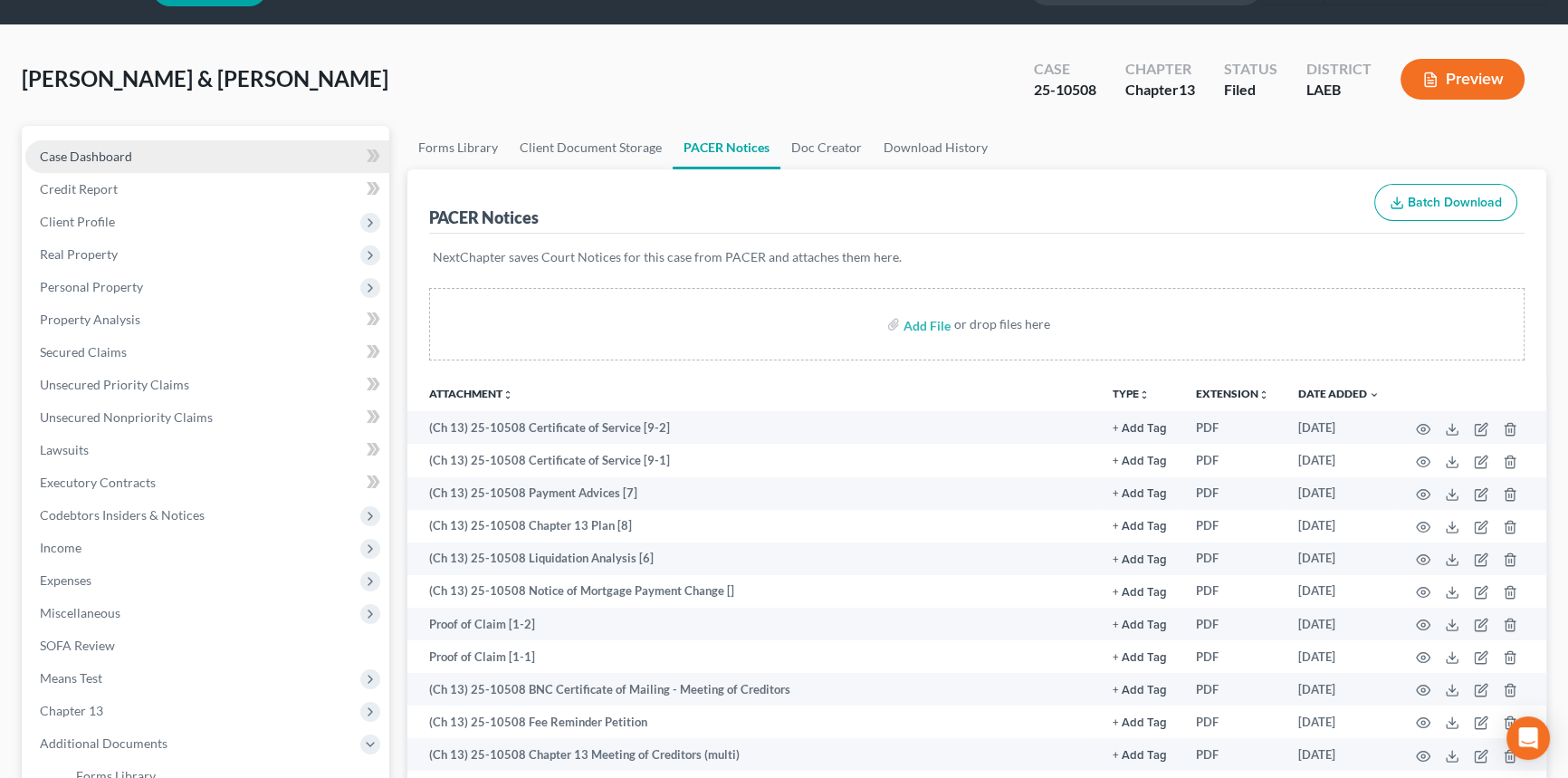
click at [174, 154] on link "Case Dashboard" at bounding box center [207, 156] width 364 height 33
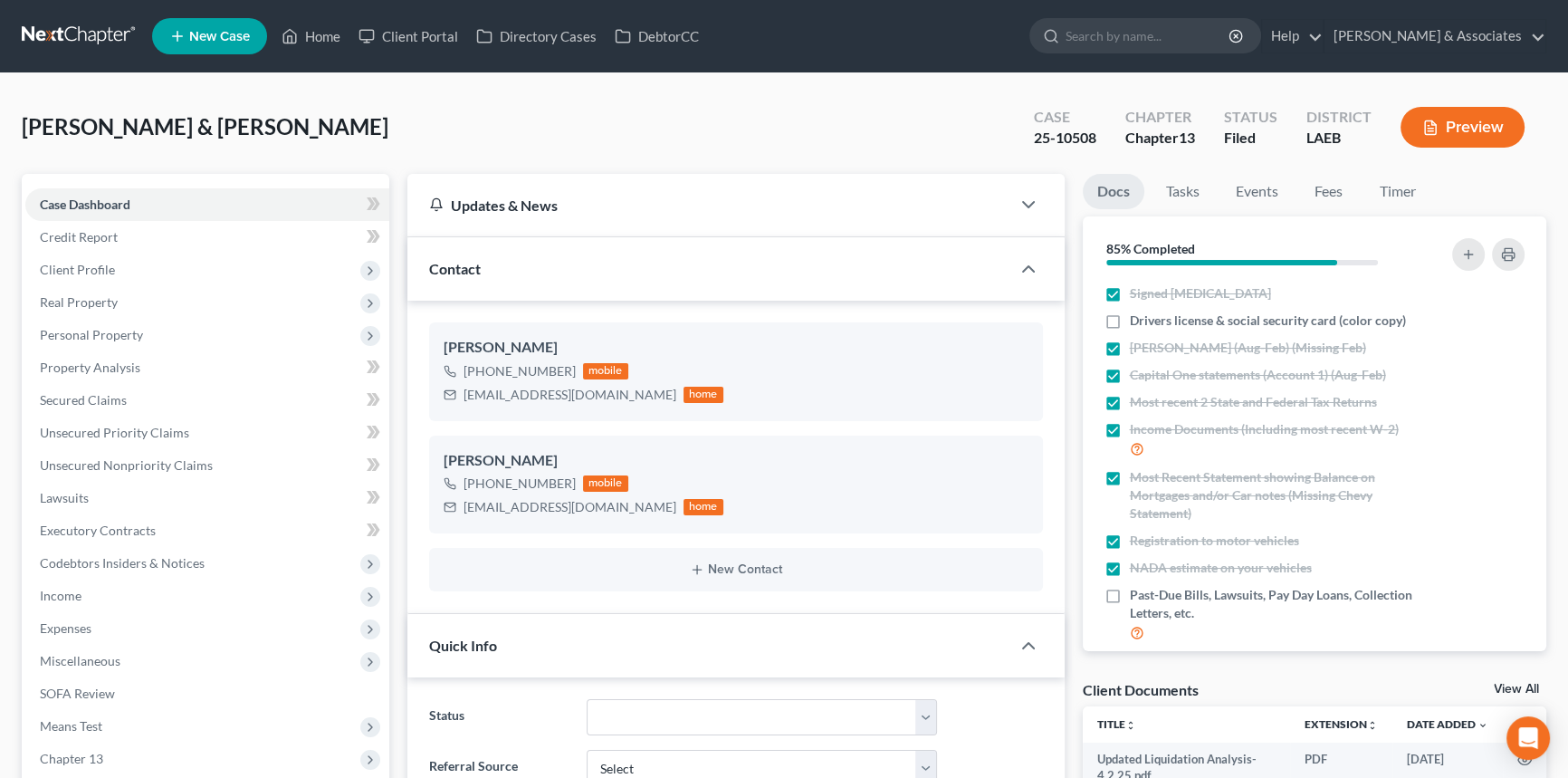
scroll to position [3248, 0]
drag, startPoint x: 463, startPoint y: 505, endPoint x: 635, endPoint y: 510, distance: 172.1
click at [635, 510] on div "terenceboudreaux@gmail.com home" at bounding box center [584, 507] width 280 height 24
copy div "[EMAIL_ADDRESS][DOMAIN_NAME]"
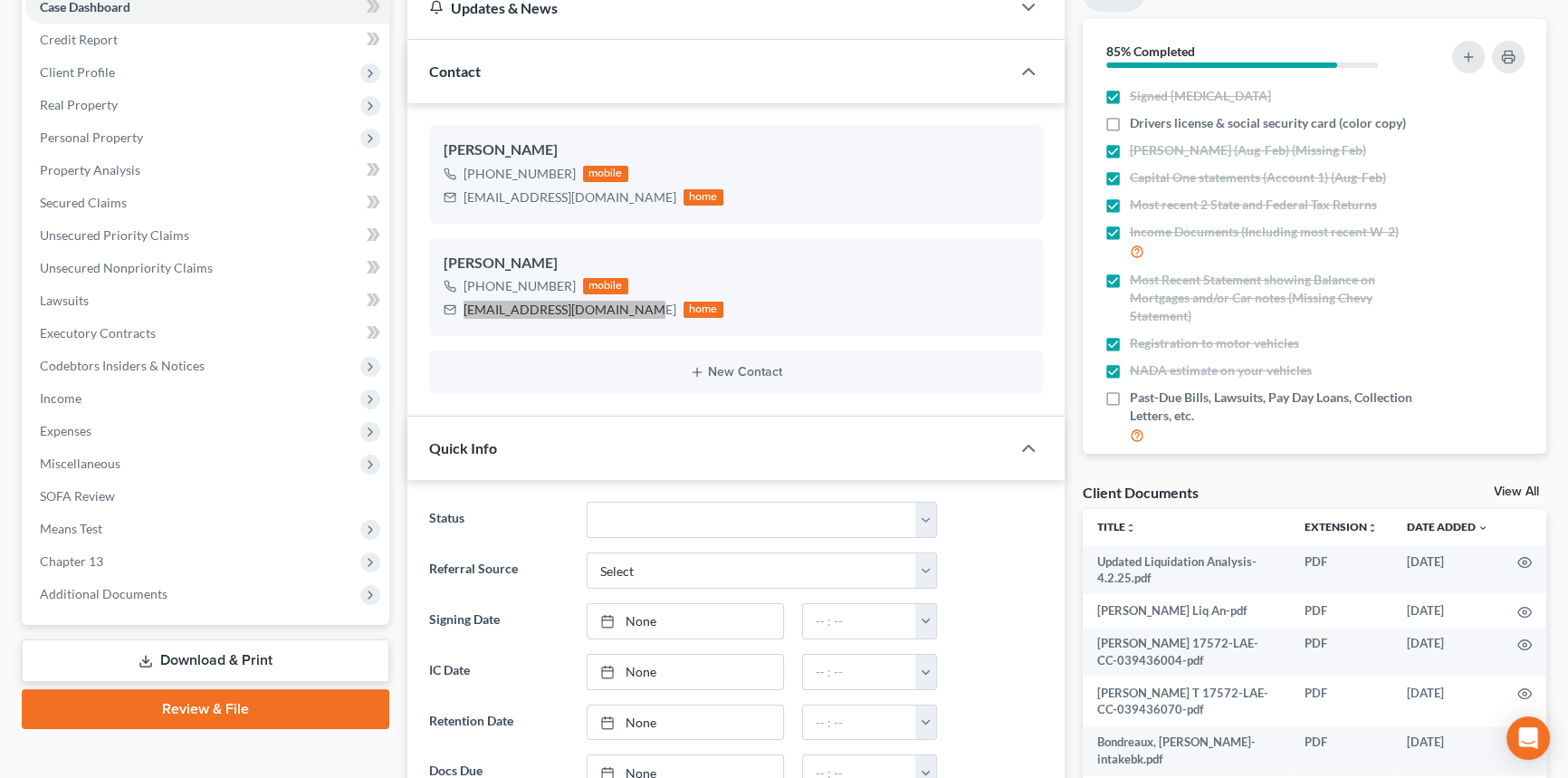
scroll to position [493, 0]
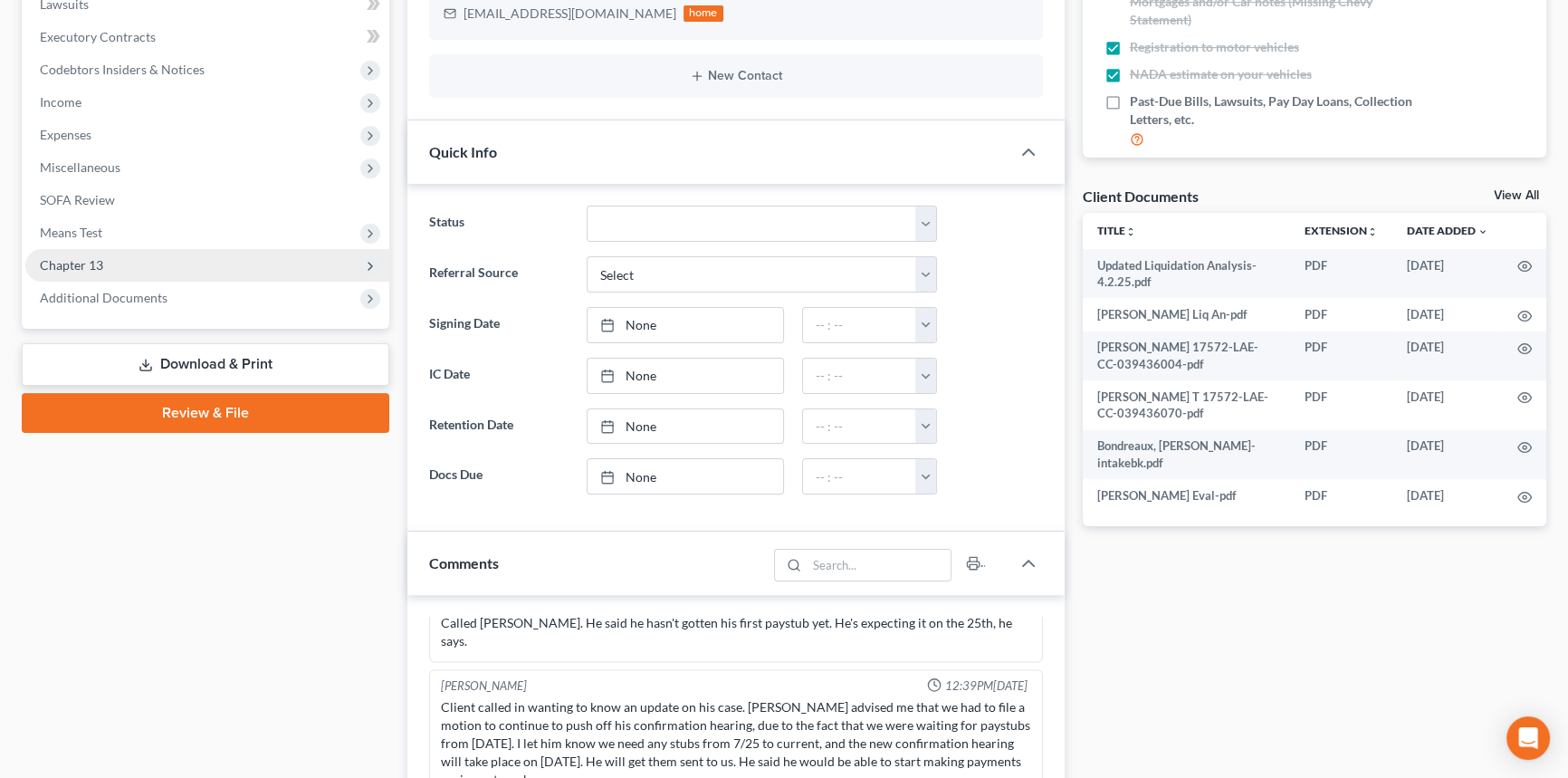
click at [101, 263] on span "Chapter 13" at bounding box center [71, 265] width 64 height 16
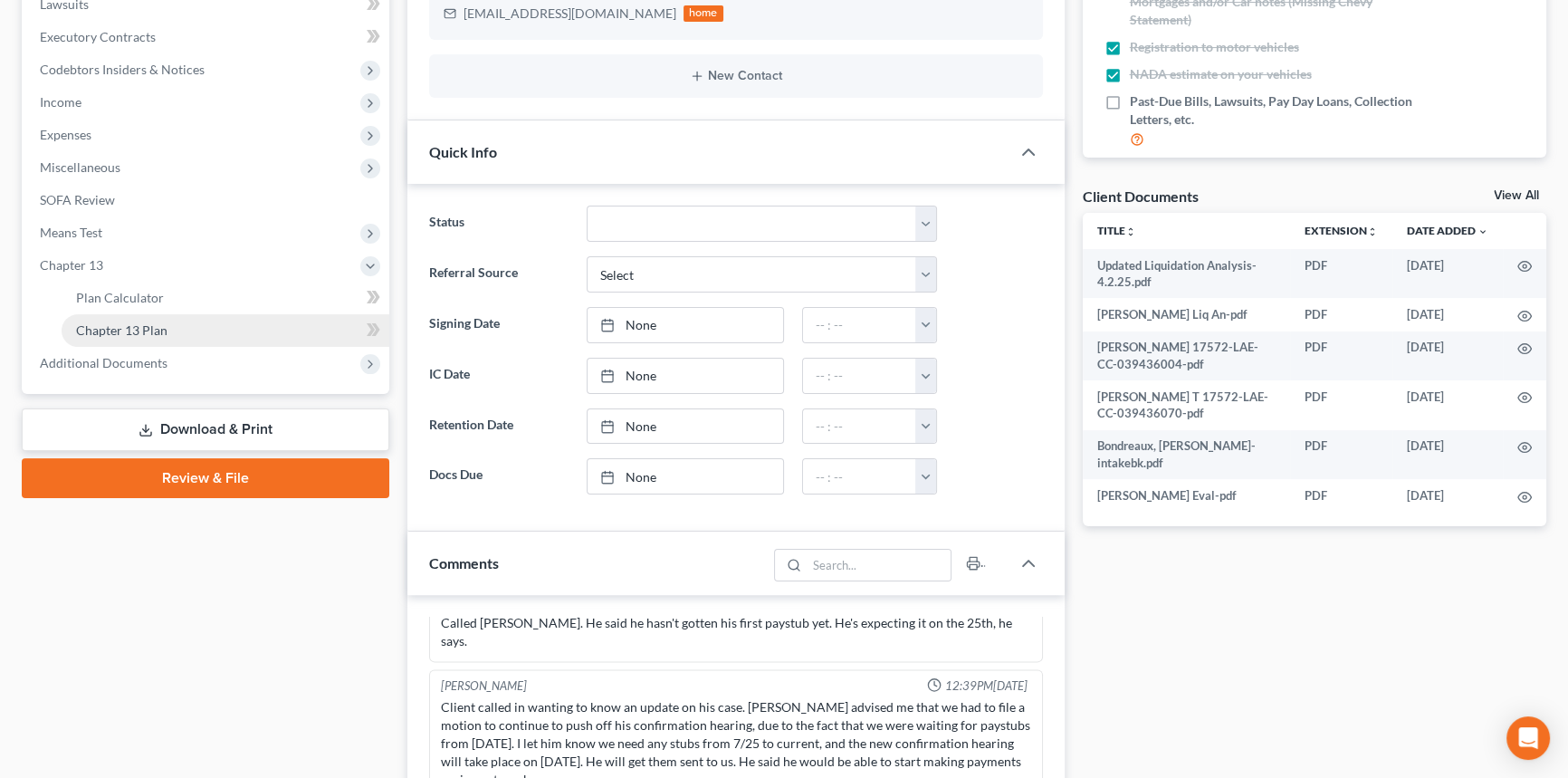
click at [150, 325] on span "Chapter 13 Plan" at bounding box center [122, 330] width 91 height 16
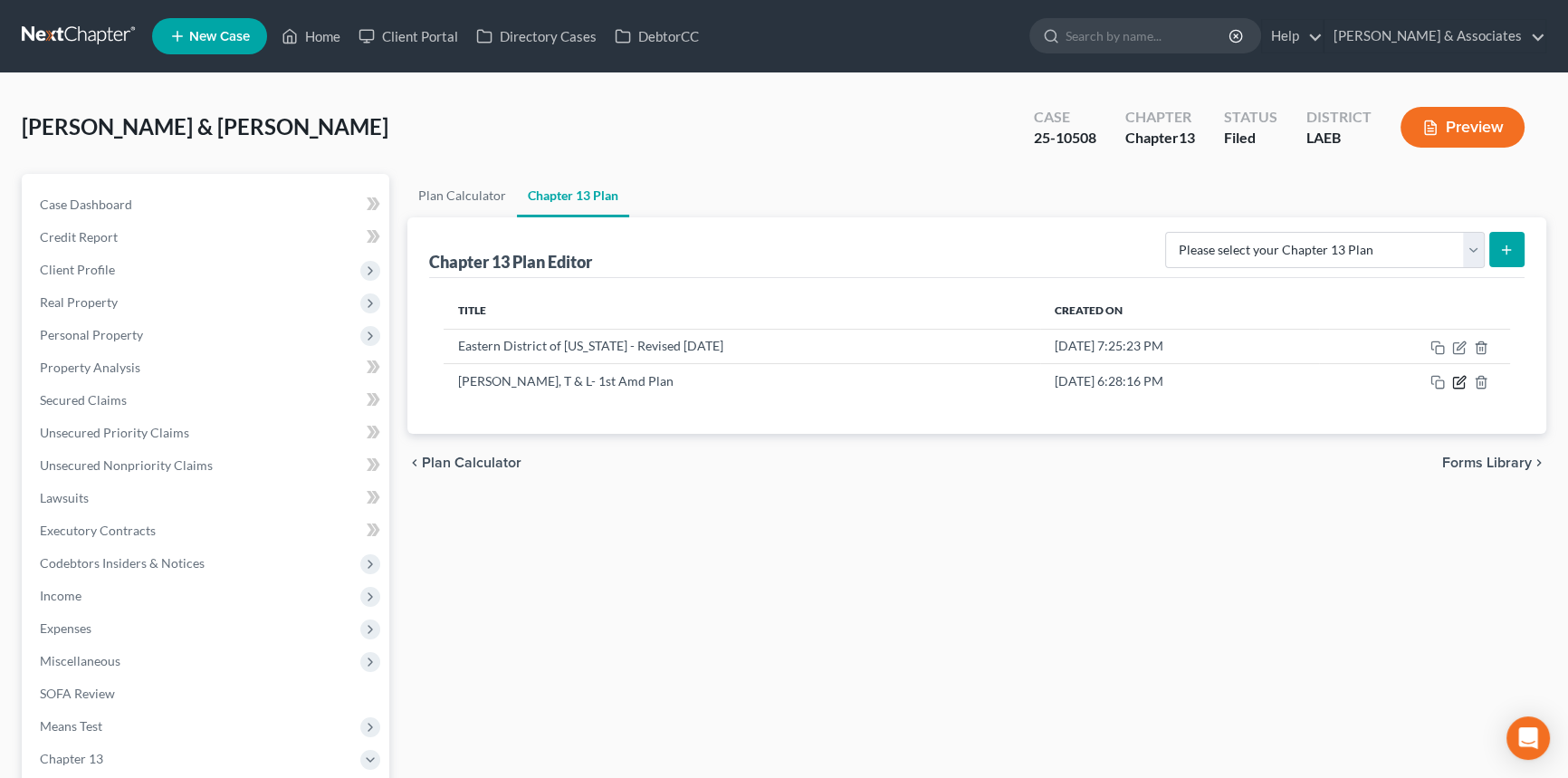
click at [1458, 381] on icon "button" at bounding box center [1459, 382] width 15 height 15
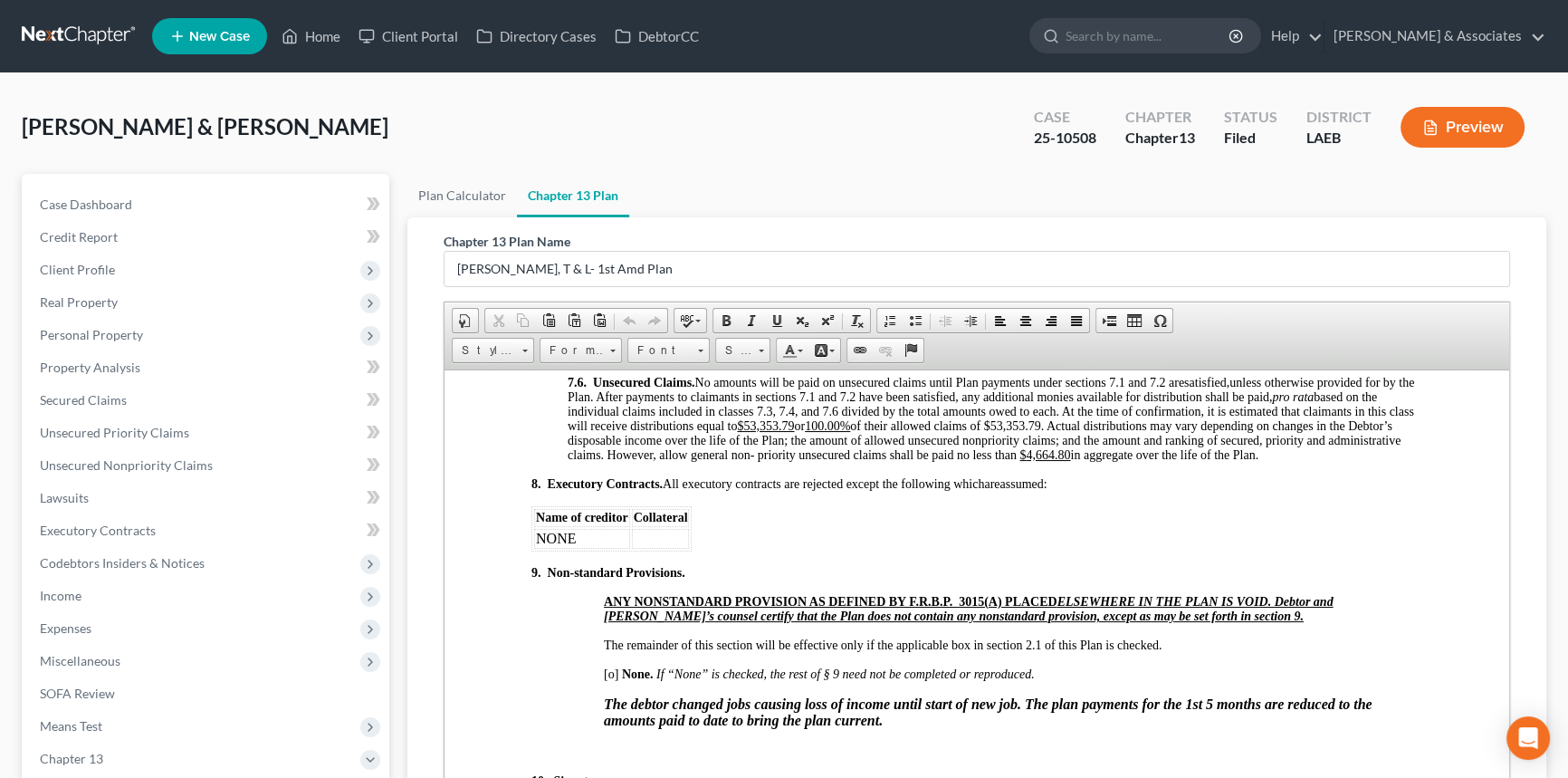
scroll to position [5513, 0]
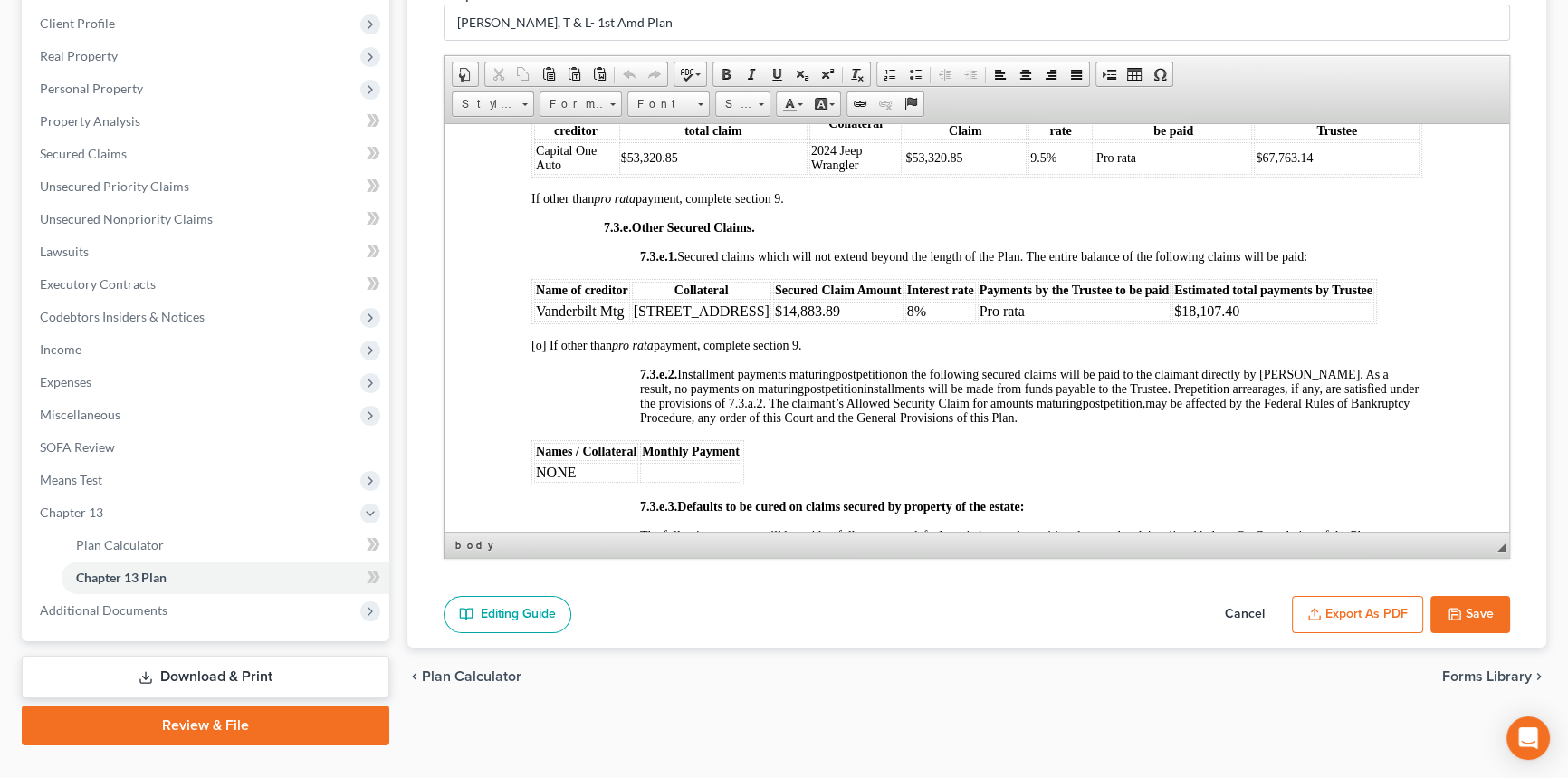
scroll to position [4444, 0]
drag, startPoint x: 1192, startPoint y: 401, endPoint x: 537, endPoint y: 404, distance: 655.0
click at [537, 320] on tr "Vanderbilt Mtg 1506 Hwy 304 $14,883.89 8% Pro rata $18,107.40" at bounding box center [954, 310] width 841 height 20
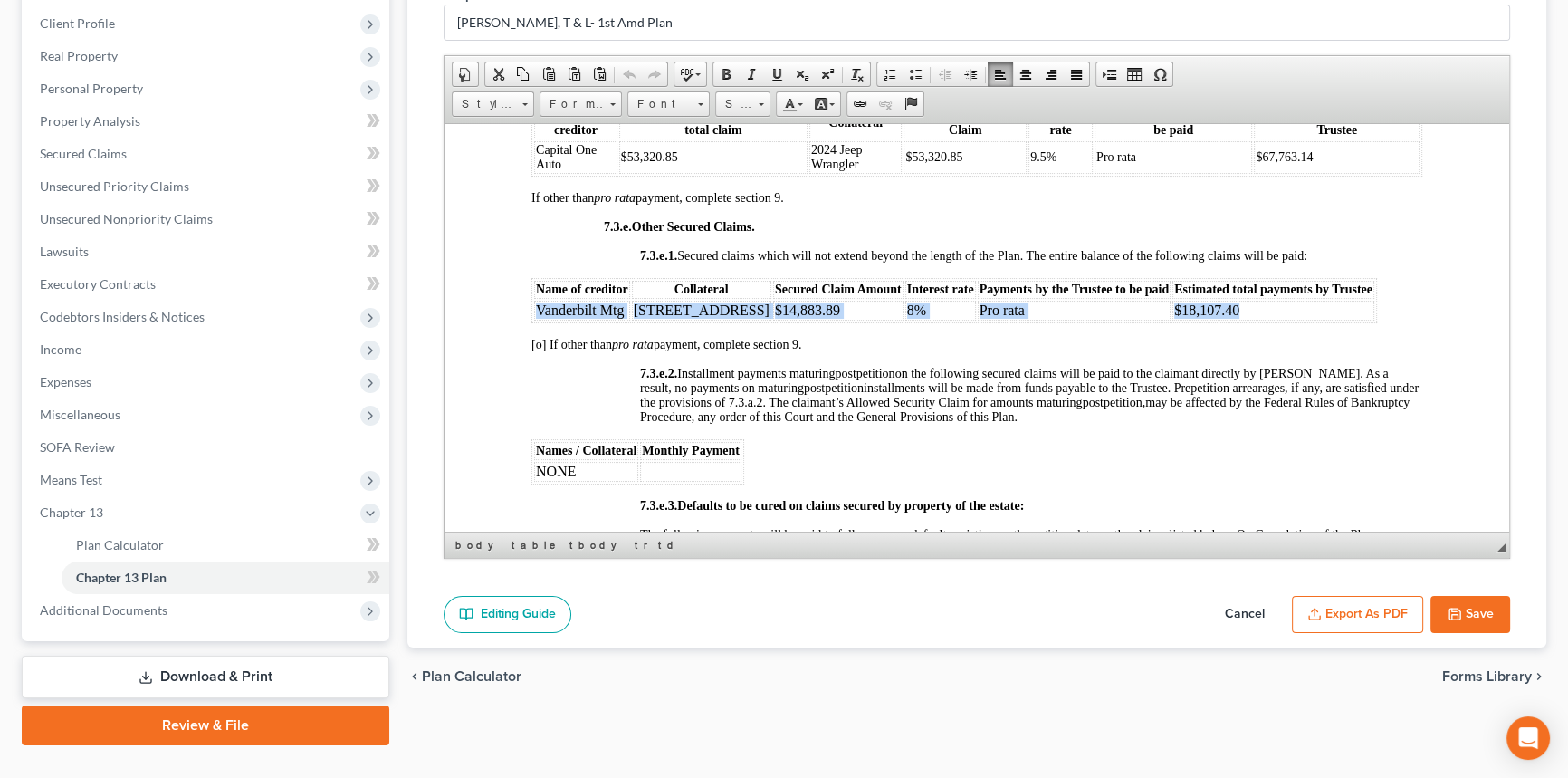
click at [537, 320] on td "Vanderbilt Mtg" at bounding box center [582, 310] width 96 height 20
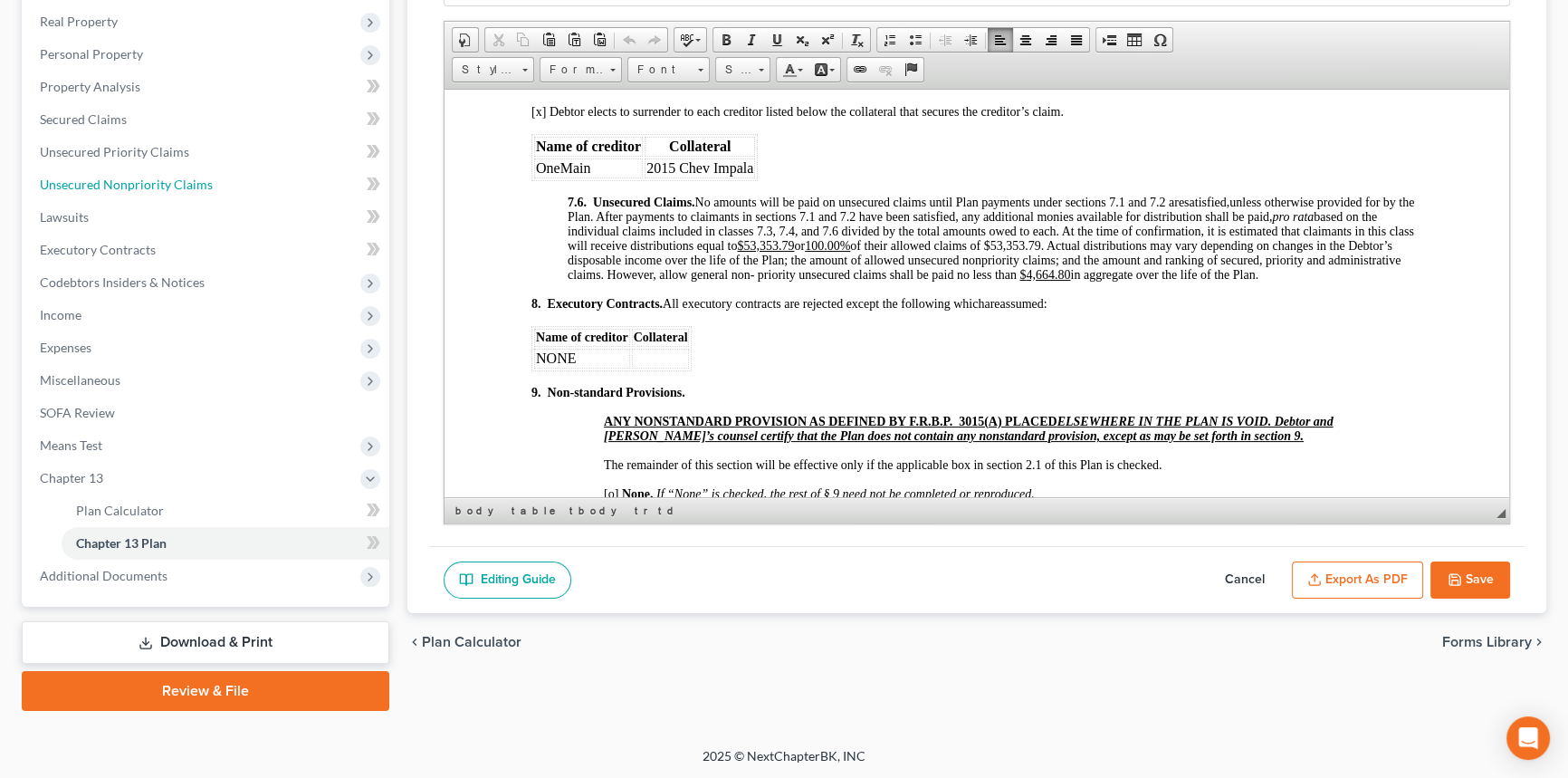
scroll to position [5432, 0]
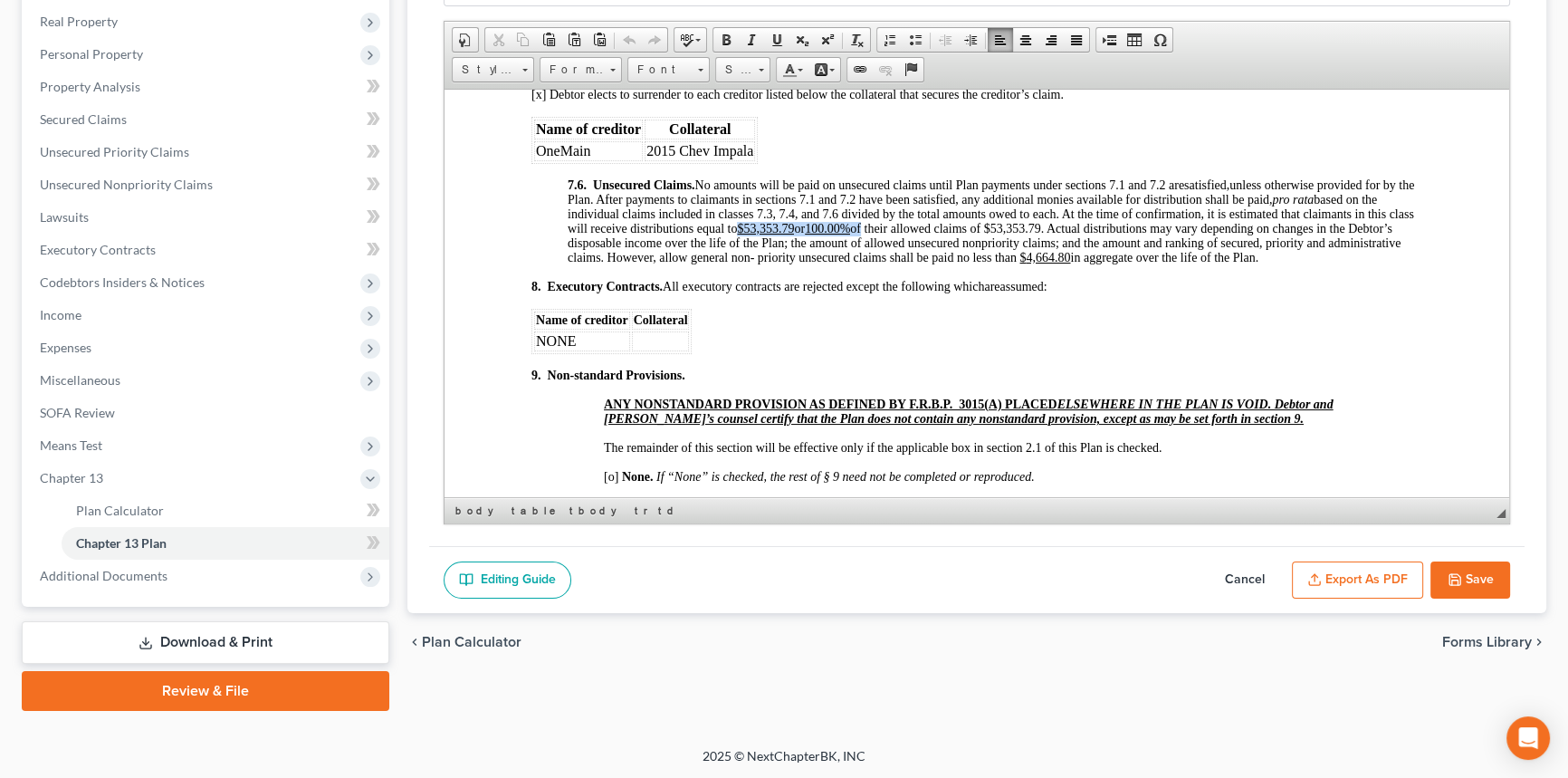
drag, startPoint x: 766, startPoint y: 333, endPoint x: 897, endPoint y: 335, distance: 131.0
click at [897, 263] on span "unless otherwise provided for by the Plan. After payments to claimants in secti…" at bounding box center [990, 220] width 847 height 86
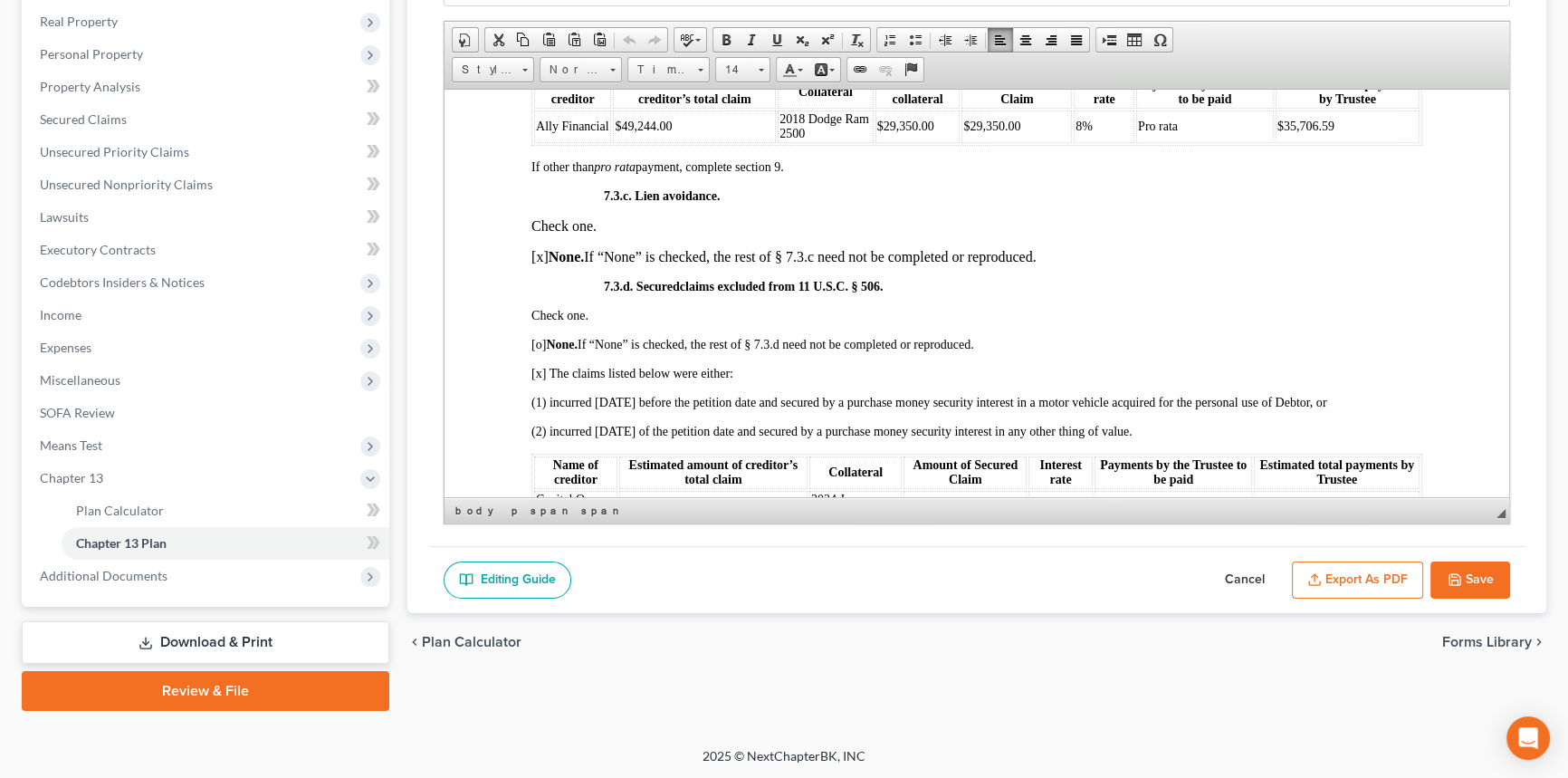
scroll to position [4361, 0]
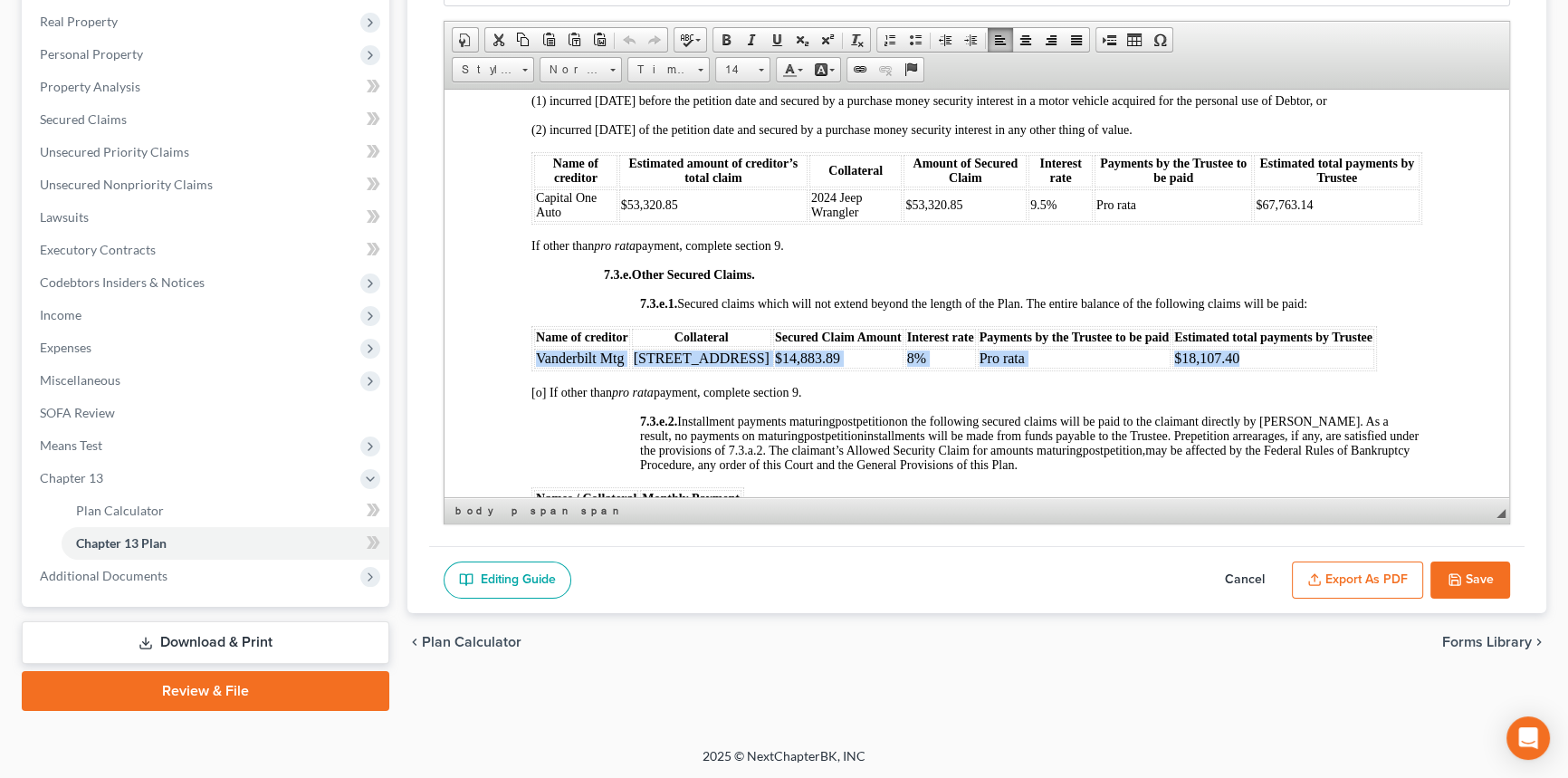
drag, startPoint x: 1189, startPoint y: 451, endPoint x: 536, endPoint y: 458, distance: 653.0
click at [536, 367] on tr "Vanderbilt Mtg 1506 Hwy 304 $14,883.89 8% Pro rata $18,107.40" at bounding box center [954, 357] width 841 height 20
click at [536, 367] on td "Vanderbilt Mtg" at bounding box center [582, 357] width 96 height 20
drag, startPoint x: 536, startPoint y: 448, endPoint x: 1196, endPoint y: 458, distance: 660.1
click at [1196, 367] on tr "Vanderbilt Mtg 1506 Hwy 304 $14,883.89 8% Pro rata $18,107.40" at bounding box center [954, 357] width 841 height 20
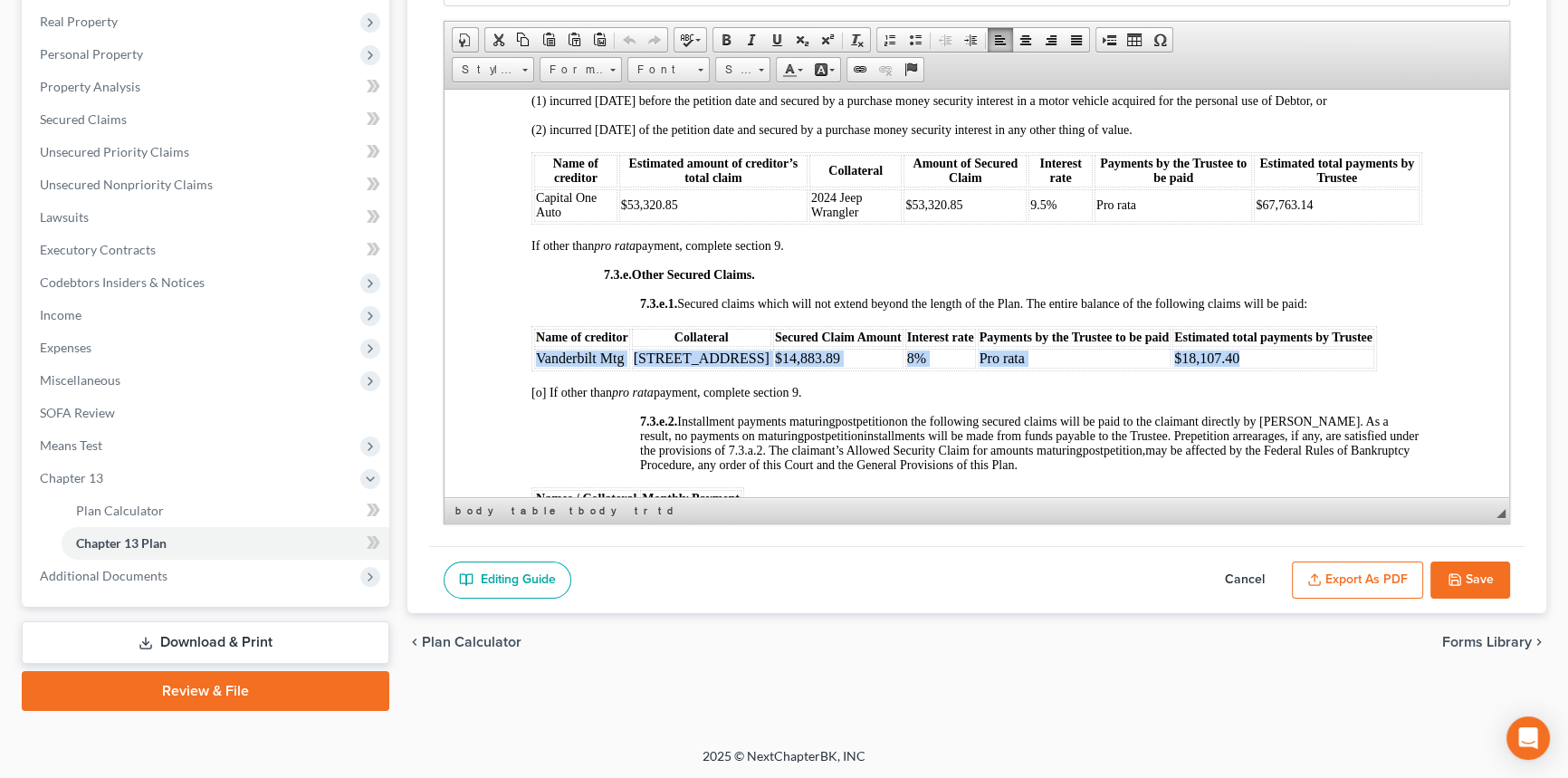
click at [1196, 367] on td "$18,107.40" at bounding box center [1272, 357] width 201 height 20
drag, startPoint x: 542, startPoint y: 450, endPoint x: 1199, endPoint y: 447, distance: 657.0
click at [1199, 367] on tr "Vanderbilt Mtg 1506 Hwy 304 $14,883.89 8% Pro rata $18,107.40" at bounding box center [954, 357] width 841 height 20
click at [1199, 367] on td "$18,107.40" at bounding box center [1272, 357] width 201 height 20
drag, startPoint x: 1169, startPoint y: 455, endPoint x: 537, endPoint y: 443, distance: 632.1
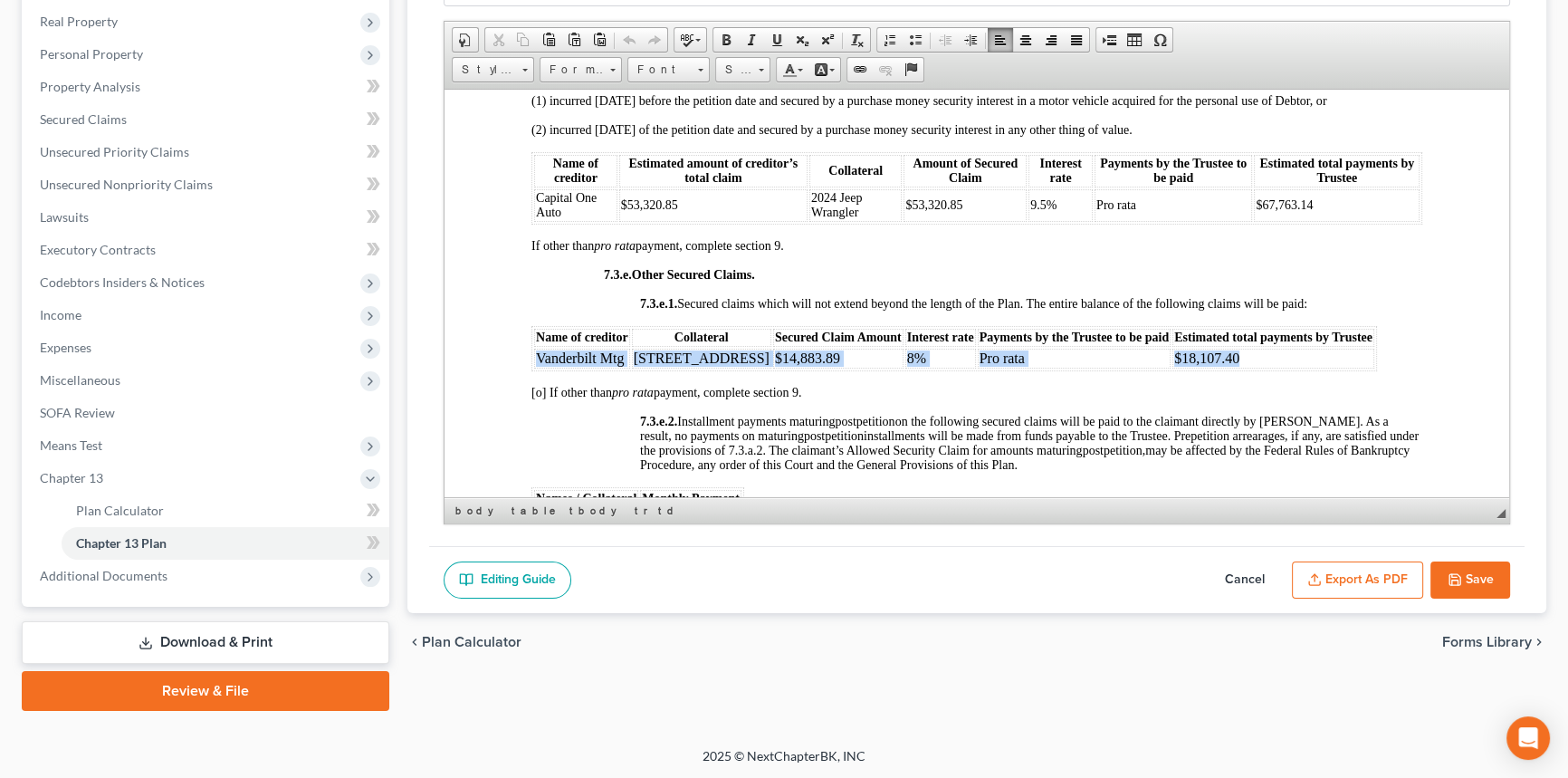
click at [537, 367] on tr "Vanderbilt Mtg 1506 Hwy 304 $14,883.89 8% Pro rata $18,107.40" at bounding box center [954, 357] width 841 height 20
click at [532, 370] on table "Name of creditor Collateral Secured Claim Amount Interest rate Payments by the …" at bounding box center [955, 348] width 846 height 46
drag, startPoint x: 538, startPoint y: 448, endPoint x: 1266, endPoint y: 448, distance: 728.0
click at [1266, 367] on tr "Vanderbilt Mtg 1506 Hwy 304 $14,883.89 8% Pro rata $18,107.40" at bounding box center [954, 357] width 841 height 20
click at [1266, 367] on td "$18,107.40" at bounding box center [1272, 357] width 201 height 20
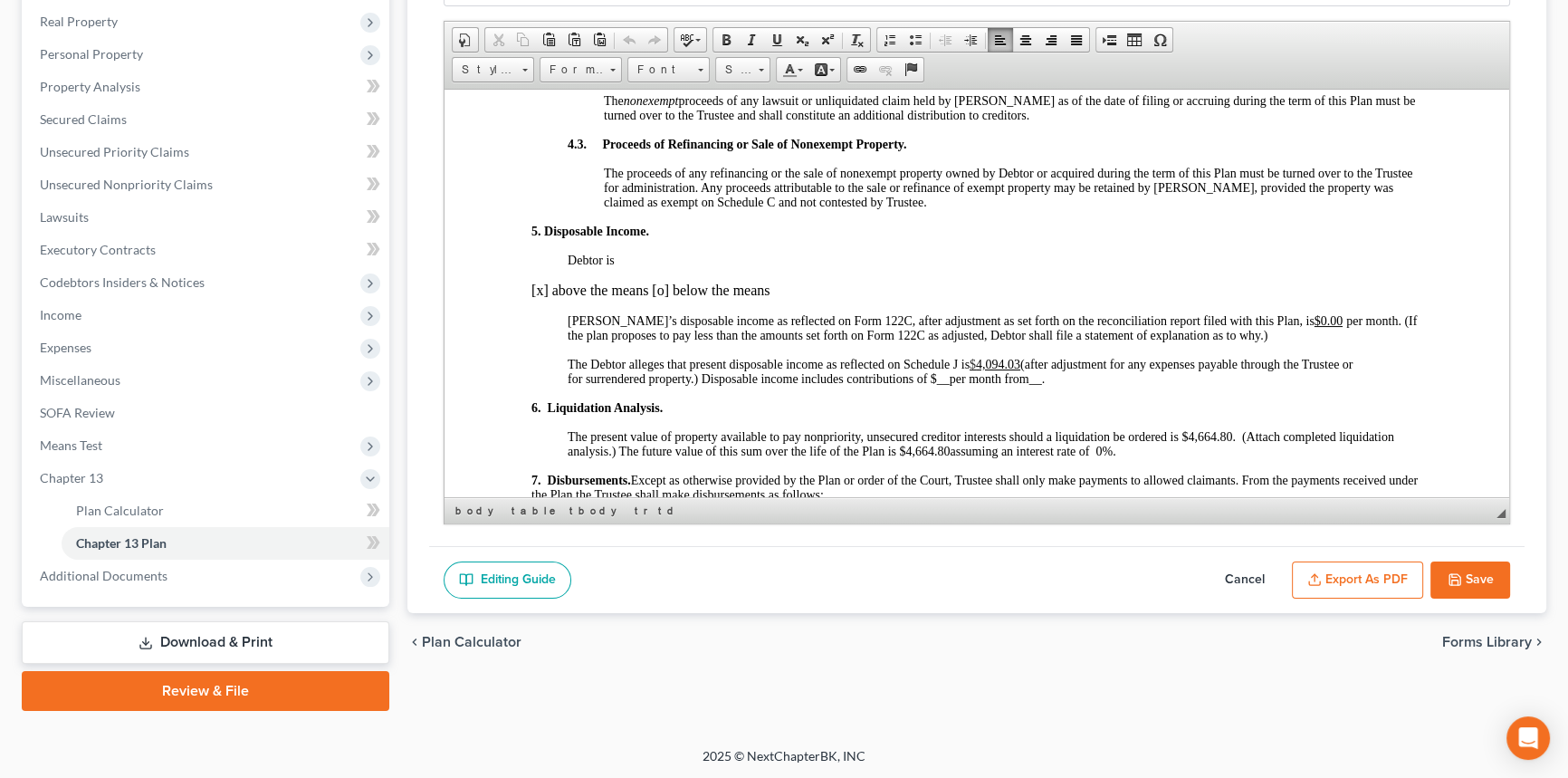
scroll to position [1564, 0]
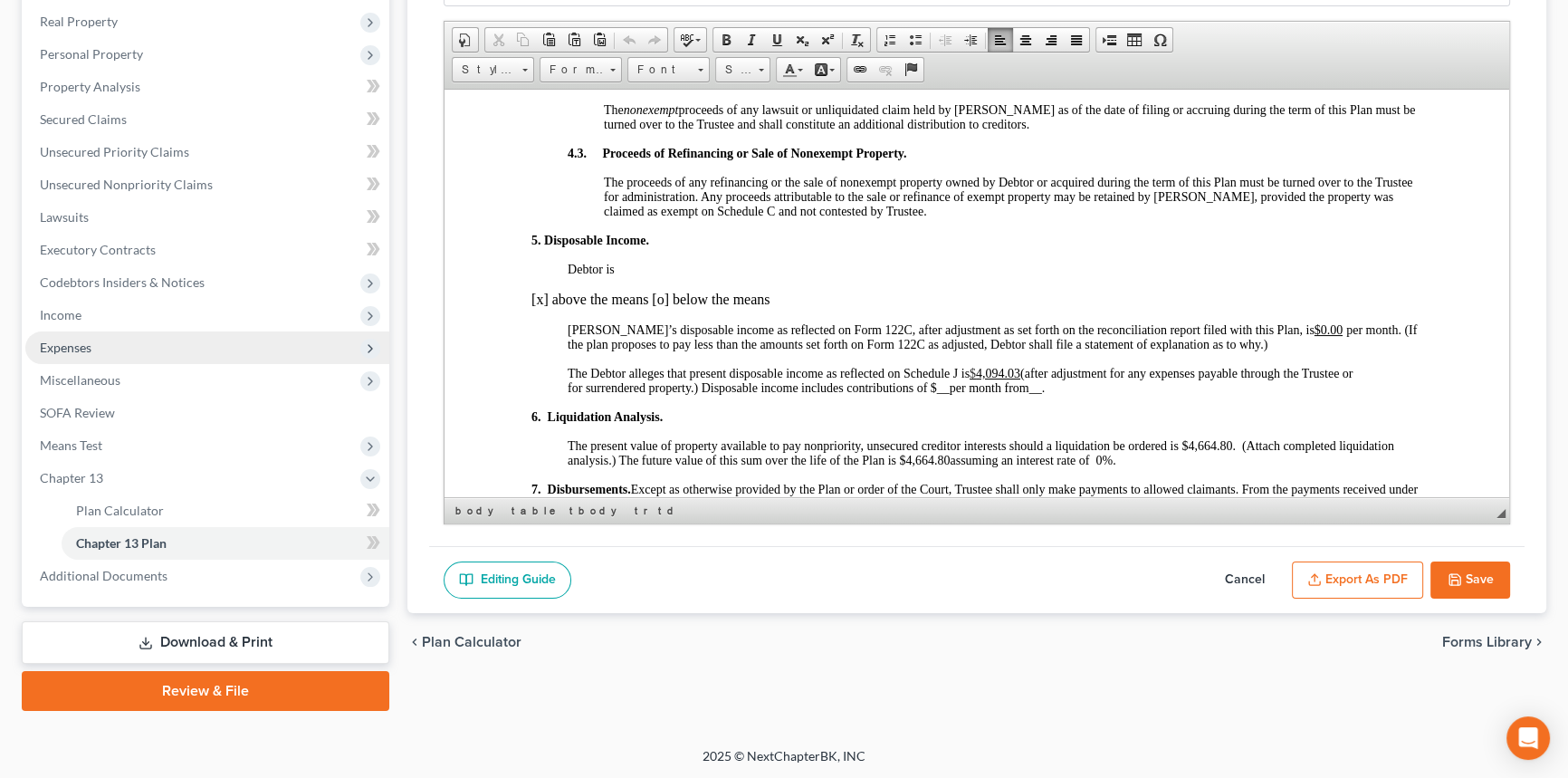
click at [98, 340] on span "Expenses" at bounding box center [207, 347] width 364 height 33
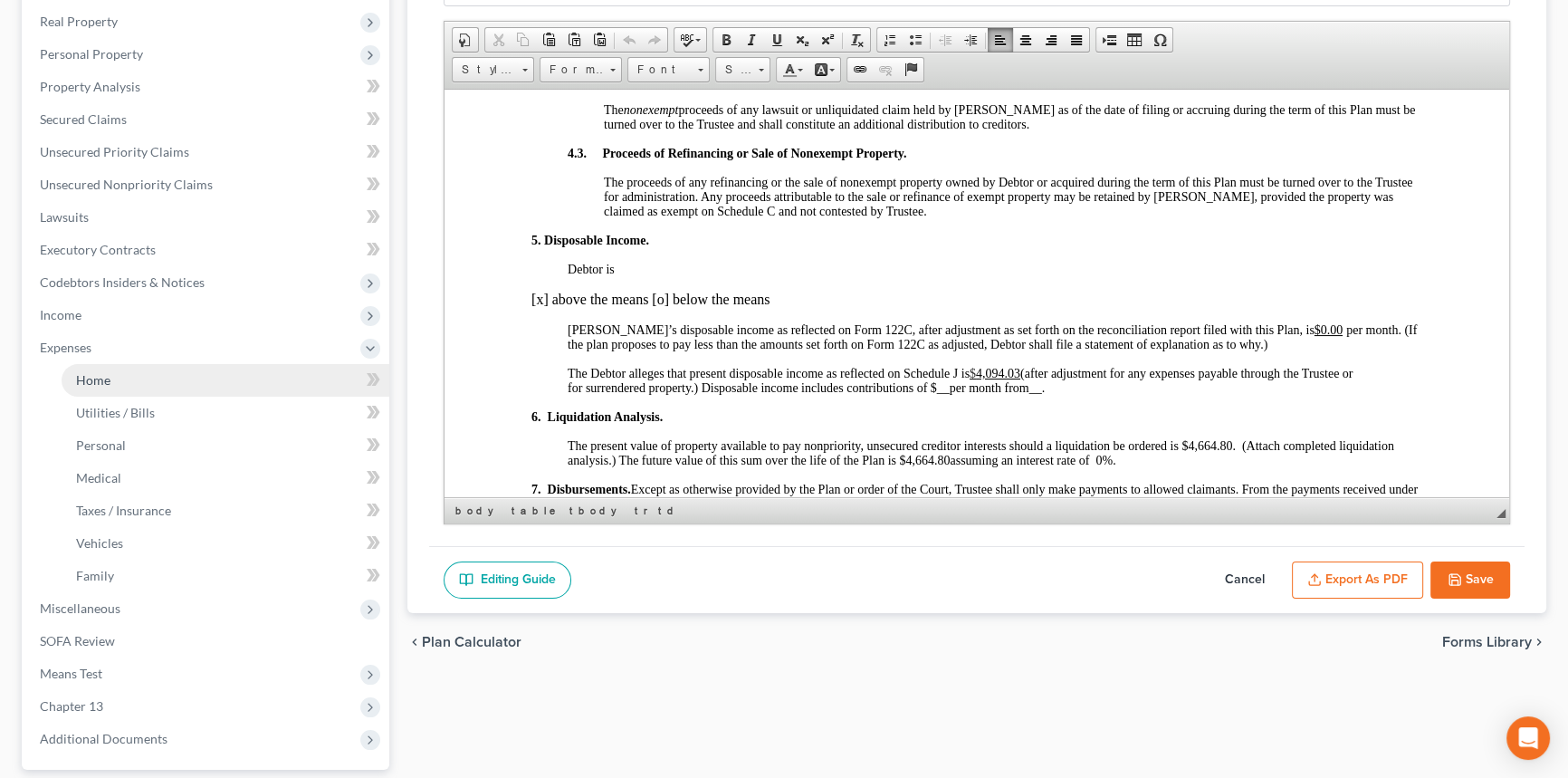
click at [108, 372] on span "Home" at bounding box center [93, 380] width 35 height 16
click at [163, 373] on link "Home" at bounding box center [225, 380] width 327 height 33
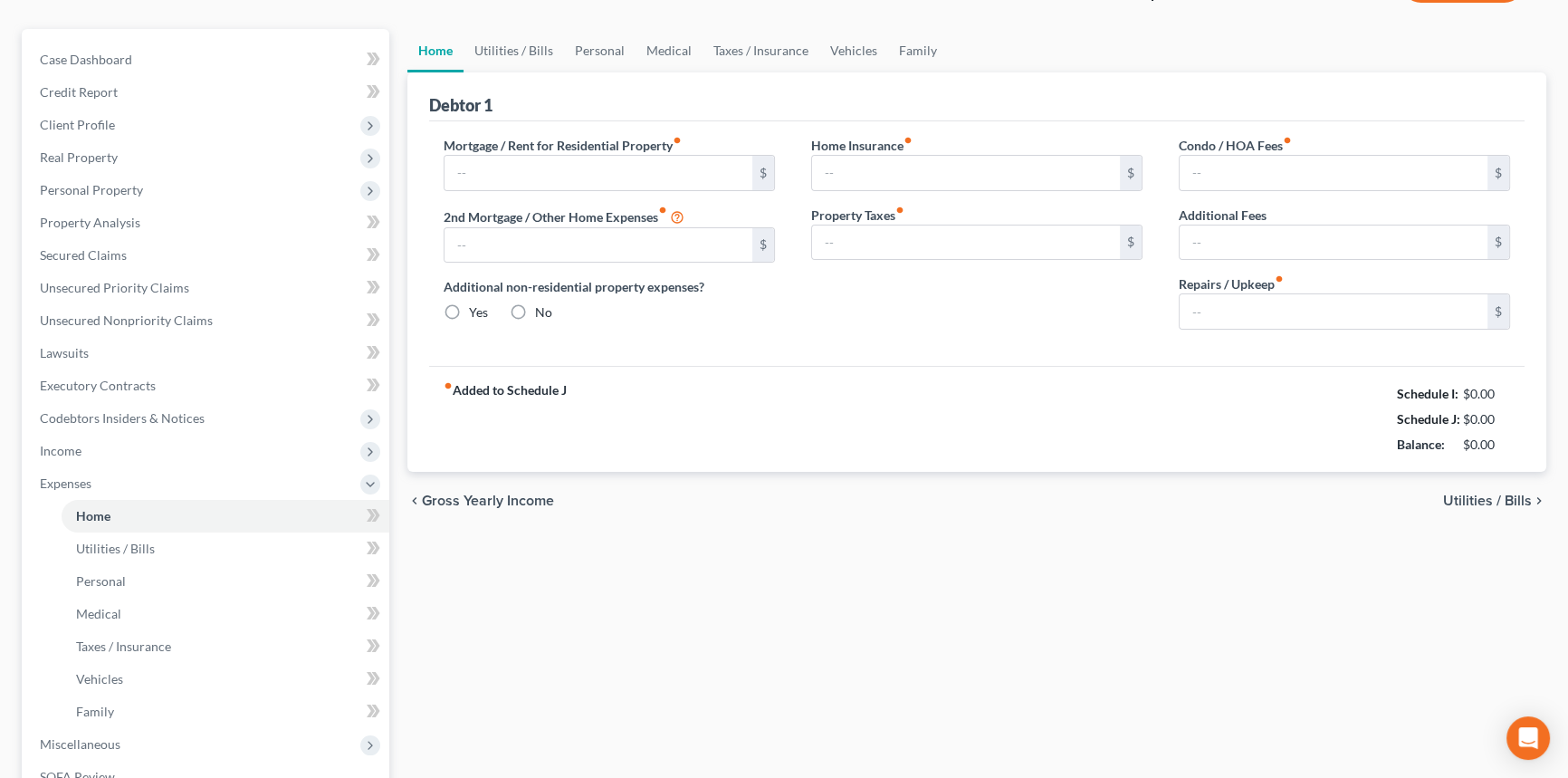
scroll to position [16, 0]
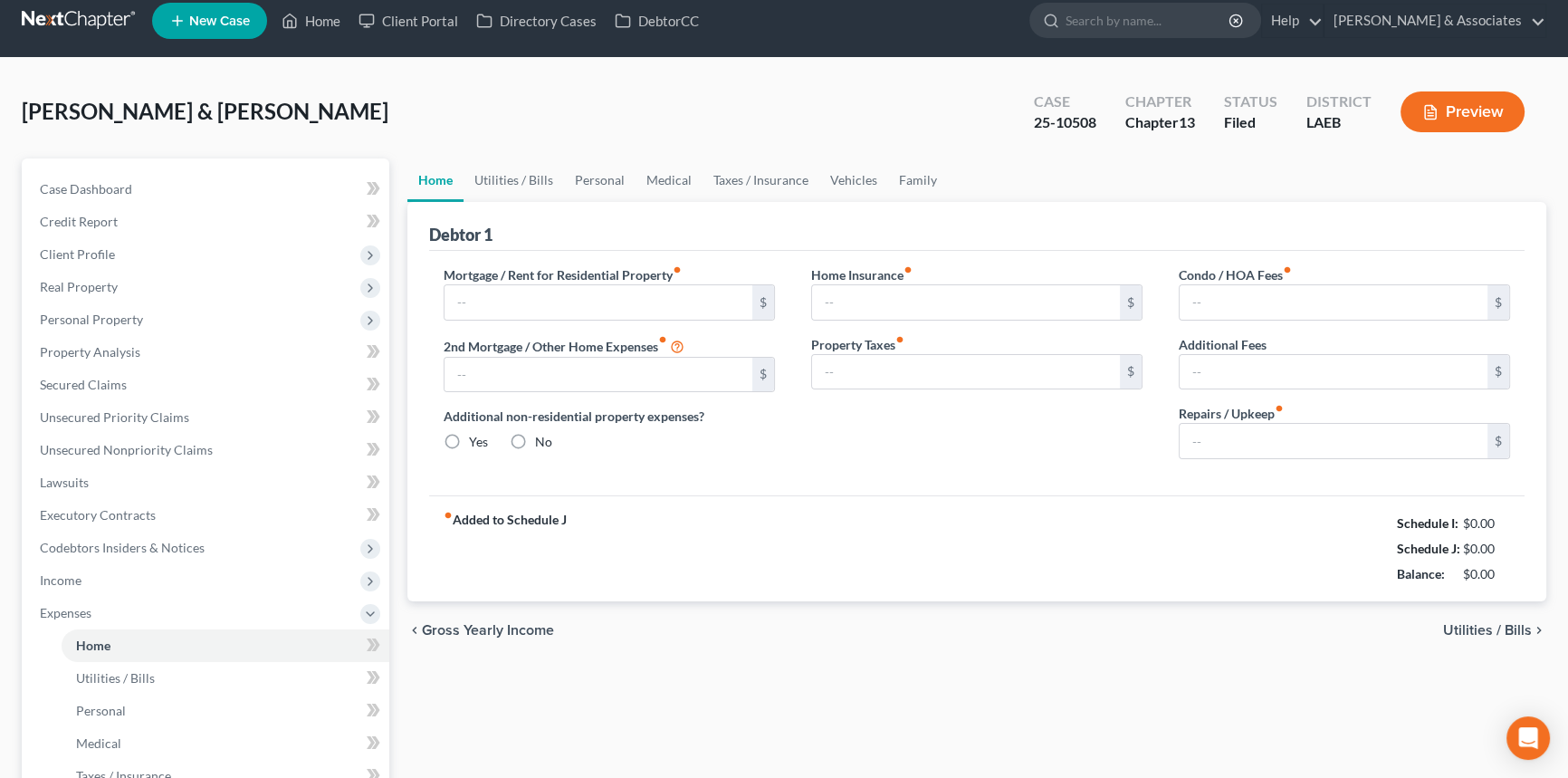
type input "0.00"
radio input "true"
type input "0.00"
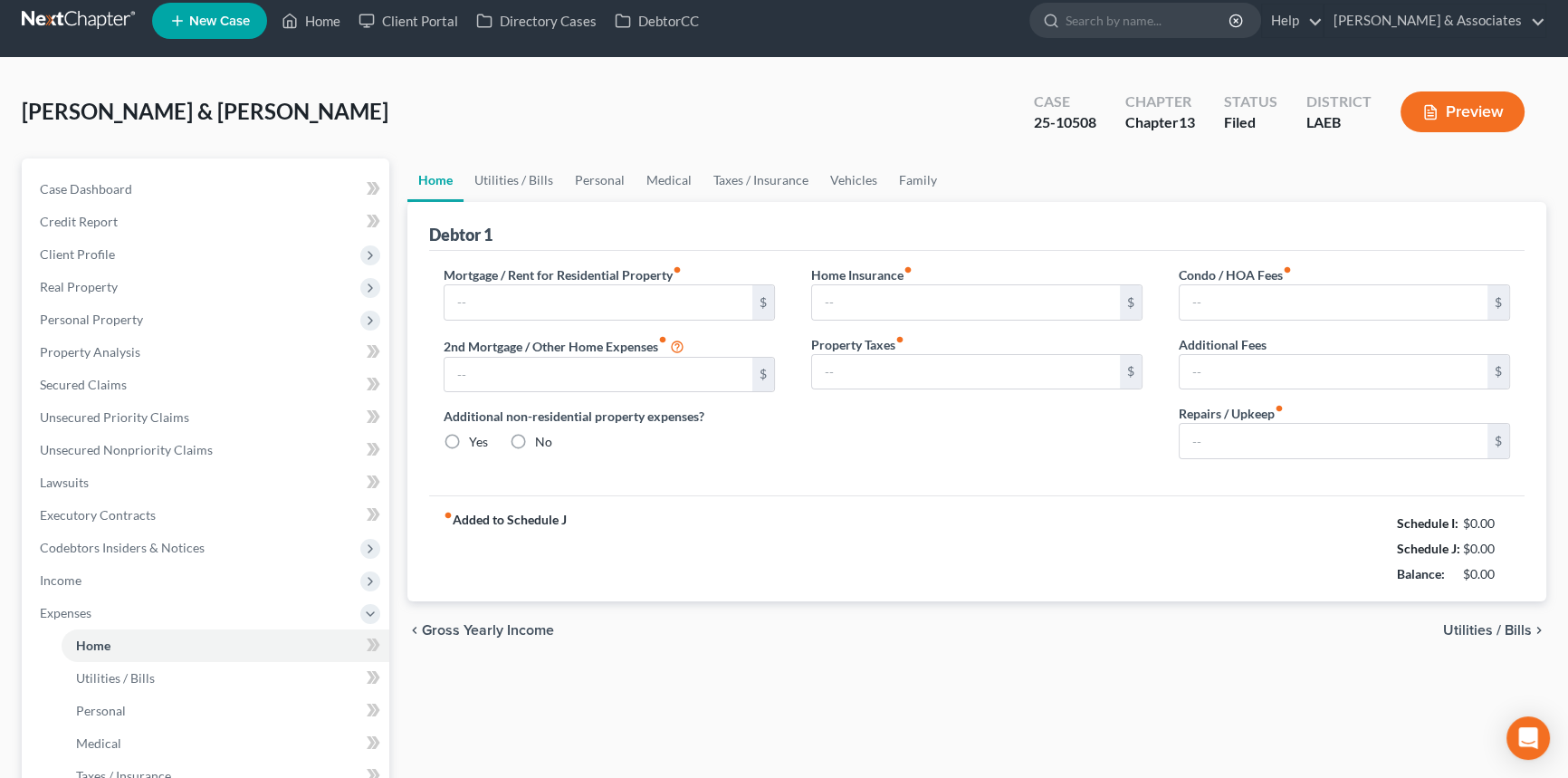
type input "0.00"
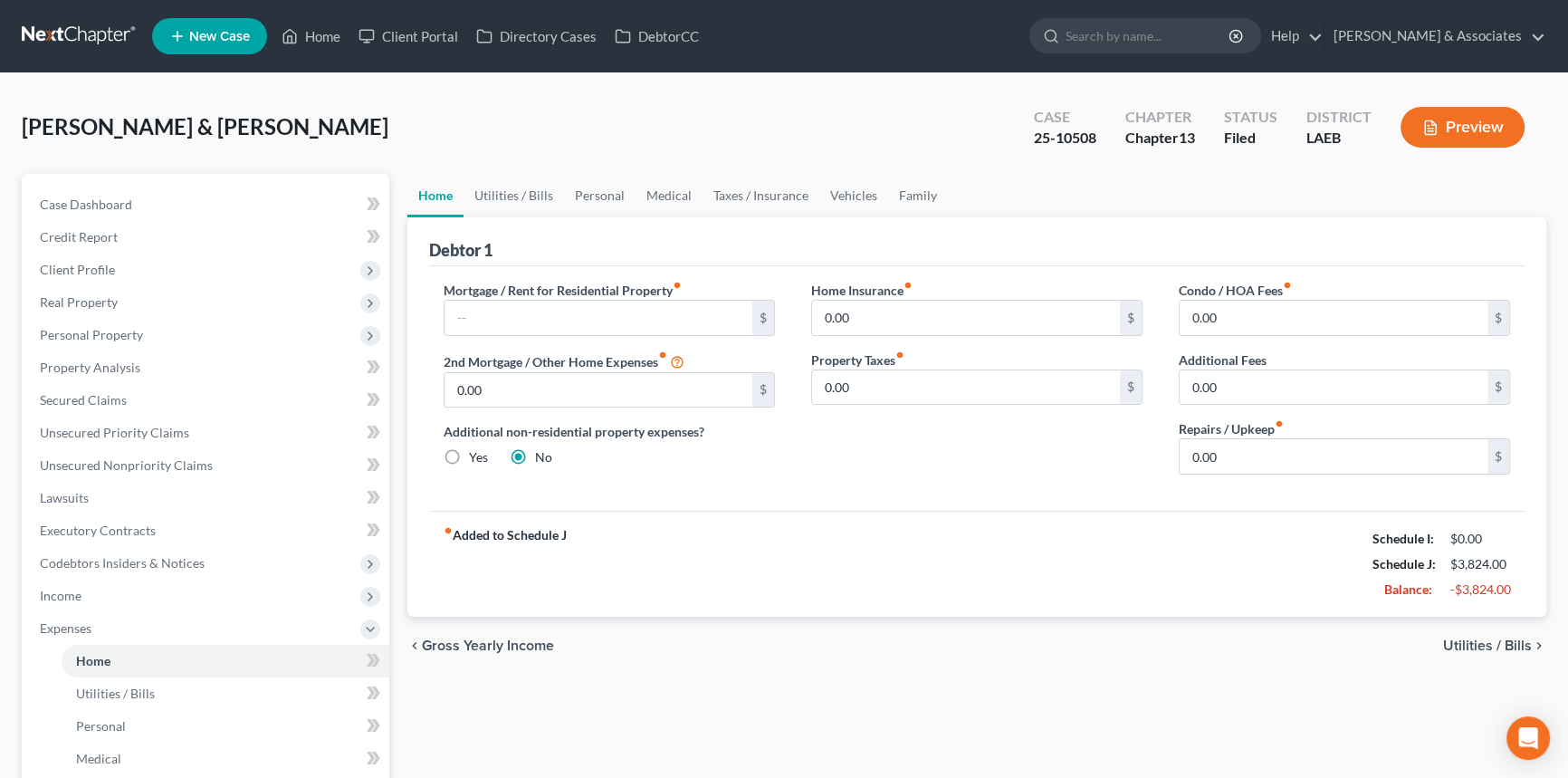
scroll to position [0, 0]
click at [133, 228] on link "Credit Report" at bounding box center [207, 237] width 364 height 33
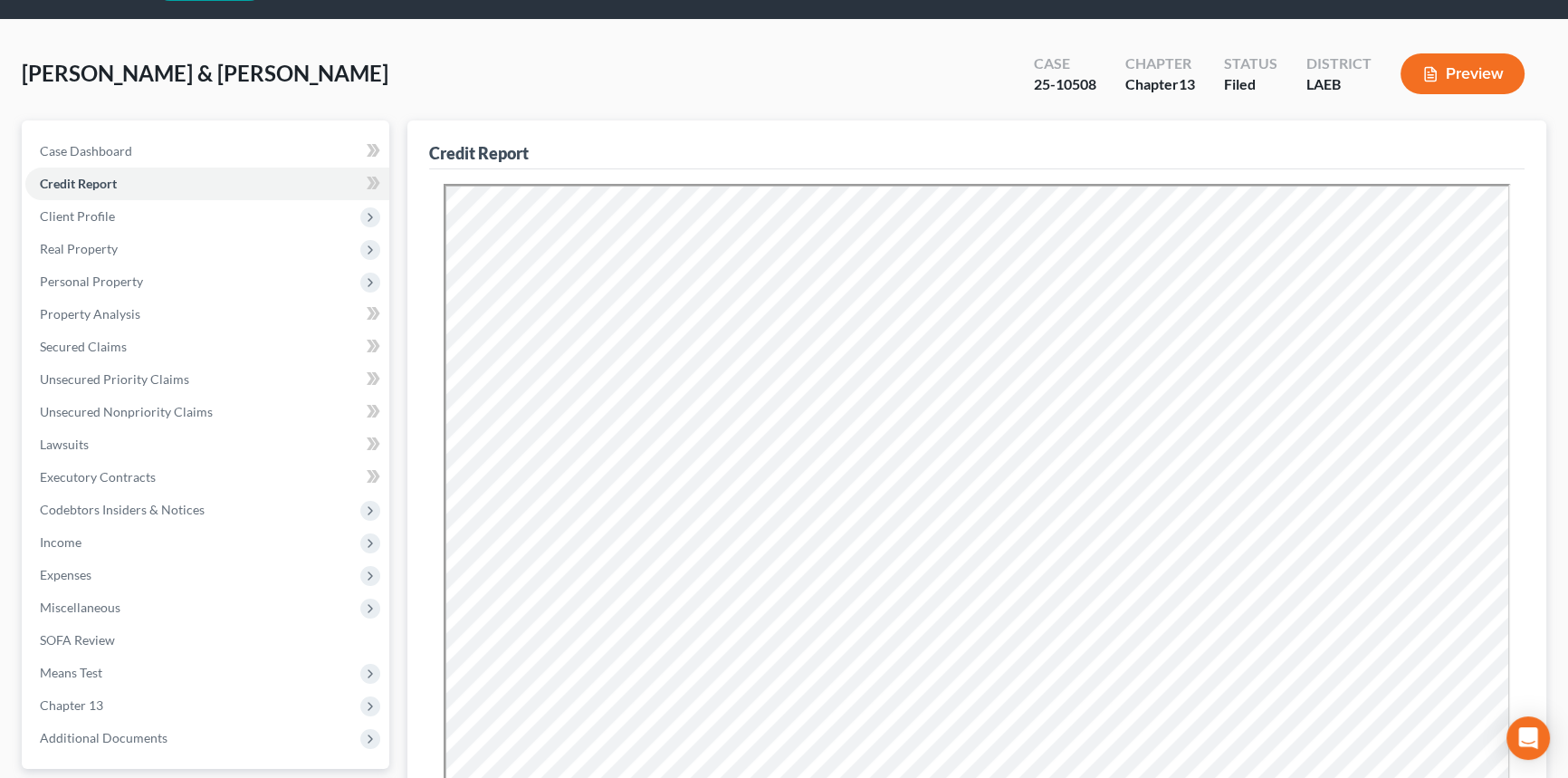
scroll to position [81, 0]
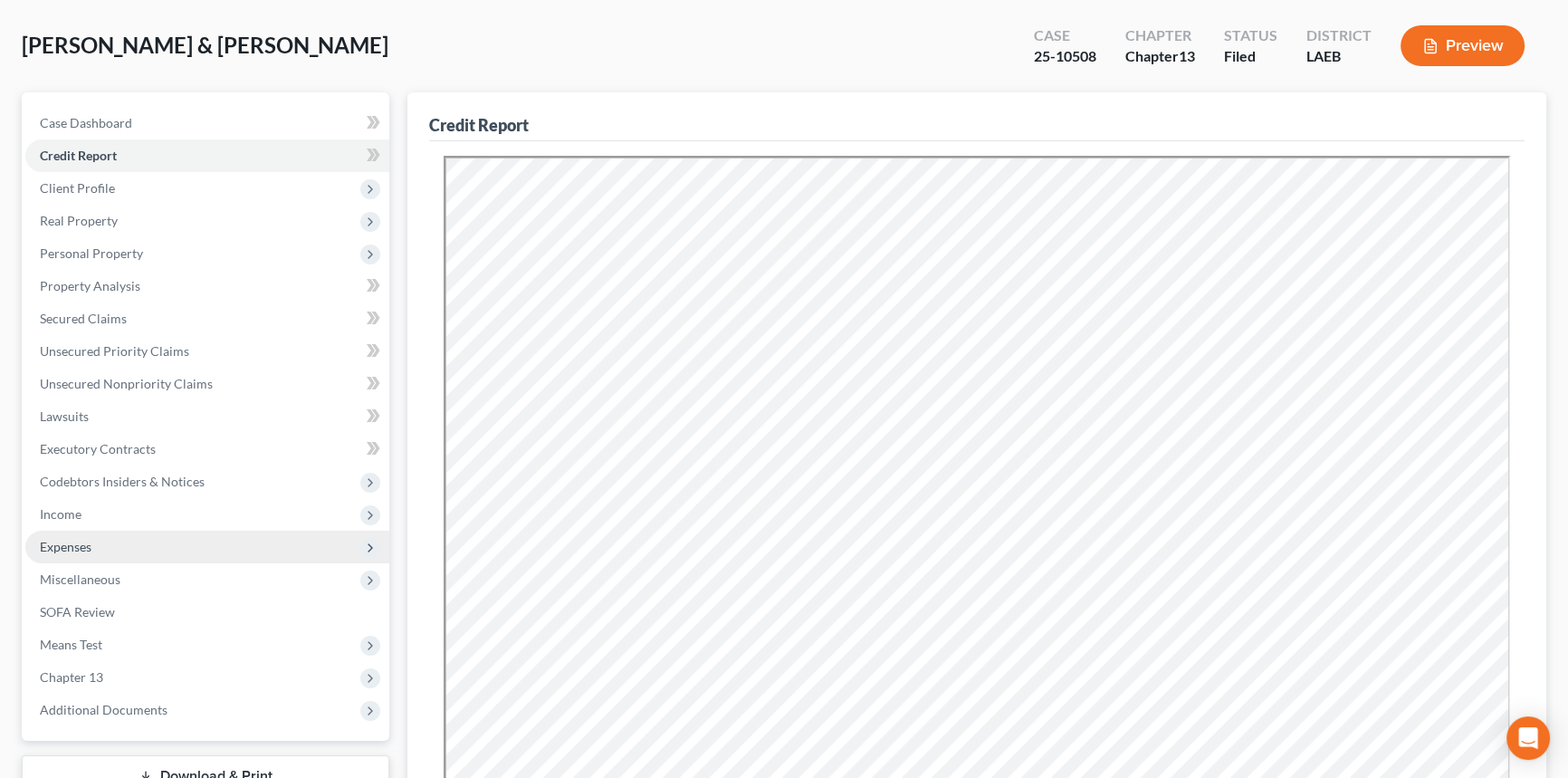
click at [86, 548] on span "Expenses" at bounding box center [65, 547] width 52 height 16
click at [88, 558] on span "Expenses" at bounding box center [207, 547] width 364 height 33
click at [88, 552] on span "Expenses" at bounding box center [65, 547] width 52 height 16
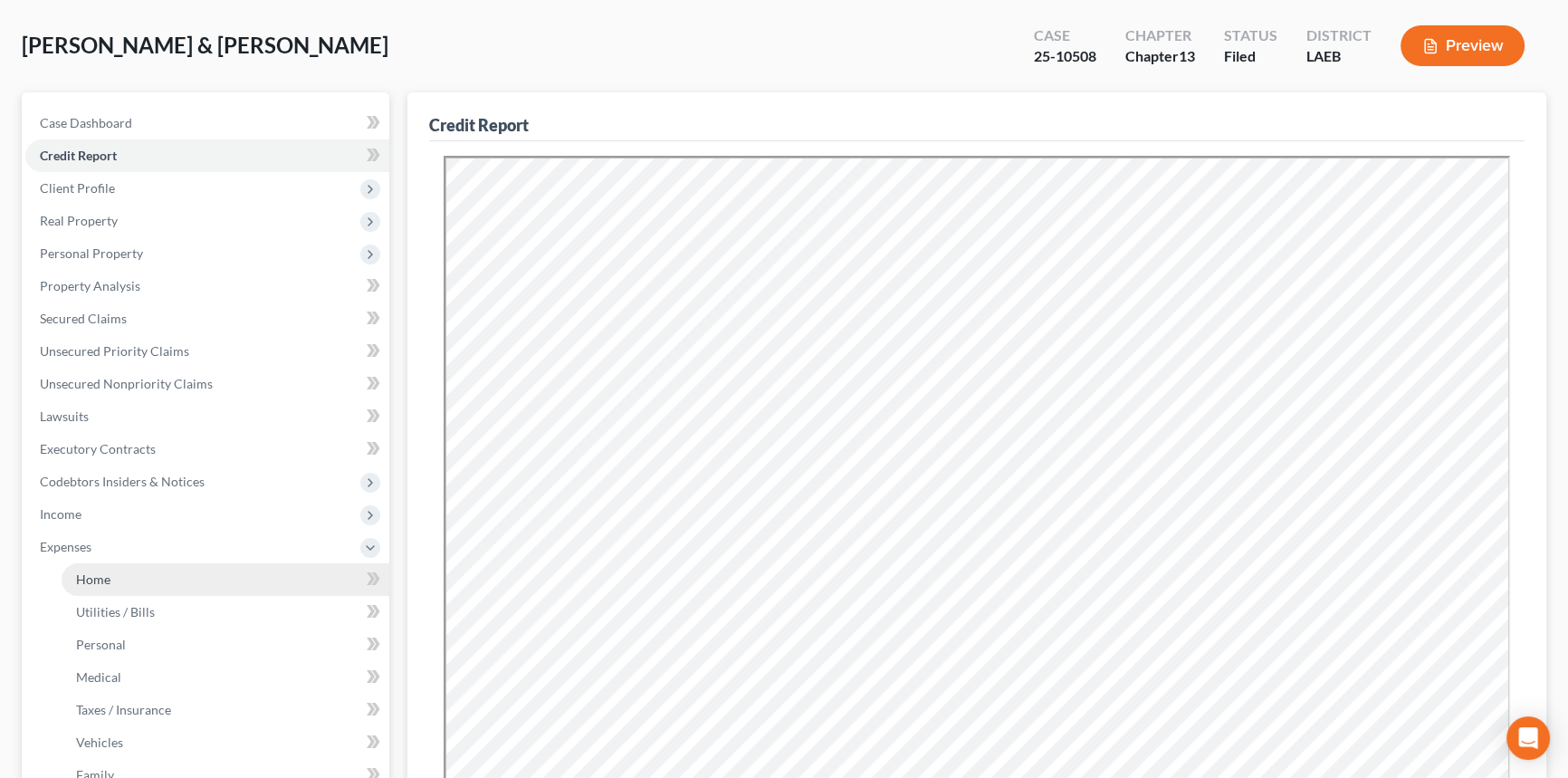
click at [88, 574] on span "Home" at bounding box center [93, 580] width 35 height 16
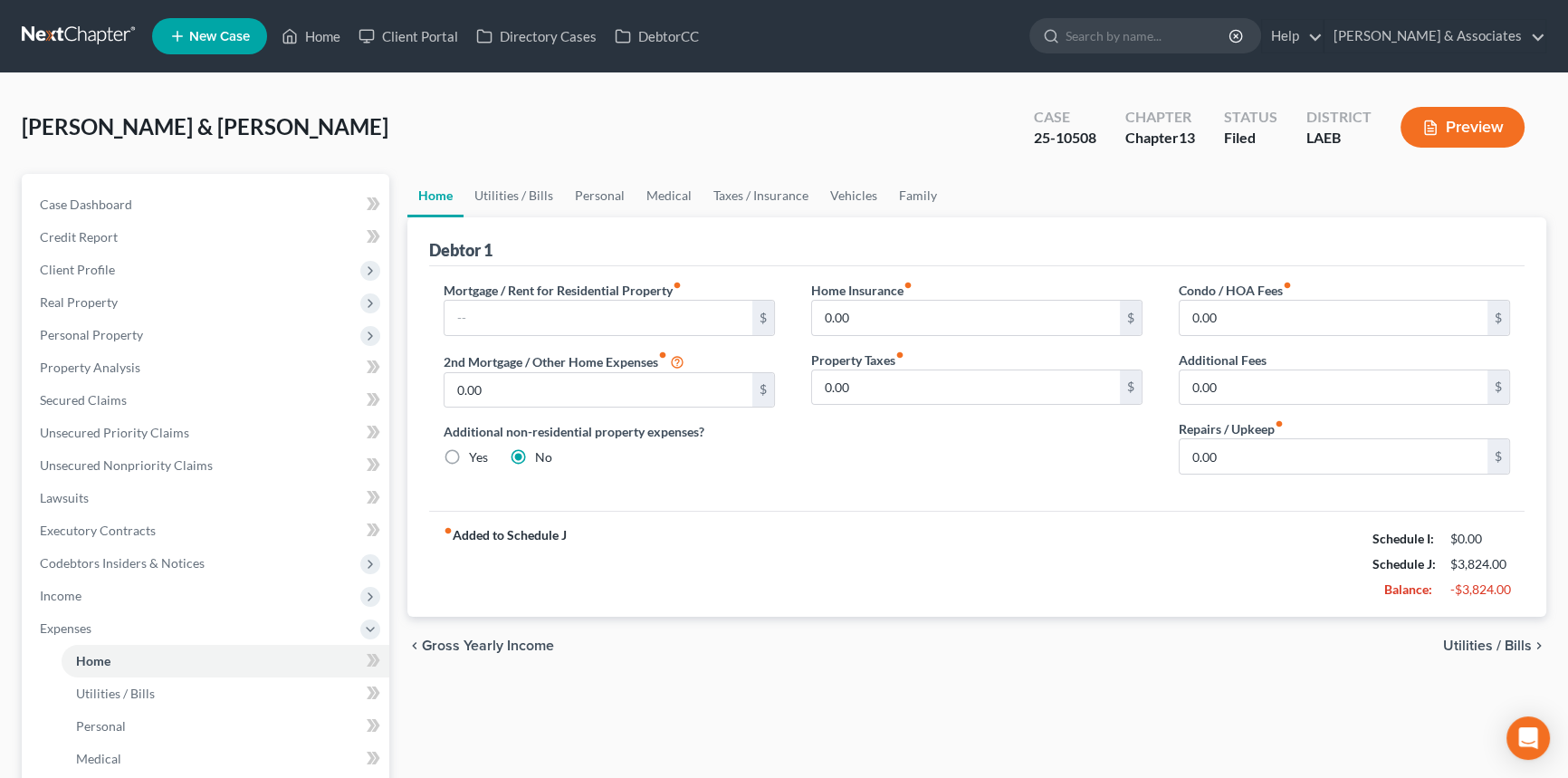
click at [845, 588] on div "fiber_manual_record Added to Schedule J Schedule I: $0.00 Schedule J: $3,824.00…" at bounding box center [977, 564] width 1096 height 106
click at [88, 623] on span "Expenses" at bounding box center [65, 628] width 52 height 16
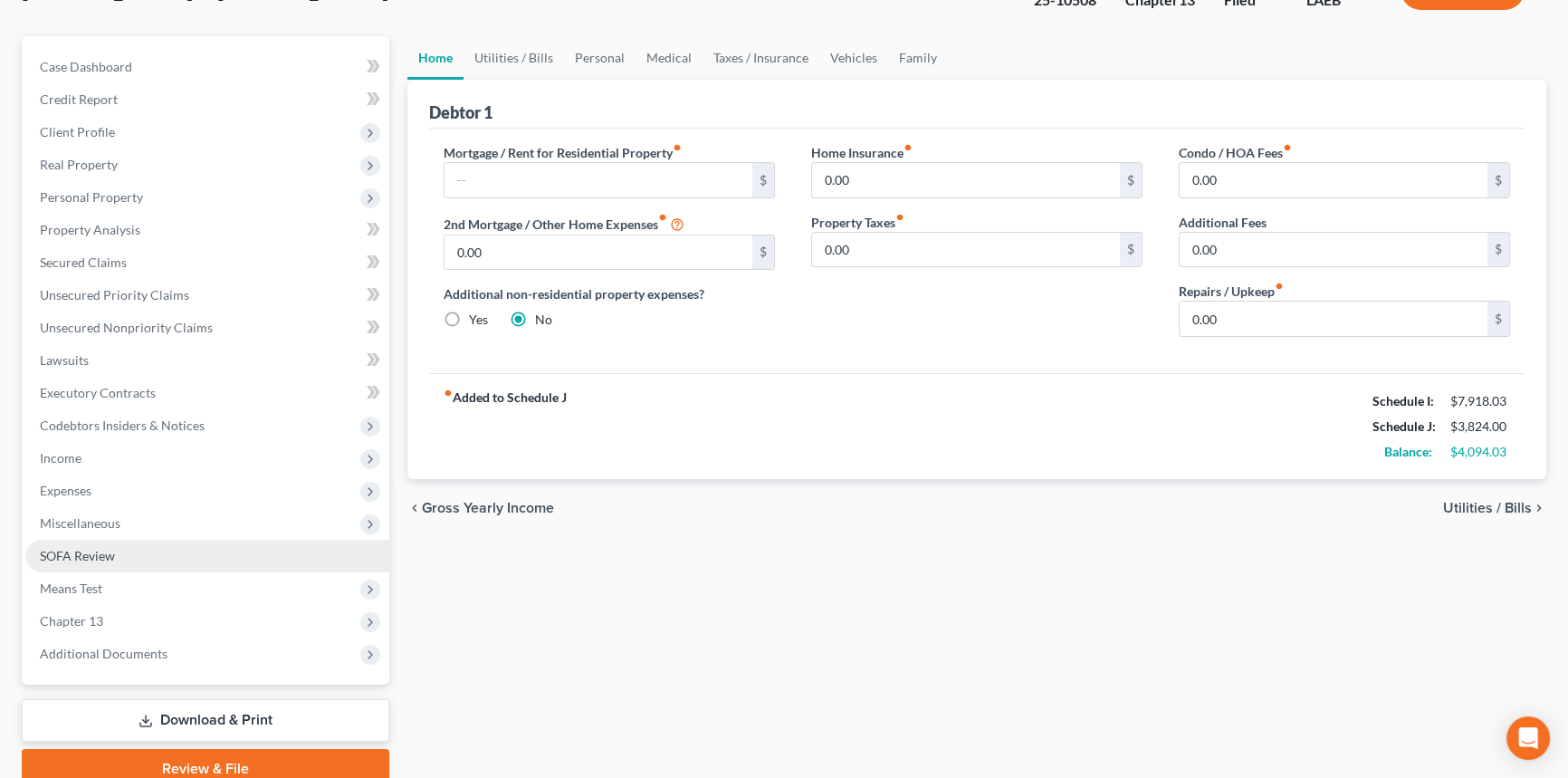
scroll to position [132, 0]
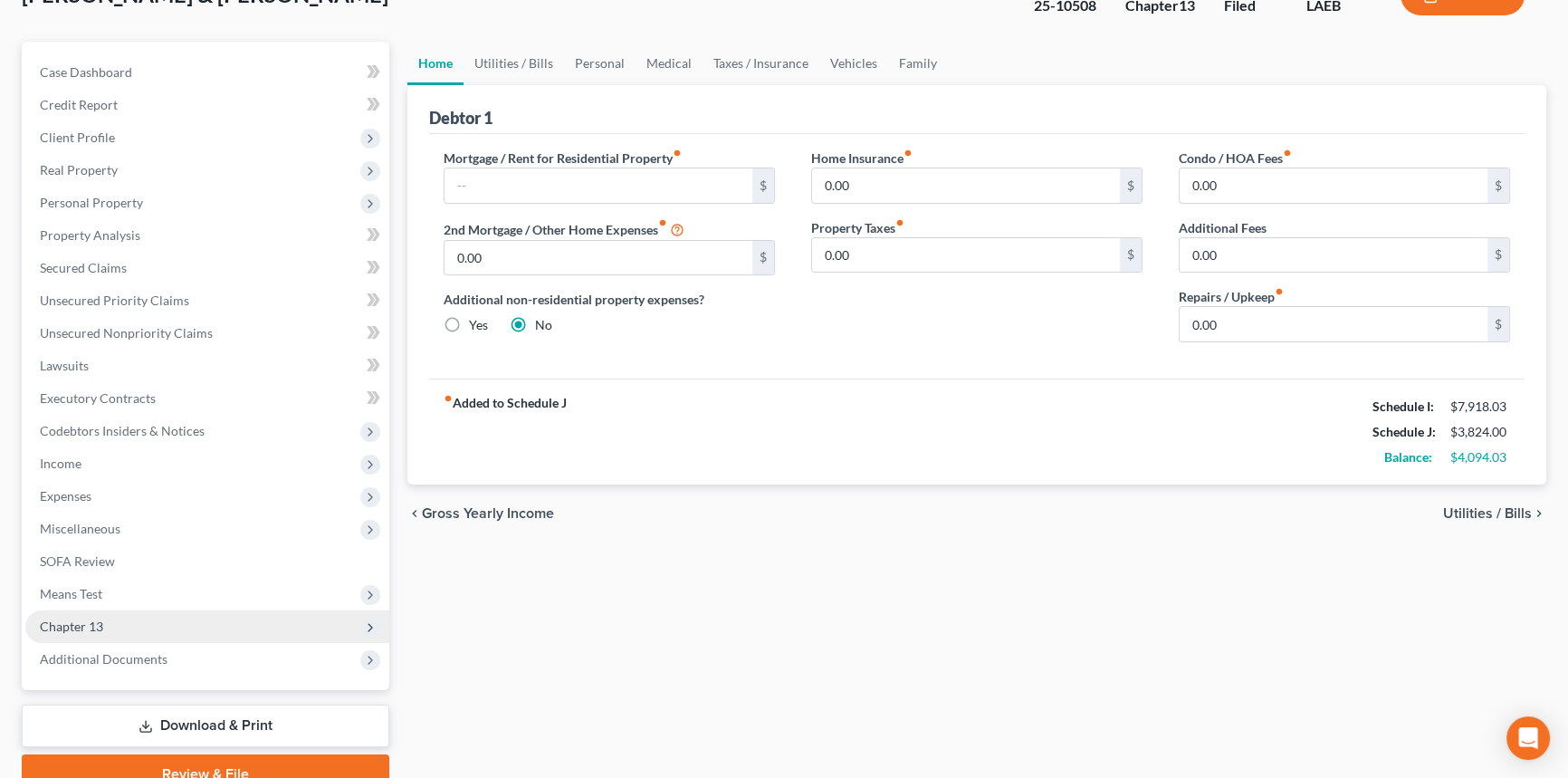
click at [119, 630] on span "Chapter 13" at bounding box center [207, 626] width 364 height 33
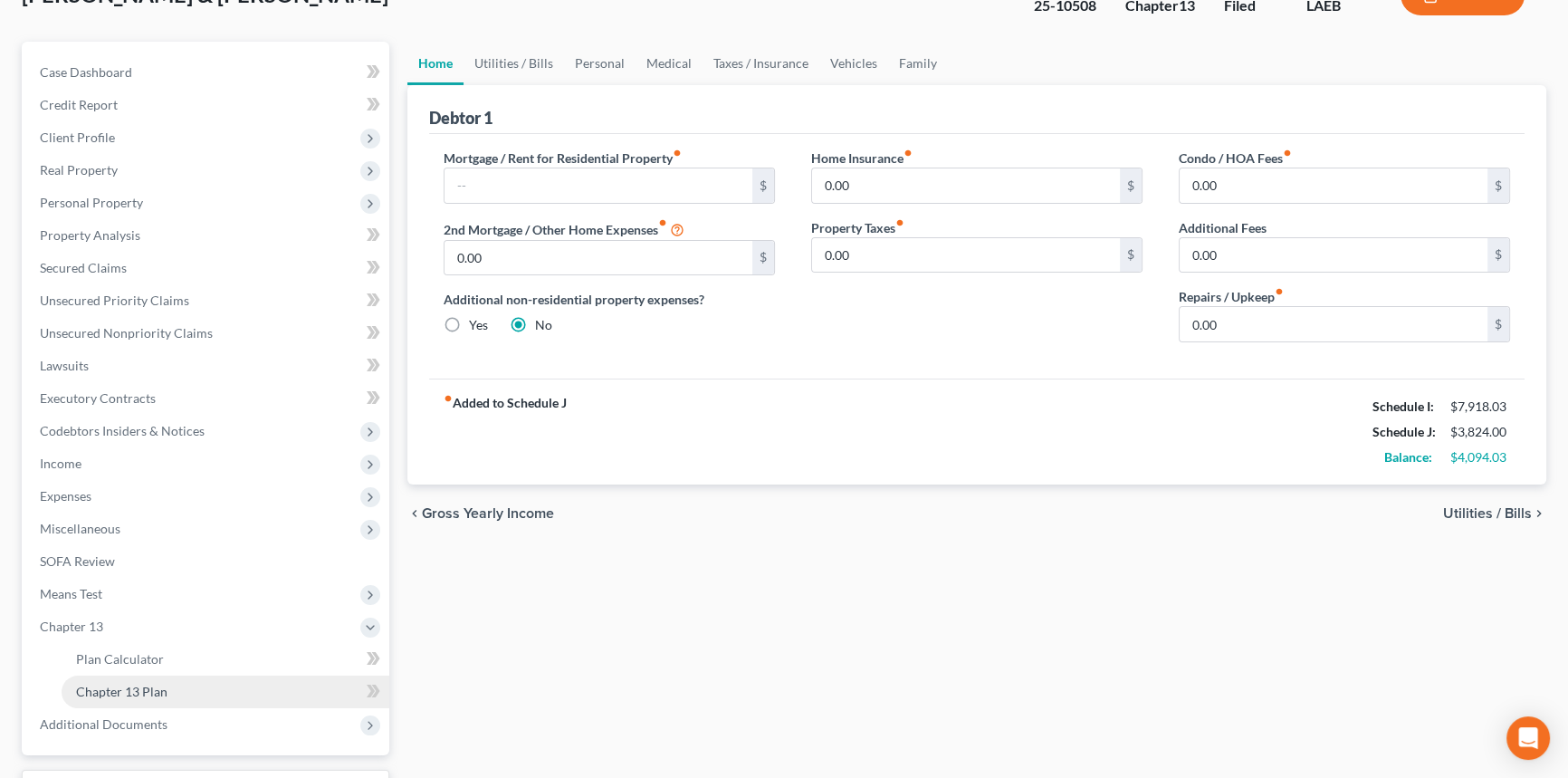
click at [140, 689] on span "Chapter 13 Plan" at bounding box center [122, 692] width 91 height 16
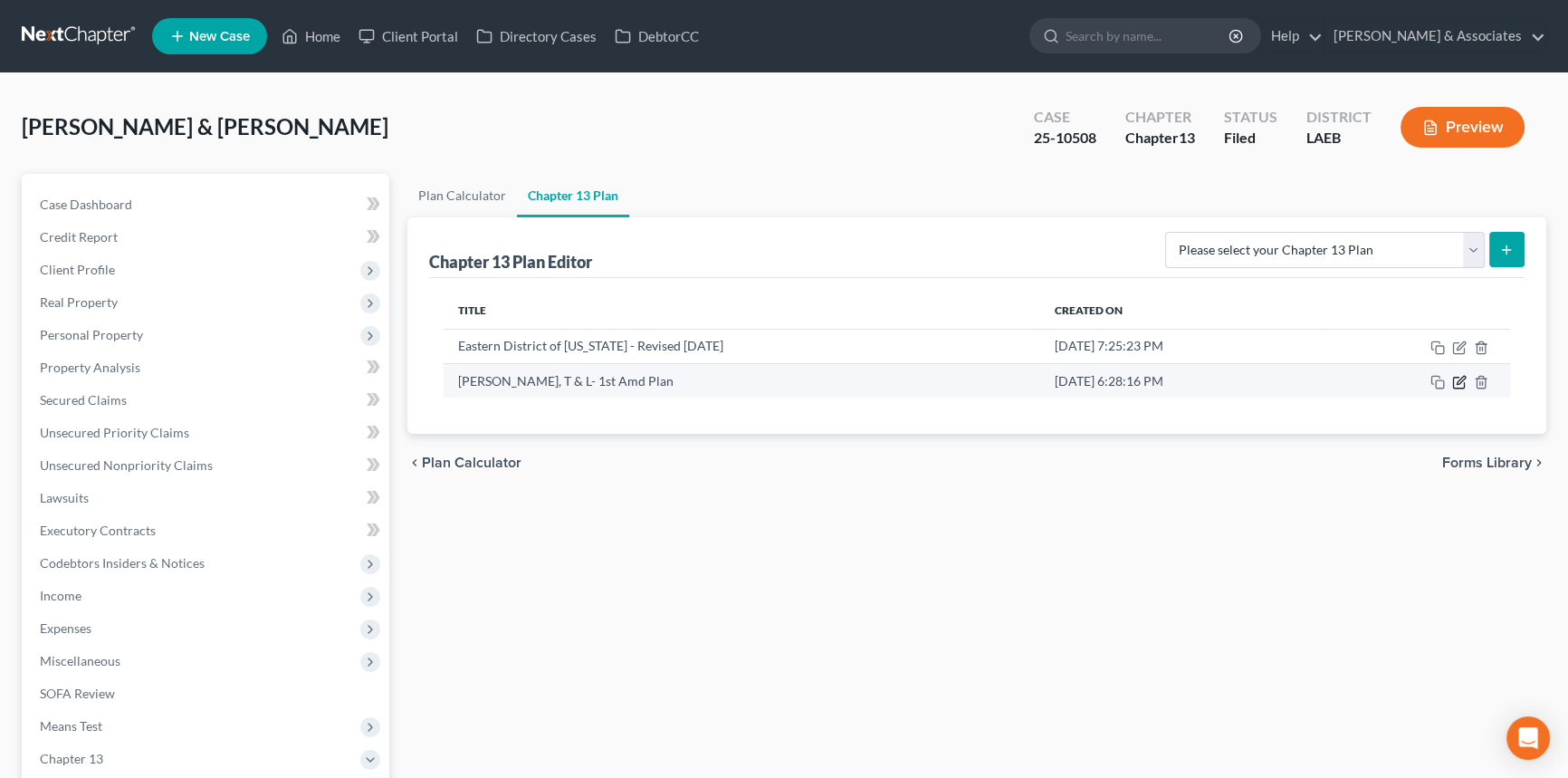
click at [1455, 381] on icon "button" at bounding box center [1459, 382] width 15 height 15
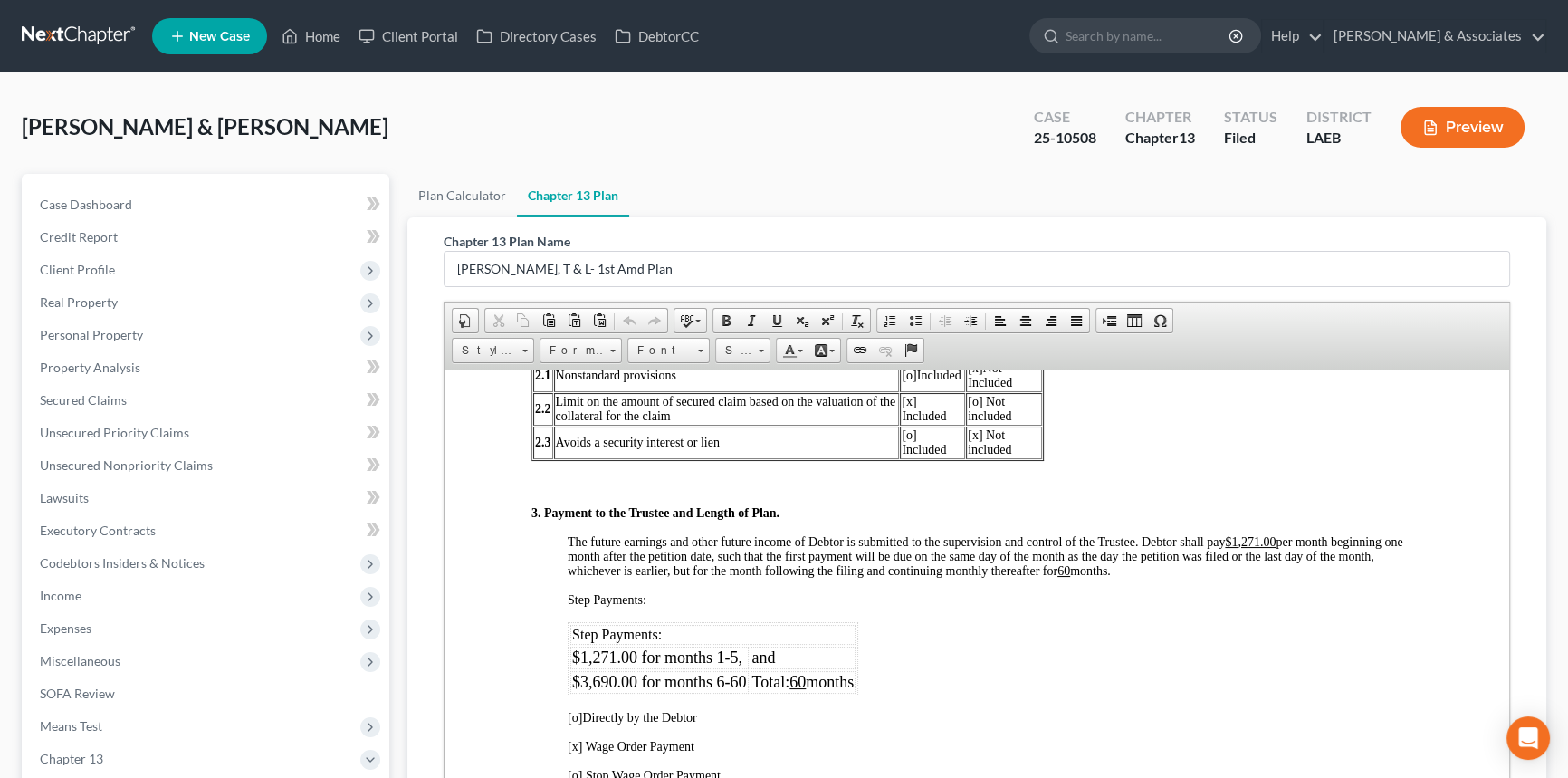
scroll to position [986, 0]
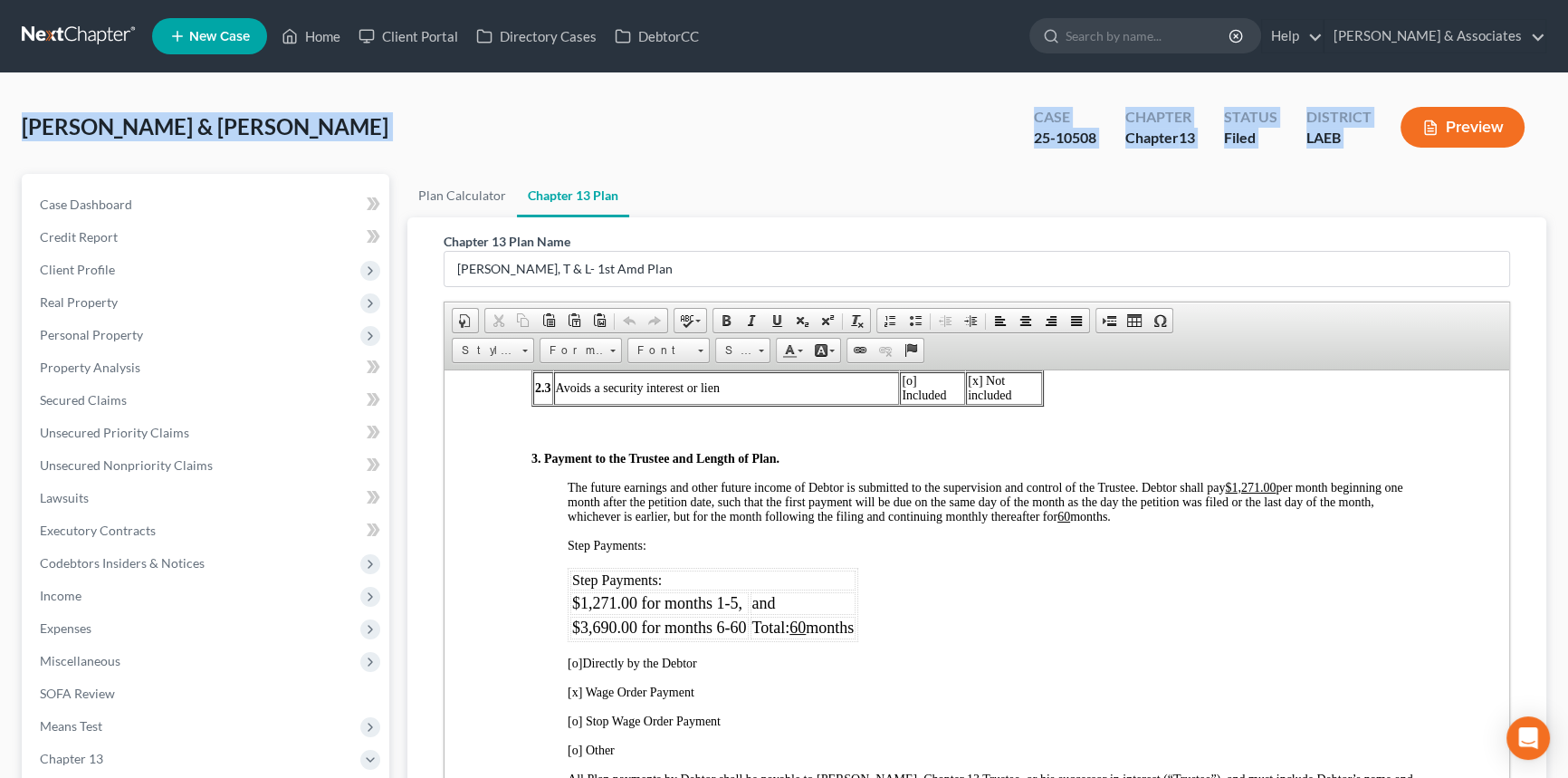
drag, startPoint x: 18, startPoint y: 119, endPoint x: 1580, endPoint y: 155, distance: 1562.4
click at [1568, 155] on html "Home New Case Client Portal Directory Cases DebtorCC Diment & Associates postp@…" at bounding box center [784, 530] width 1568 height 1060
click at [84, 119] on span "Boudreaux, Terence & Lacey" at bounding box center [204, 126] width 366 height 26
drag, startPoint x: 19, startPoint y: 125, endPoint x: 1674, endPoint y: 150, distance: 1655.2
click at [1568, 150] on html "Home New Case Client Portal Directory Cases DebtorCC Diment & Associates postp@…" at bounding box center [784, 530] width 1568 height 1060
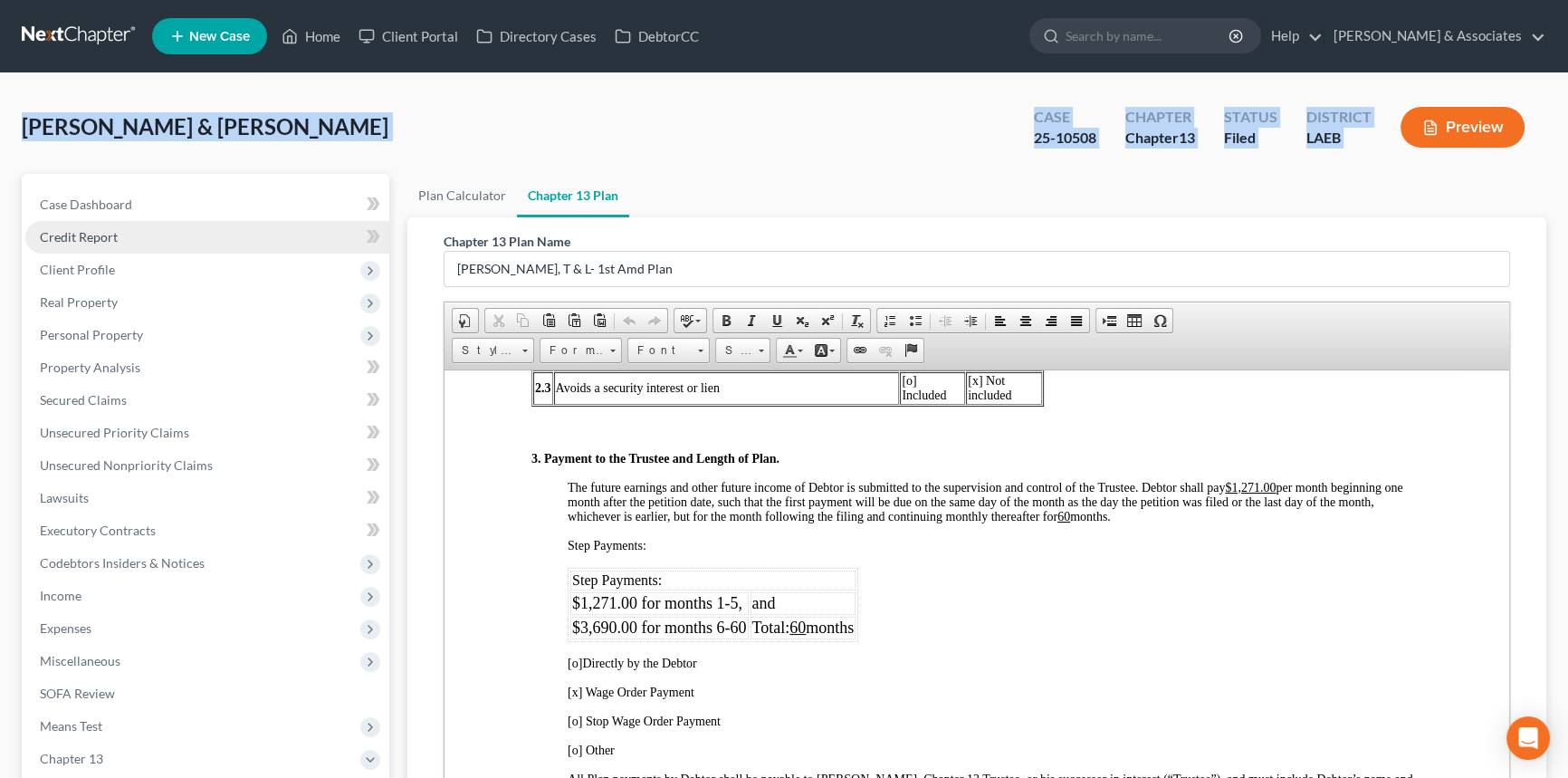
click at [108, 231] on span "Credit Report" at bounding box center [78, 237] width 77 height 16
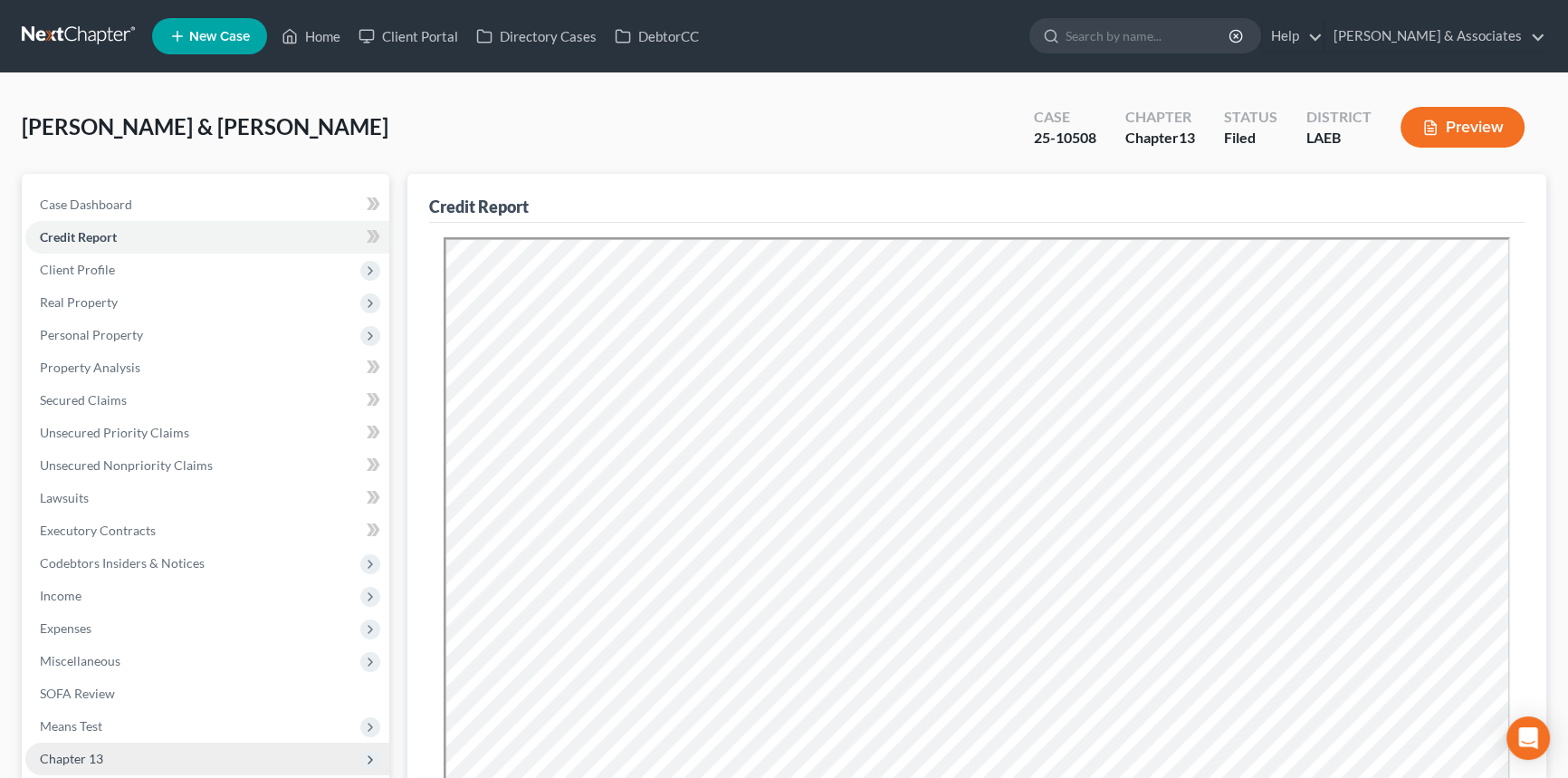
click at [179, 748] on span "Chapter 13" at bounding box center [207, 758] width 364 height 33
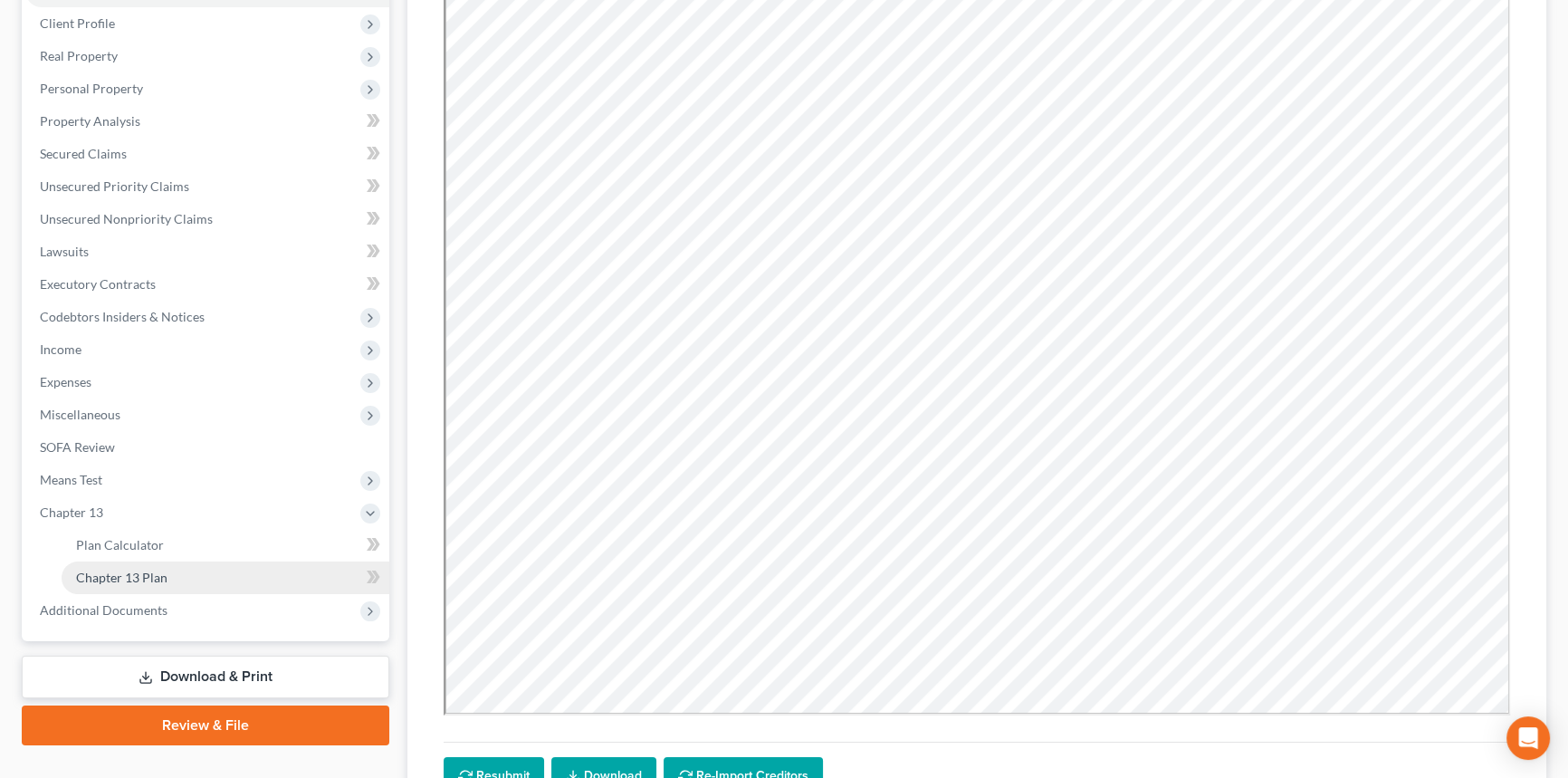
click at [160, 581] on span "Chapter 13 Plan" at bounding box center [122, 578] width 91 height 16
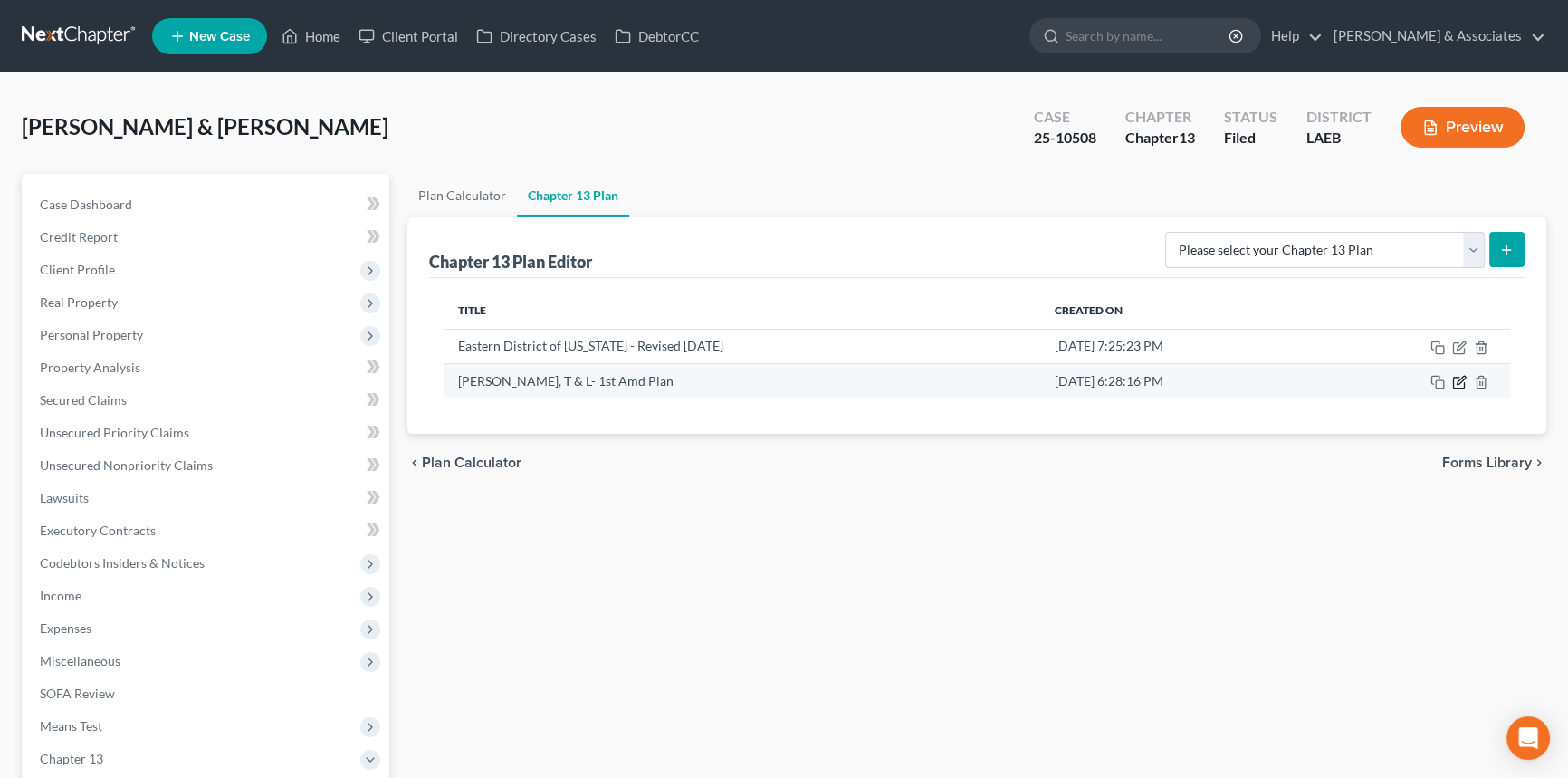
click at [1454, 377] on icon "button" at bounding box center [1459, 382] width 15 height 15
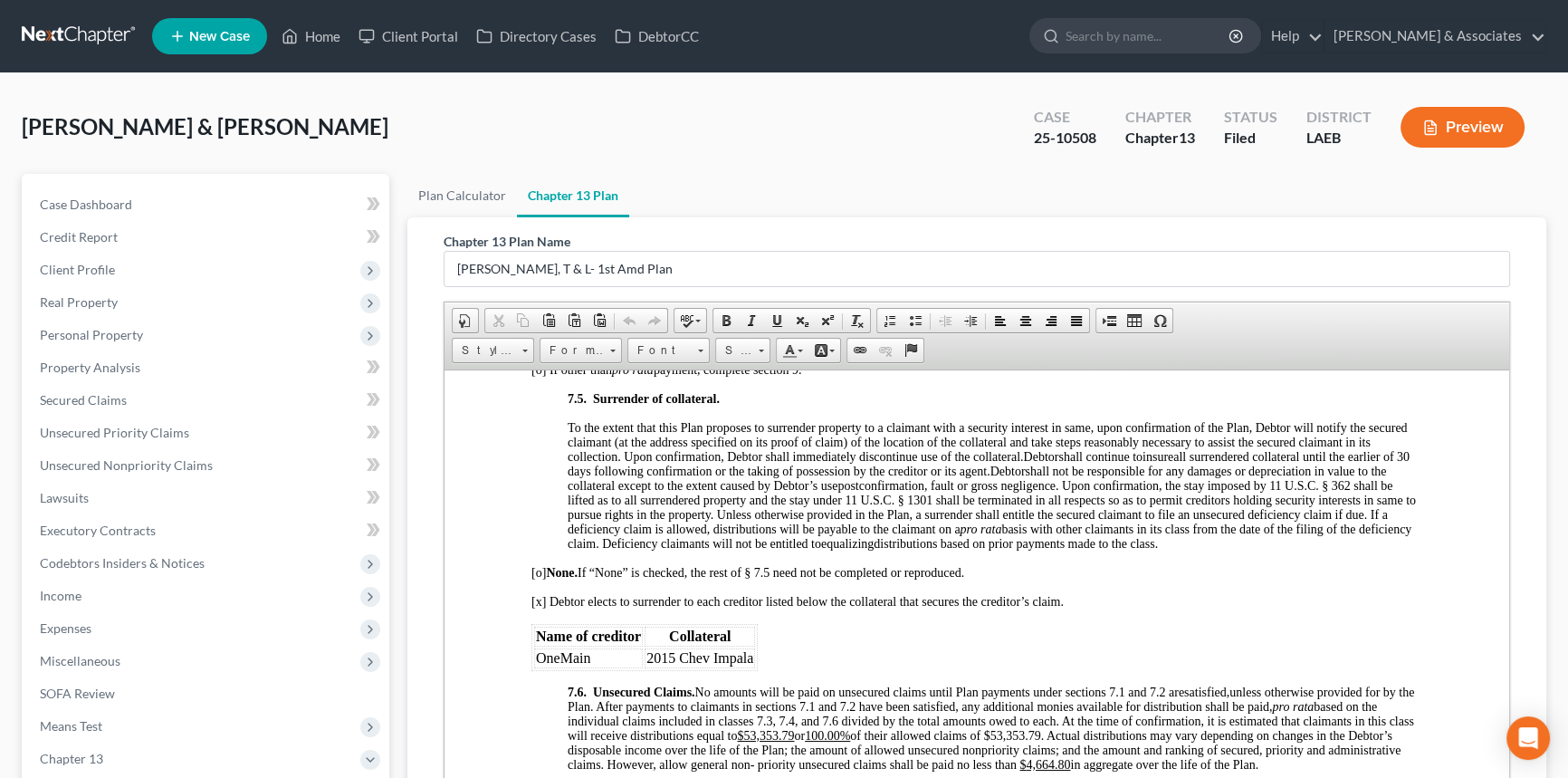
scroll to position [5103, 0]
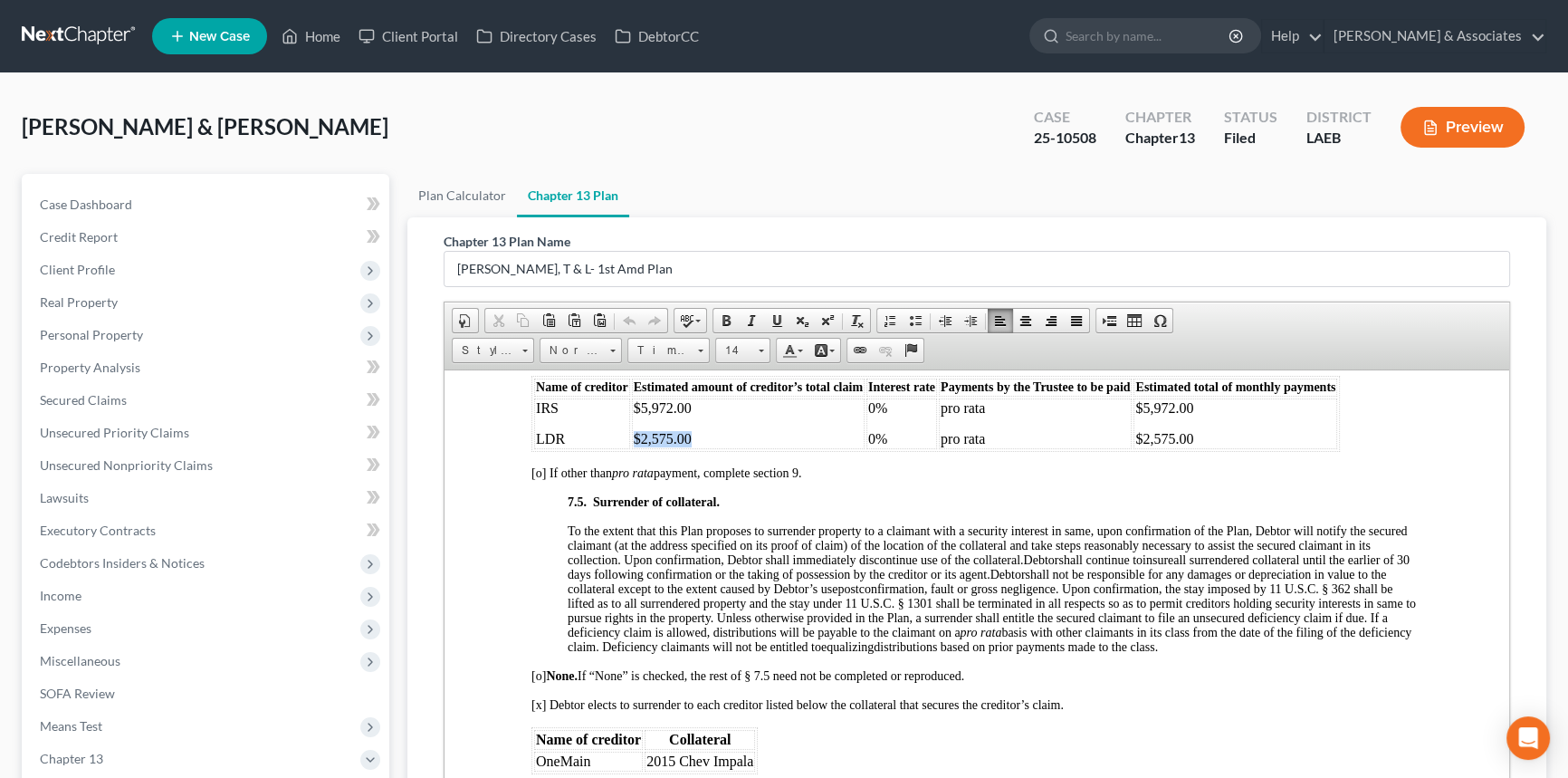
drag, startPoint x: 634, startPoint y: 540, endPoint x: 688, endPoint y: 540, distance: 54.0
click at [688, 447] on p "$2,575.00" at bounding box center [748, 438] width 229 height 16
click at [724, 566] on span "To the extent that this Plan proposes to surrender property to a claimant with …" at bounding box center [987, 544] width 840 height 43
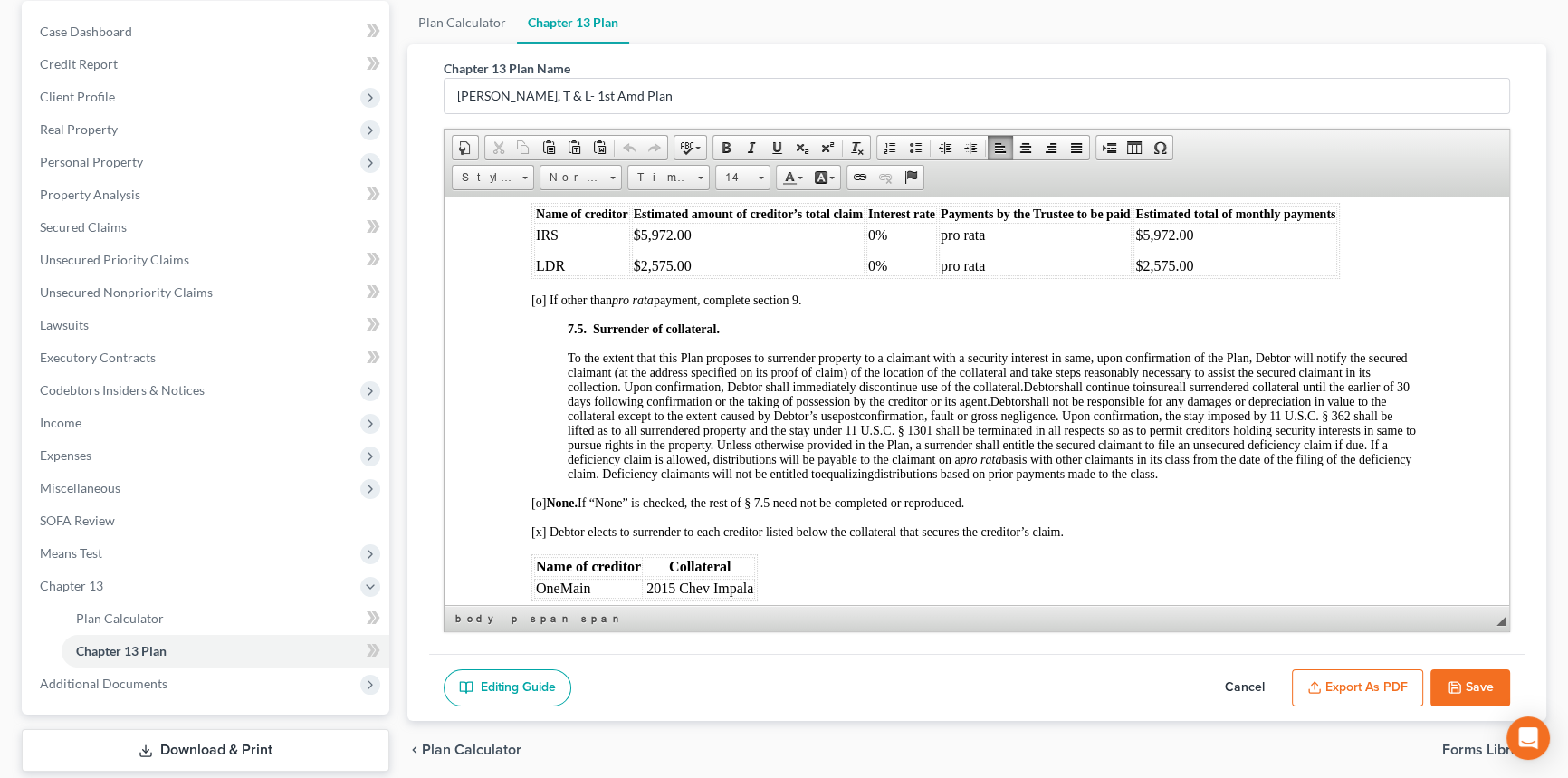
scroll to position [281, 0]
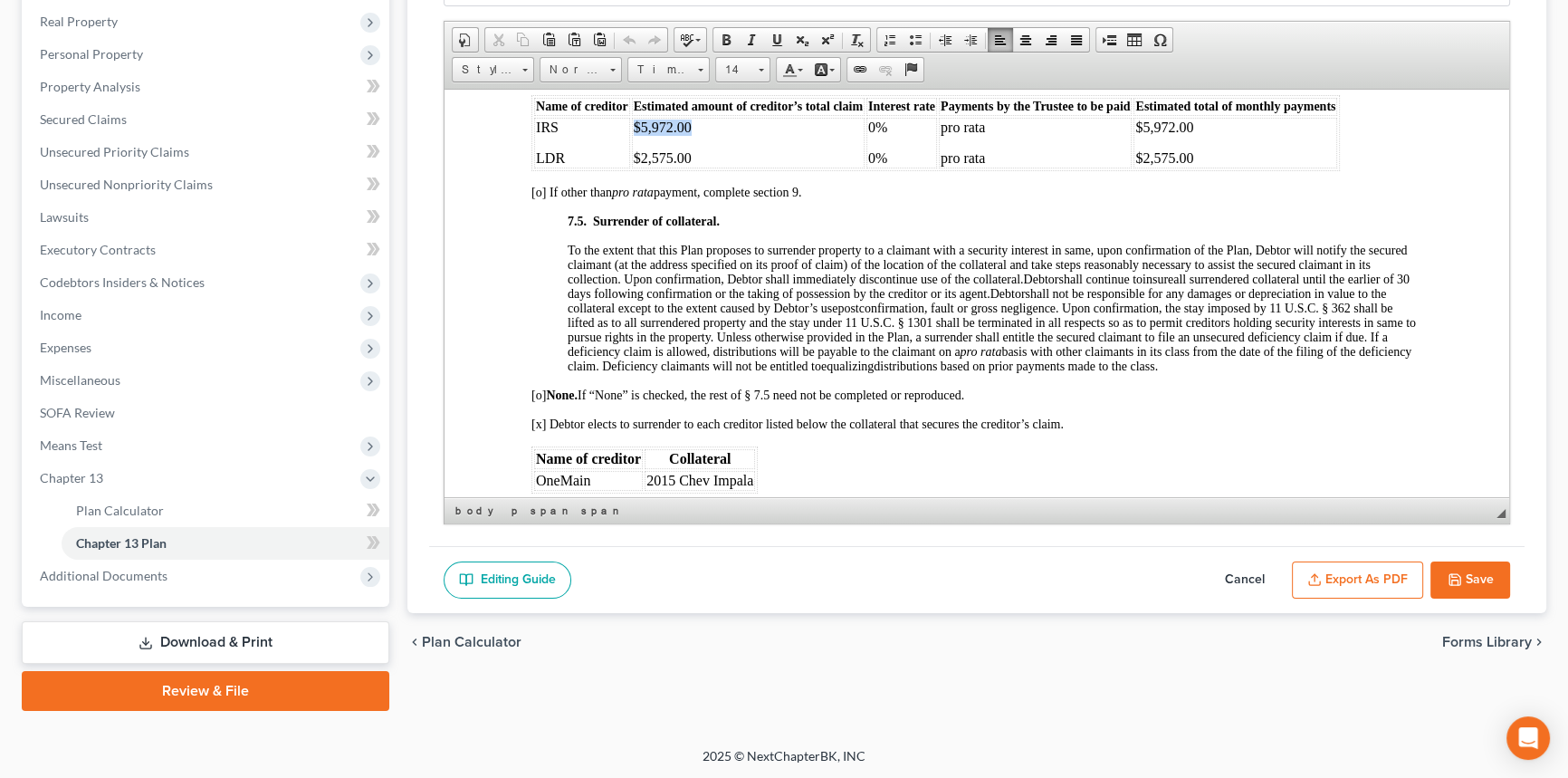
drag, startPoint x: 693, startPoint y: 232, endPoint x: 631, endPoint y: 234, distance: 62.0
click at [632, 168] on td "$5,972.00 $2,575.00" at bounding box center [748, 142] width 232 height 51
click at [783, 300] on span "all surrendered collateral until the earlier of 30 days following confirmation …" at bounding box center [988, 286] width 842 height 28
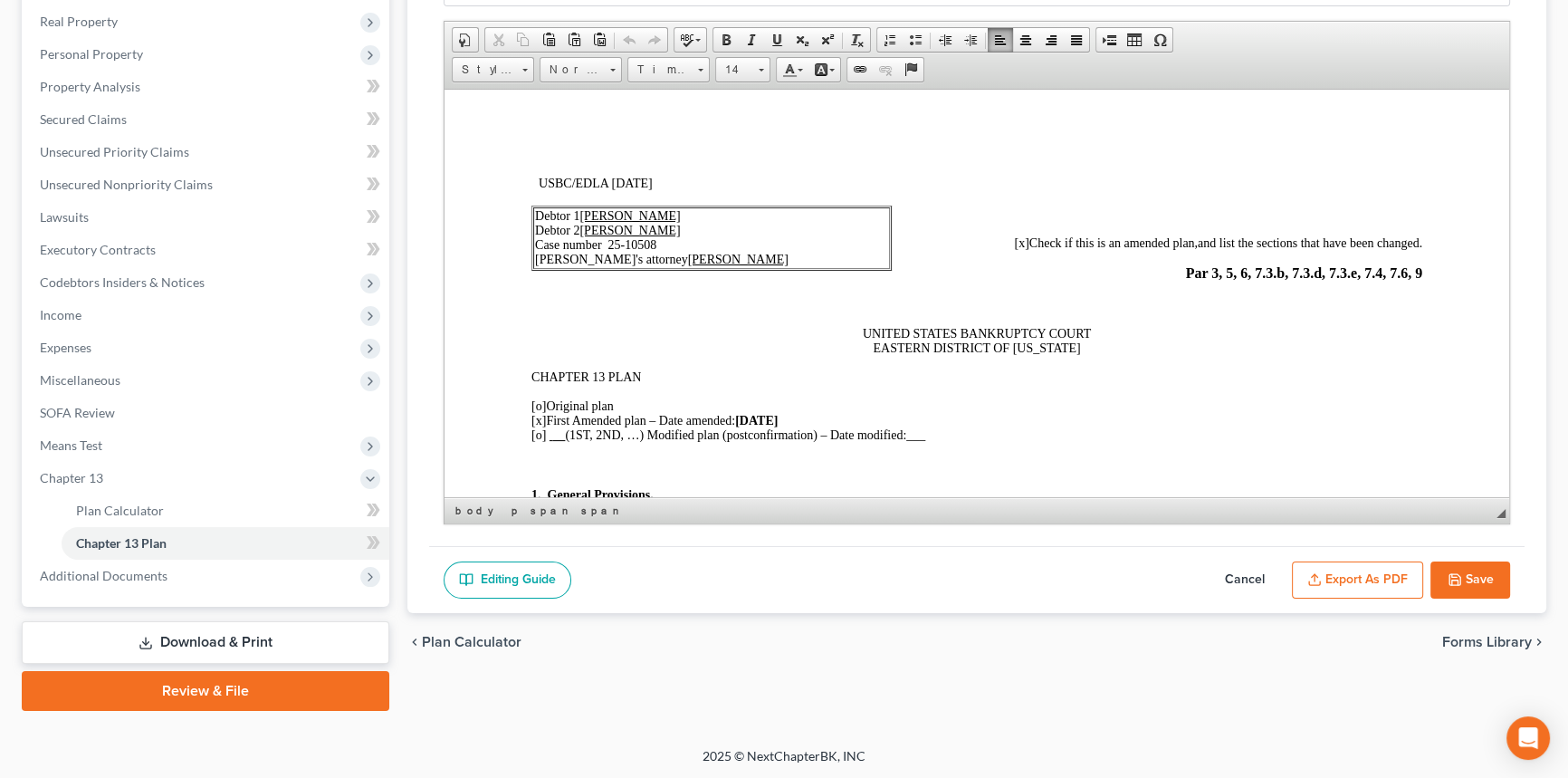
scroll to position [0, 0]
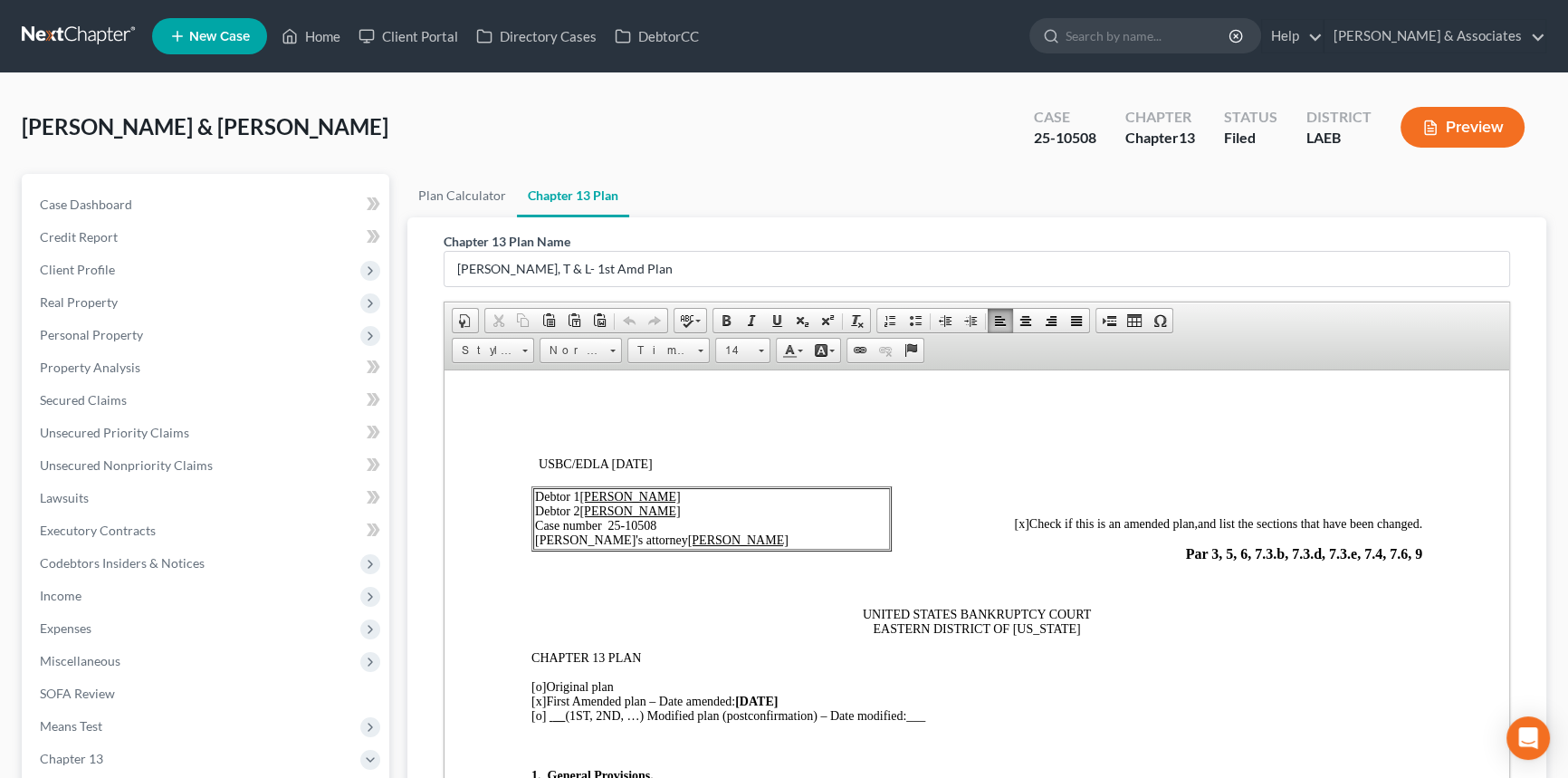
click at [800, 155] on div "Boudreaux, Terence & Lacey Upgraded Case 25-10508 Chapter Chapter 13 Status Fil…" at bounding box center [784, 134] width 1524 height 78
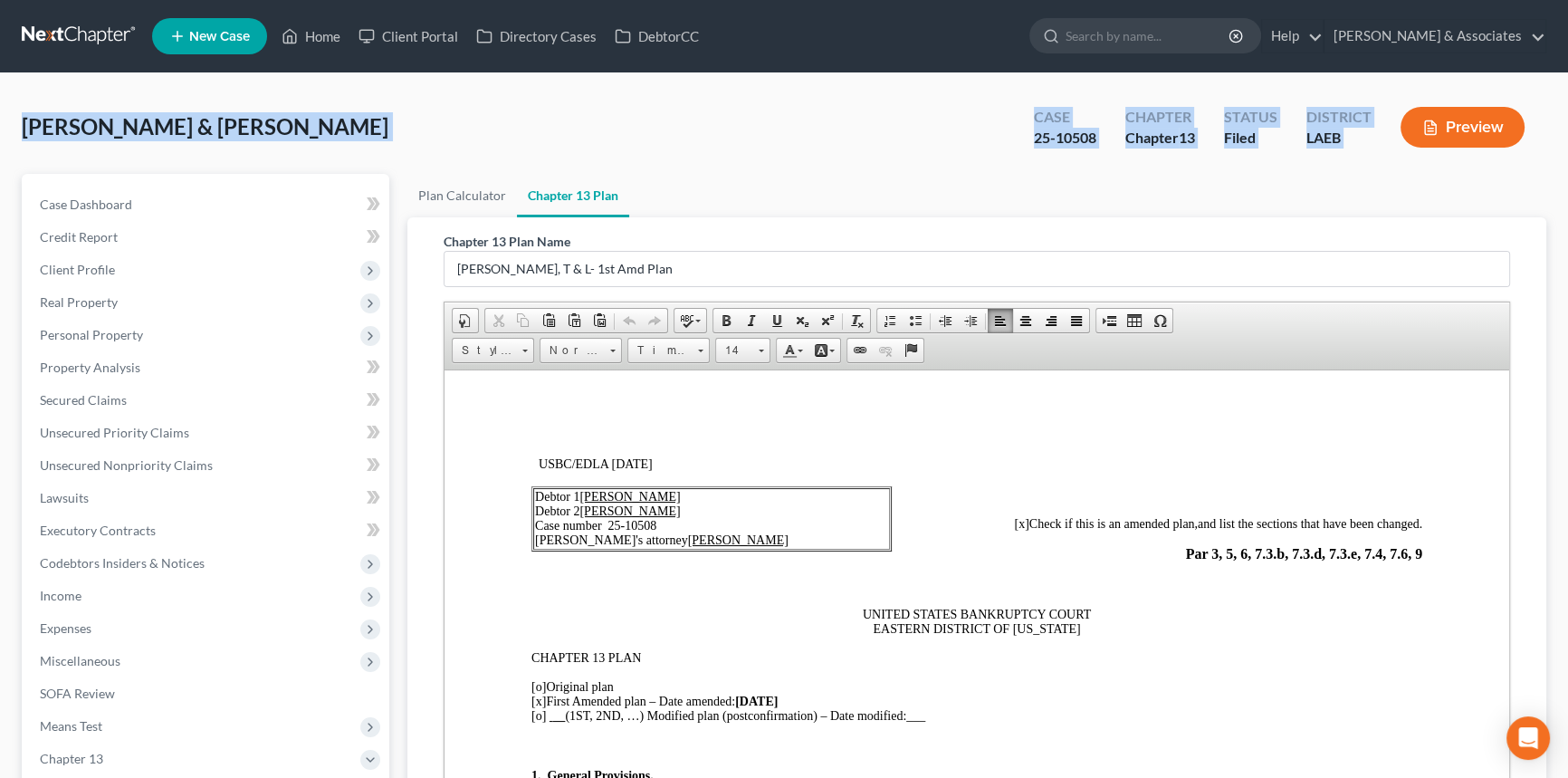
drag, startPoint x: 26, startPoint y: 133, endPoint x: 1455, endPoint y: 138, distance: 1429.0
click at [1455, 138] on div "Boudreaux, Terence & Lacey Upgraded Case 25-10508 Chapter Chapter 13 Status Fil…" at bounding box center [784, 551] width 1568 height 955
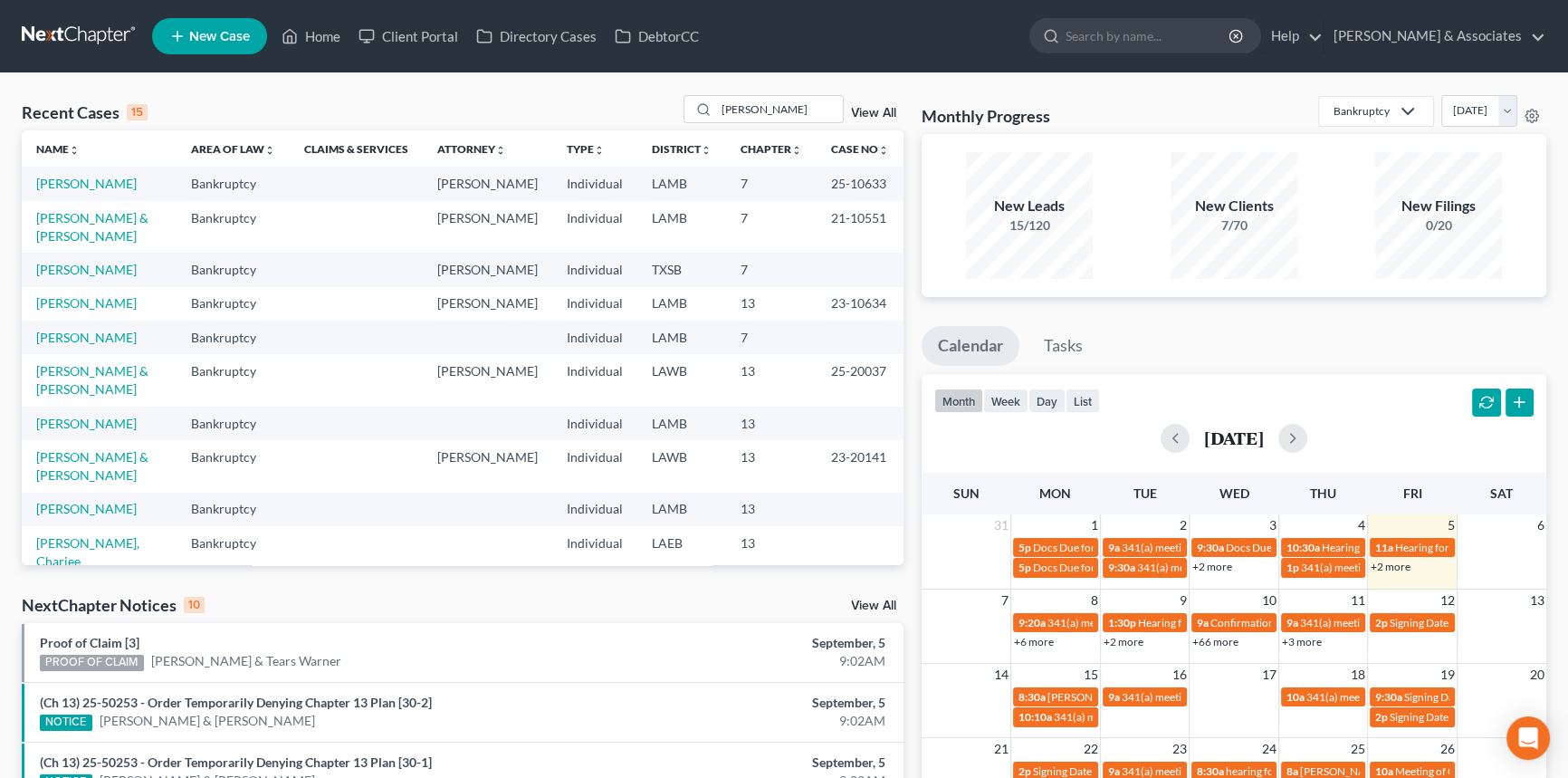
click at [772, 133] on th "Chapter unfold_more expand_more expand_less" at bounding box center [771, 148] width 90 height 36
click at [779, 125] on div "Recent Cases 15 [PERSON_NAME] View All" at bounding box center [462, 113] width 882 height 36
click at [781, 118] on input "[PERSON_NAME]" at bounding box center [780, 109] width 127 height 26
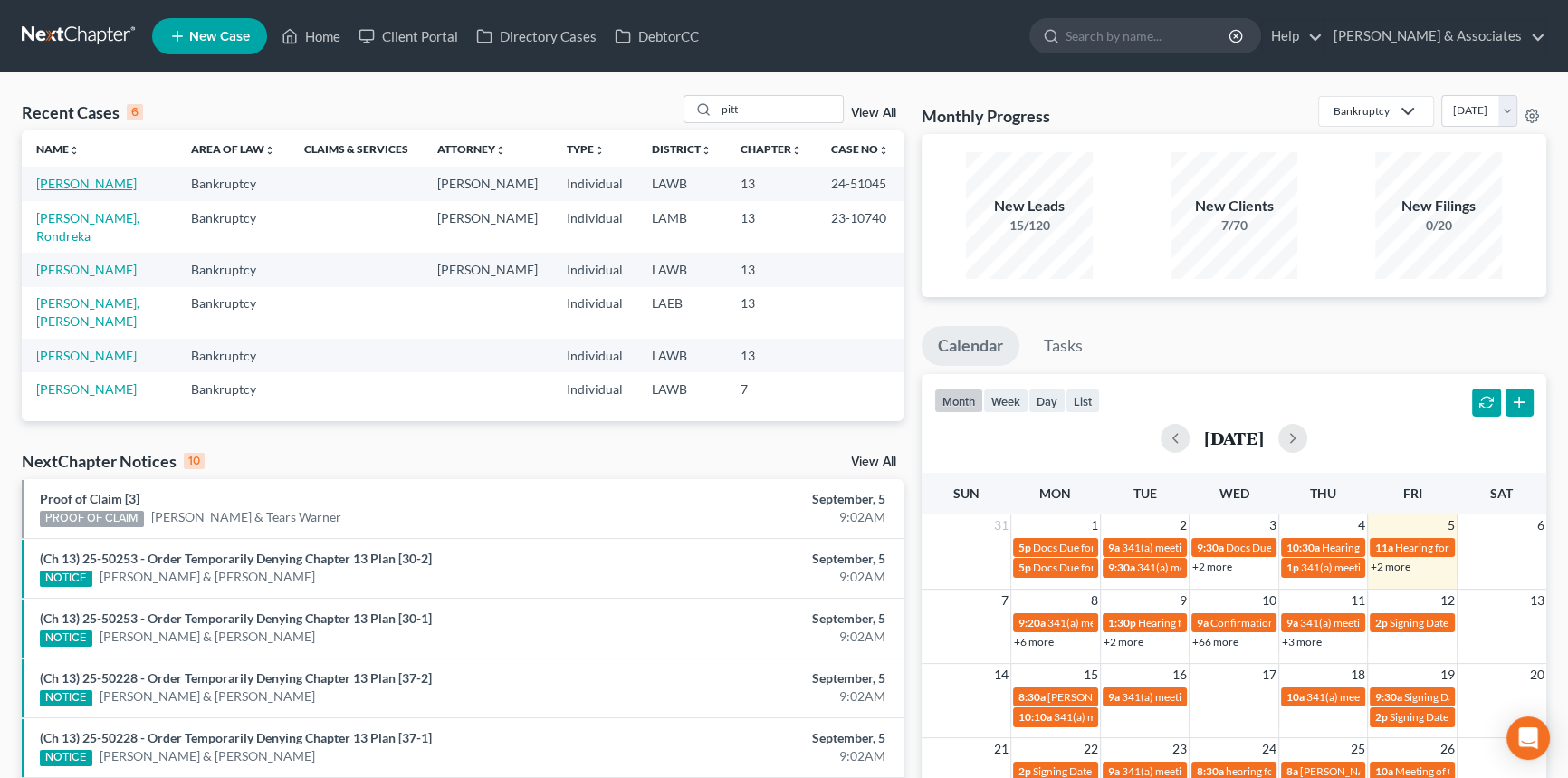
click at [83, 186] on link "[PERSON_NAME]" at bounding box center [85, 184] width 100 height 16
click at [774, 106] on input "pitt" at bounding box center [780, 109] width 127 height 26
type input "[PERSON_NAME]"
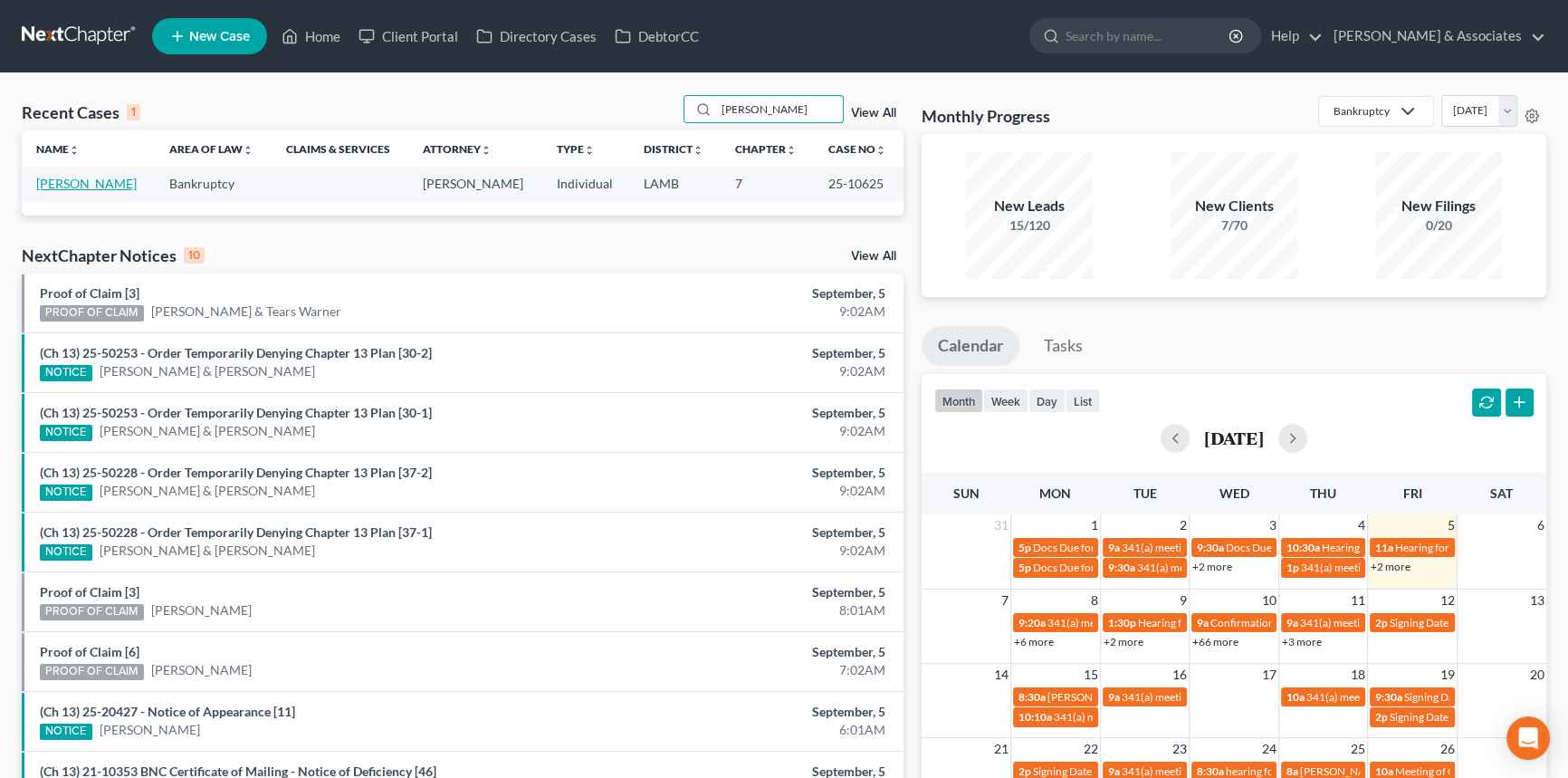
click at [47, 180] on link "[PERSON_NAME]" at bounding box center [85, 184] width 100 height 16
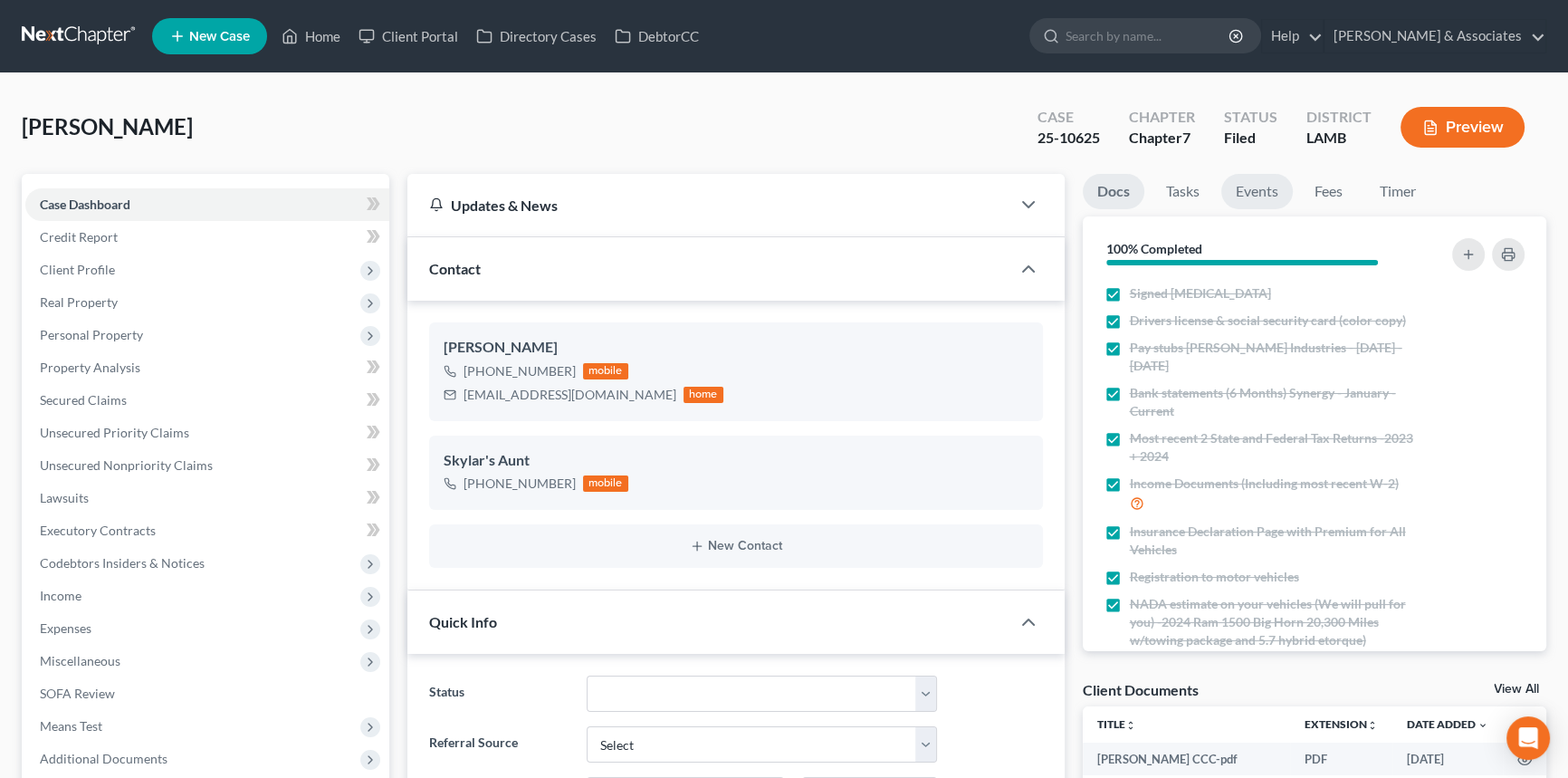
click at [1287, 191] on link "Events" at bounding box center [1257, 192] width 71 height 36
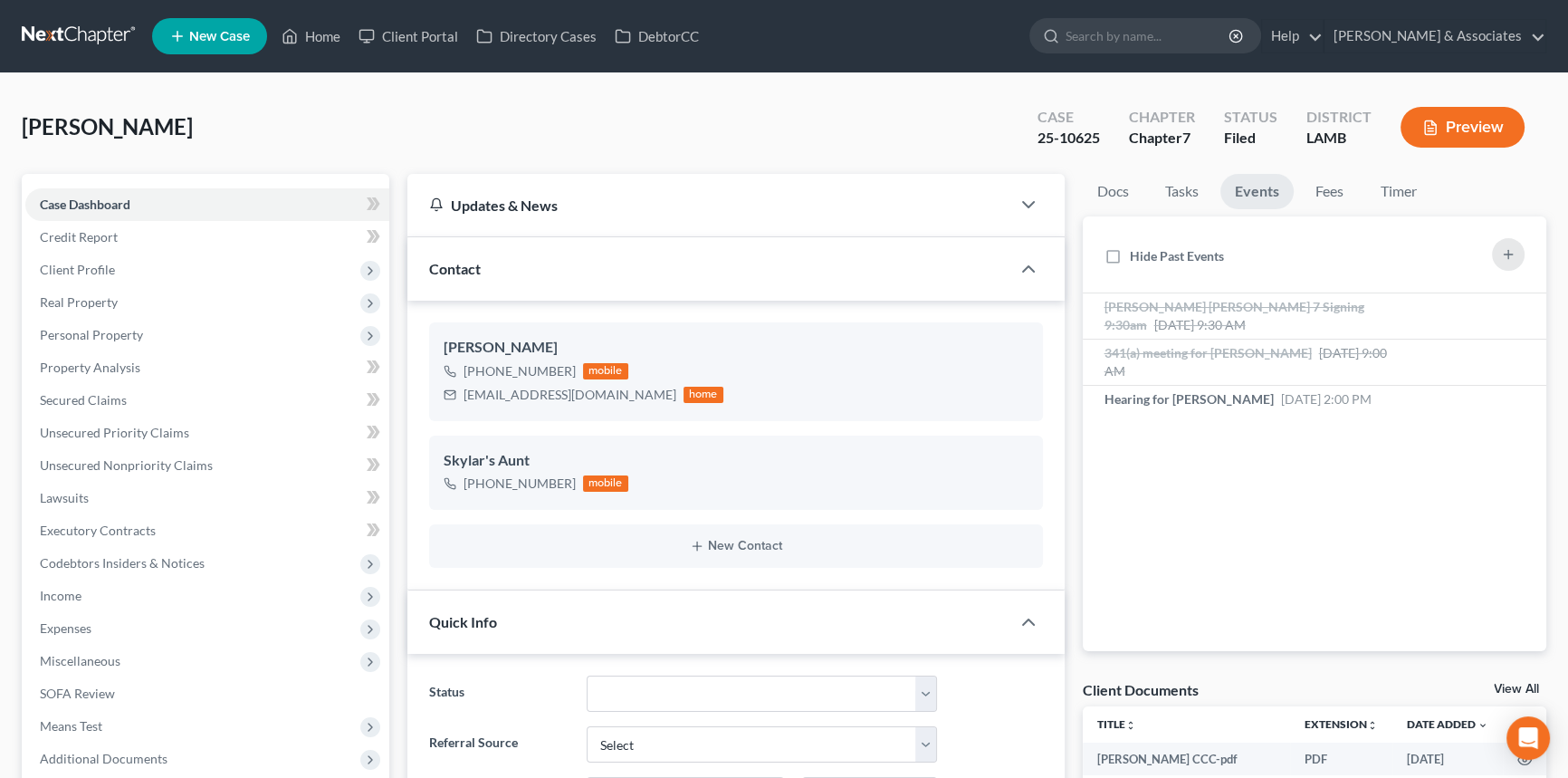
scroll to position [3046, 0]
click at [1291, 392] on span "[DATE] 2:00 PM" at bounding box center [1326, 399] width 90 height 16
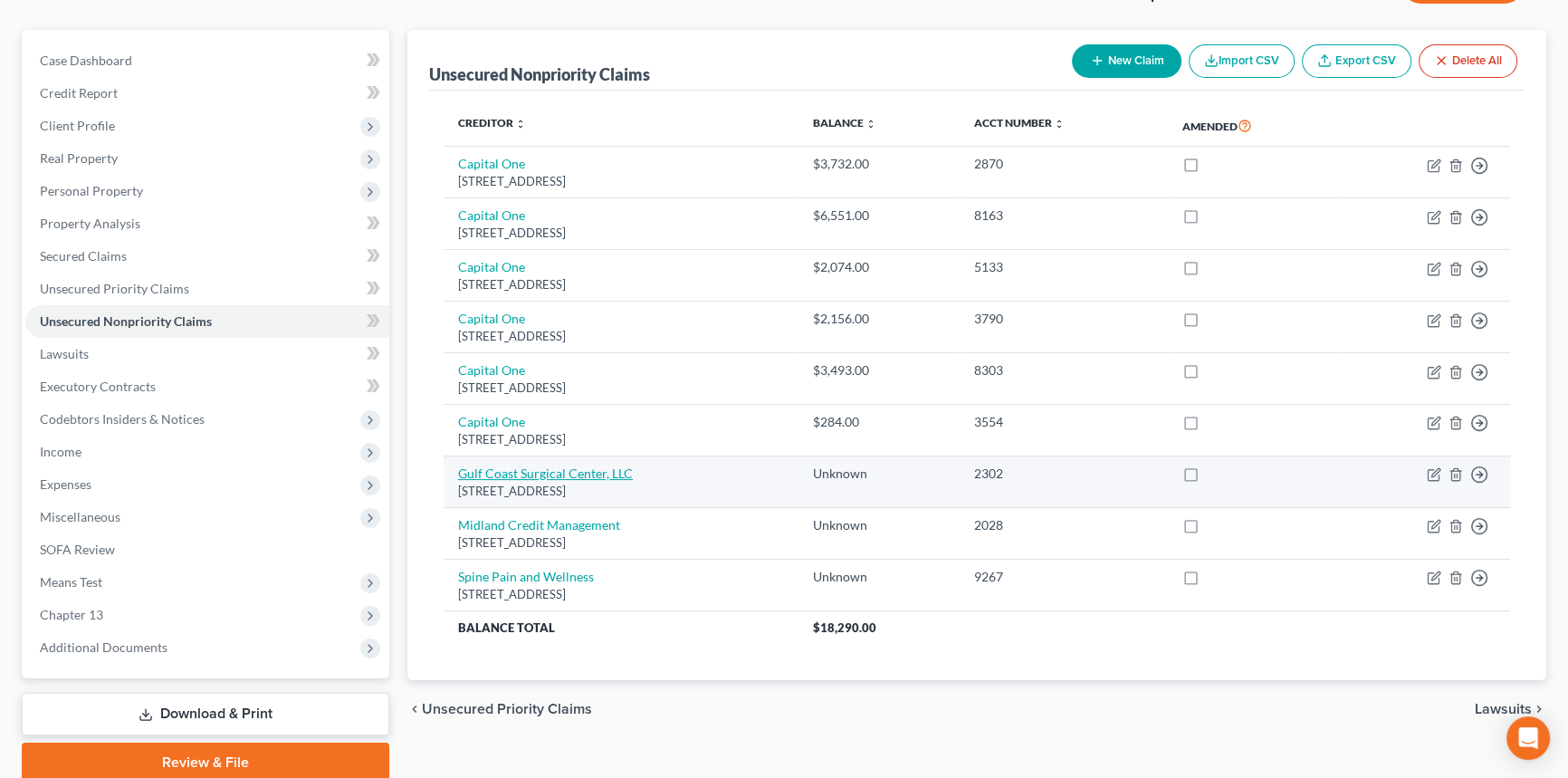
scroll to position [50, 0]
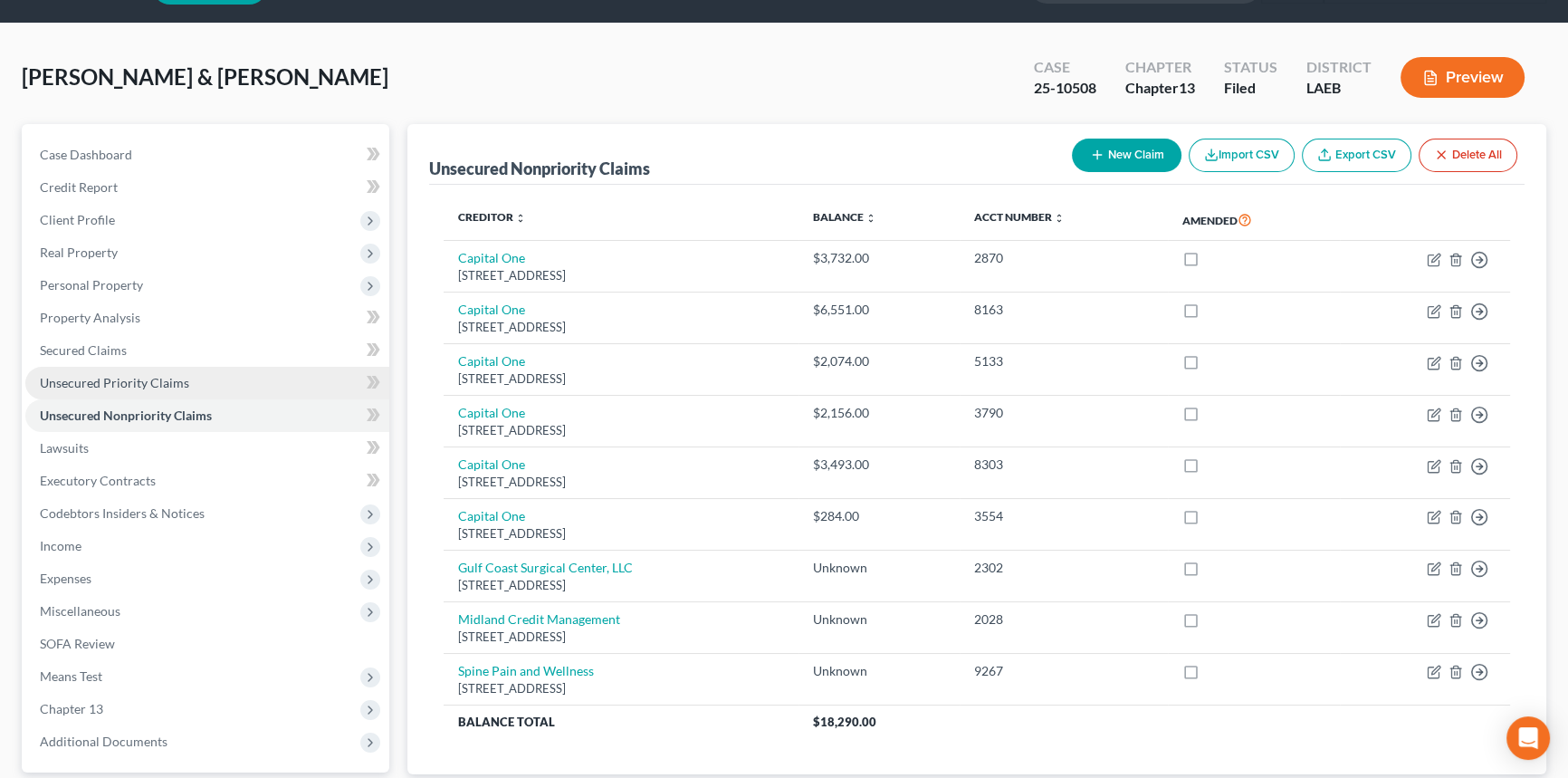
click at [99, 368] on link "Unsecured Priority Claims" at bounding box center [207, 382] width 364 height 33
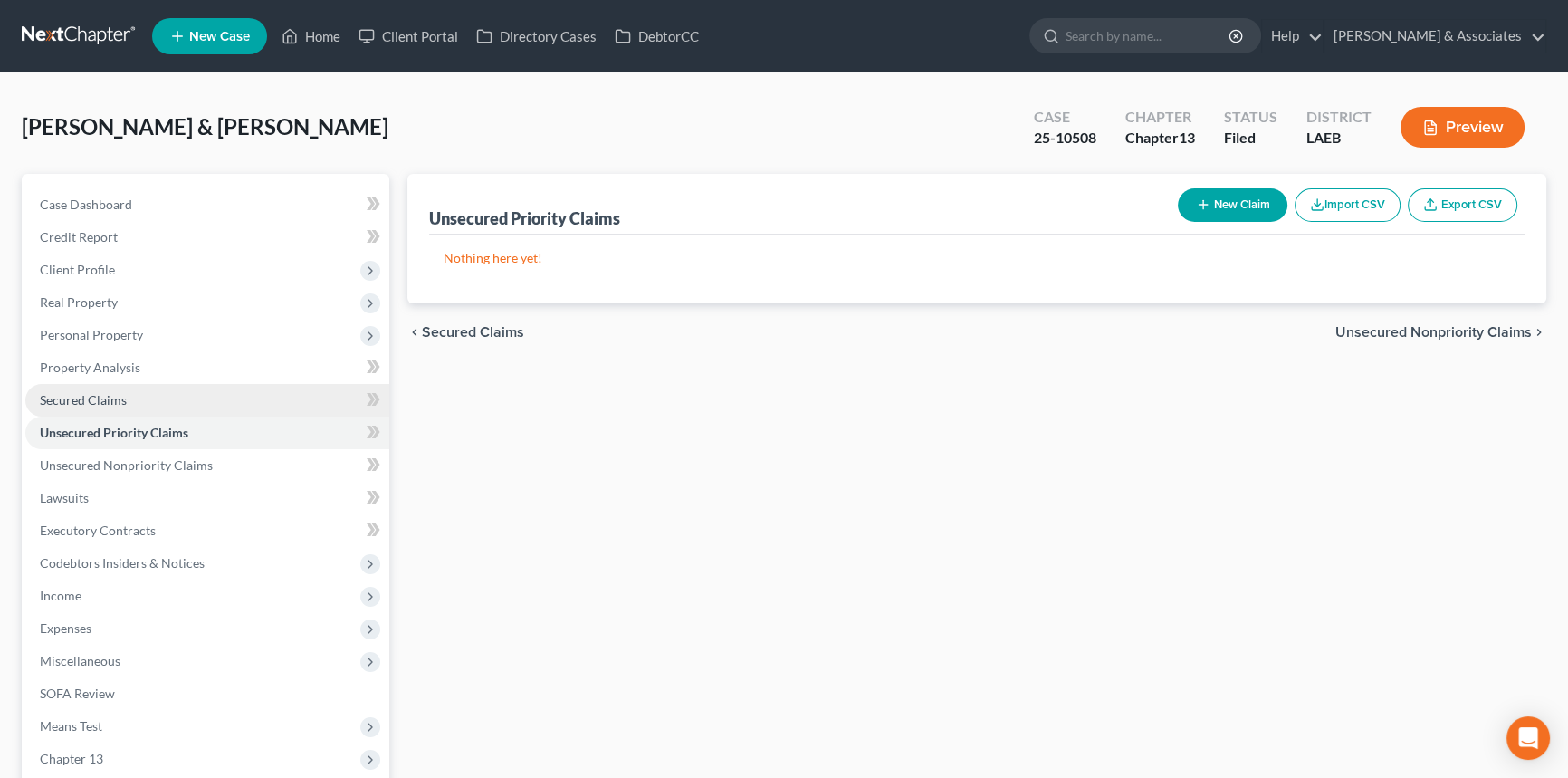
click at [127, 402] on link "Secured Claims" at bounding box center [207, 400] width 364 height 33
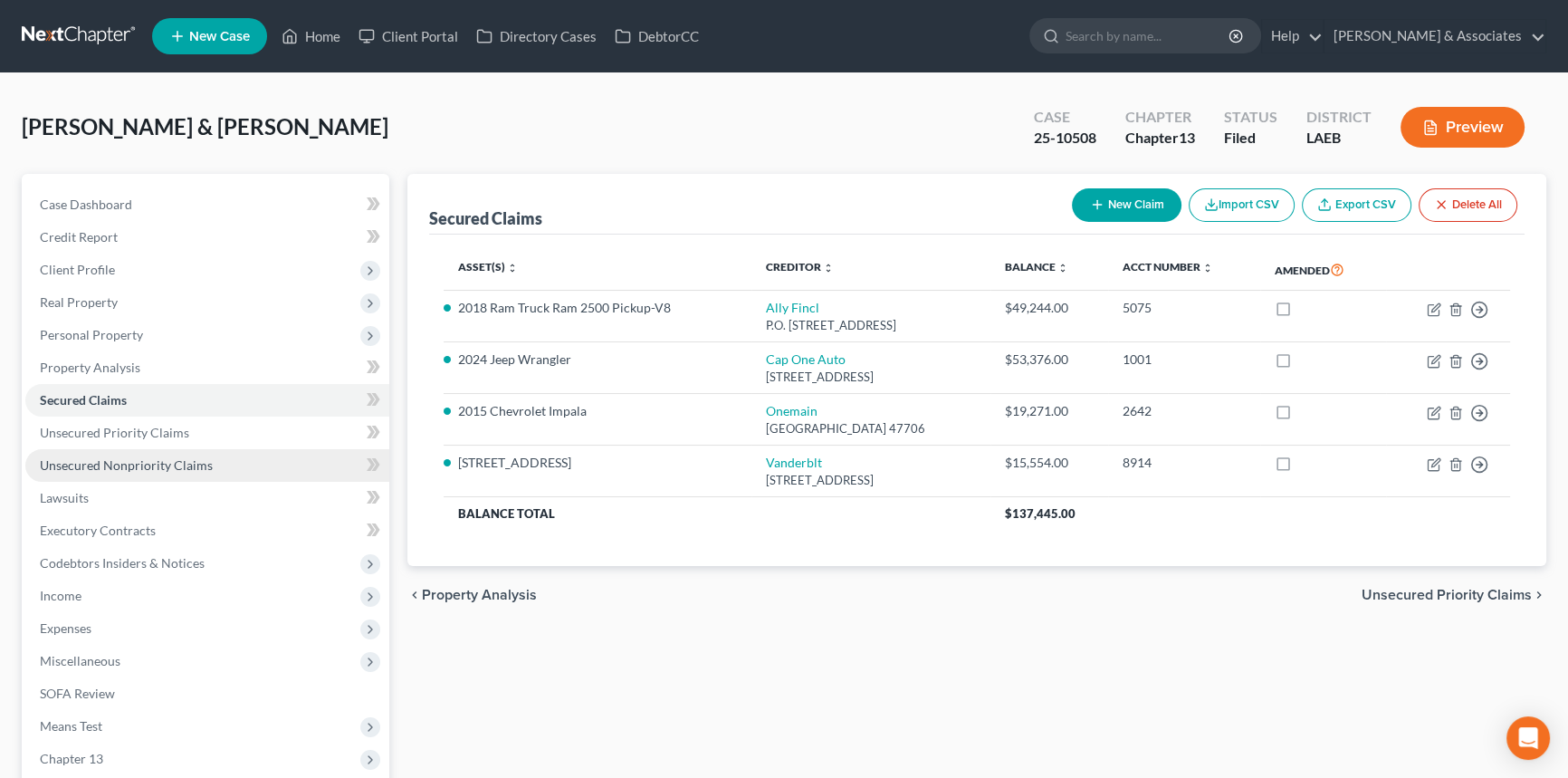
click at [114, 461] on span "Unsecured Nonpriority Claims" at bounding box center [126, 465] width 173 height 16
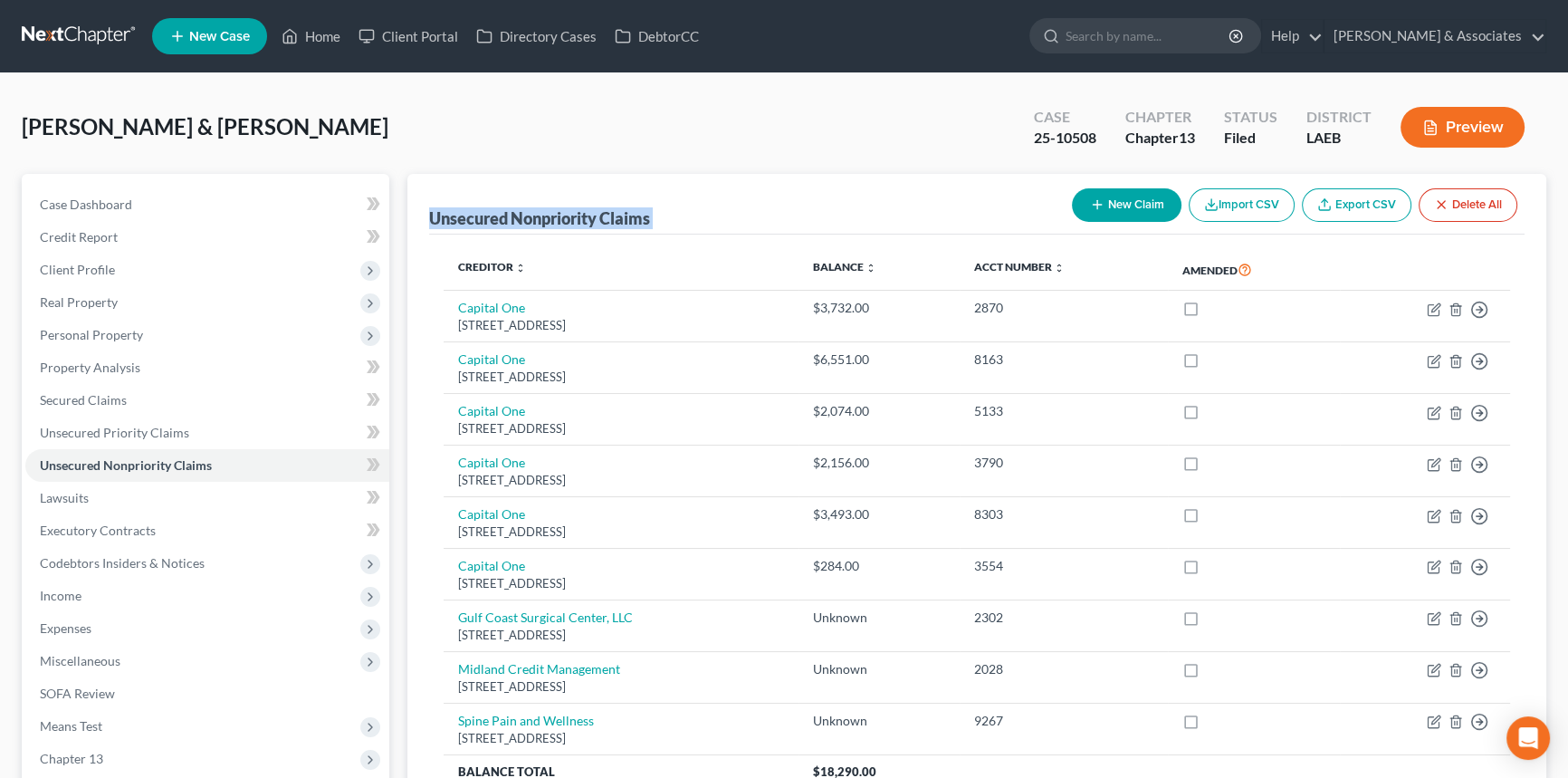
drag, startPoint x: 1001, startPoint y: 573, endPoint x: 432, endPoint y: 215, distance: 672.3
click at [432, 215] on div "Unsecured Nonpriority Claims New Claim Import CSV Export CSV Delete All Credito…" at bounding box center [978, 498] width 1139 height 650
click at [432, 215] on div "Unsecured Nonpriority Claims" at bounding box center [539, 218] width 221 height 22
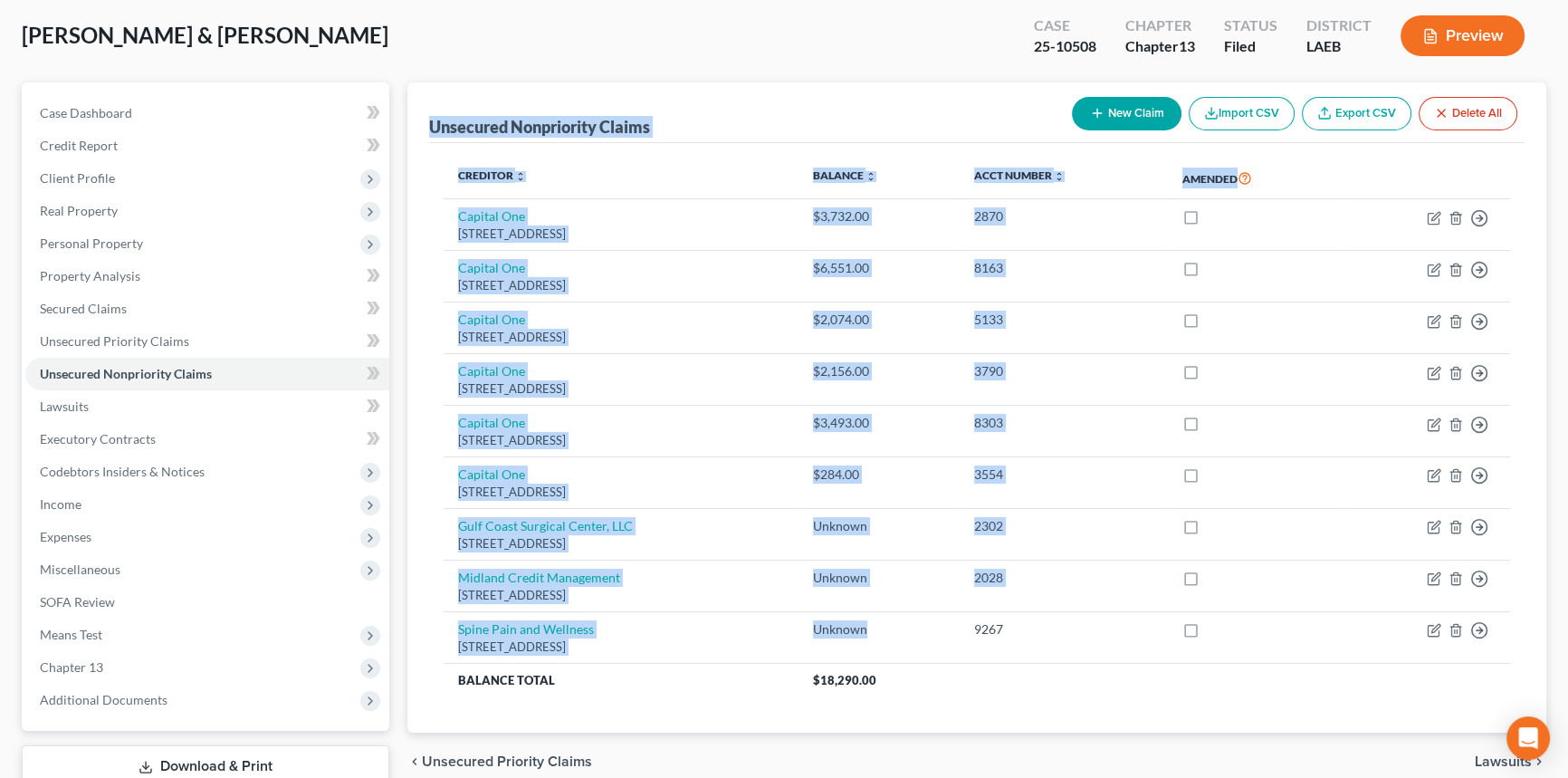
scroll to position [214, 0]
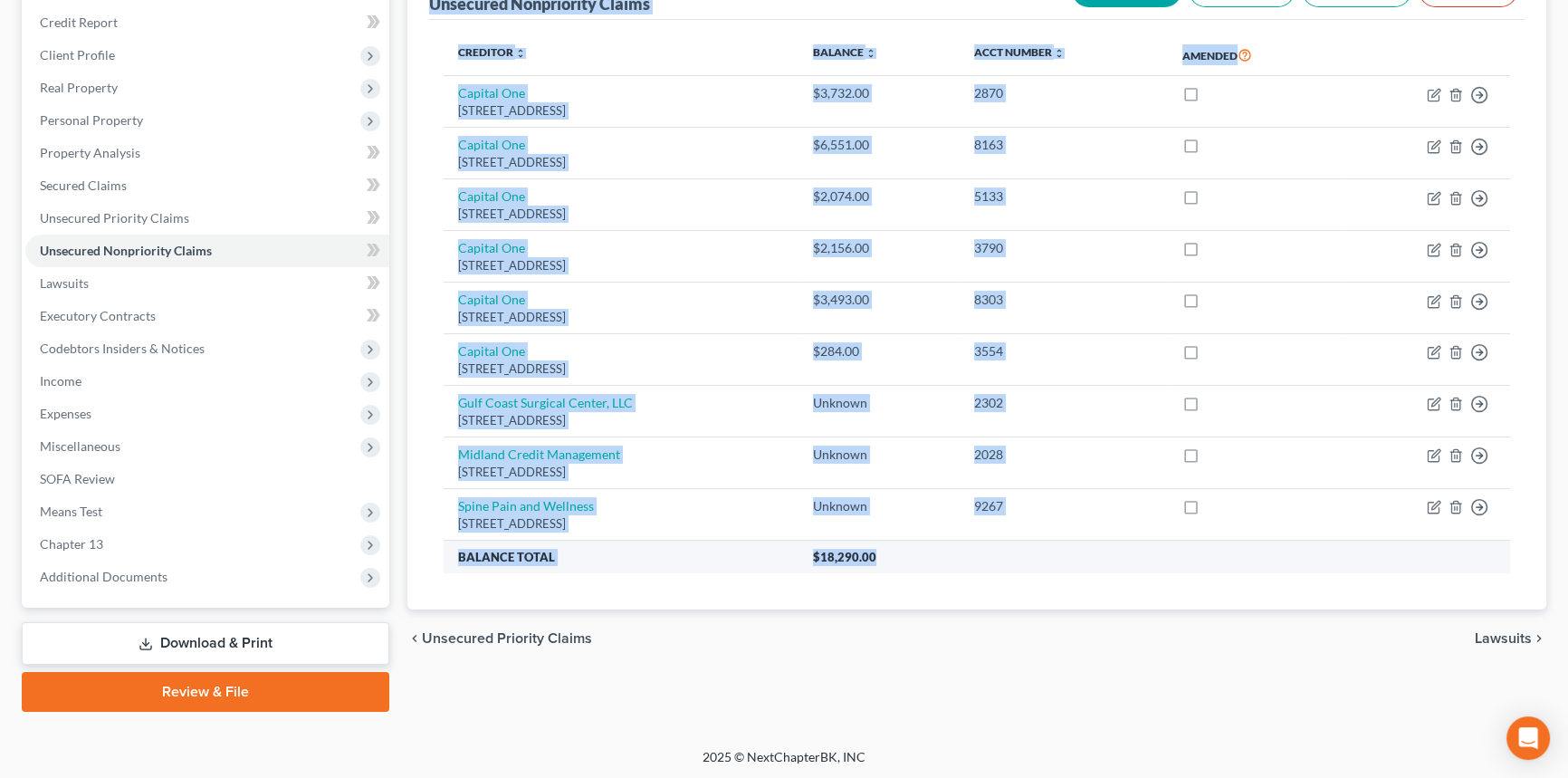
drag, startPoint x: 503, startPoint y: 291, endPoint x: 1033, endPoint y: 554, distance: 591.7
click at [1033, 554] on div "Unsecured Nonpriority Claims New Claim Import CSV Export CSV Delete All Credito…" at bounding box center [978, 284] width 1139 height 650
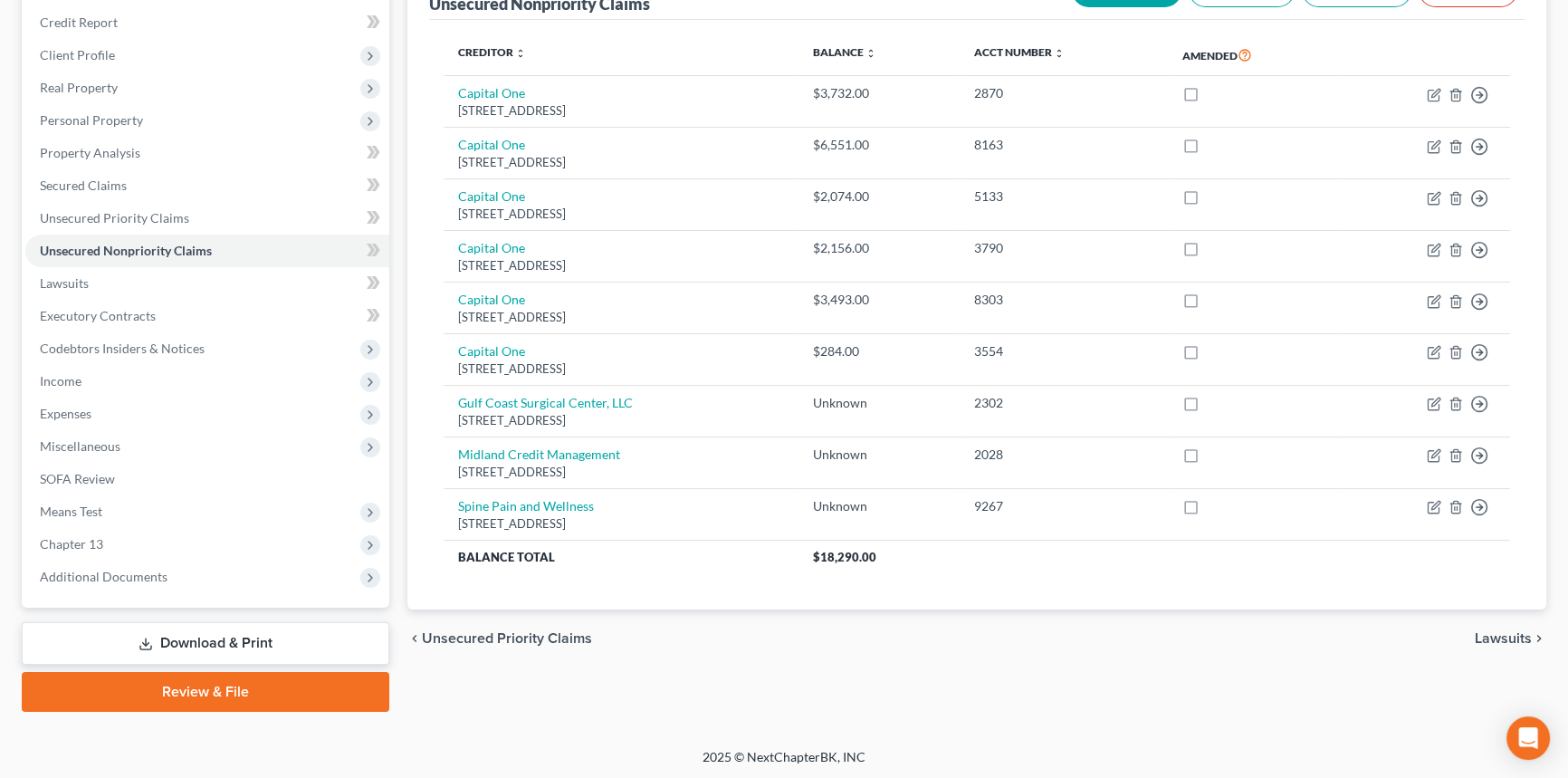
click at [1035, 672] on div "Unsecured Nonpriority Claims New Claim Import CSV Export CSV Delete All Credito…" at bounding box center [977, 335] width 1157 height 752
click at [182, 183] on link "Secured Claims" at bounding box center [207, 186] width 364 height 33
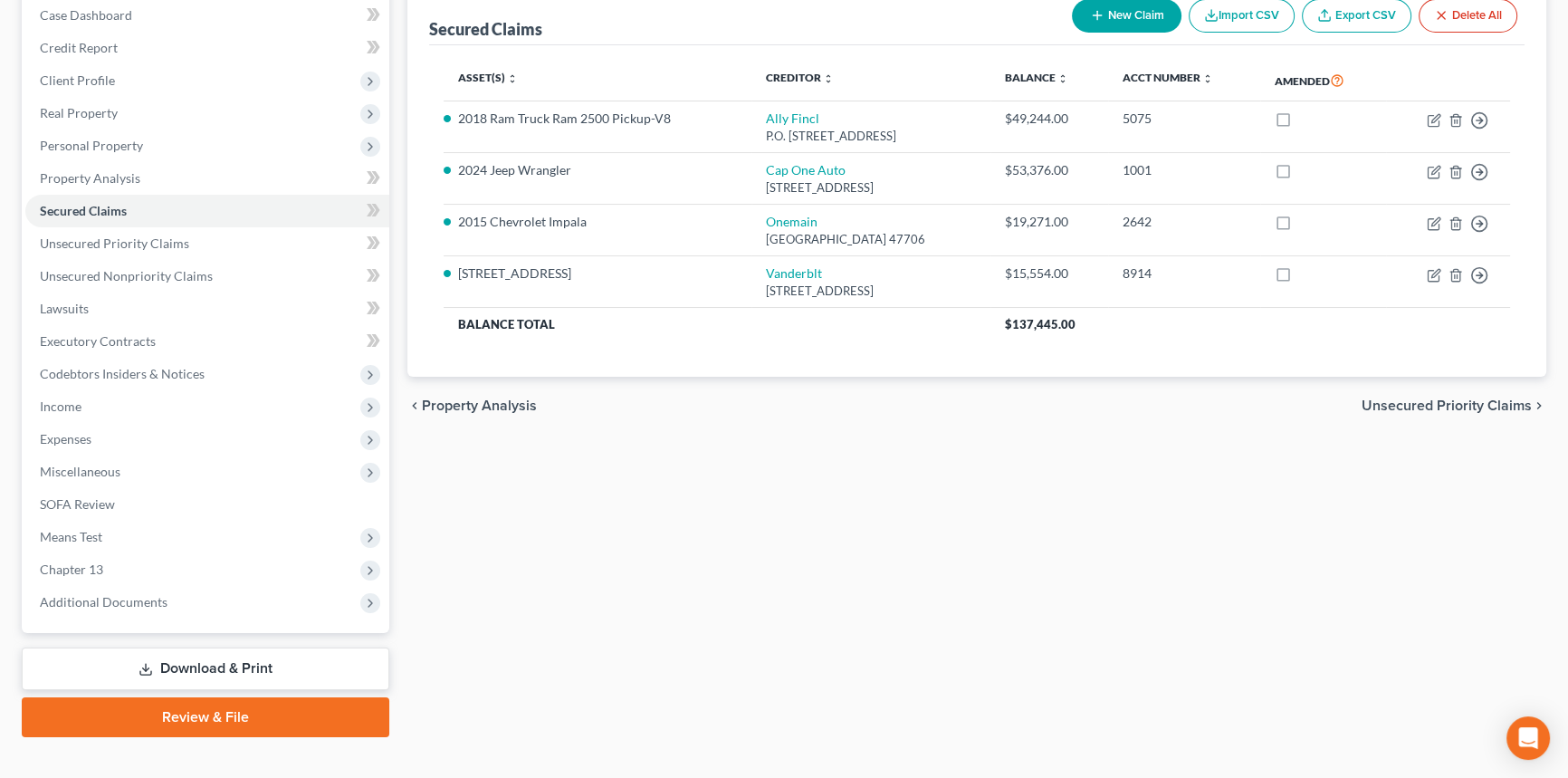
scroll to position [214, 0]
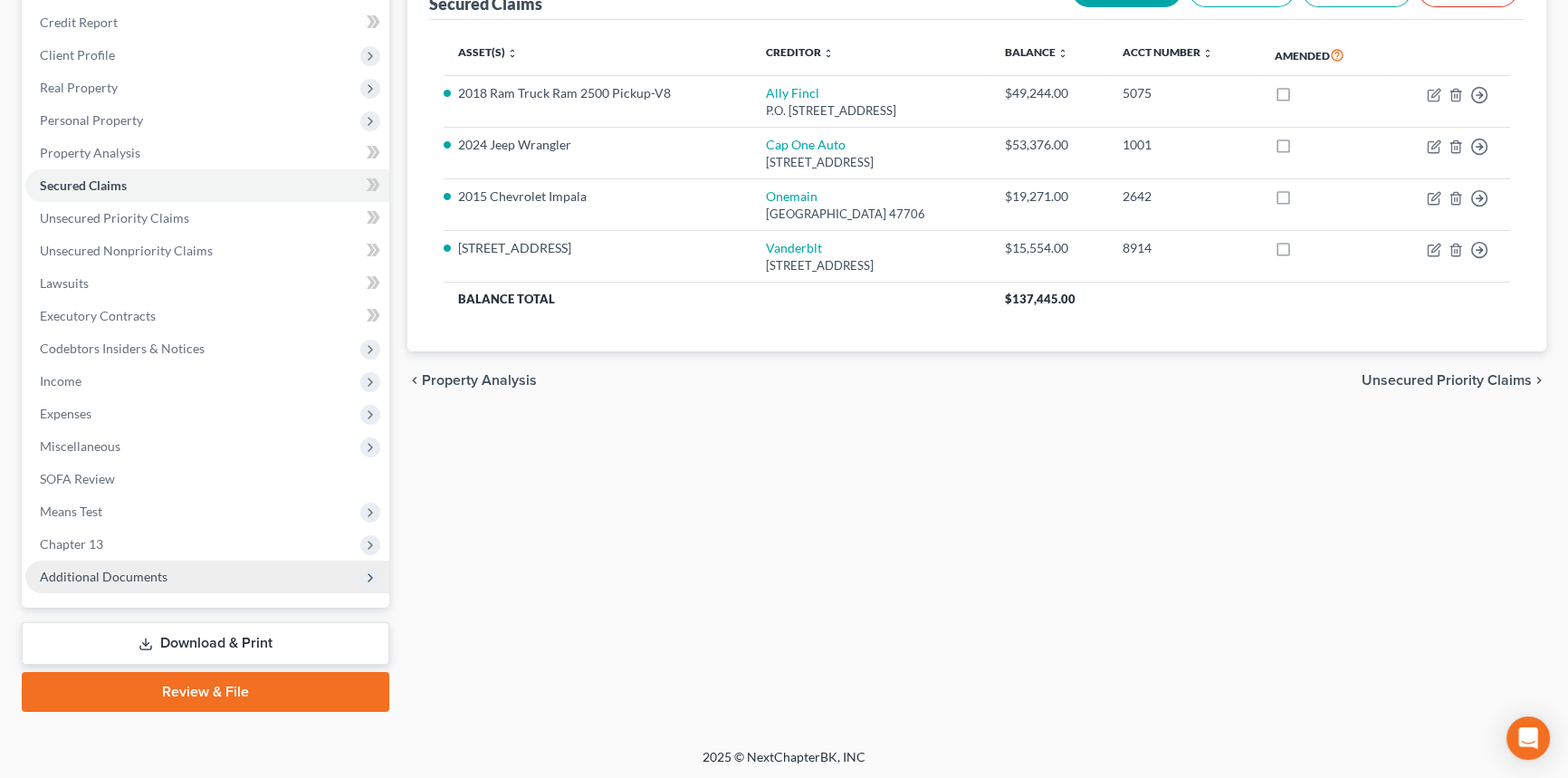
click at [174, 575] on span "Additional Documents" at bounding box center [207, 577] width 364 height 33
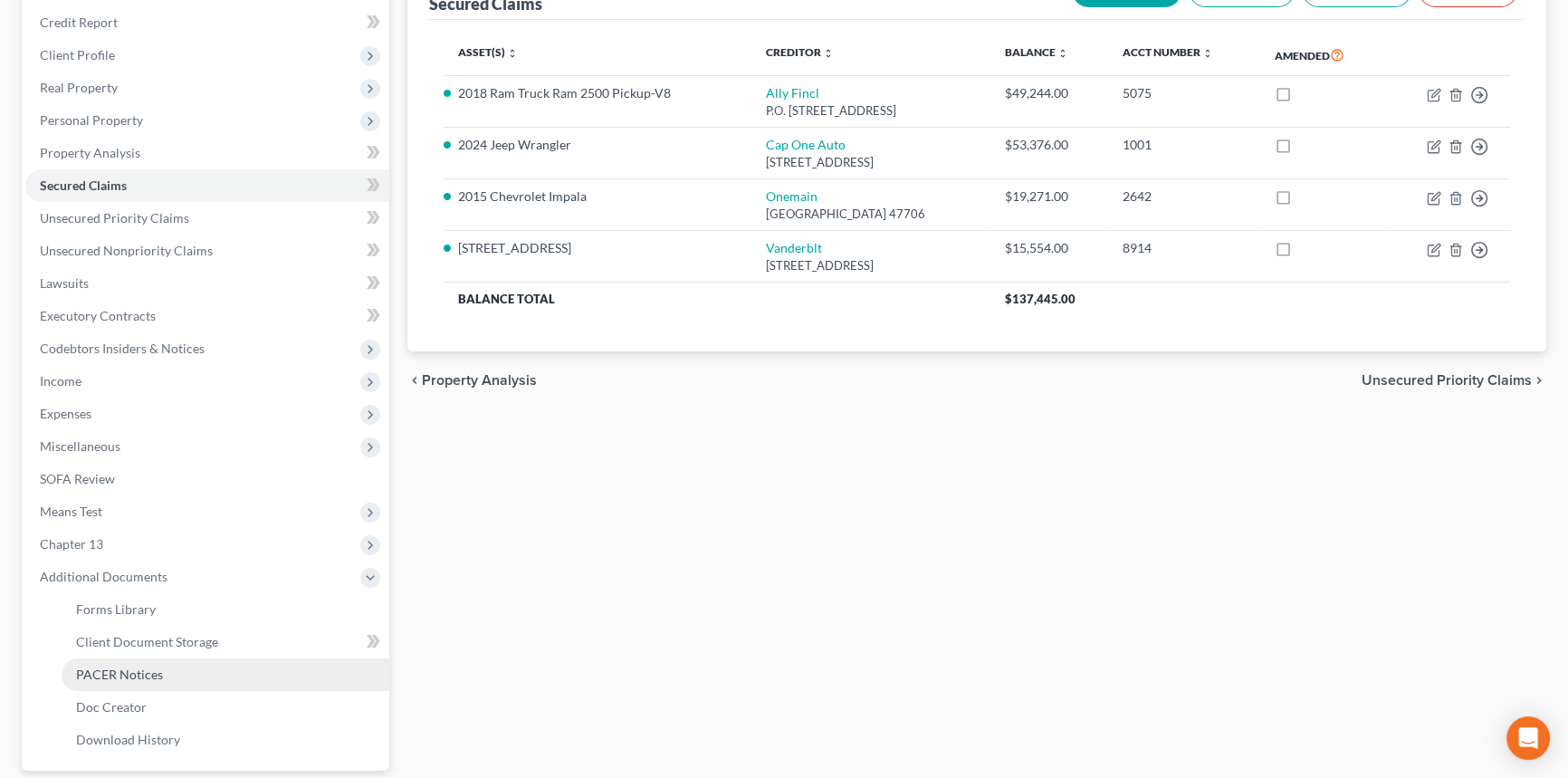
click at [157, 676] on span "PACER Notices" at bounding box center [120, 674] width 87 height 16
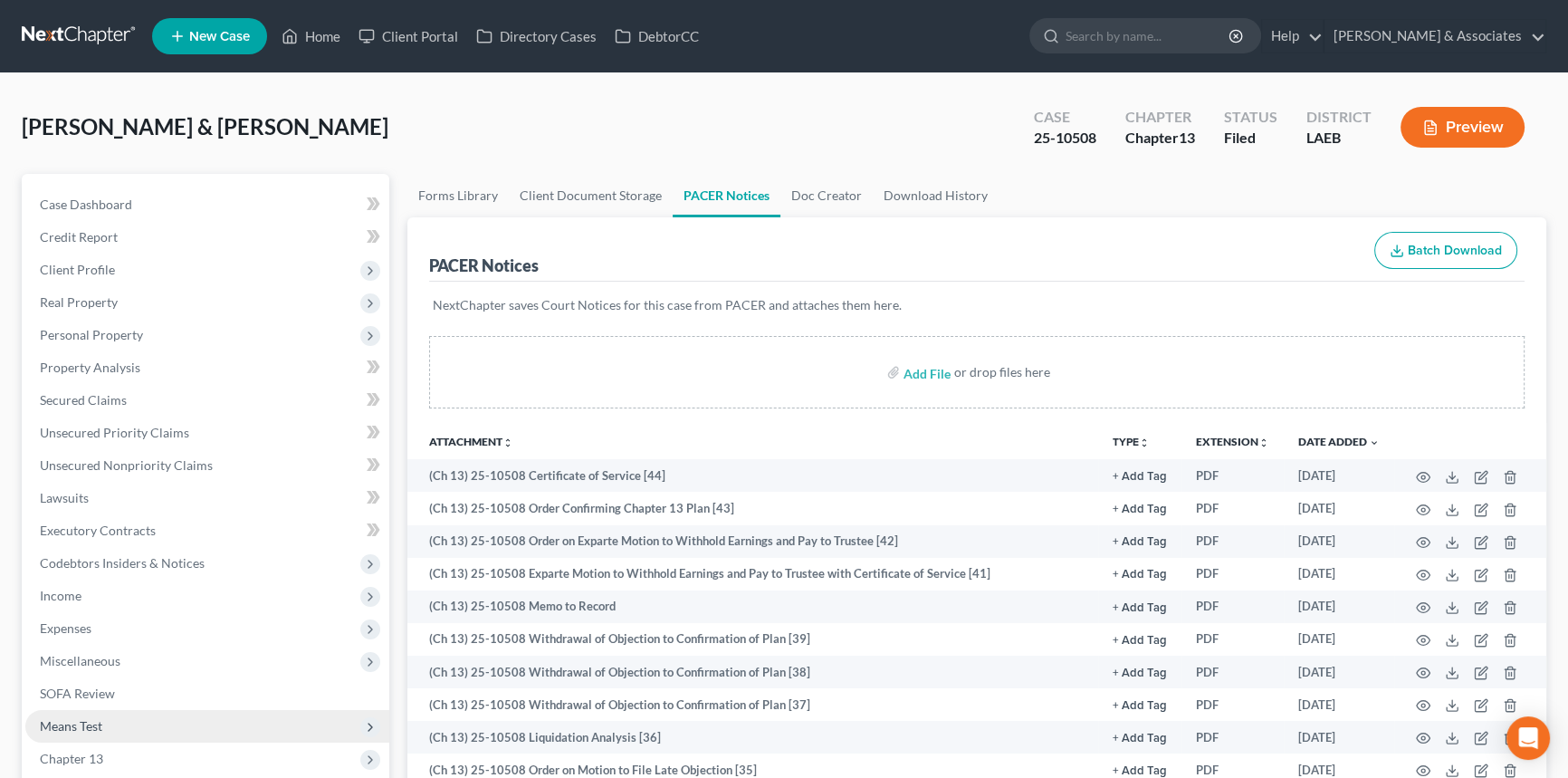
click at [158, 755] on span "Chapter 13" at bounding box center [207, 758] width 364 height 33
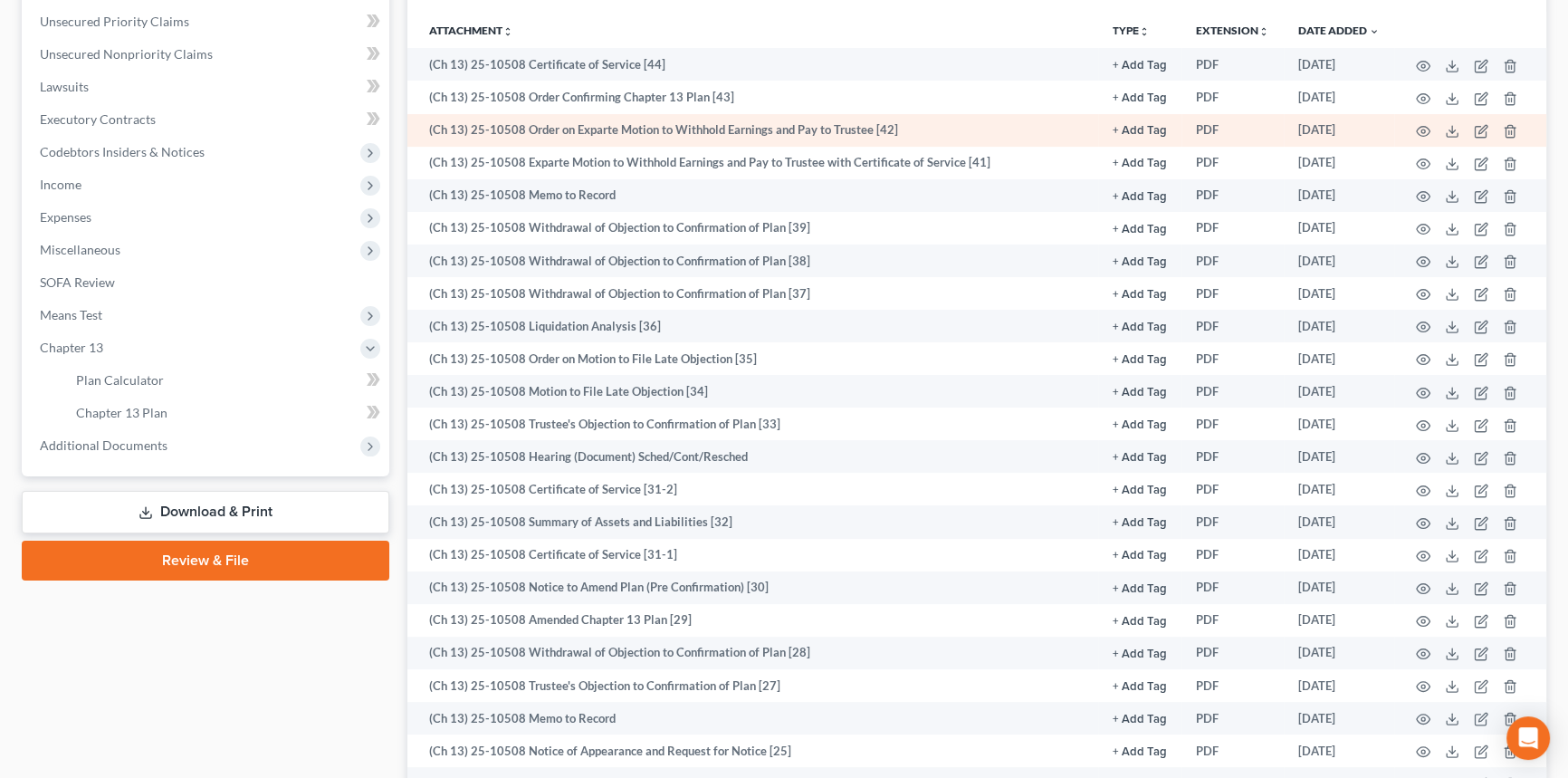
click at [1434, 133] on td at bounding box center [1470, 130] width 152 height 33
click at [1422, 132] on icon "button" at bounding box center [1423, 131] width 15 height 15
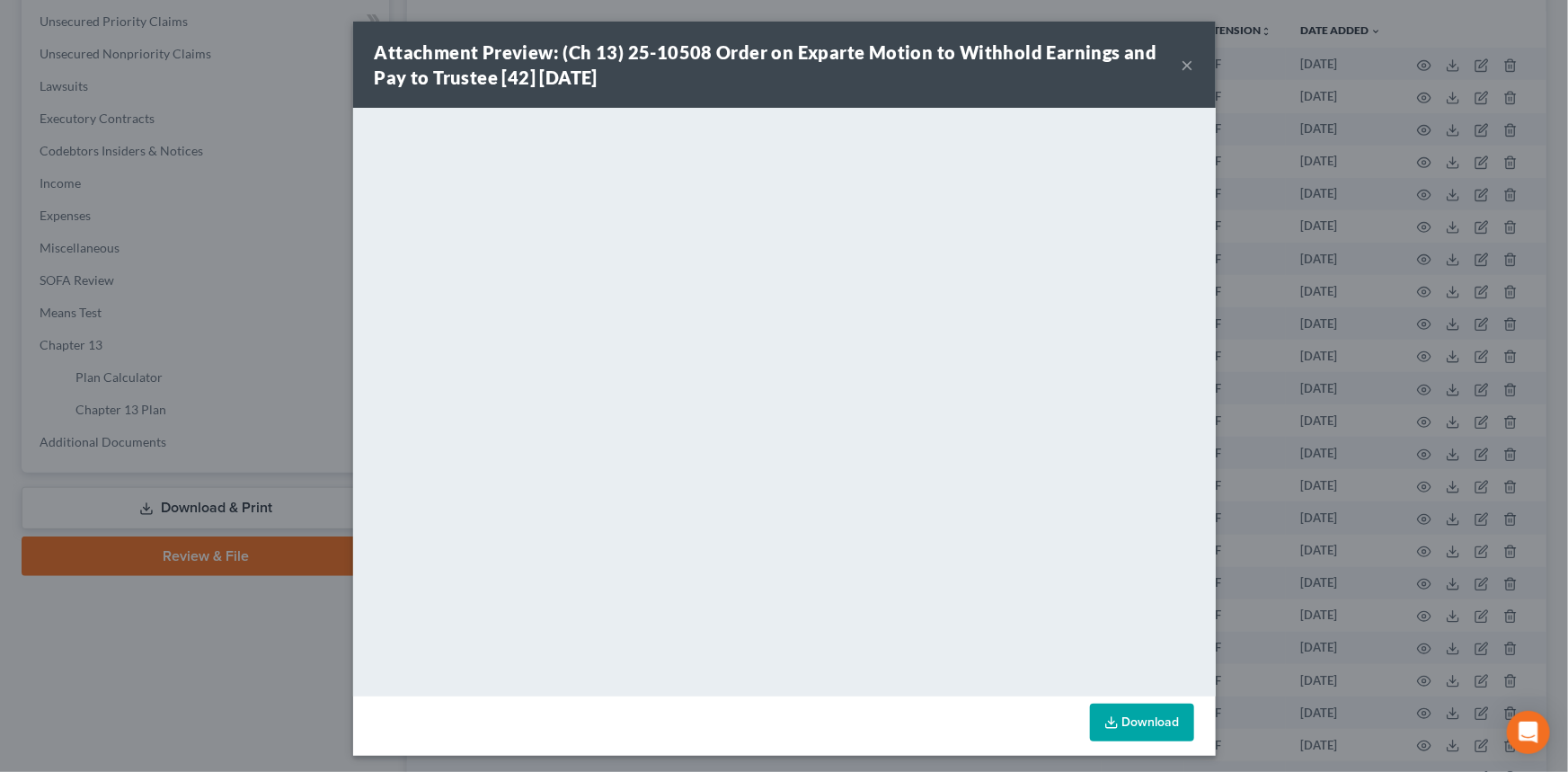
click at [1182, 66] on button "×" at bounding box center [1188, 65] width 13 height 22
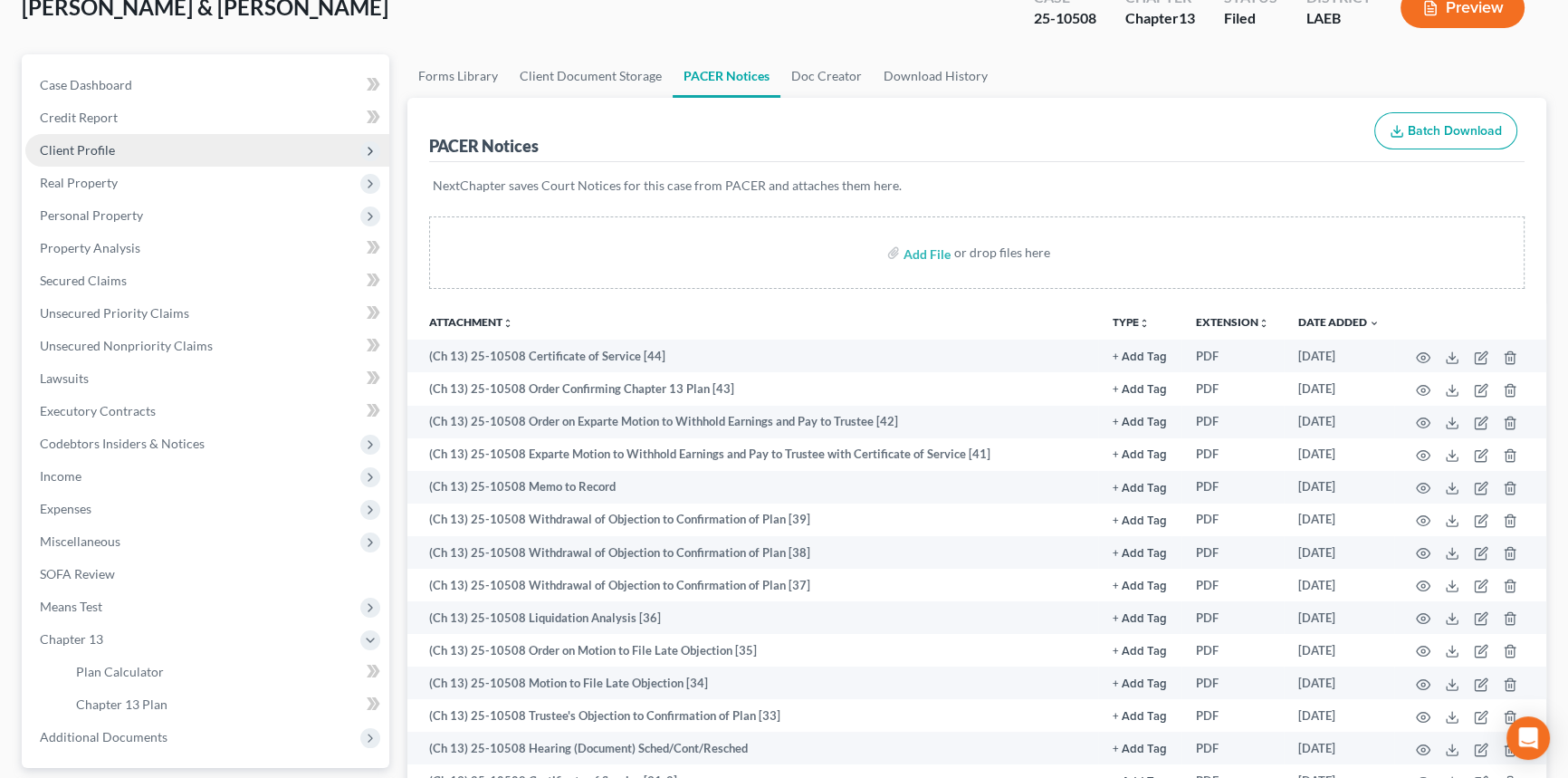
scroll to position [0, 0]
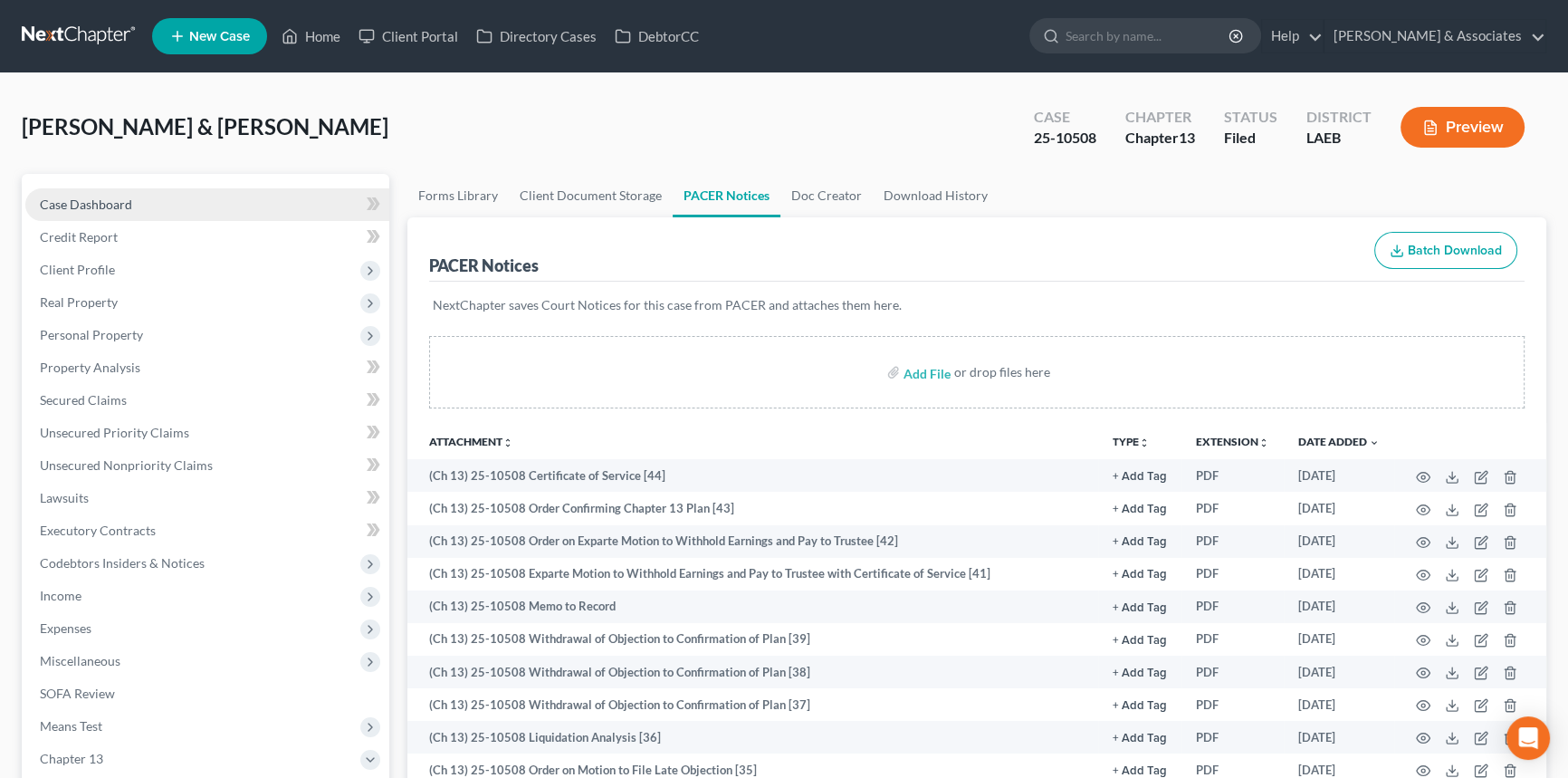
click at [141, 194] on link "Case Dashboard" at bounding box center [207, 204] width 364 height 33
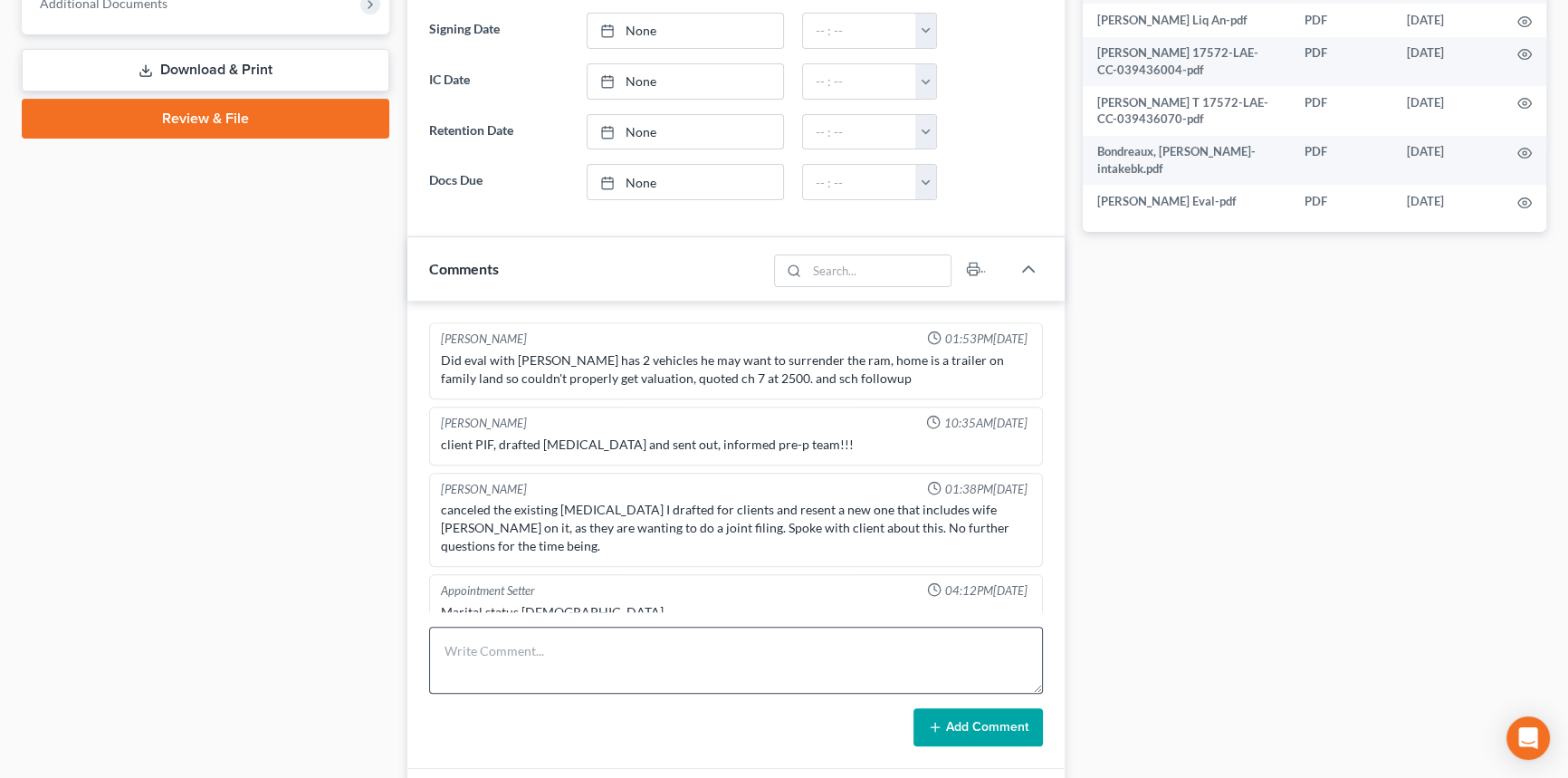
scroll to position [3248, 0]
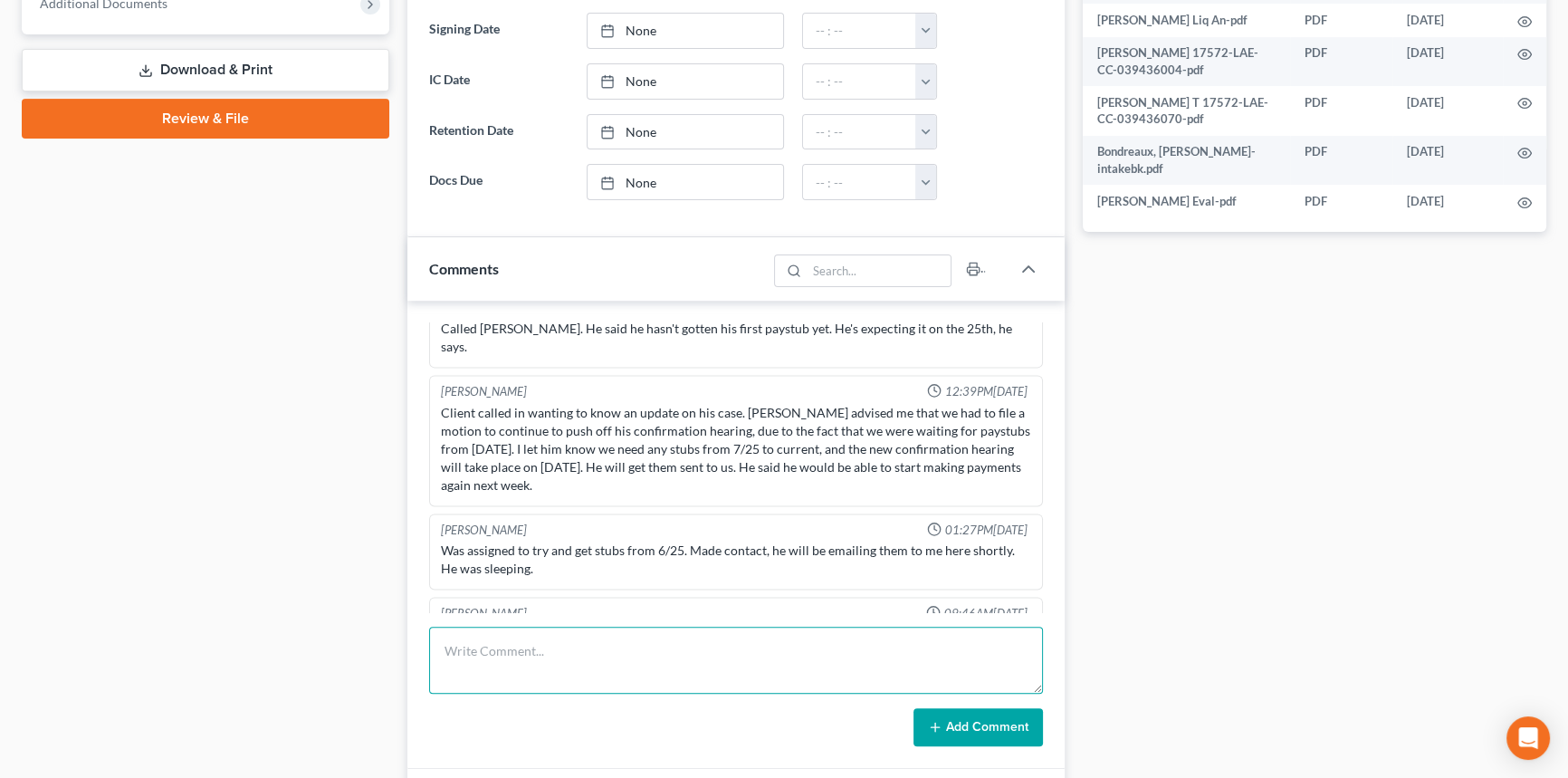
click at [555, 659] on textarea at bounding box center [735, 660] width 614 height 67
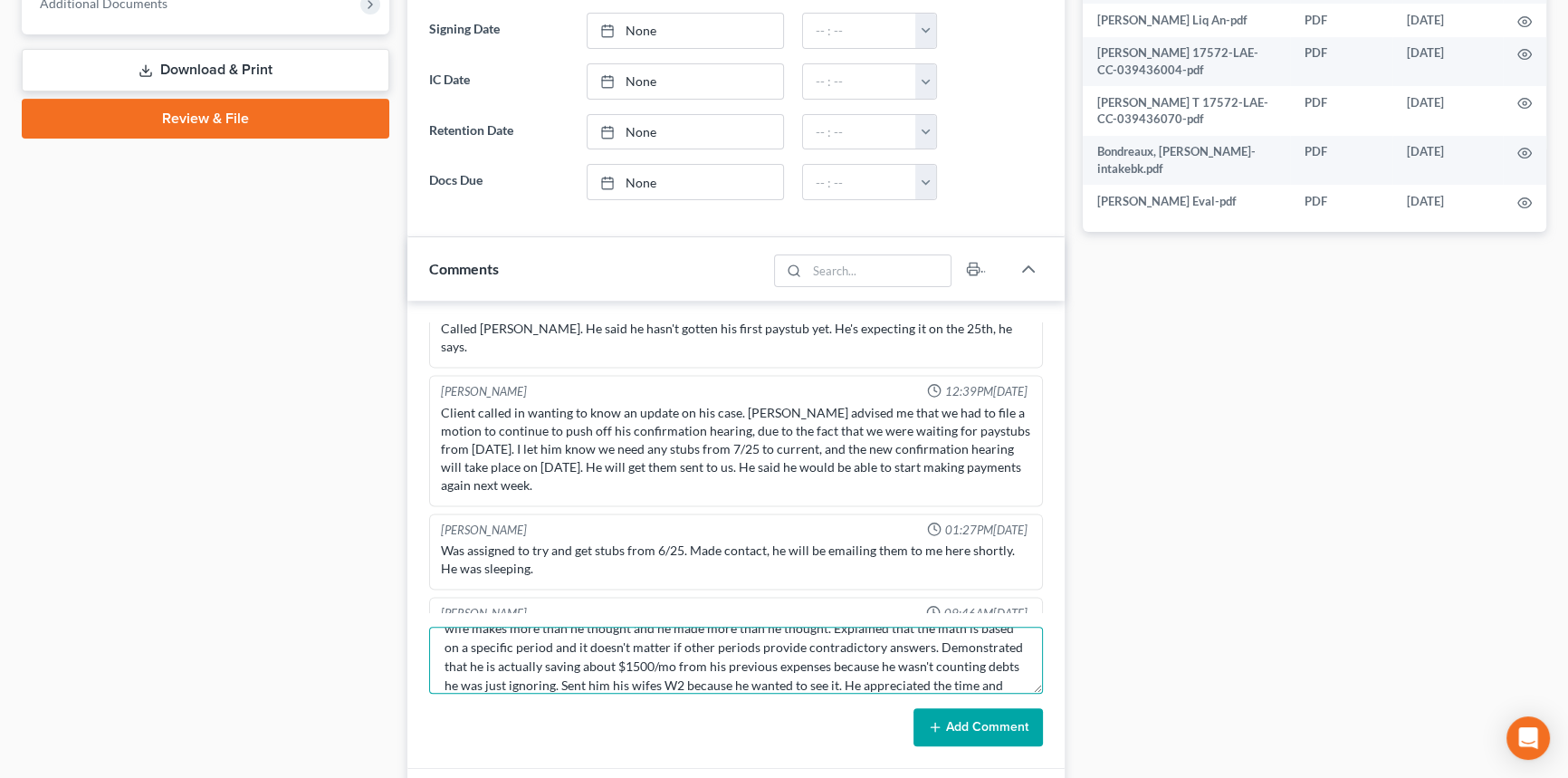
scroll to position [79, 0]
type textarea "Call with [PERSON_NAME]. Discussed numbers at length. Demonstrated that both ou…"
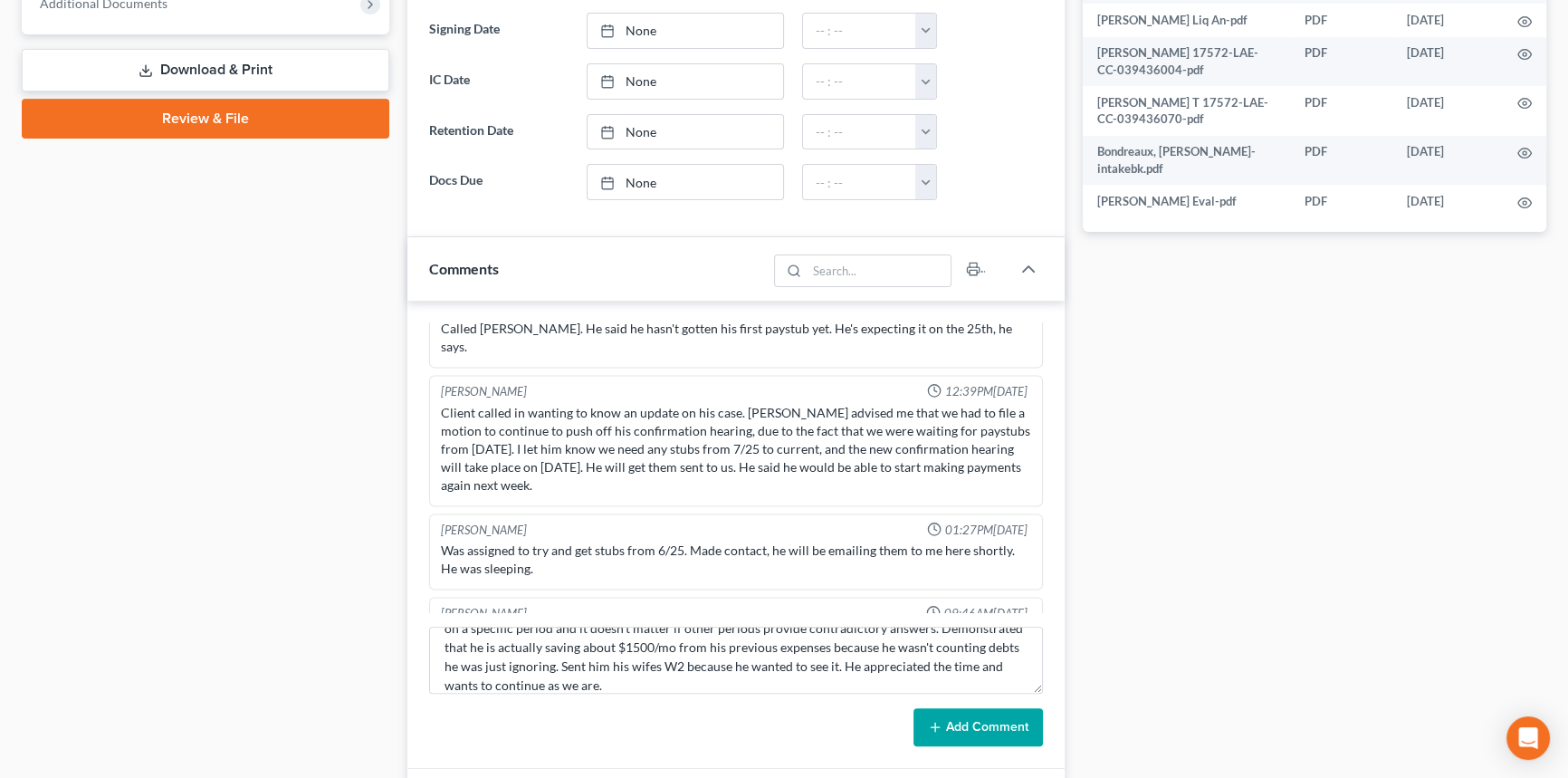
click at [995, 721] on button "Add Comment" at bounding box center [978, 726] width 129 height 38
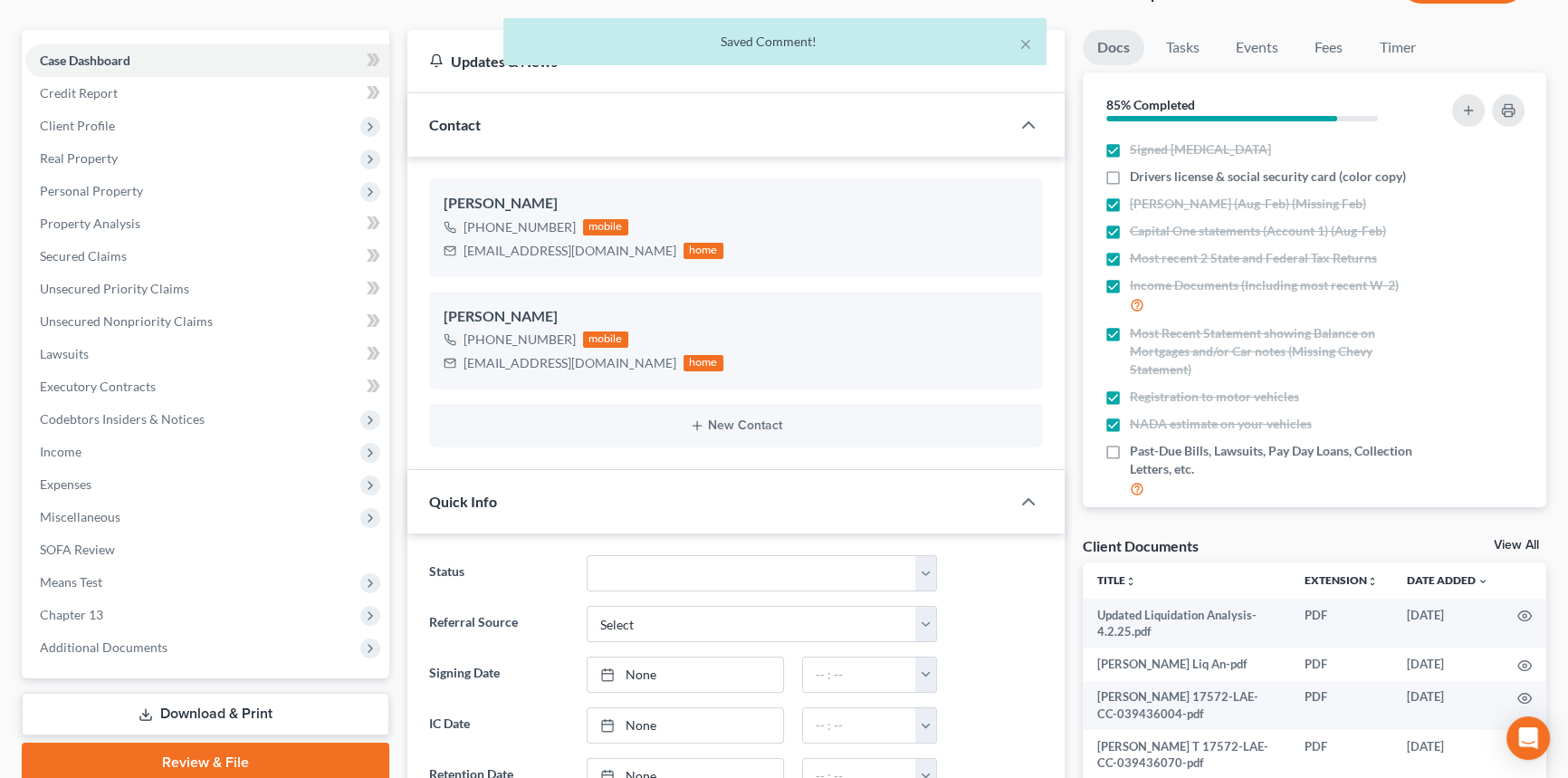
scroll to position [129, 0]
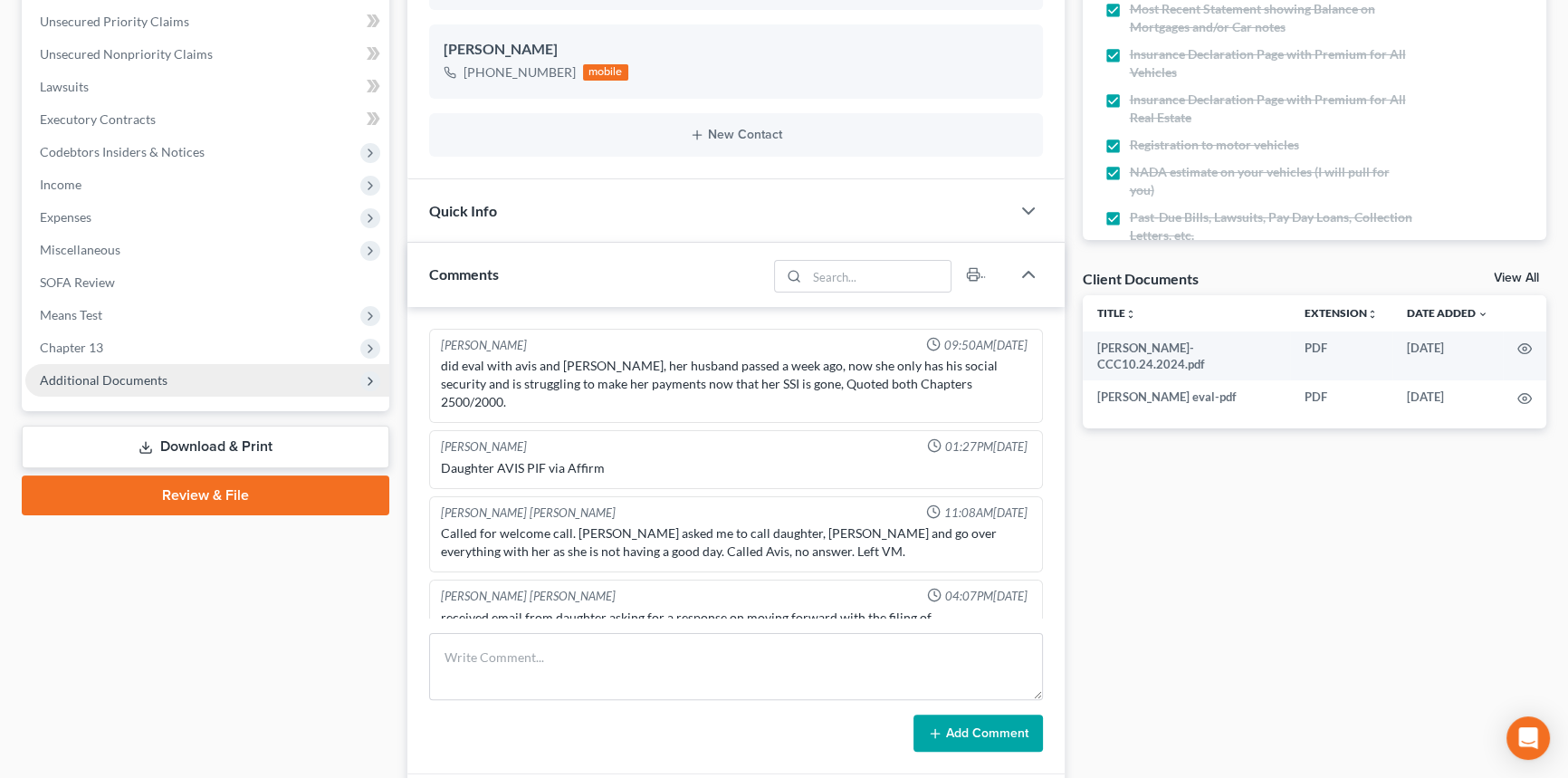
scroll to position [5204, 0]
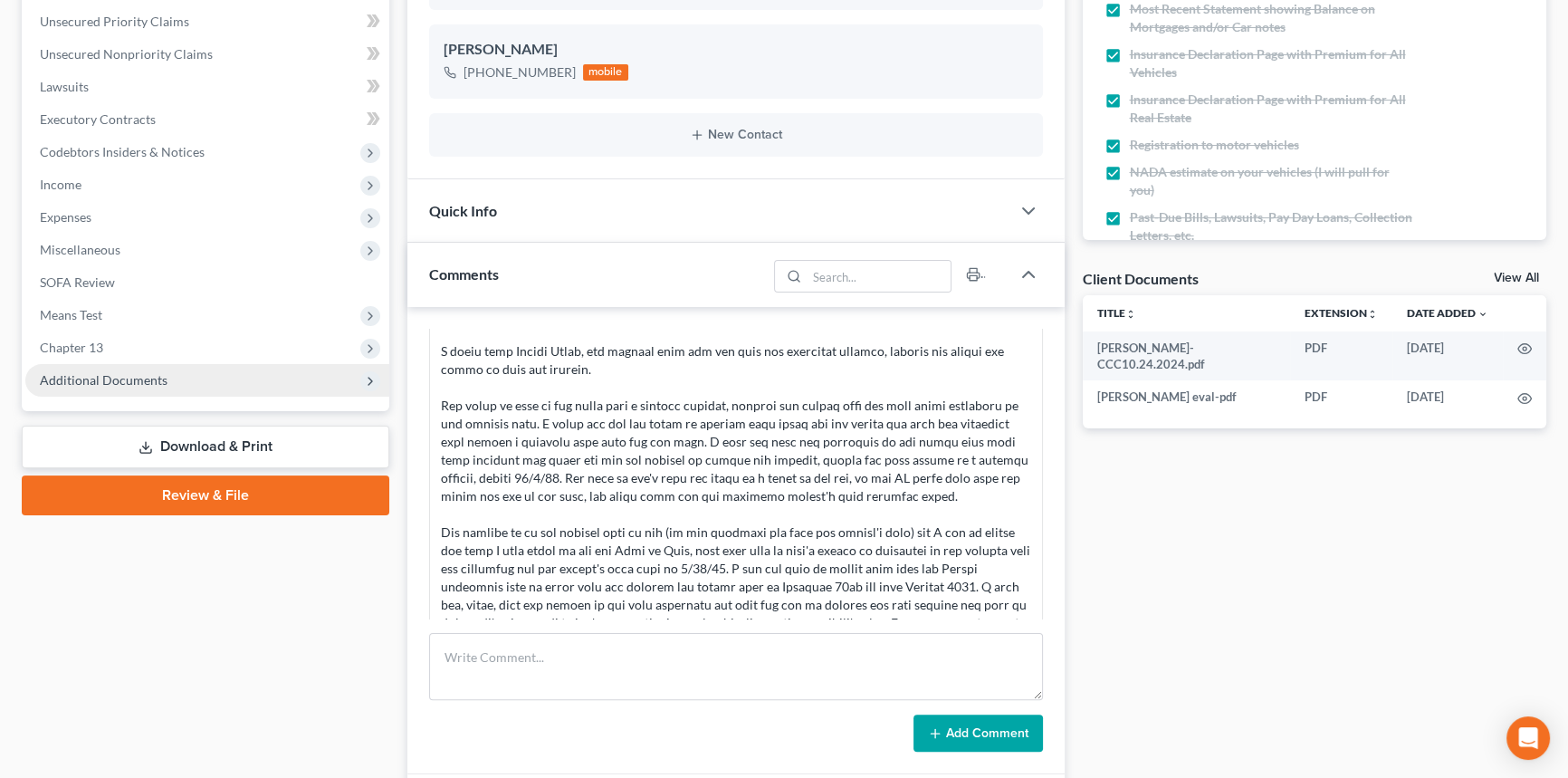
click at [115, 382] on span "Additional Documents" at bounding box center [103, 380] width 128 height 16
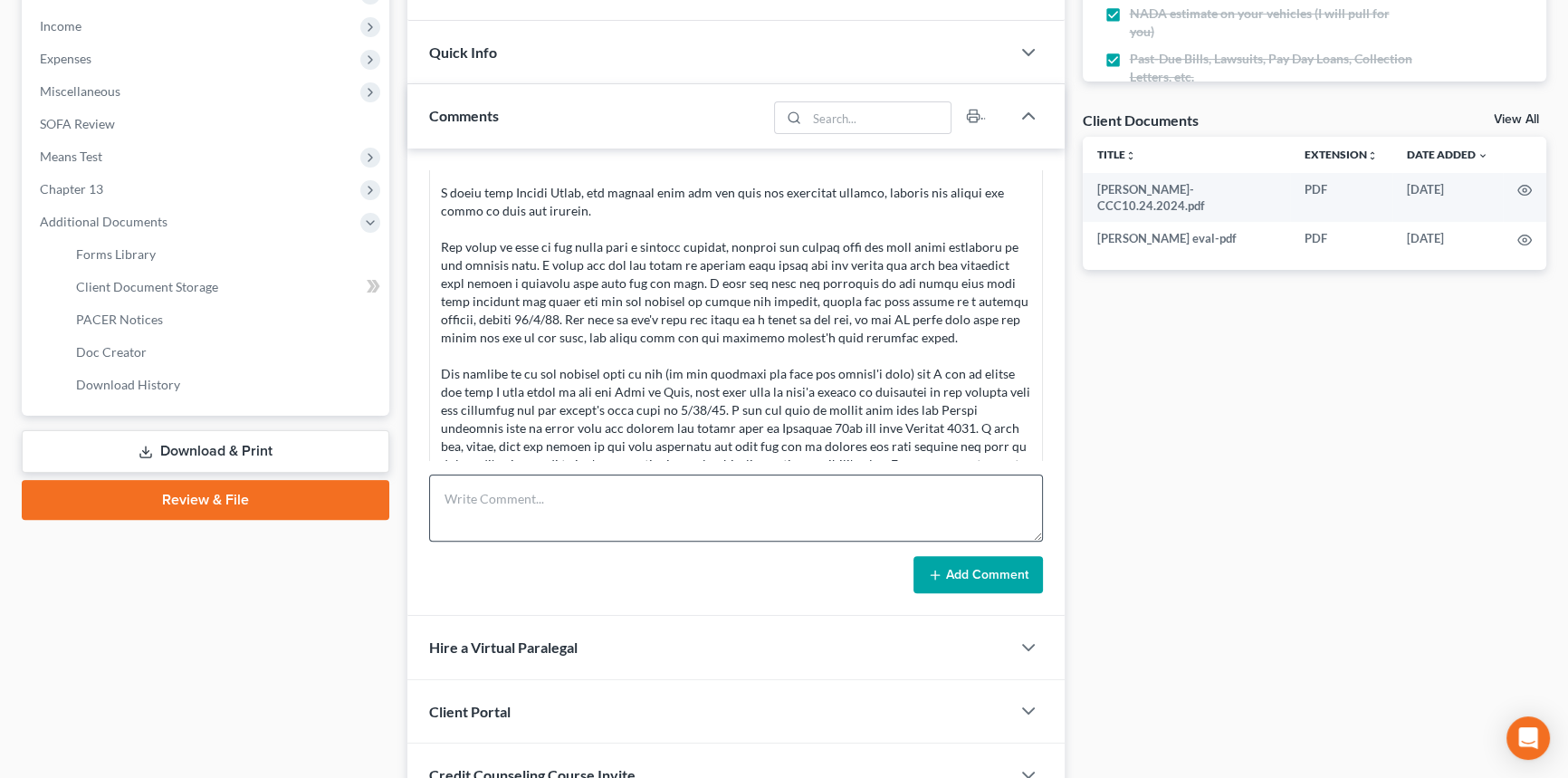
scroll to position [576, 0]
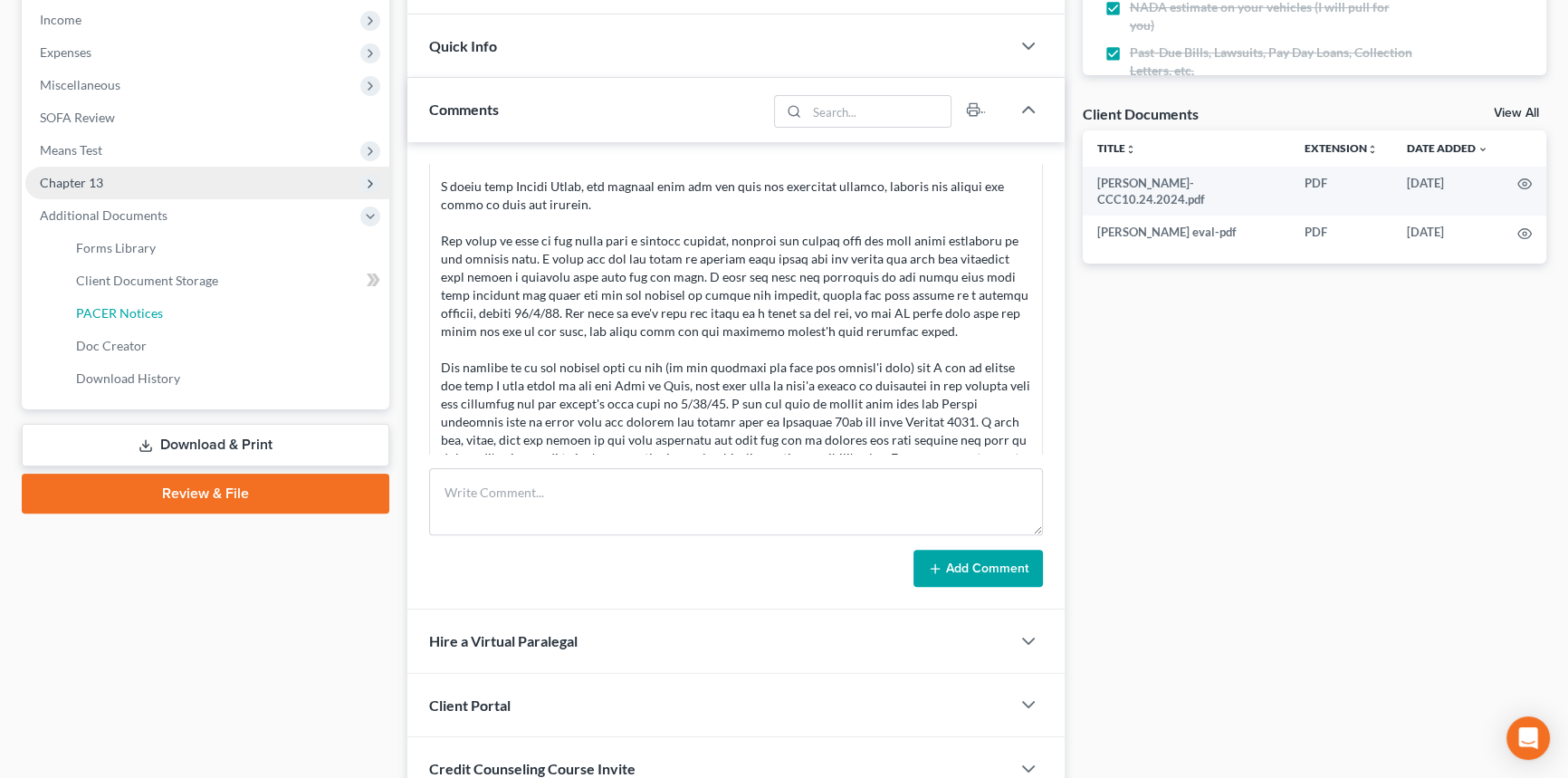
drag, startPoint x: 140, startPoint y: 313, endPoint x: 386, endPoint y: 377, distance: 254.2
click at [140, 313] on span "PACER Notices" at bounding box center [120, 313] width 87 height 16
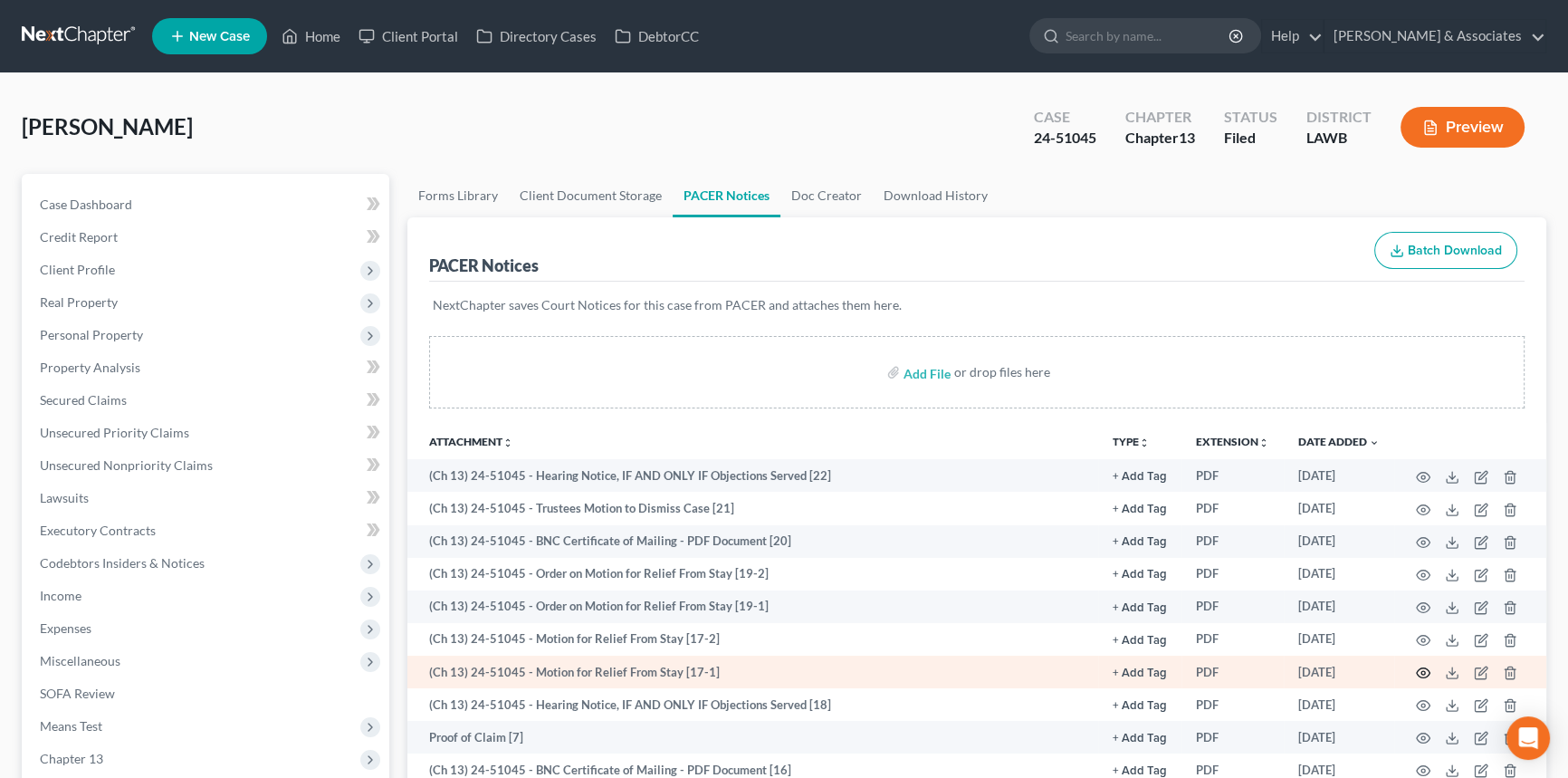
click at [1424, 668] on icon "button" at bounding box center [1423, 673] width 15 height 15
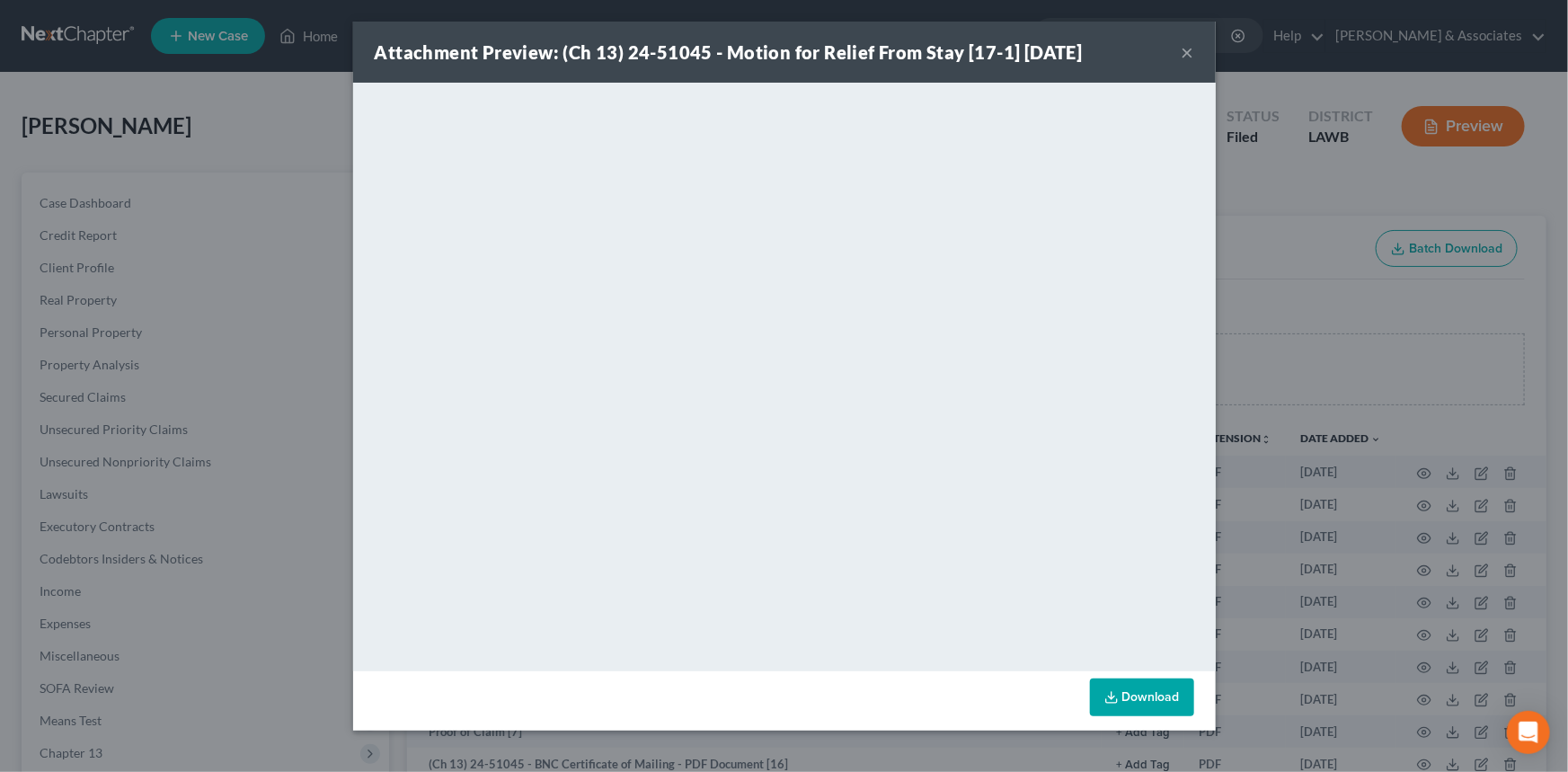
drag, startPoint x: 1187, startPoint y: 48, endPoint x: 1264, endPoint y: 167, distance: 141.7
click at [1187, 50] on button "×" at bounding box center [1188, 52] width 13 height 22
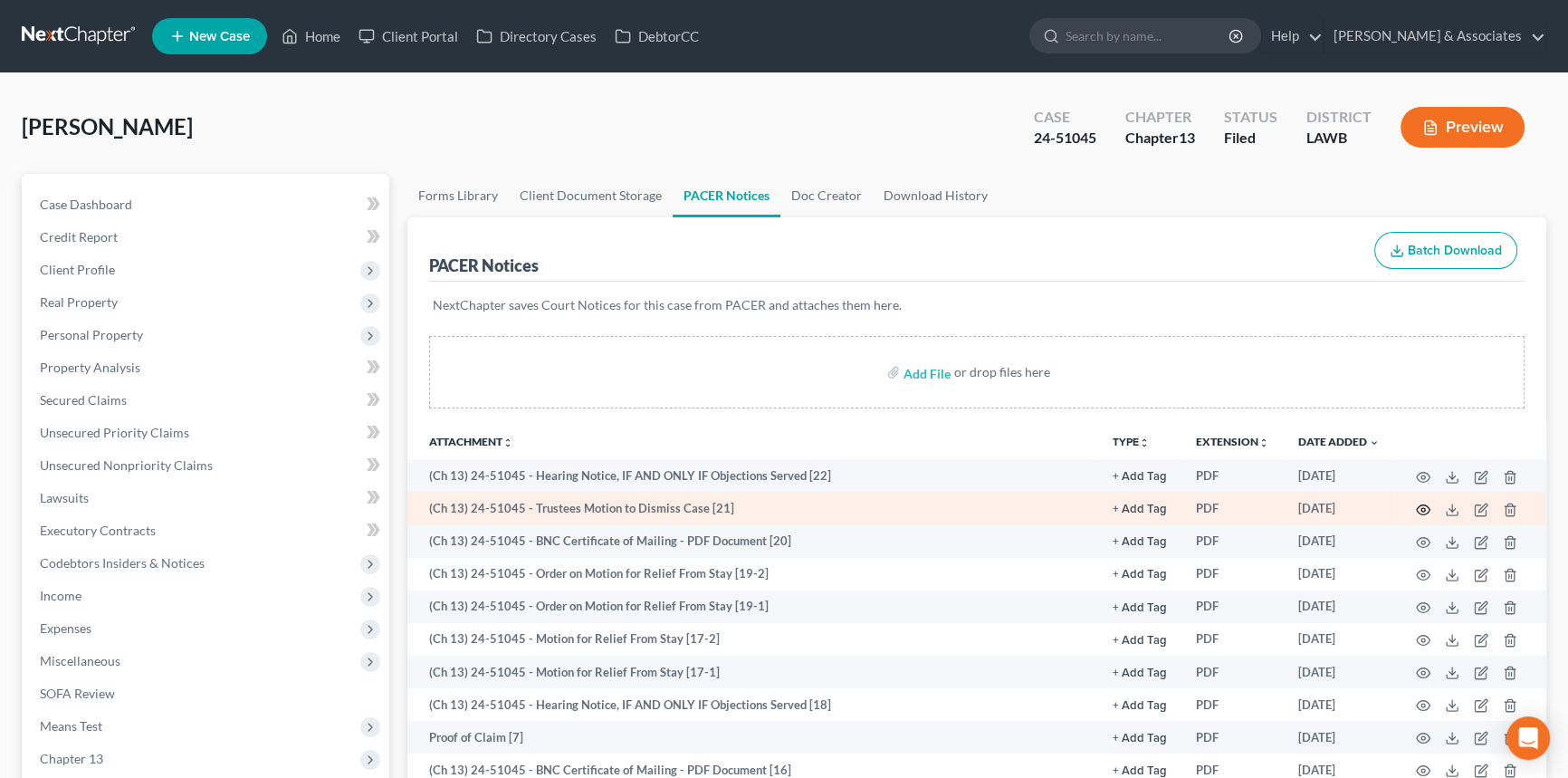
click at [1419, 507] on icon "button" at bounding box center [1423, 509] width 15 height 15
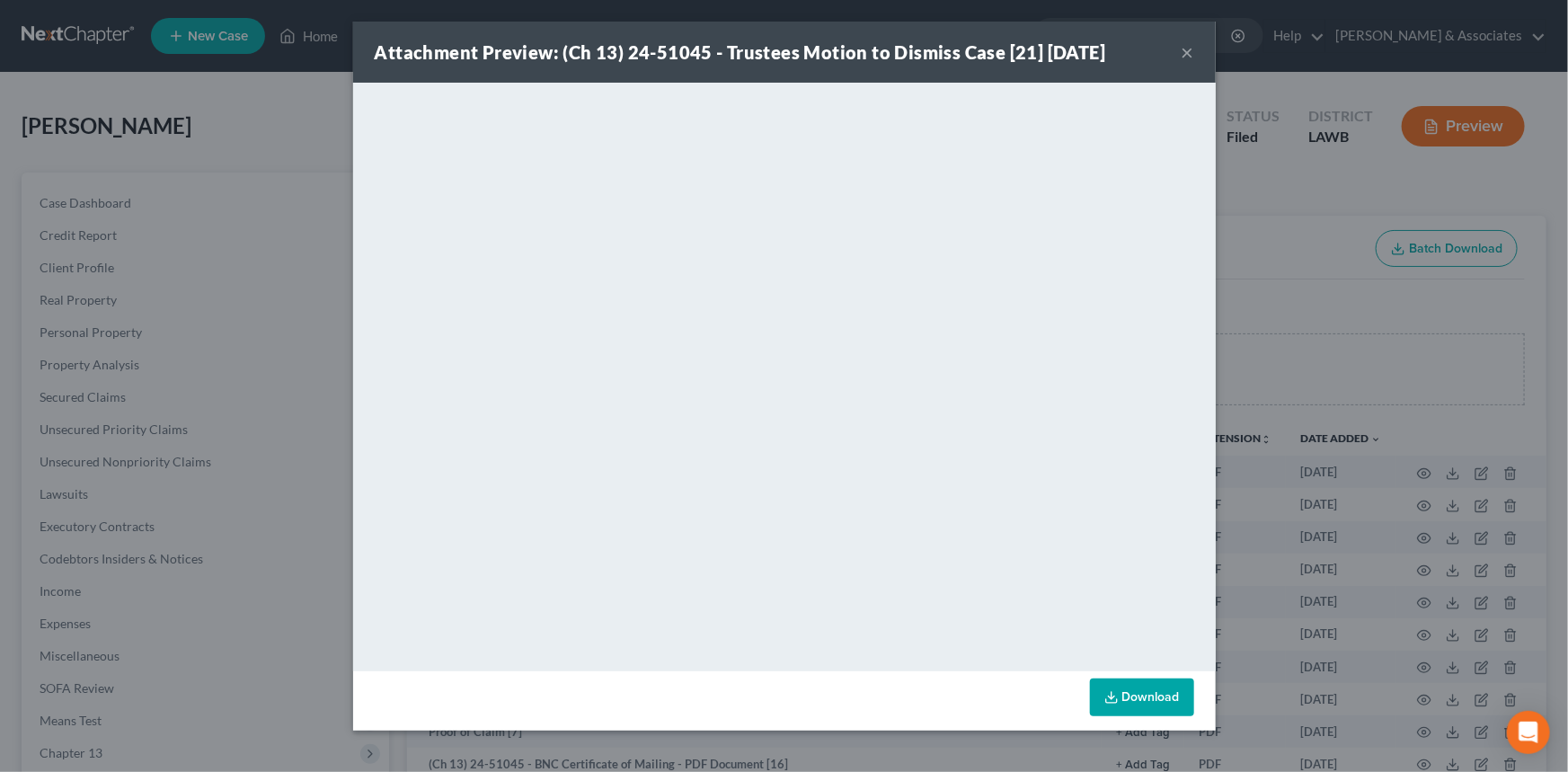
click at [1191, 53] on button "×" at bounding box center [1188, 52] width 13 height 22
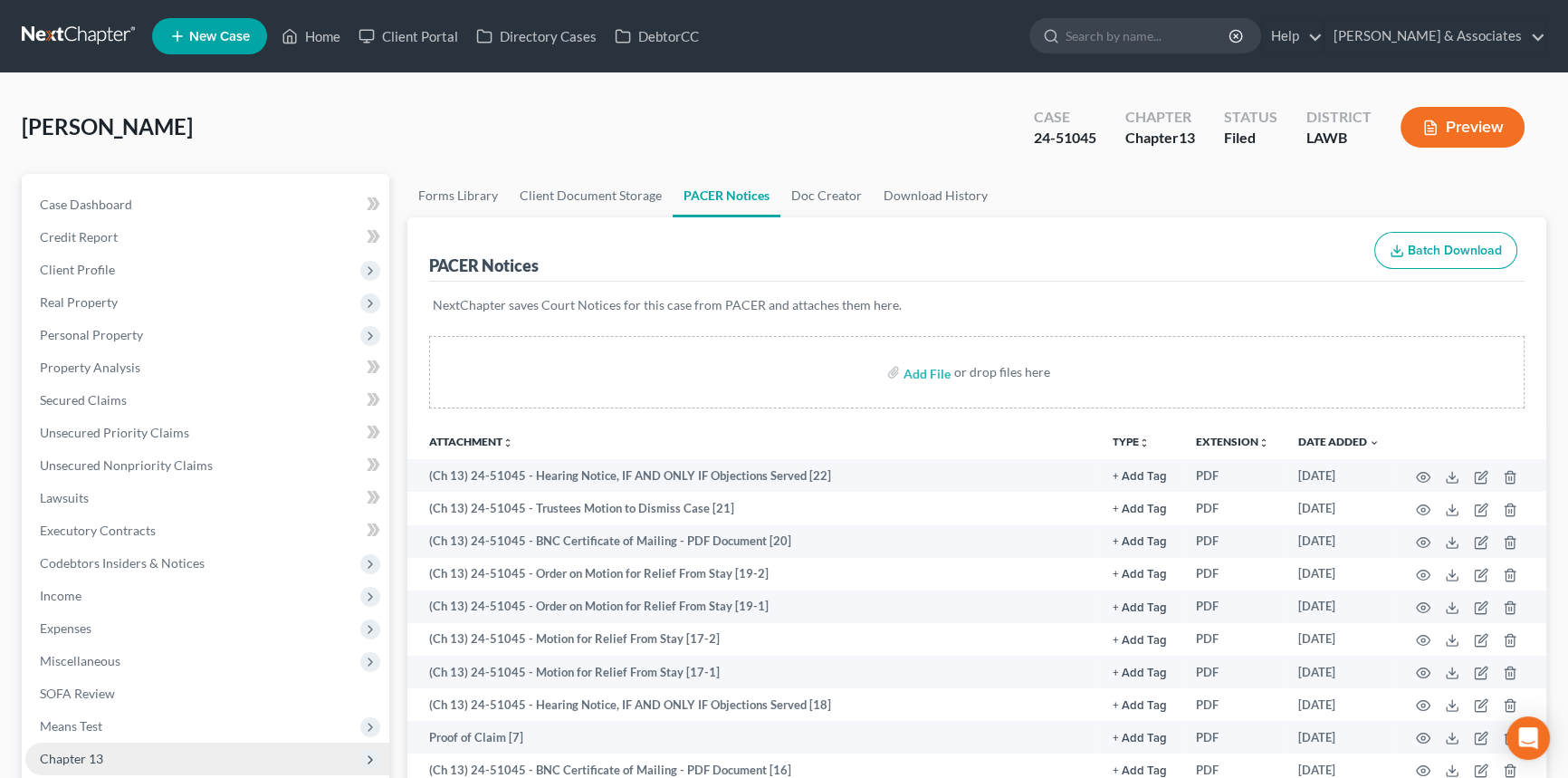
click at [118, 748] on span "Chapter 13" at bounding box center [207, 758] width 364 height 33
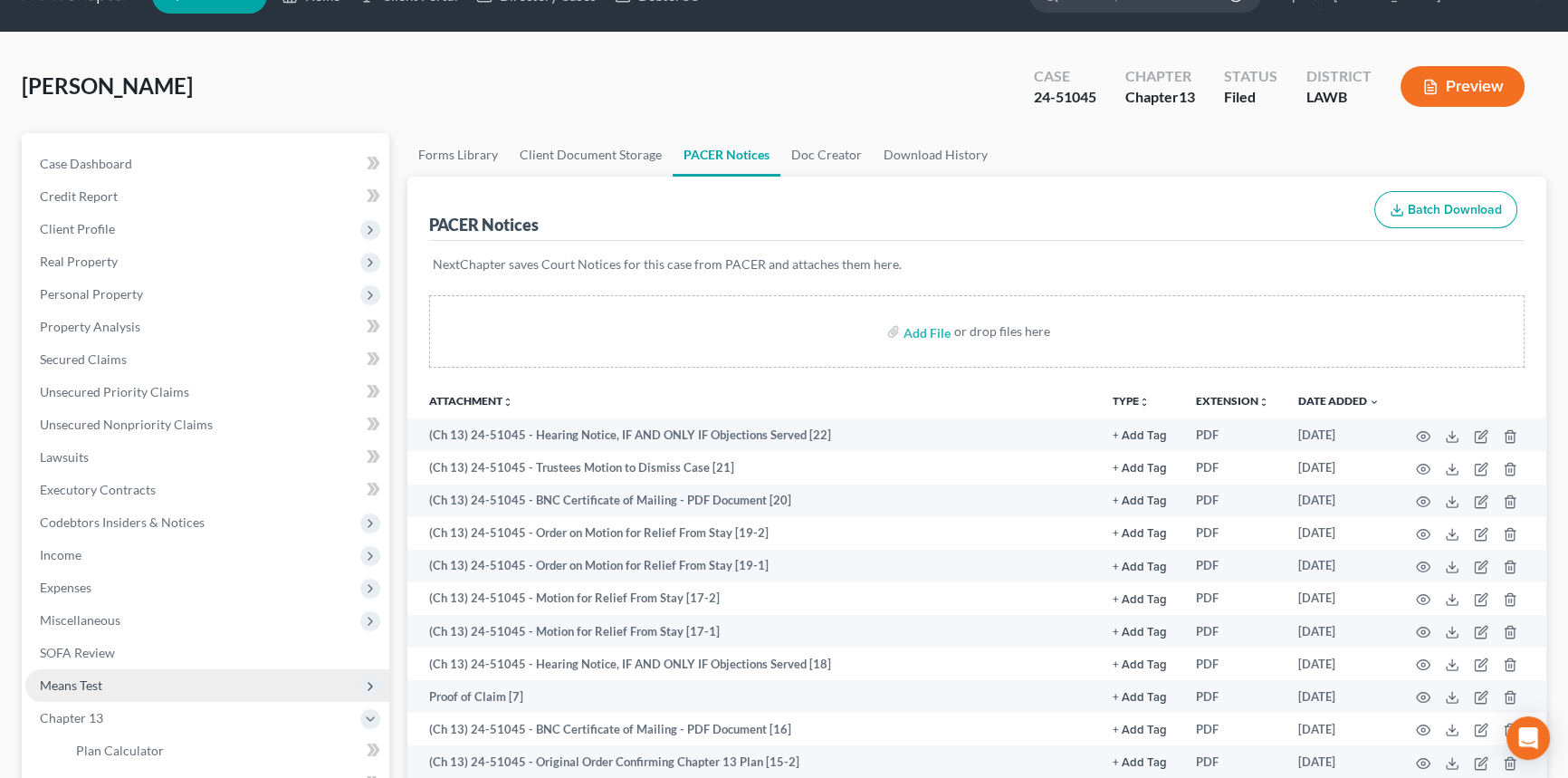
scroll to position [81, 0]
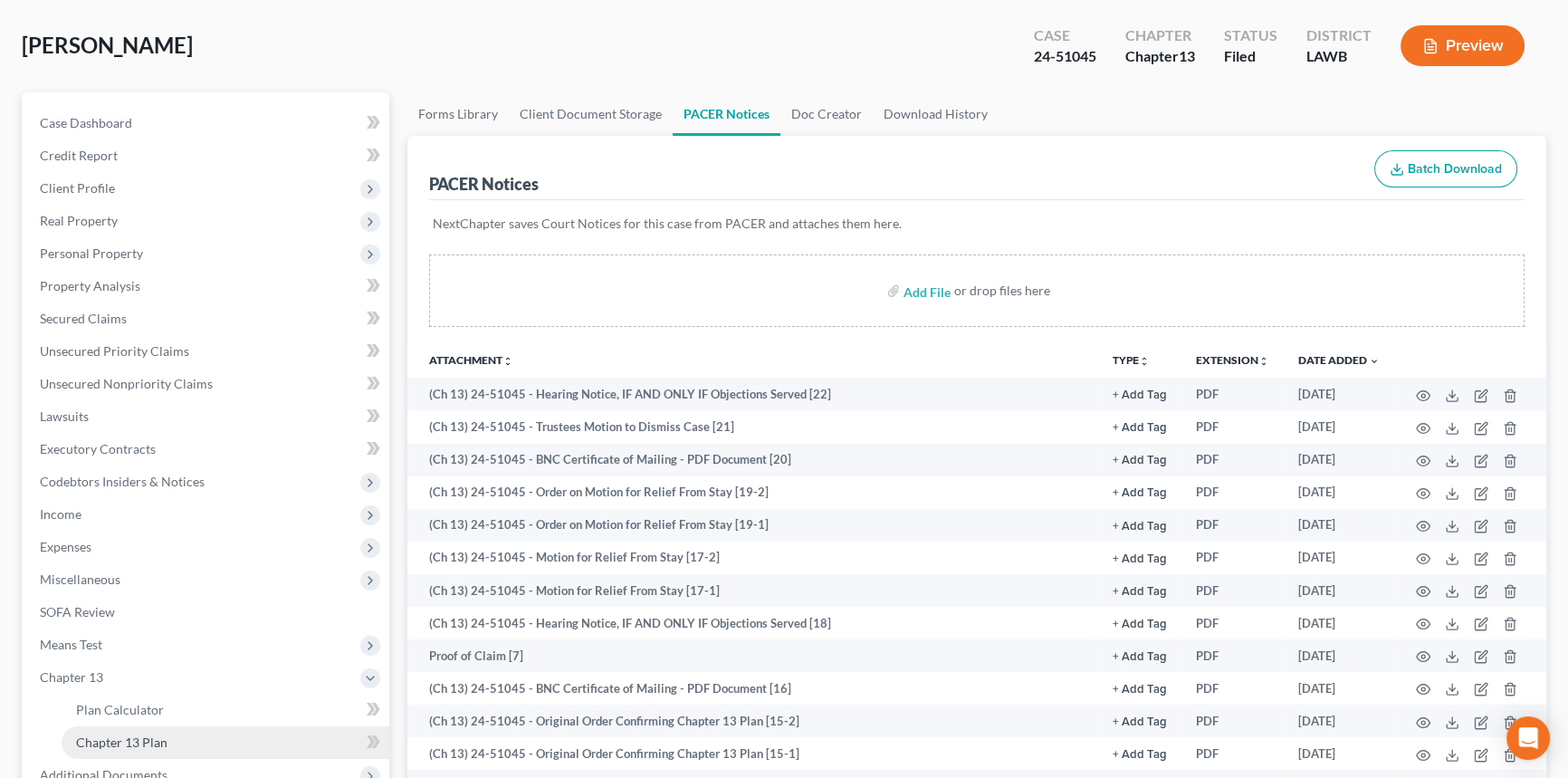
click at [139, 744] on span "Chapter 13 Plan" at bounding box center [122, 742] width 91 height 16
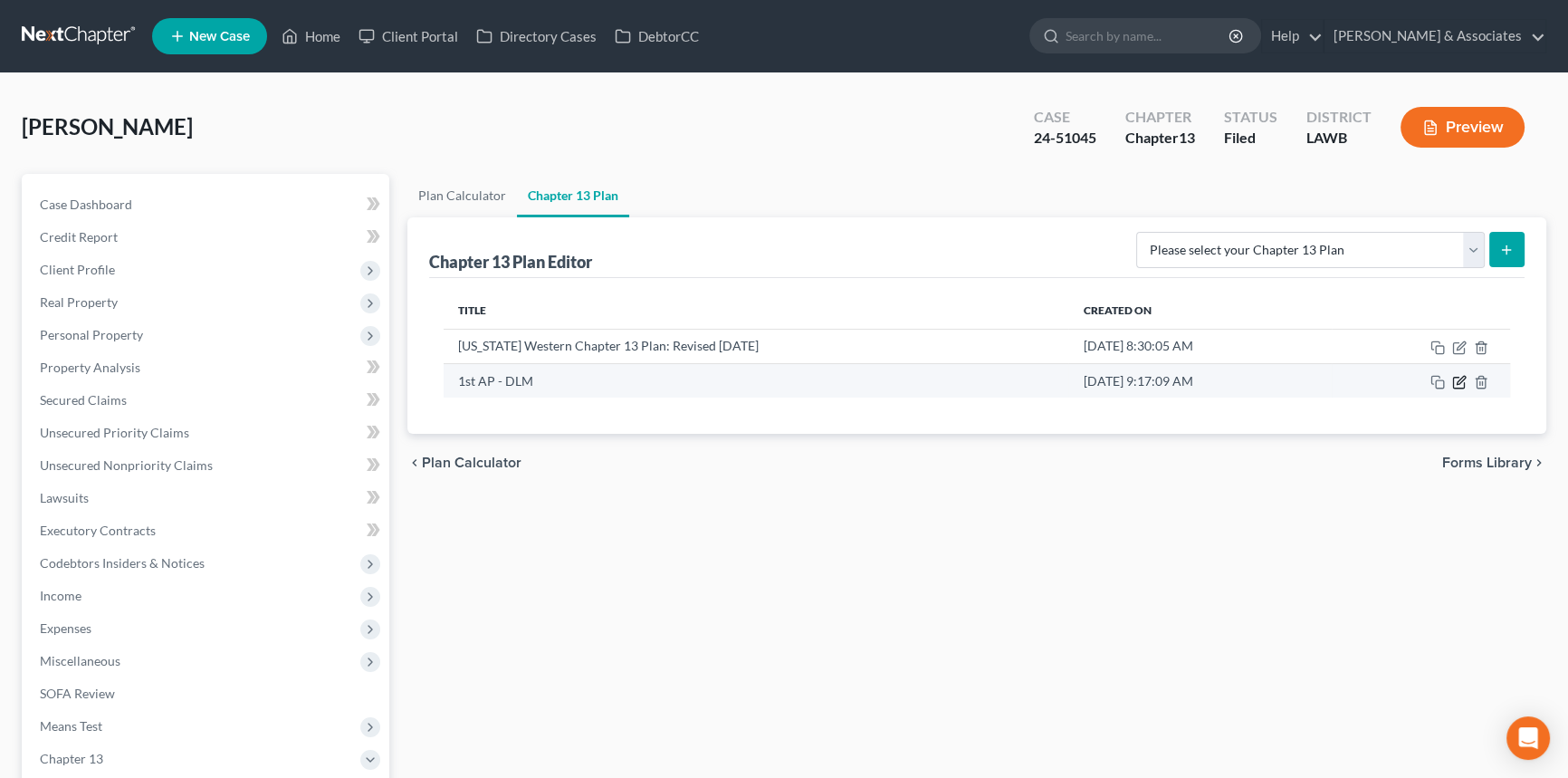
click at [1452, 375] on icon "button" at bounding box center [1459, 382] width 15 height 15
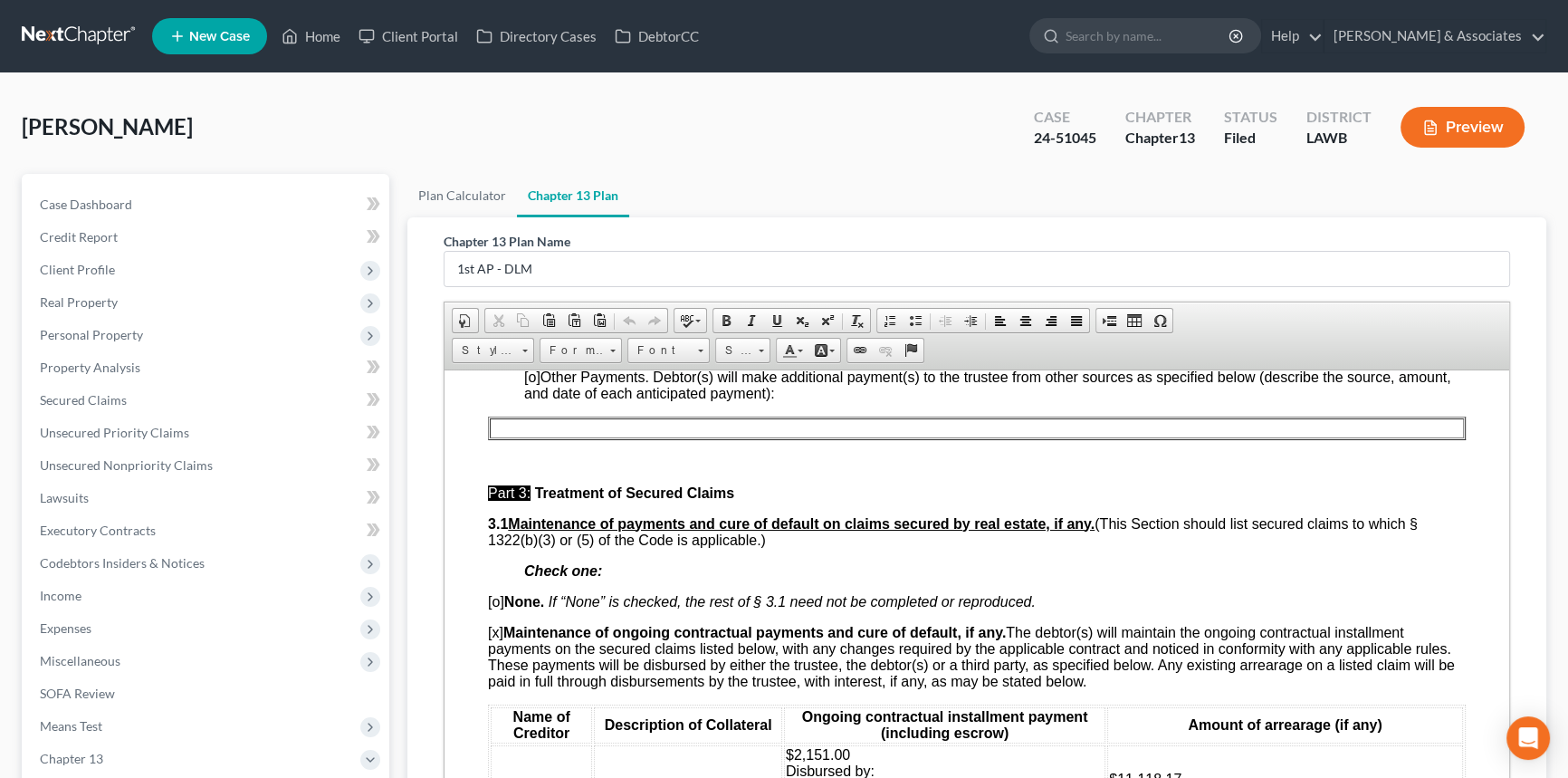
click at [68, 33] on link at bounding box center [79, 36] width 116 height 33
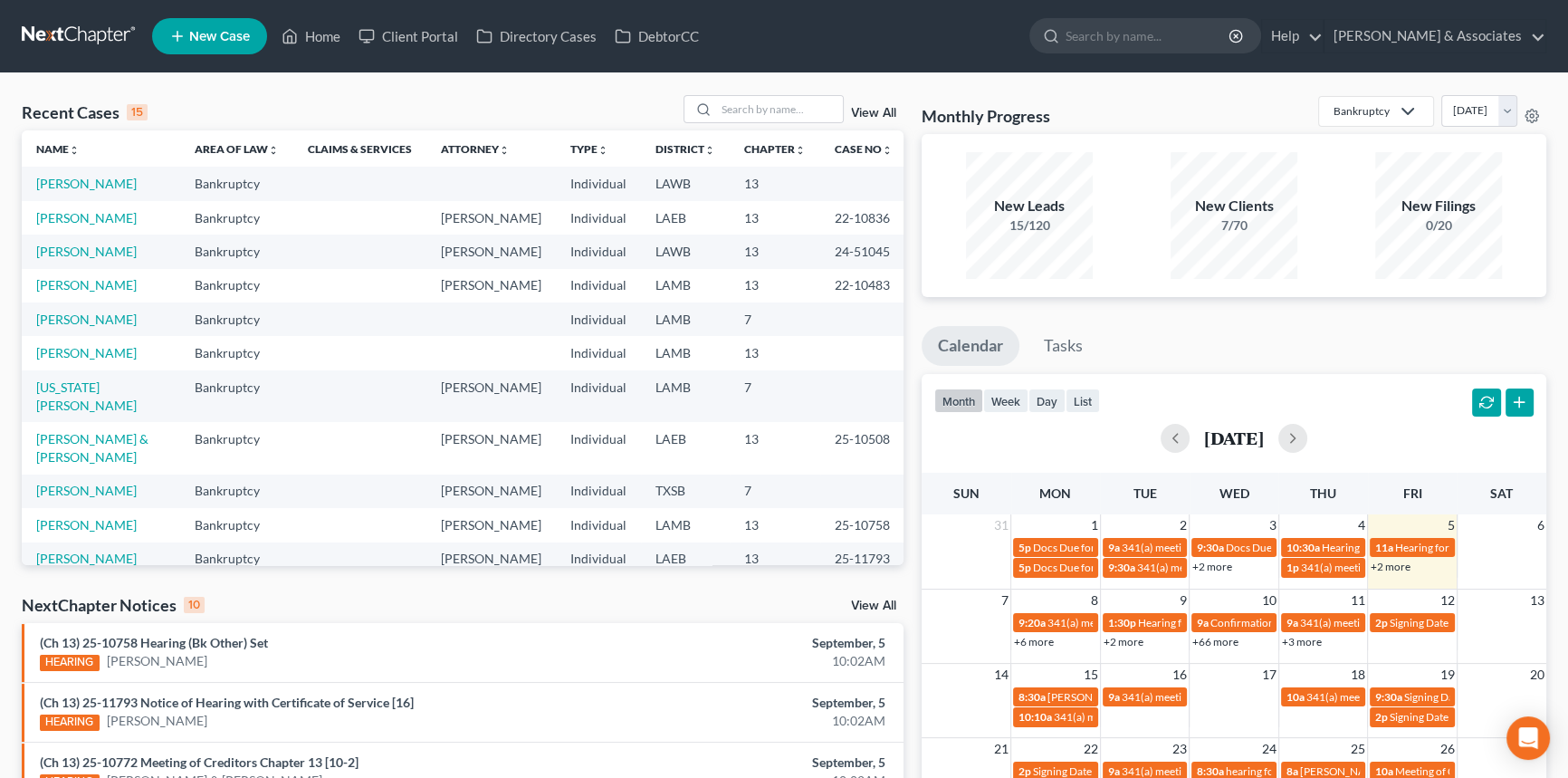
click at [867, 103] on div "View All" at bounding box center [794, 109] width 221 height 28
click at [872, 120] on div "View All" at bounding box center [794, 109] width 221 height 28
click at [874, 115] on link "View All" at bounding box center [874, 113] width 46 height 13
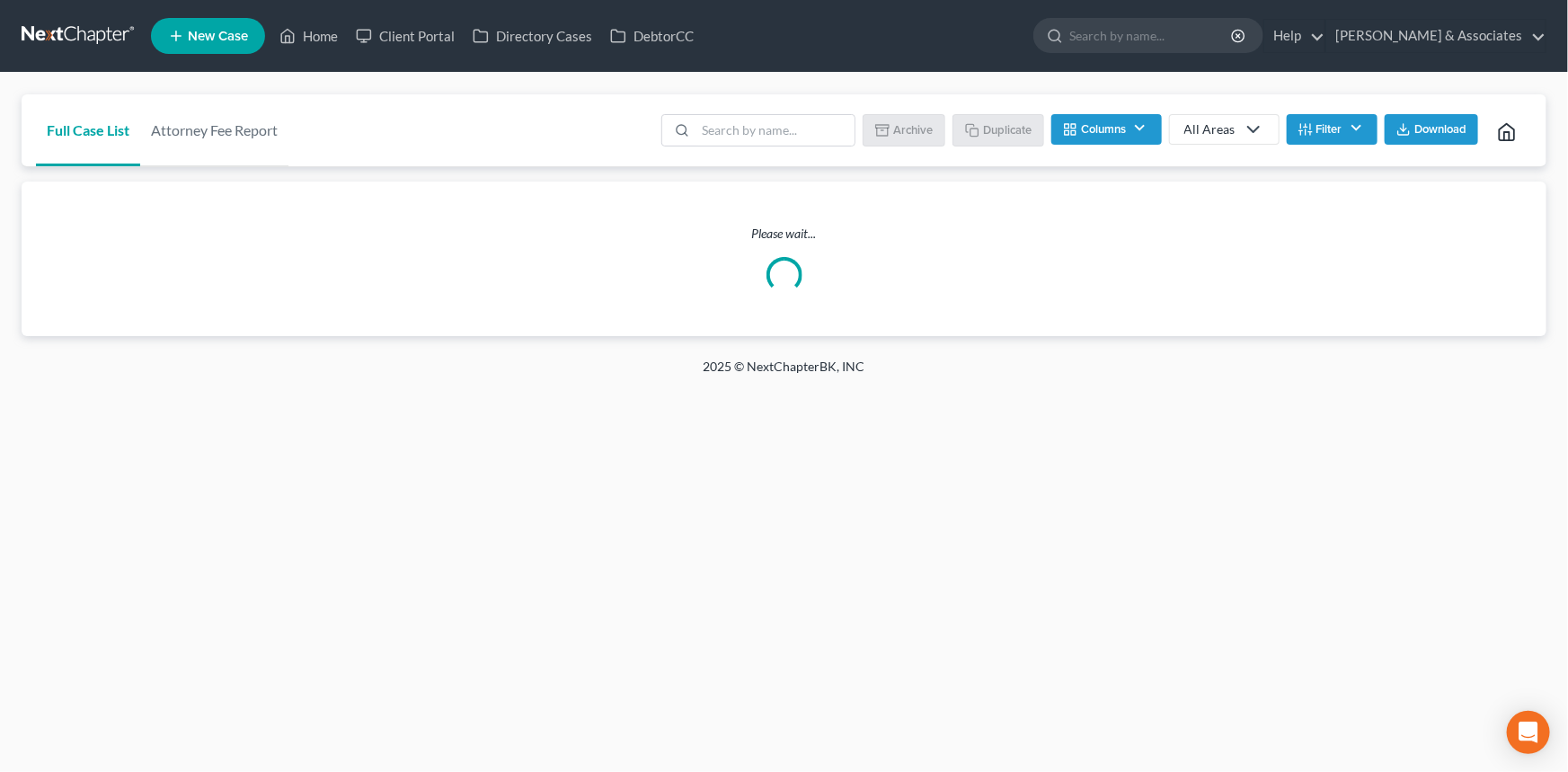
click at [1204, 132] on div "All Areas" at bounding box center [1209, 129] width 51 height 18
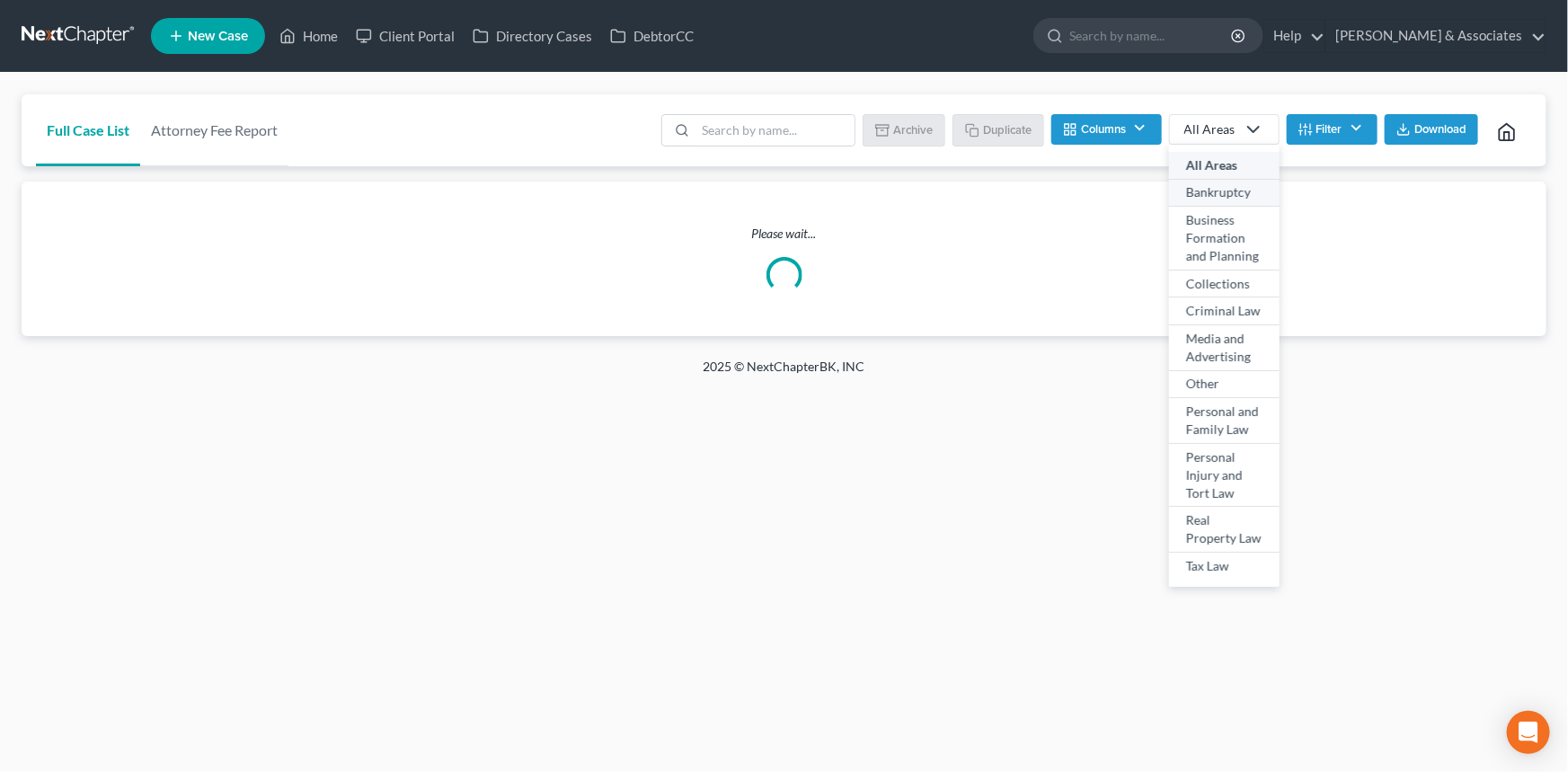
click at [1209, 189] on div "Bankruptcy" at bounding box center [1224, 192] width 77 height 18
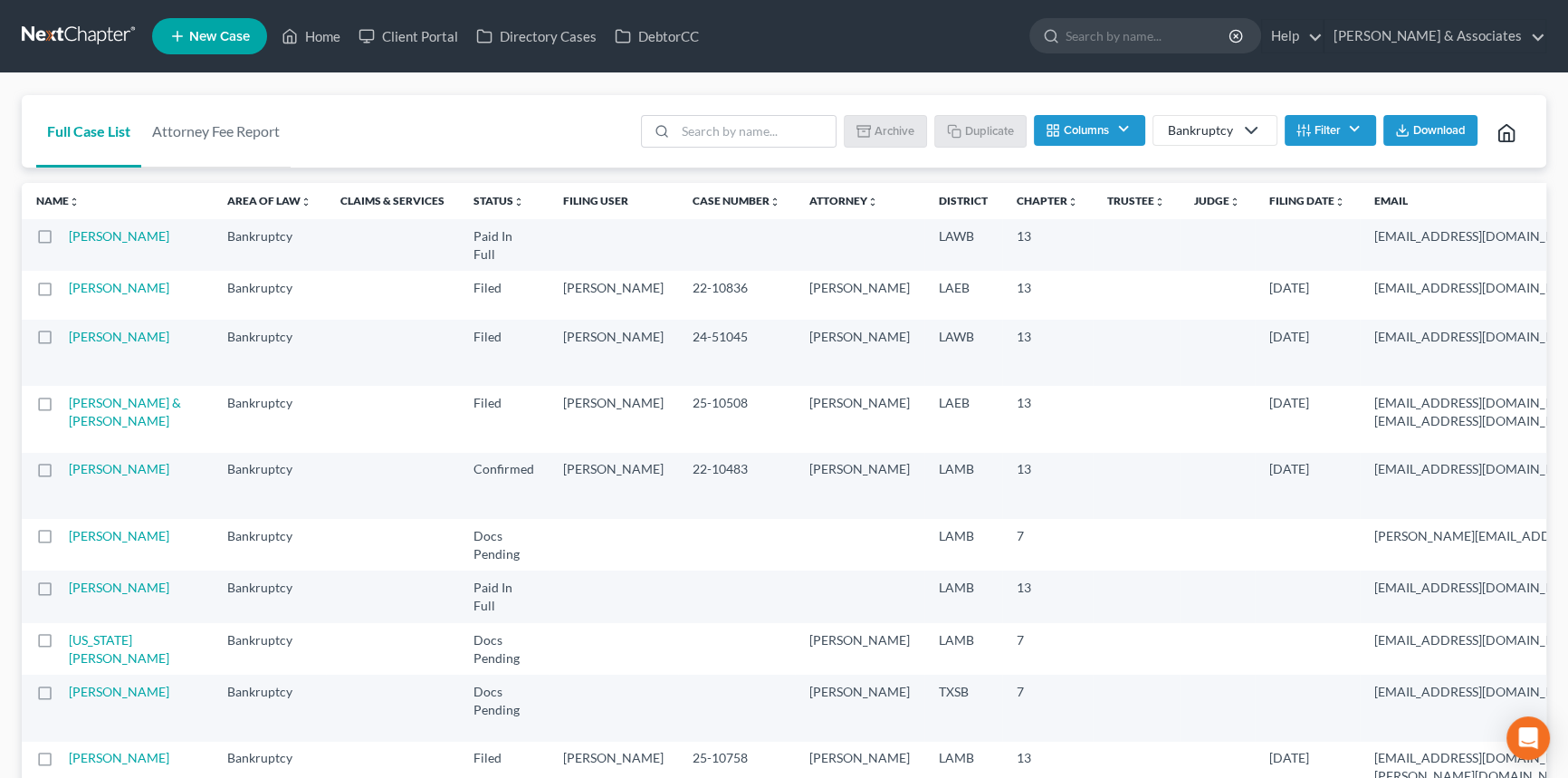
click at [1335, 136] on button "Filter" at bounding box center [1331, 130] width 91 height 31
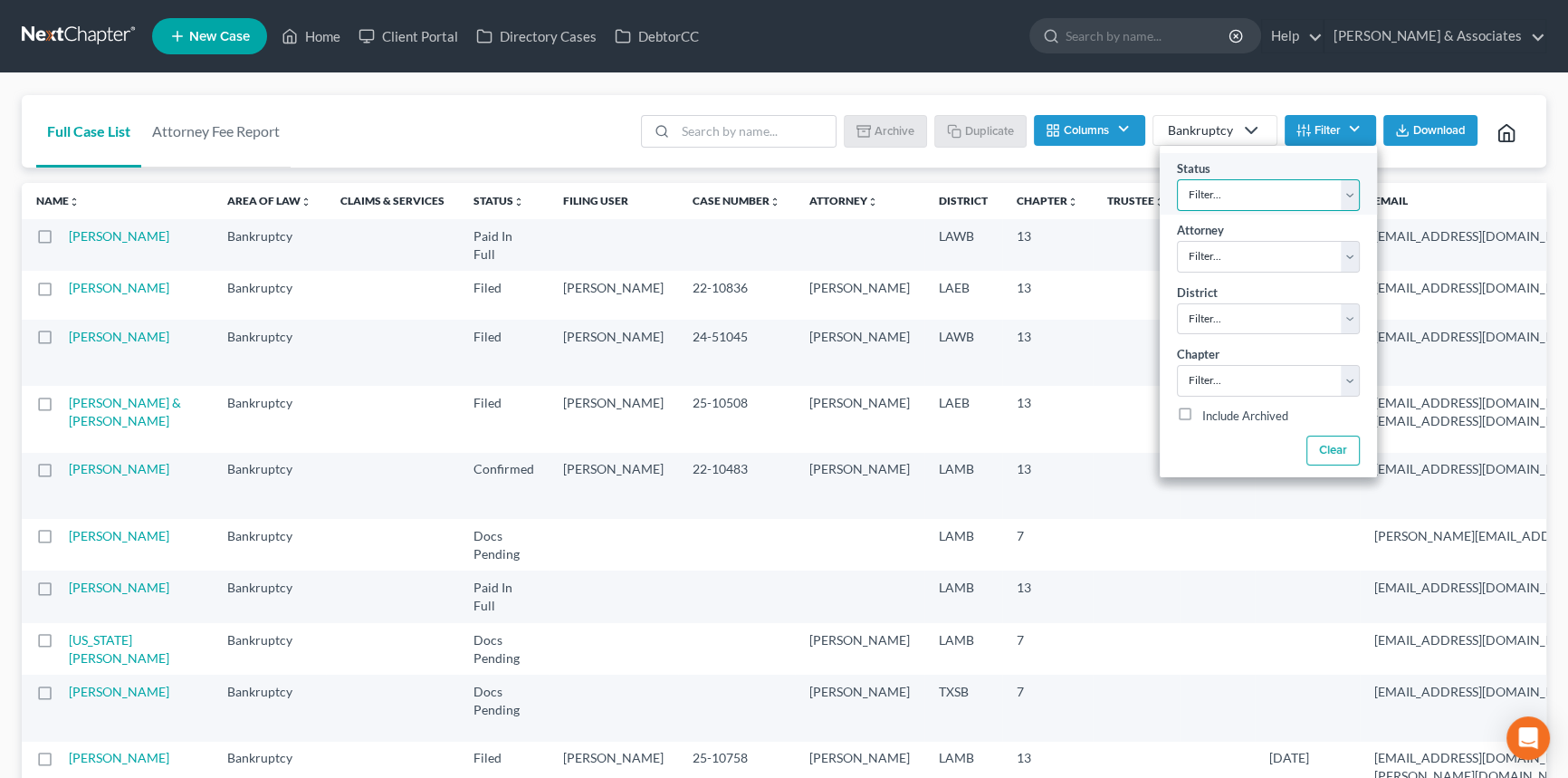
click at [1264, 200] on select "Filter... Amended Plan Needed Awaiting Income Closed Confirmed Discharged Dismi…" at bounding box center [1268, 195] width 183 height 32
click at [1262, 198] on select "Filter... Amended Plan Needed Awaiting Income Closed Confirmed Discharged Dismi…" at bounding box center [1268, 195] width 183 height 32
click at [1235, 386] on select "Filter... 7 11 13" at bounding box center [1268, 381] width 183 height 32
select select "0"
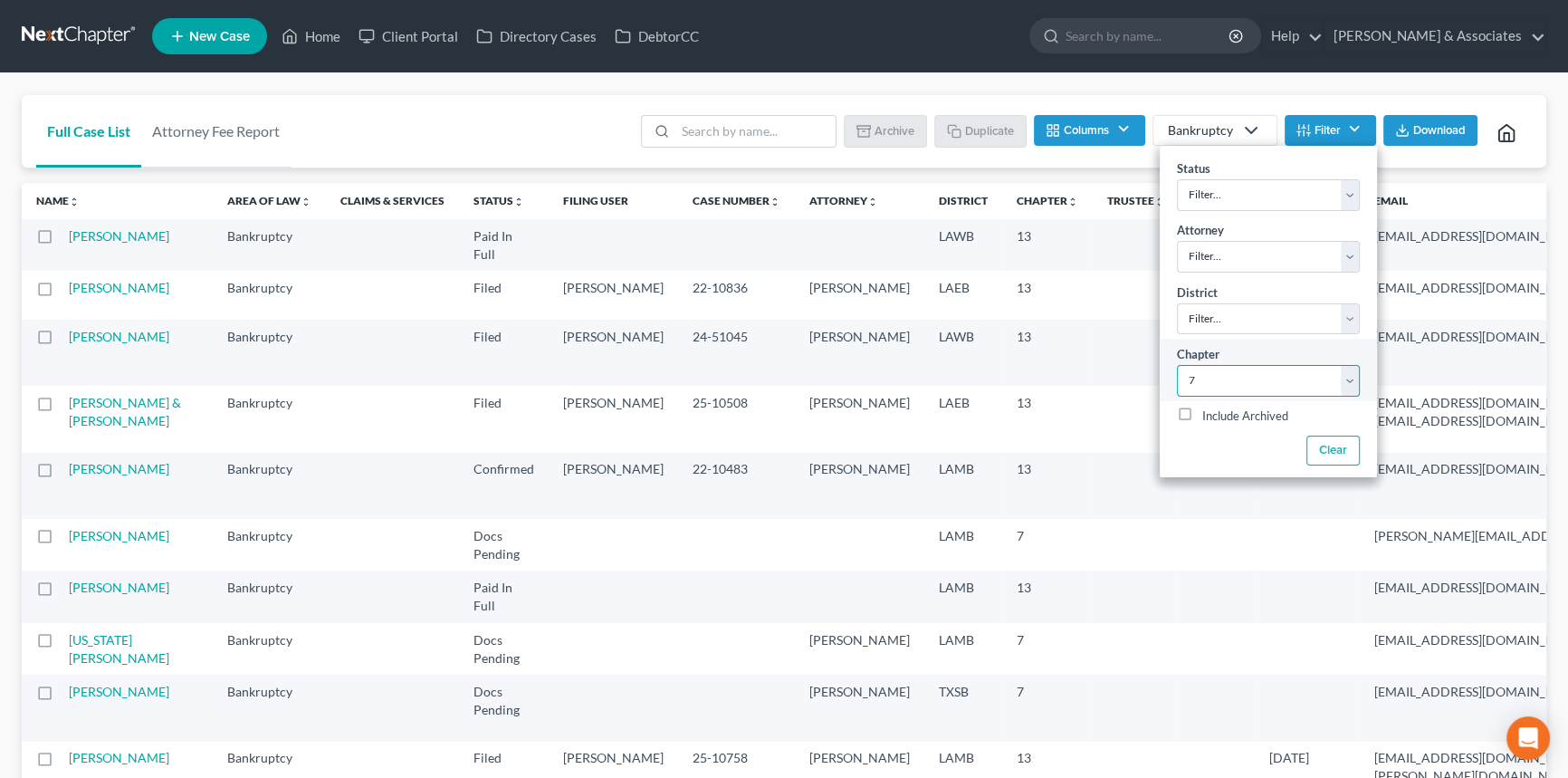
click at [1177, 365] on select "Filter... 7 11 13" at bounding box center [1268, 381] width 183 height 32
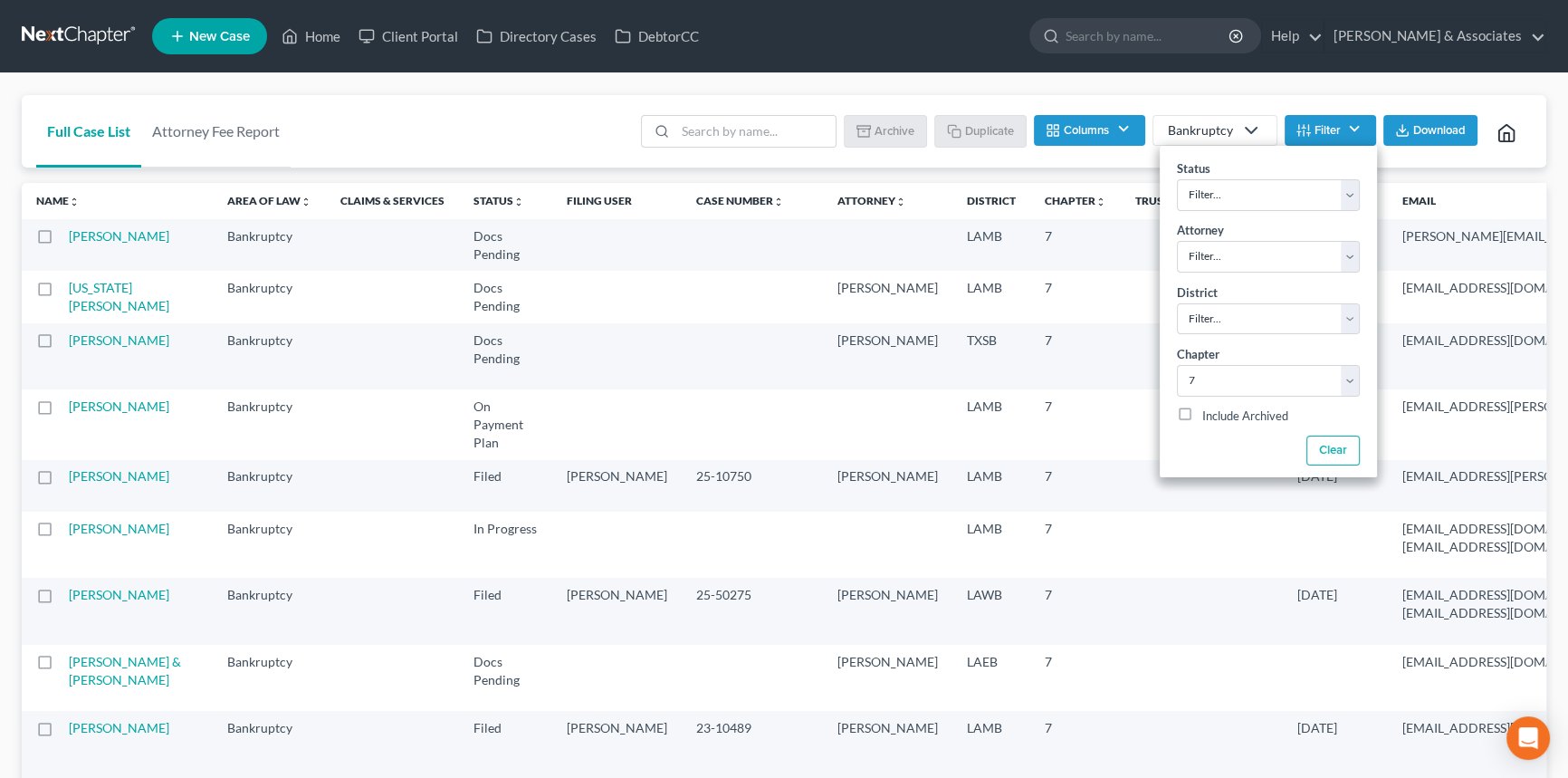
click at [1494, 102] on div "Batch Download Archive Un-archive Duplicate Columns Attorney Case Number Area O…" at bounding box center [1081, 131] width 902 height 72
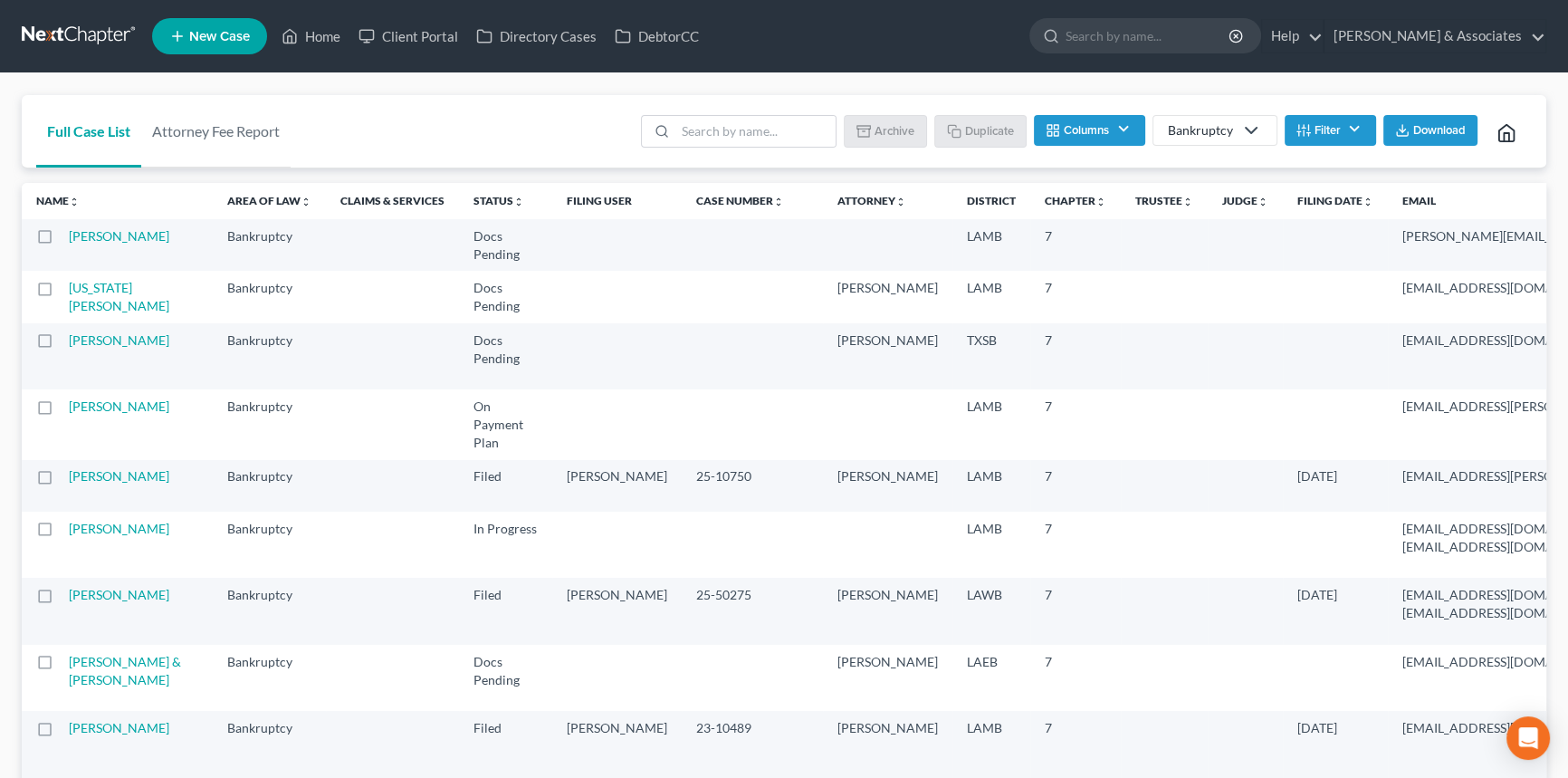
click at [1438, 138] on button "Download" at bounding box center [1430, 130] width 94 height 31
